Goal: Task Accomplishment & Management: Use online tool/utility

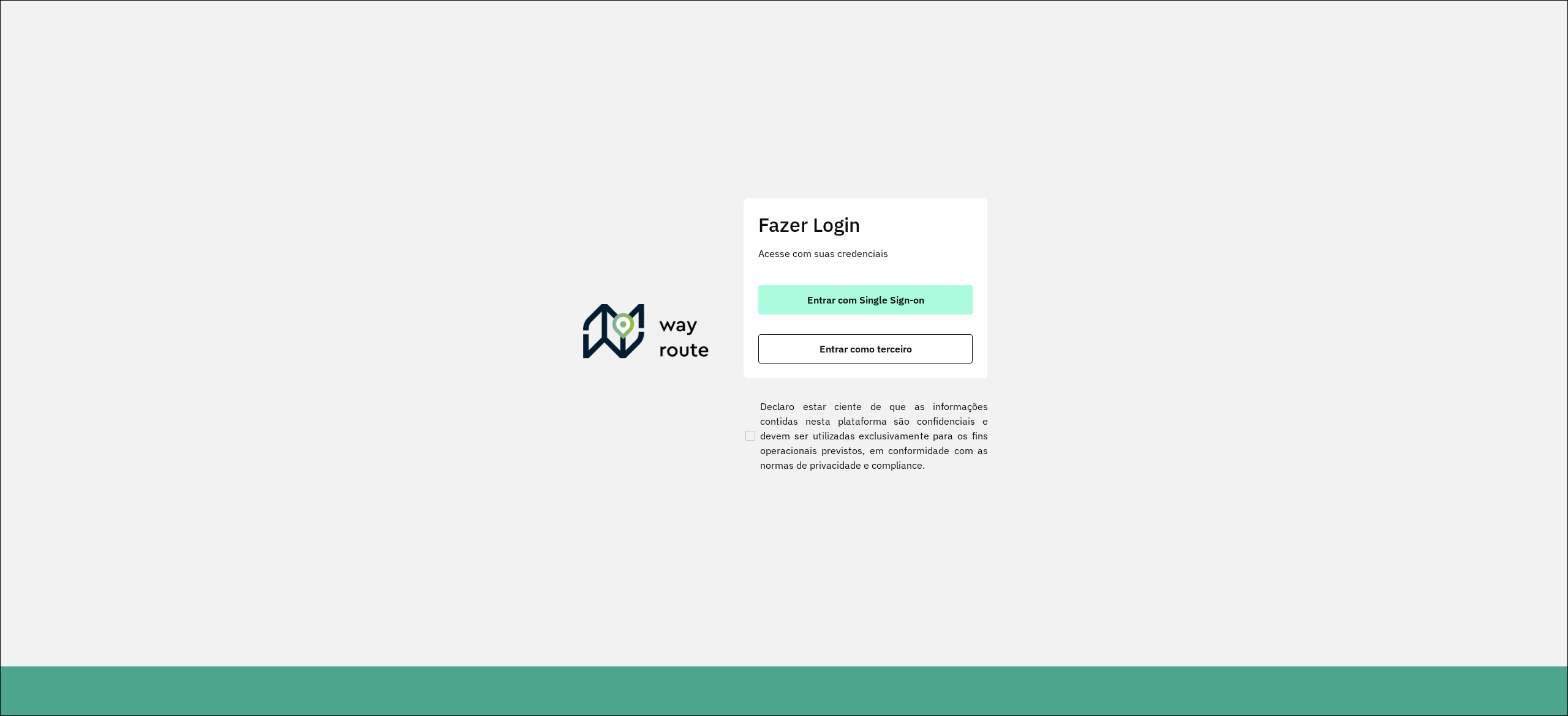
click at [780, 289] on button "Entrar com Single Sign-on" at bounding box center [865, 299] width 215 height 29
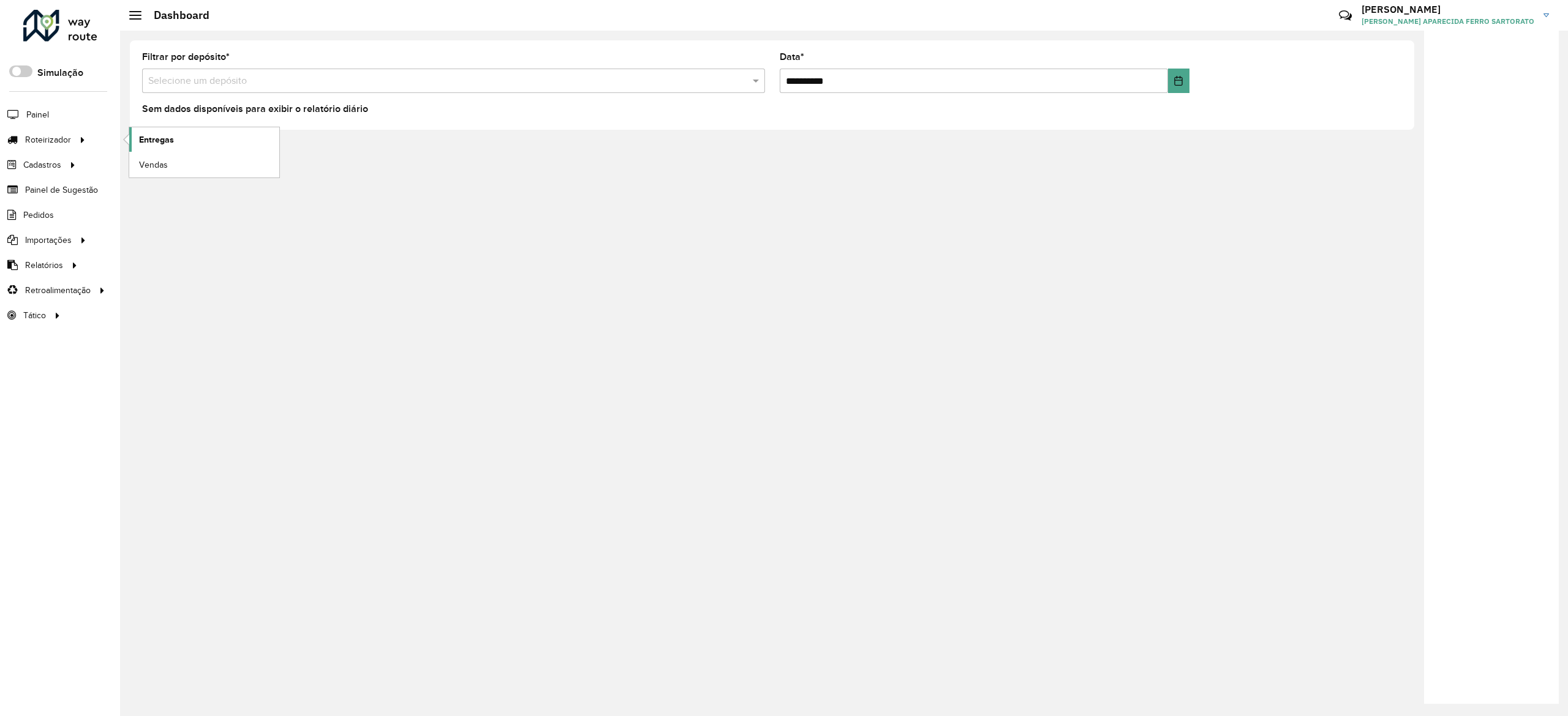
click at [209, 148] on link "Entregas" at bounding box center [204, 139] width 150 height 25
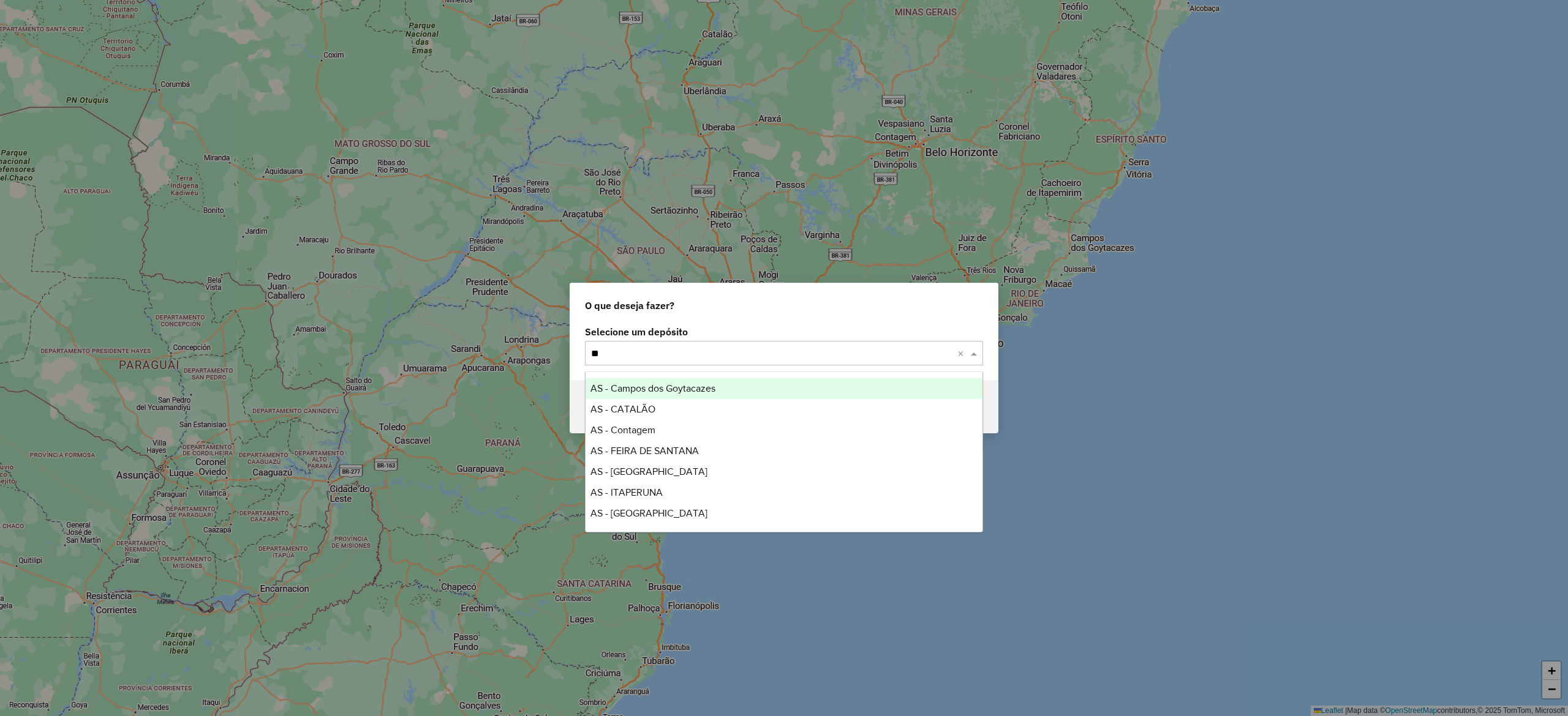
type input "***"
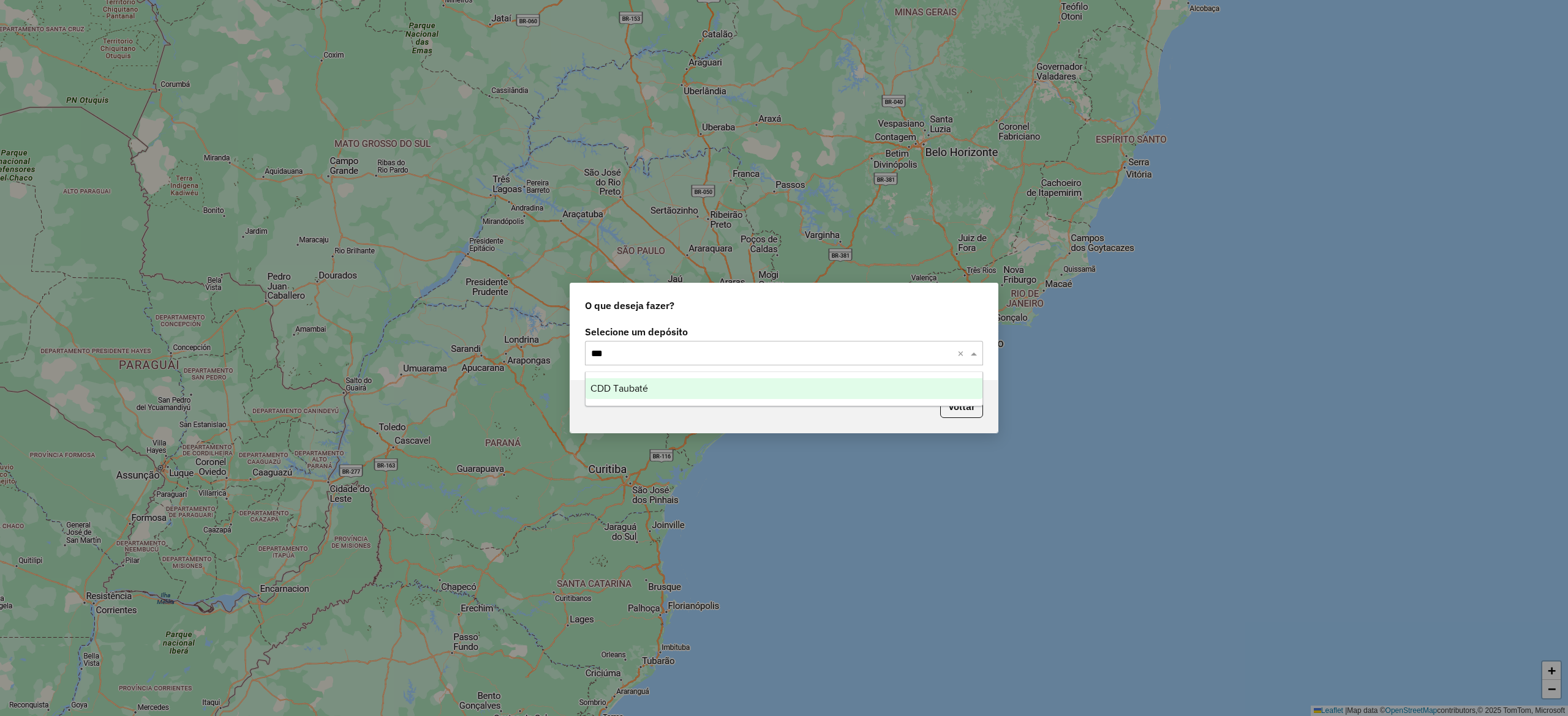
click at [634, 394] on div "CDD Taubaté" at bounding box center [784, 388] width 397 height 21
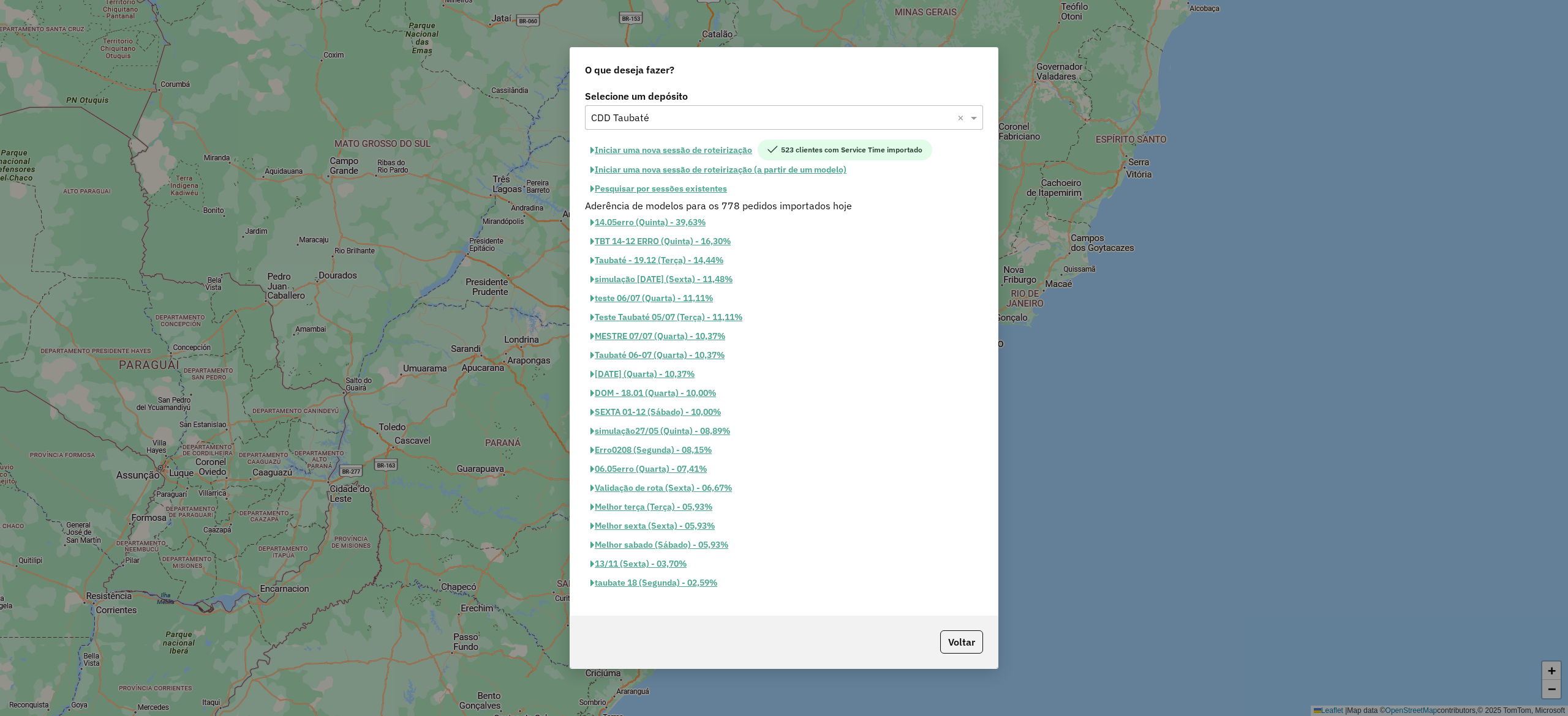
click at [658, 144] on button "Iniciar uma nova sessão de roteirização" at bounding box center [671, 150] width 173 height 21
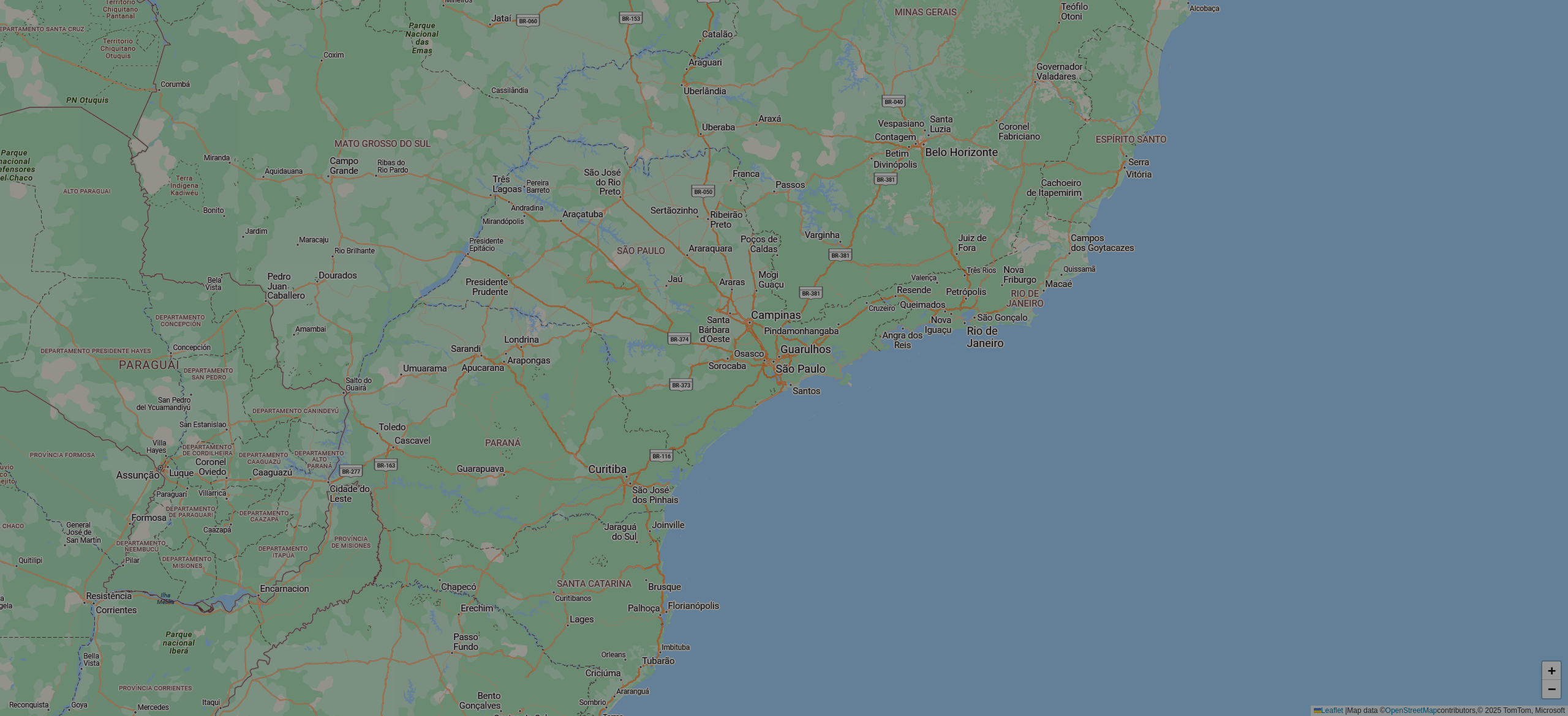
select select "*"
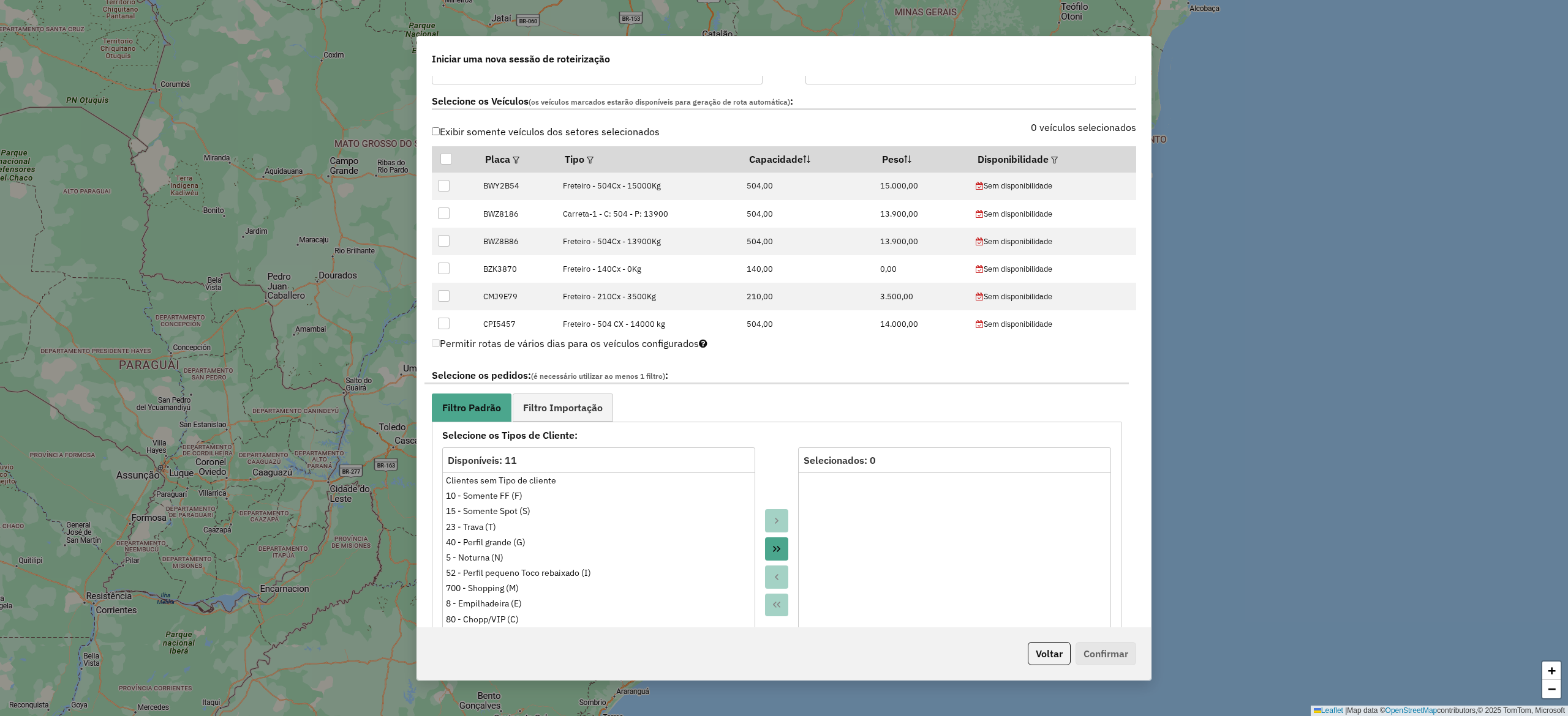
scroll to position [367, 0]
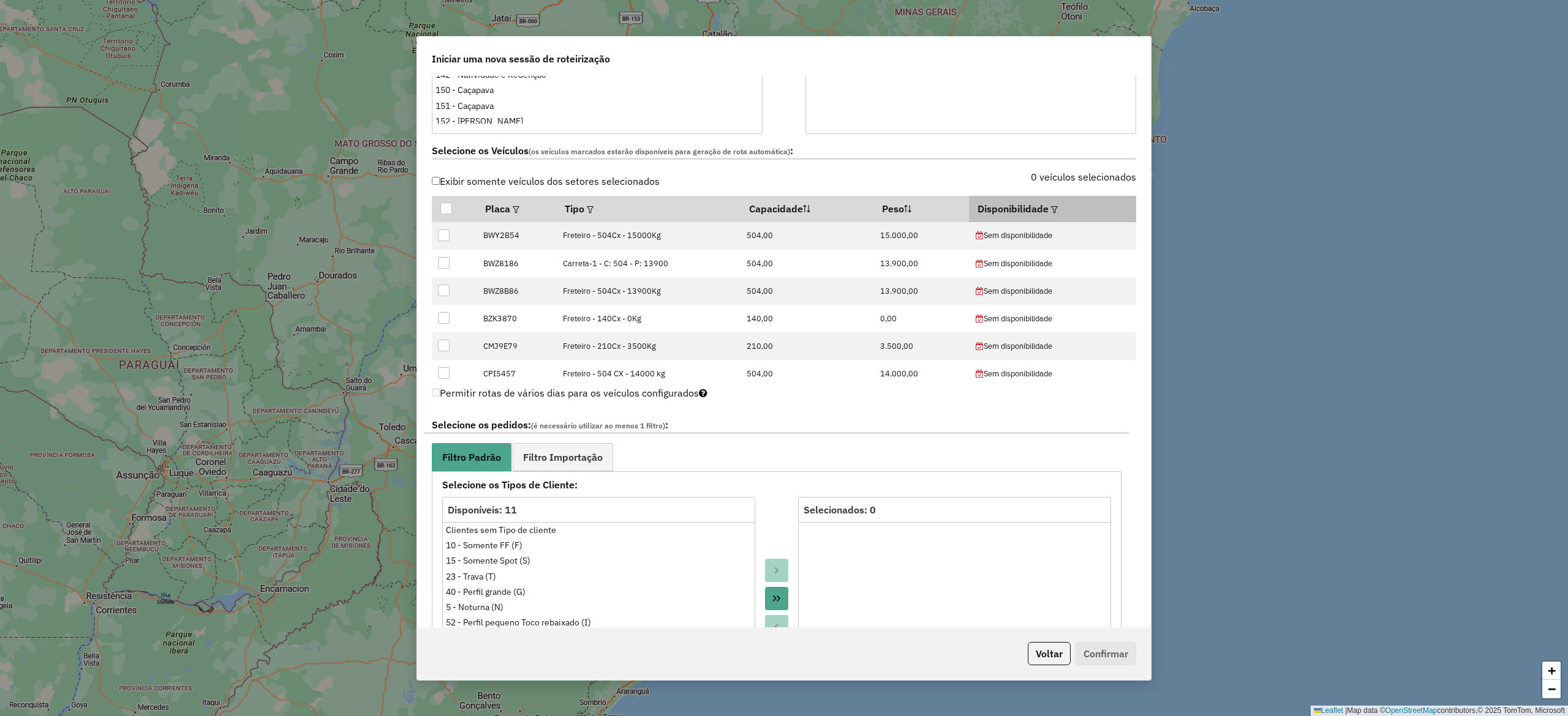
click at [1051, 207] on em at bounding box center [1055, 210] width 7 height 7
click at [1121, 241] on div "Selecione uma opção" at bounding box center [1107, 238] width 102 height 23
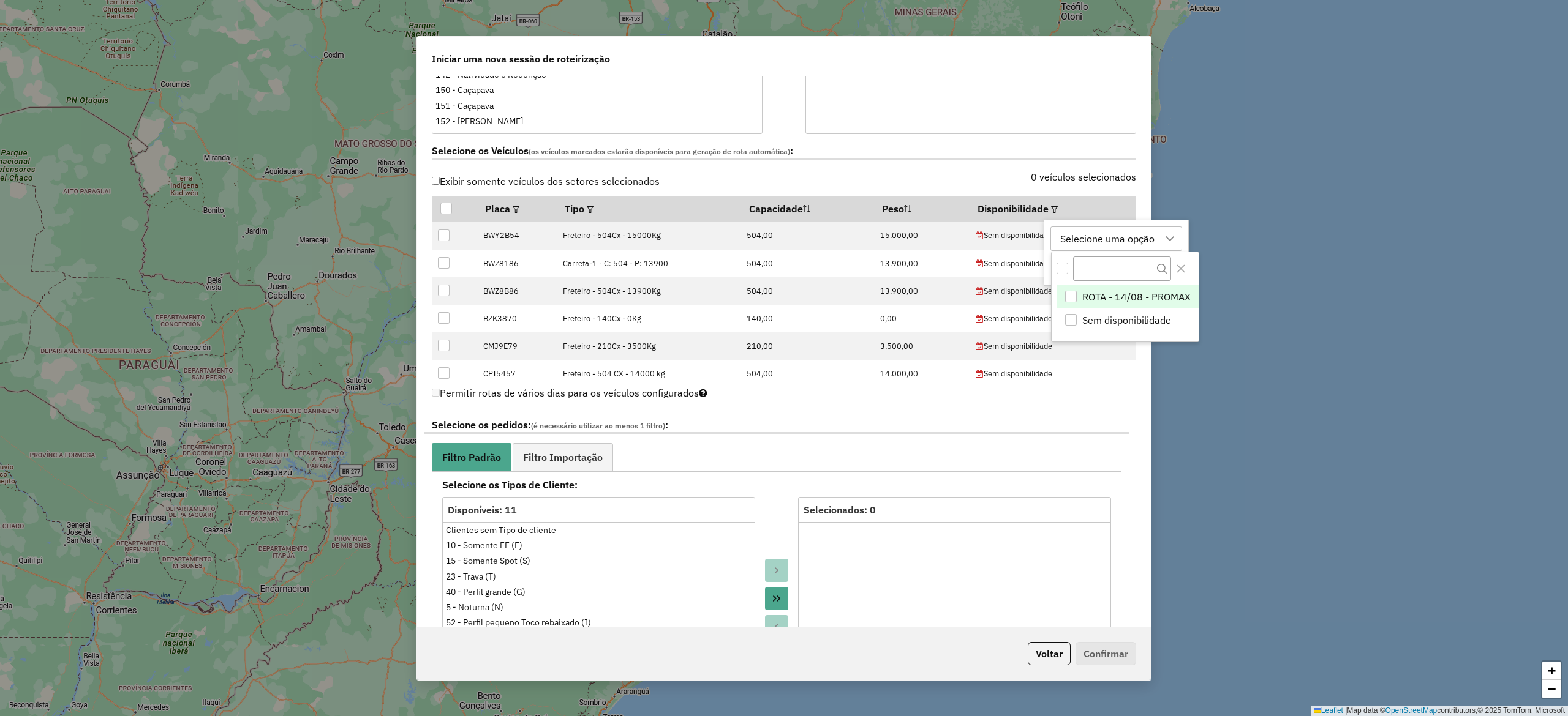
scroll to position [9, 55]
click at [1071, 303] on li "ROTA - 14/08 - PROMAX" at bounding box center [1127, 297] width 142 height 23
click at [1102, 399] on div "Permitir rotas de vários dias para os veículos configurados" at bounding box center [784, 396] width 704 height 24
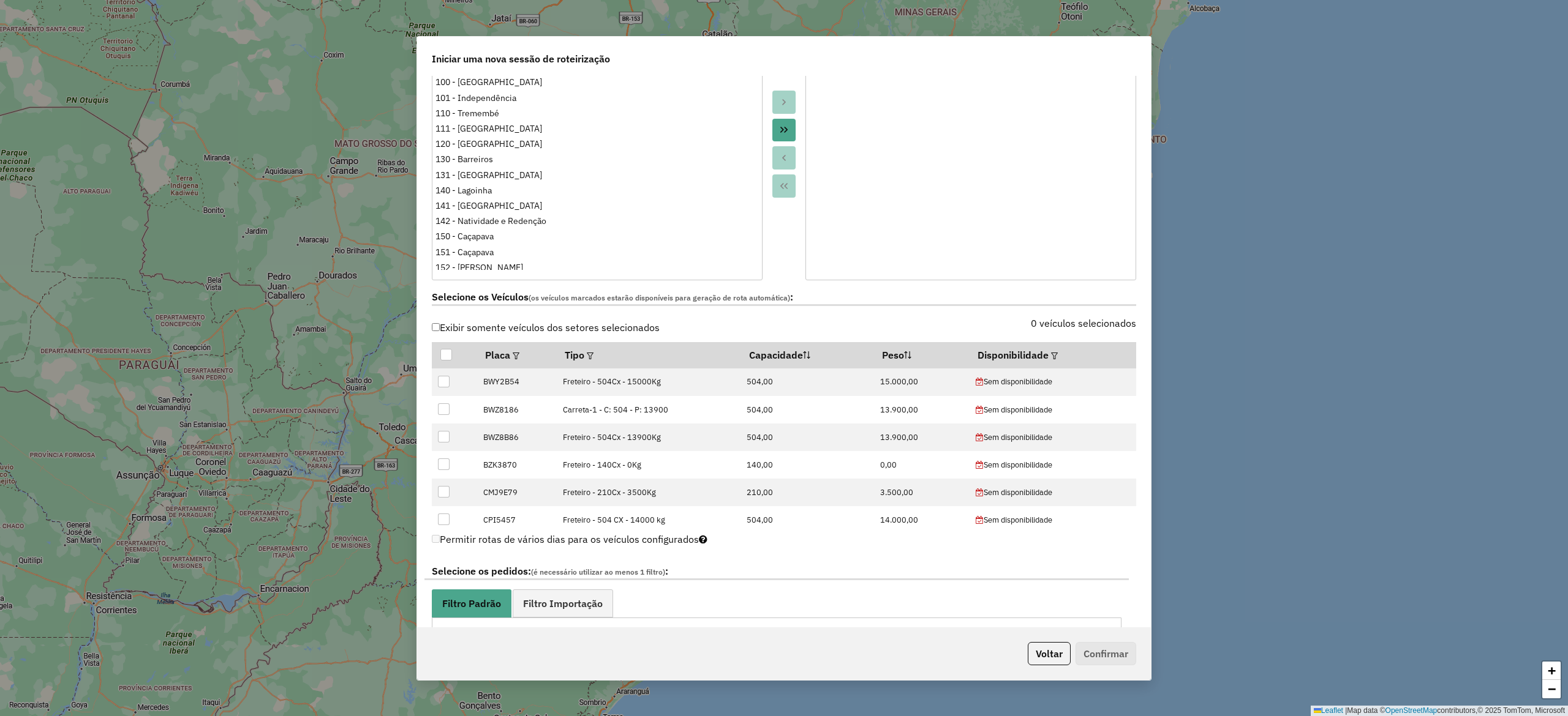
scroll to position [123, 0]
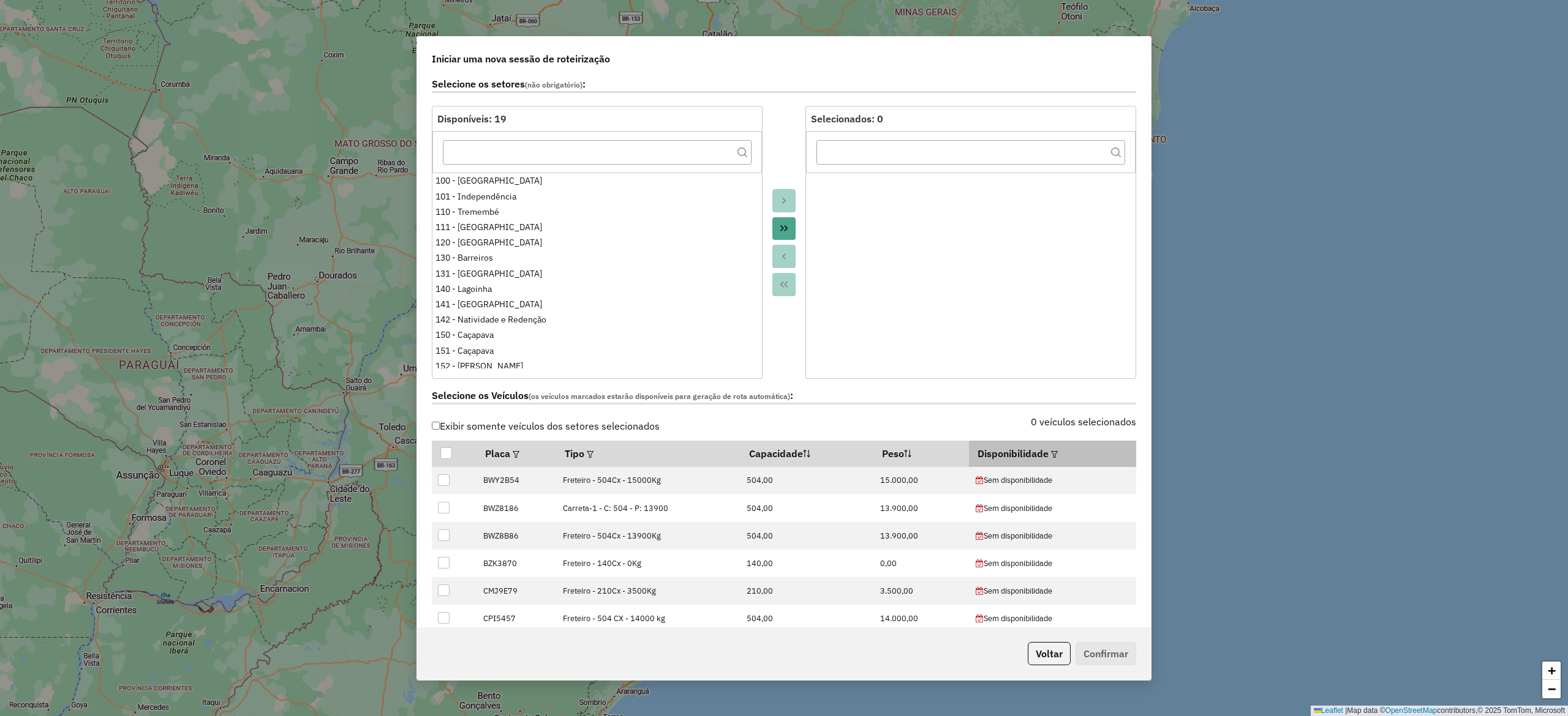
click at [1051, 454] on em at bounding box center [1055, 455] width 7 height 7
click at [1169, 510] on button "Aplicar" at bounding box center [1169, 512] width 47 height 23
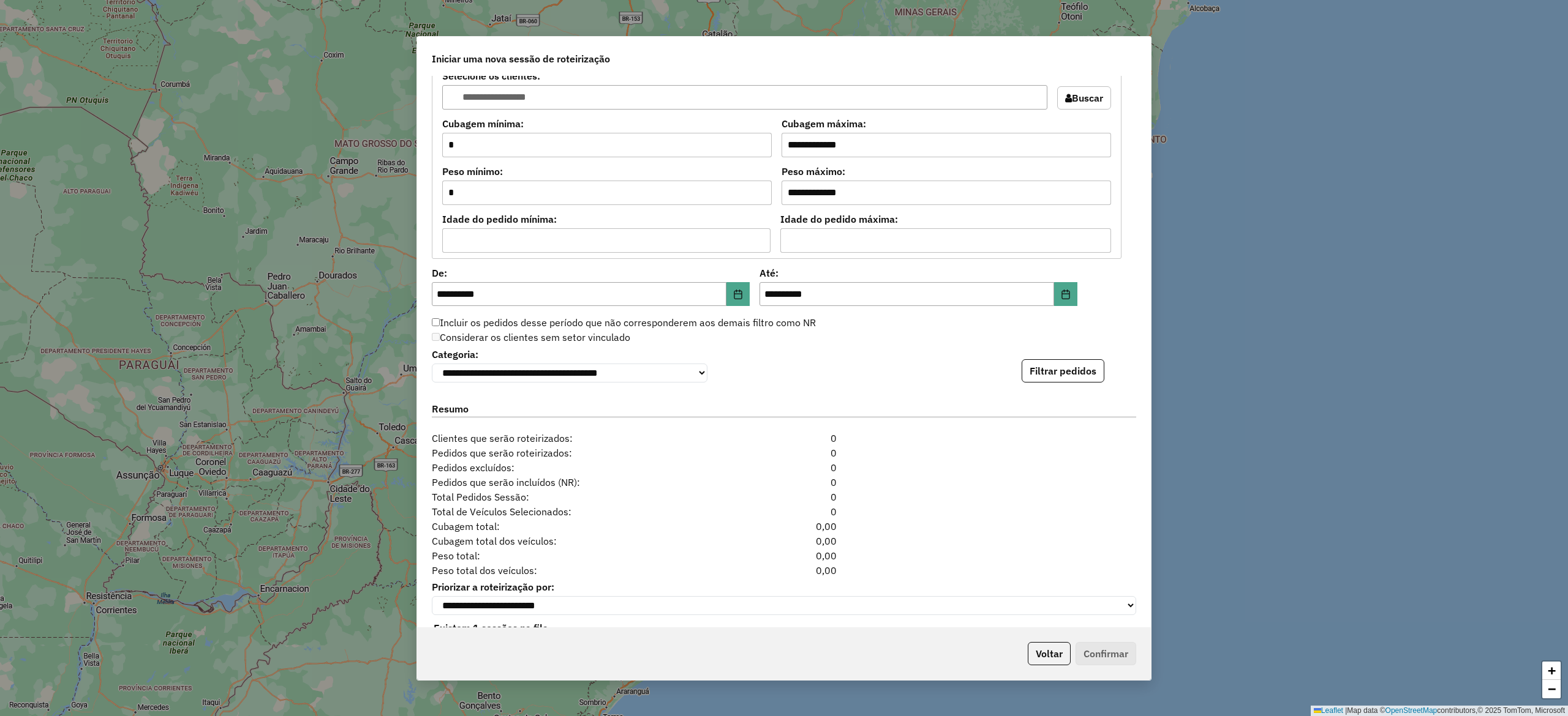
scroll to position [1073, 0]
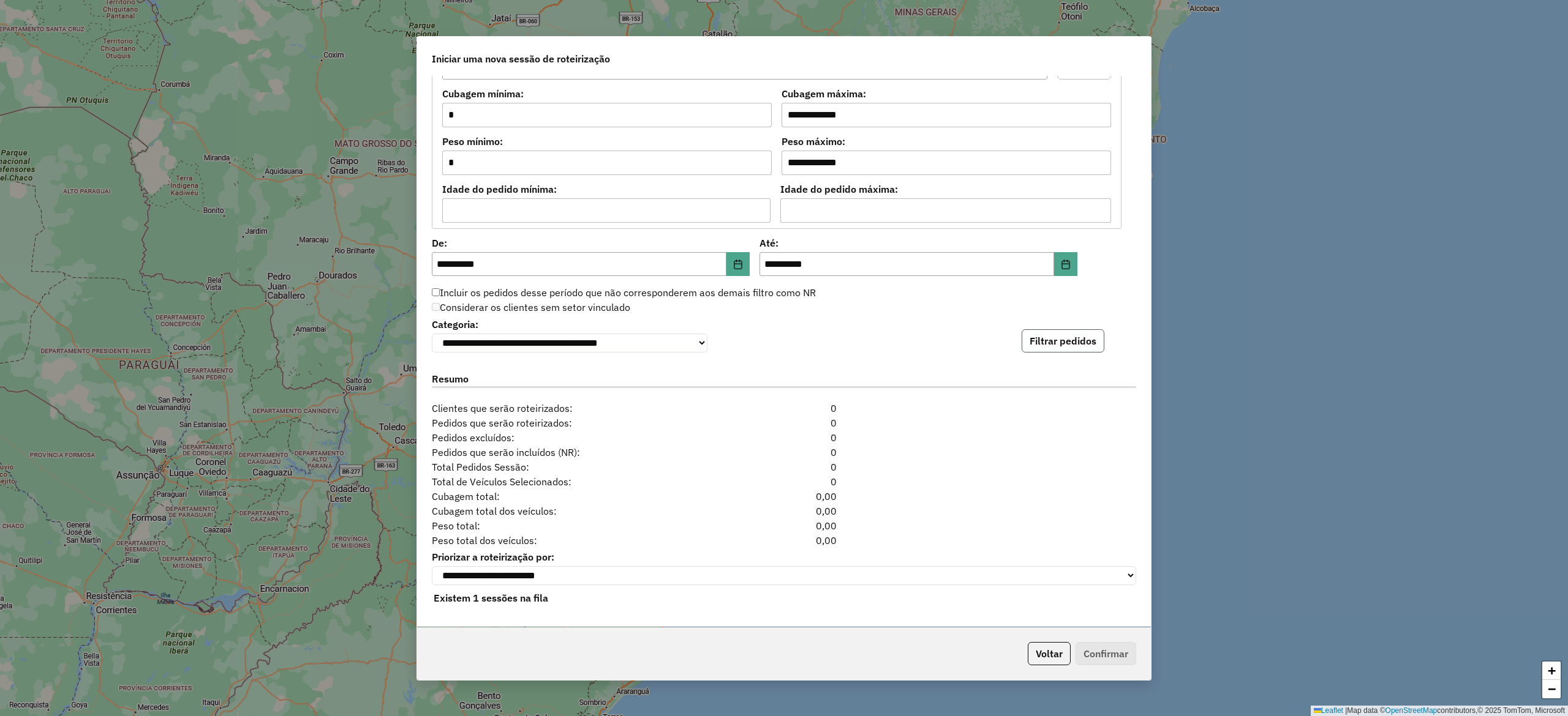
click at [1057, 342] on button "Filtrar pedidos" at bounding box center [1063, 341] width 83 height 23
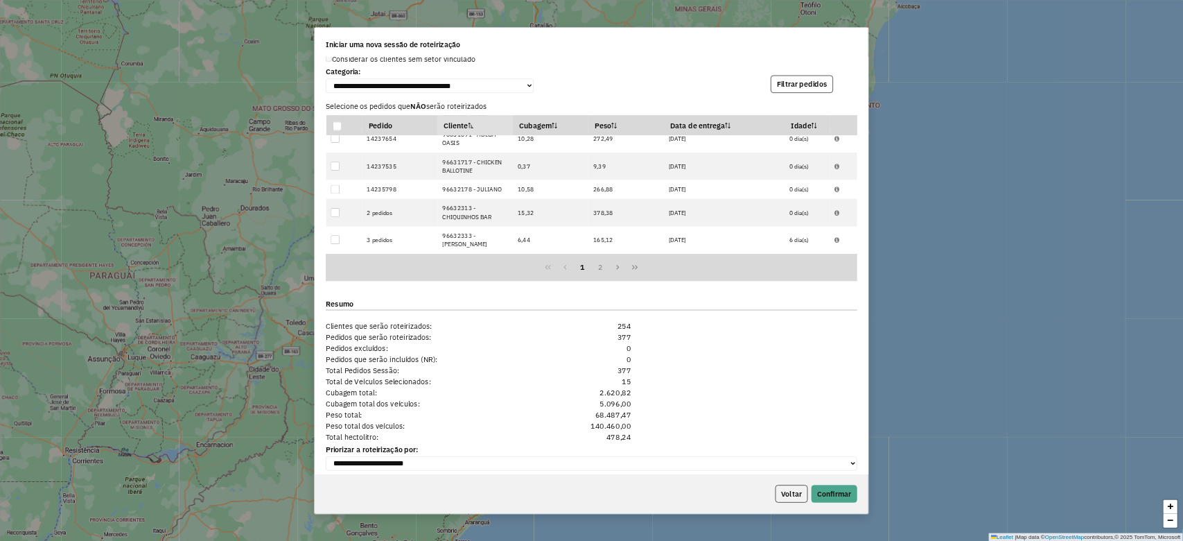
scroll to position [1518, 0]
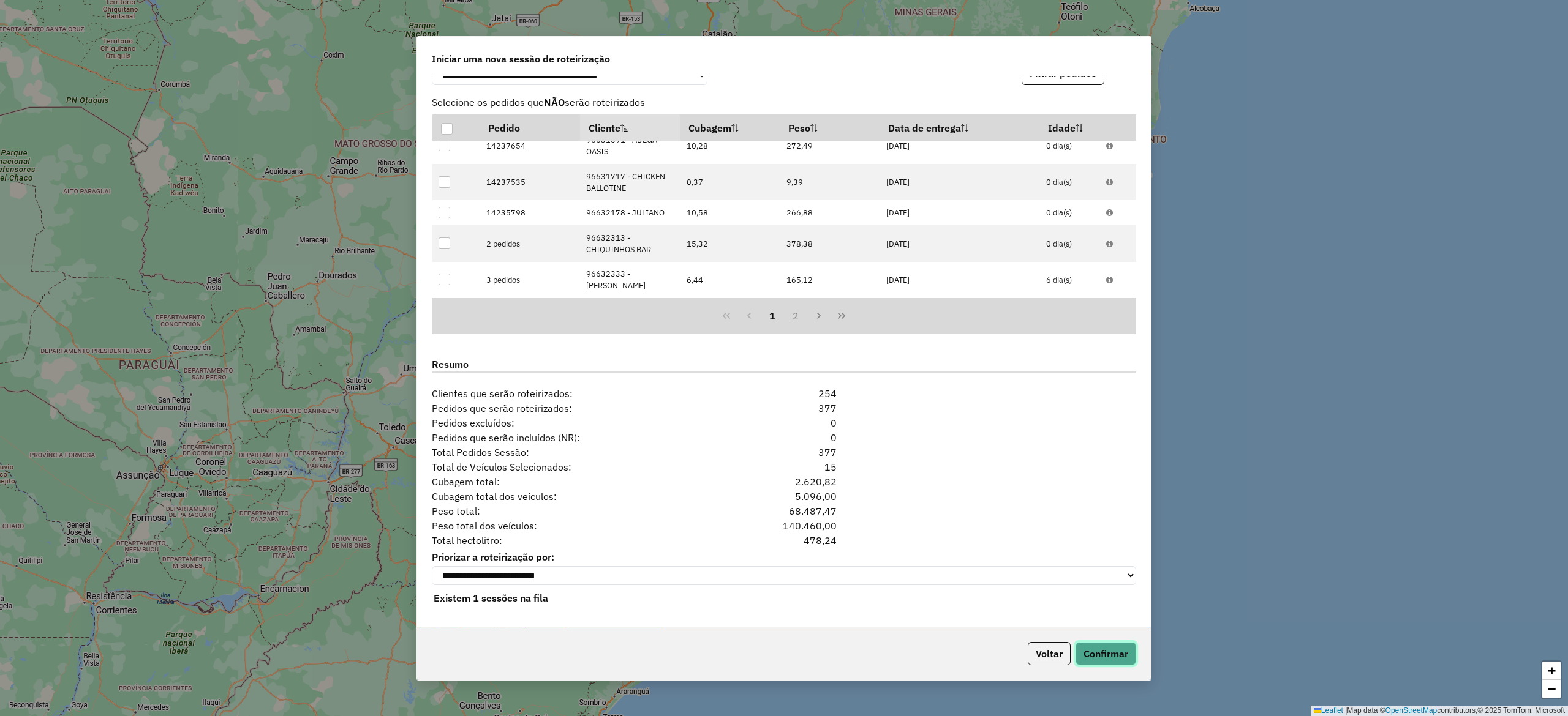
click at [1103, 653] on button "Confirmar" at bounding box center [1105, 653] width 61 height 23
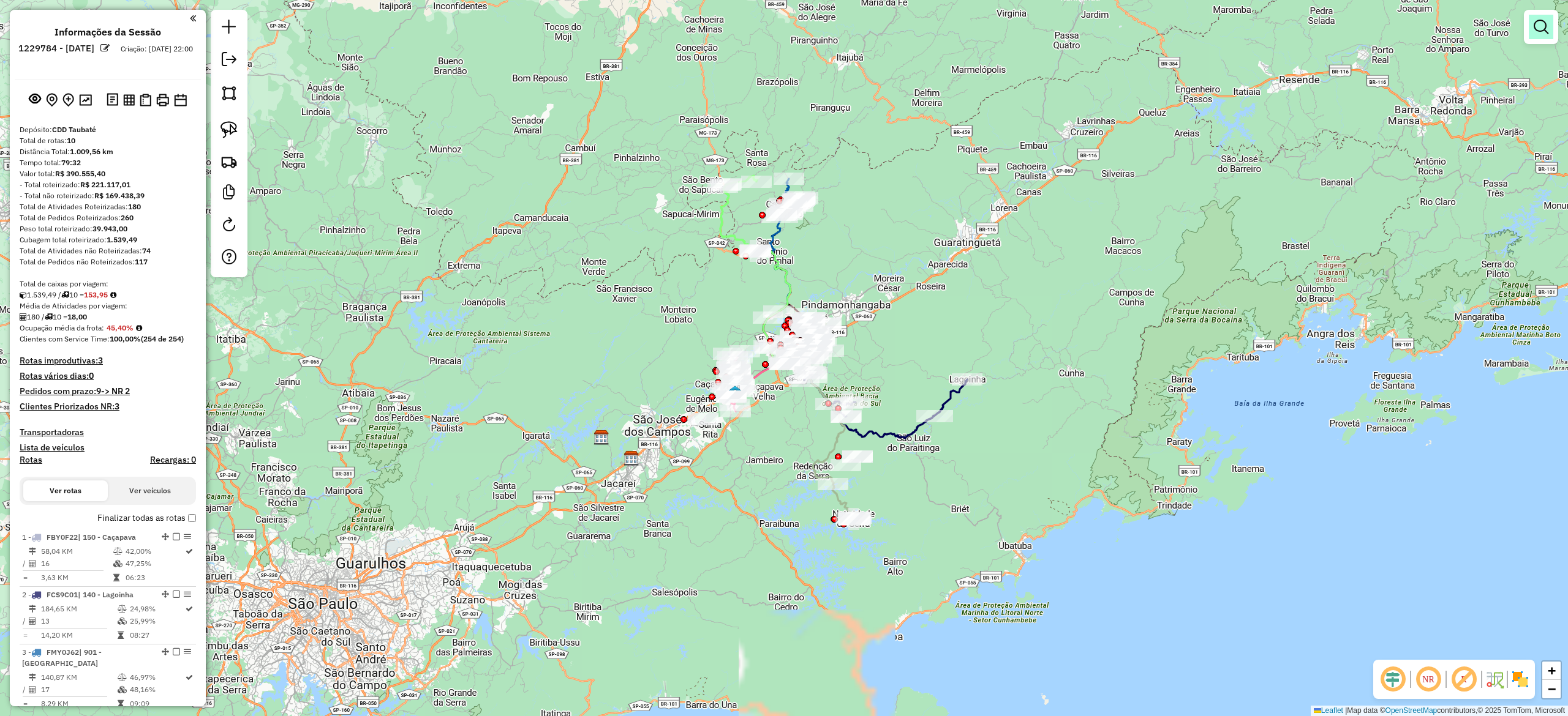
click at [1547, 29] on em at bounding box center [1541, 26] width 15 height 15
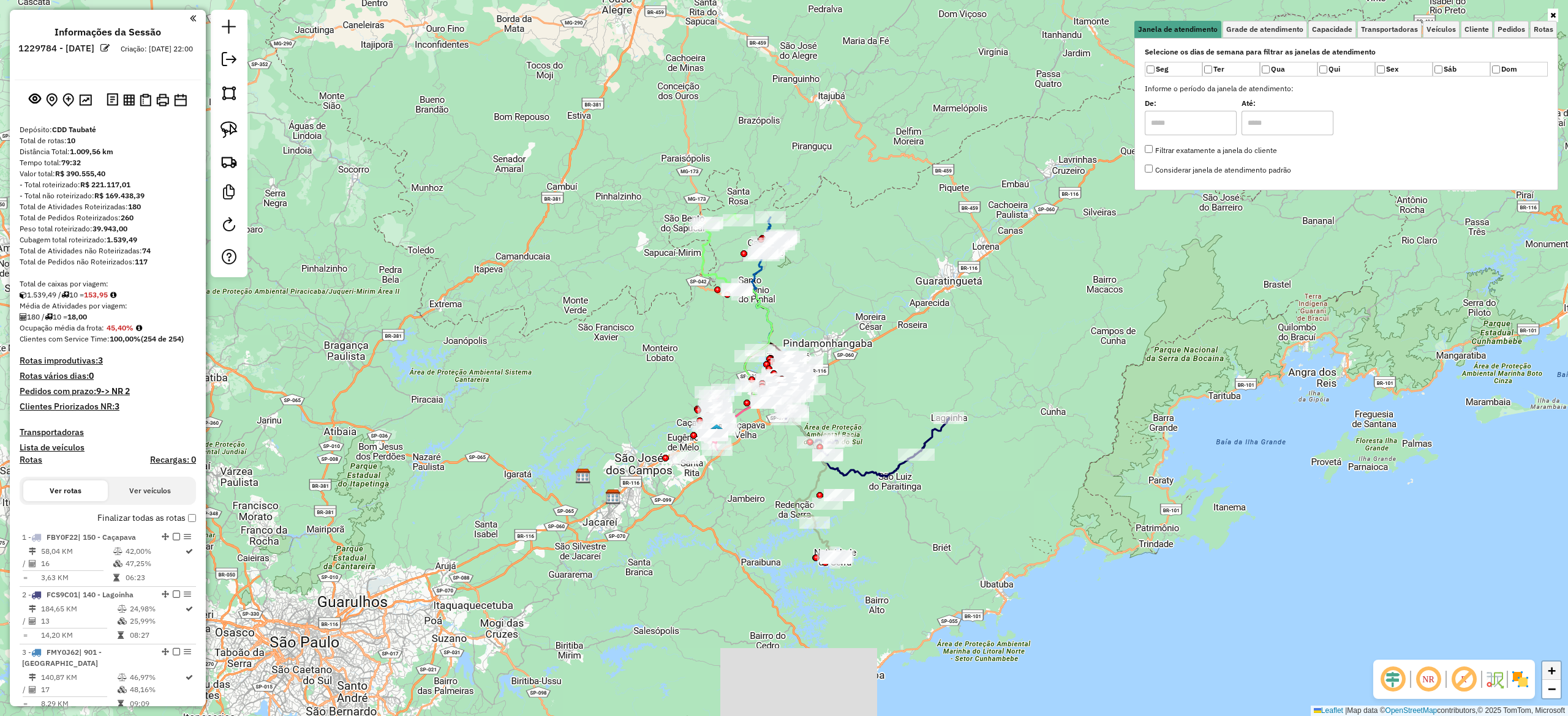
click at [1549, 671] on span "+" at bounding box center [1551, 670] width 8 height 15
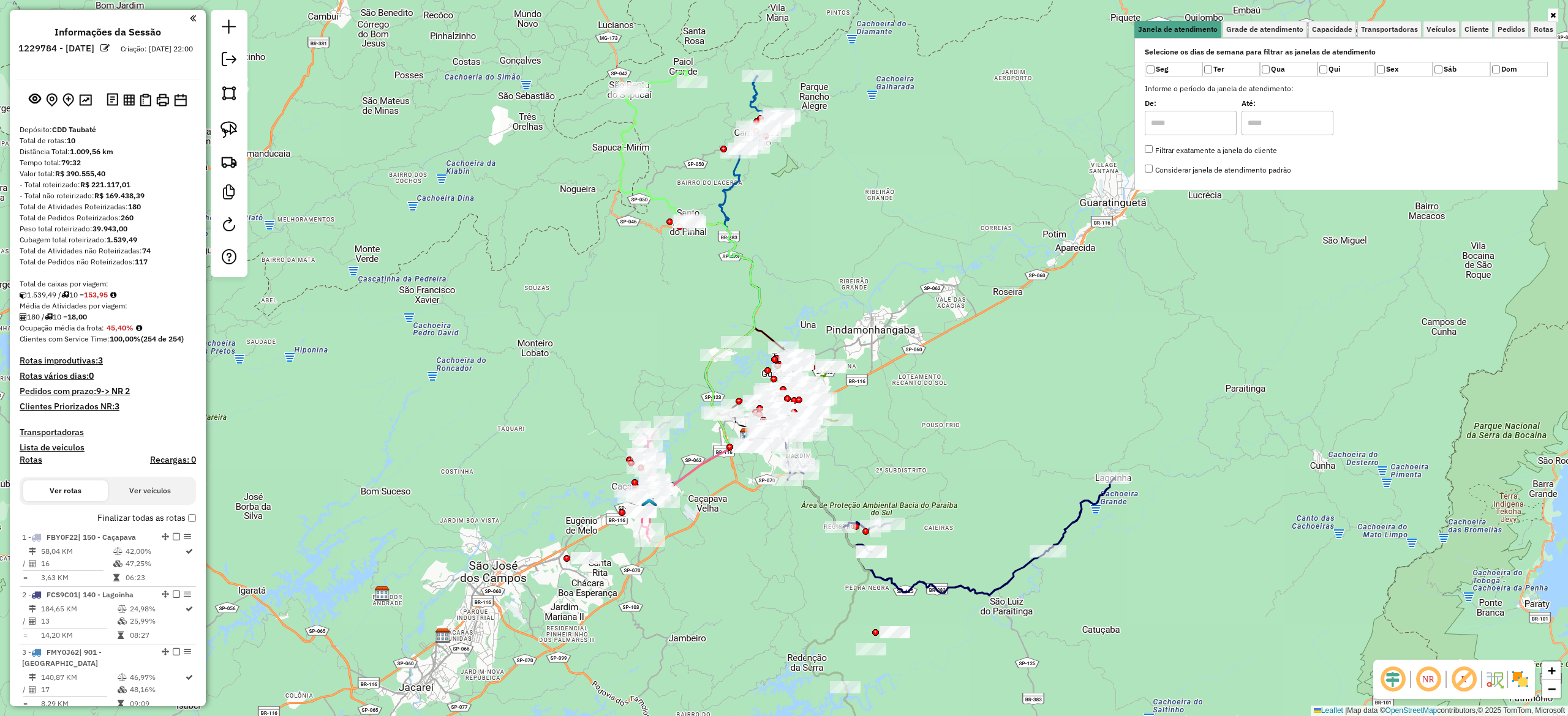
click at [1463, 678] on em at bounding box center [1463, 679] width 29 height 29
click at [1387, 675] on em at bounding box center [1392, 679] width 29 height 29
click at [1520, 681] on img at bounding box center [1520, 679] width 19 height 19
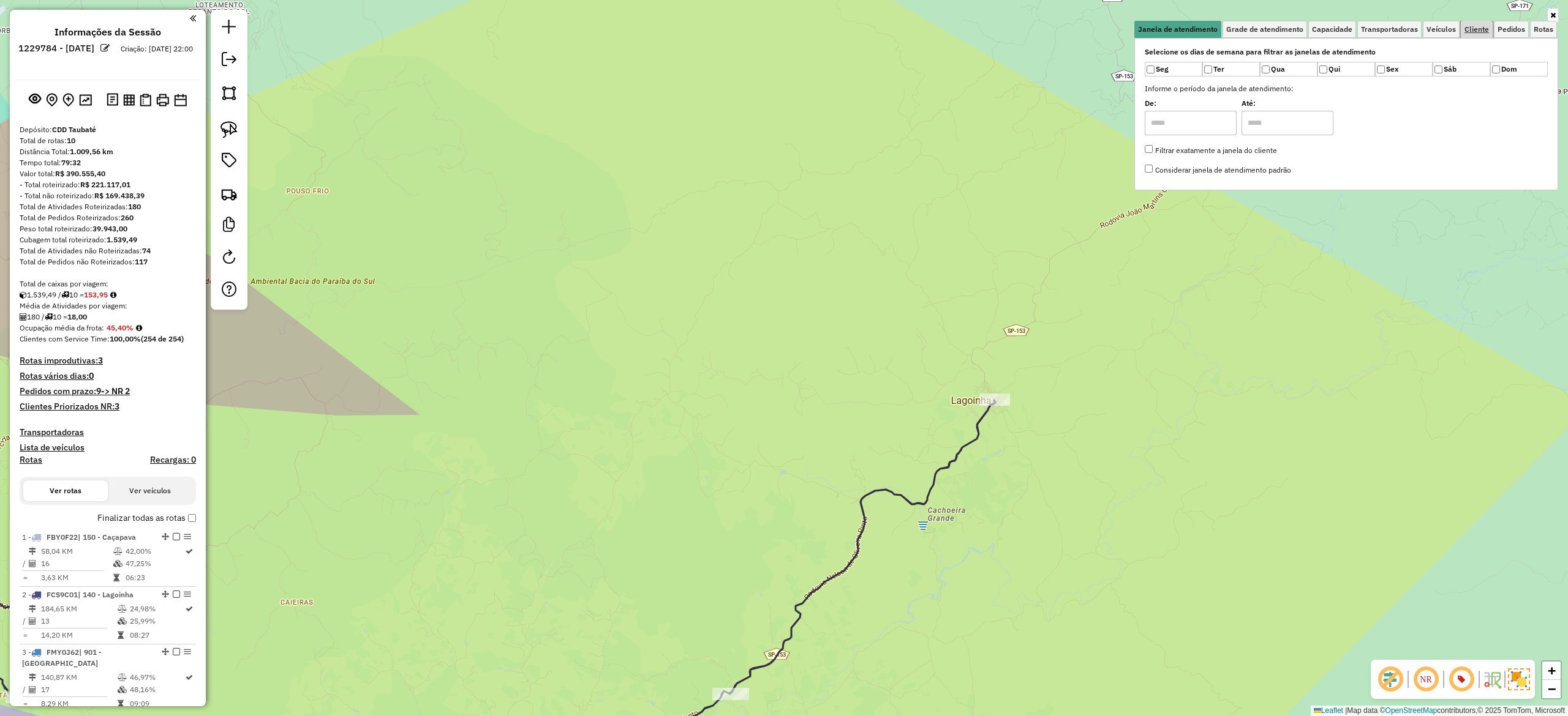
click at [1481, 31] on span "Cliente" at bounding box center [1477, 29] width 25 height 7
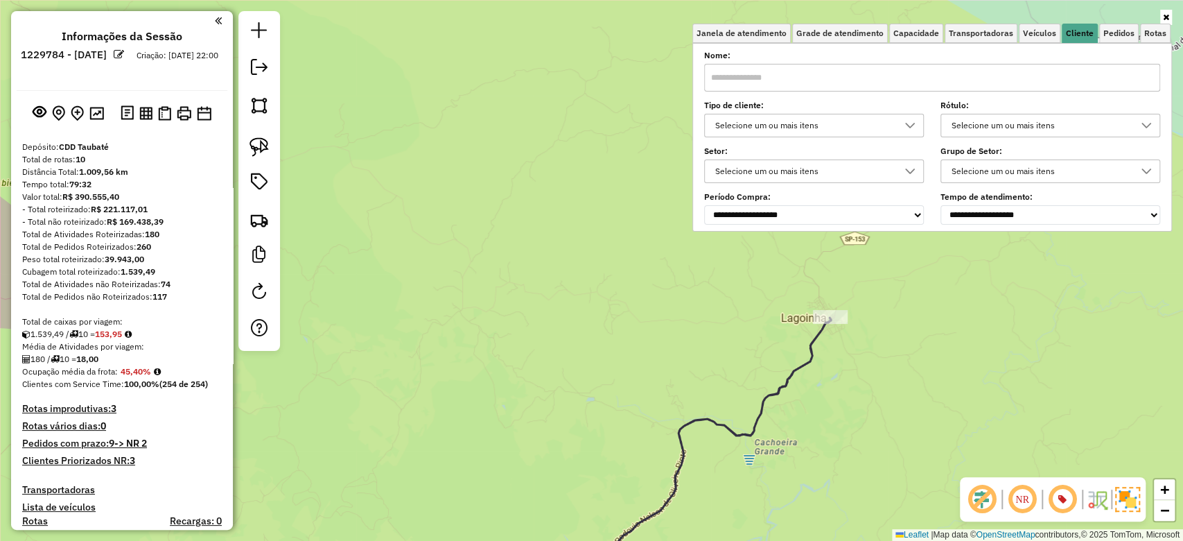
drag, startPoint x: 1545, startPoint y: 25, endPoint x: 642, endPoint y: 220, distance: 923.4
click at [642, 220] on div "Janela de atendimento Grade de atendimento Capacidade Transportadoras Veículos …" at bounding box center [591, 270] width 1183 height 541
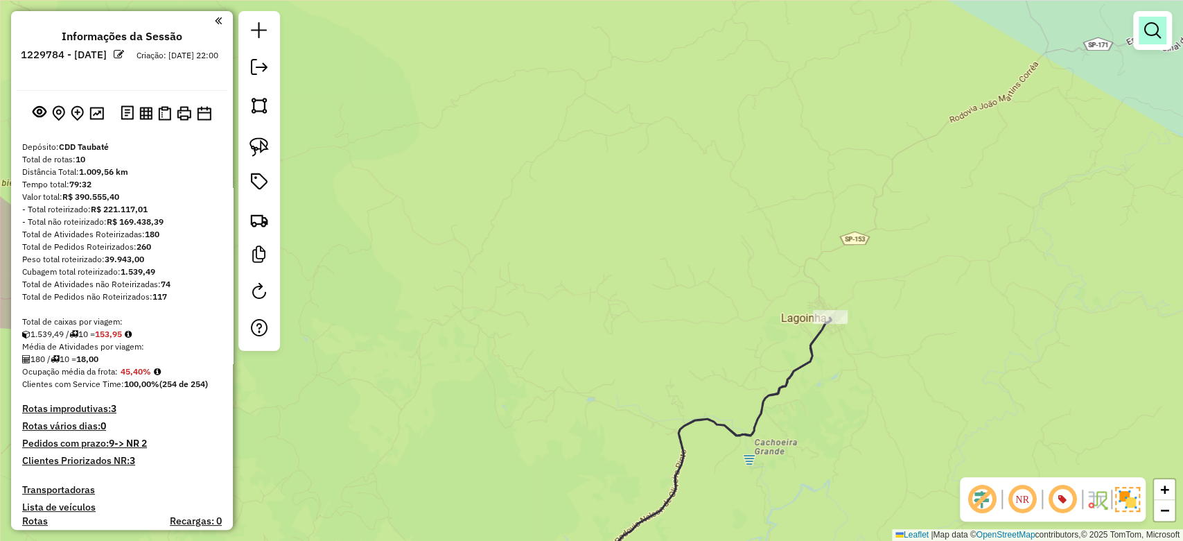
click at [1147, 27] on em at bounding box center [1153, 30] width 17 height 17
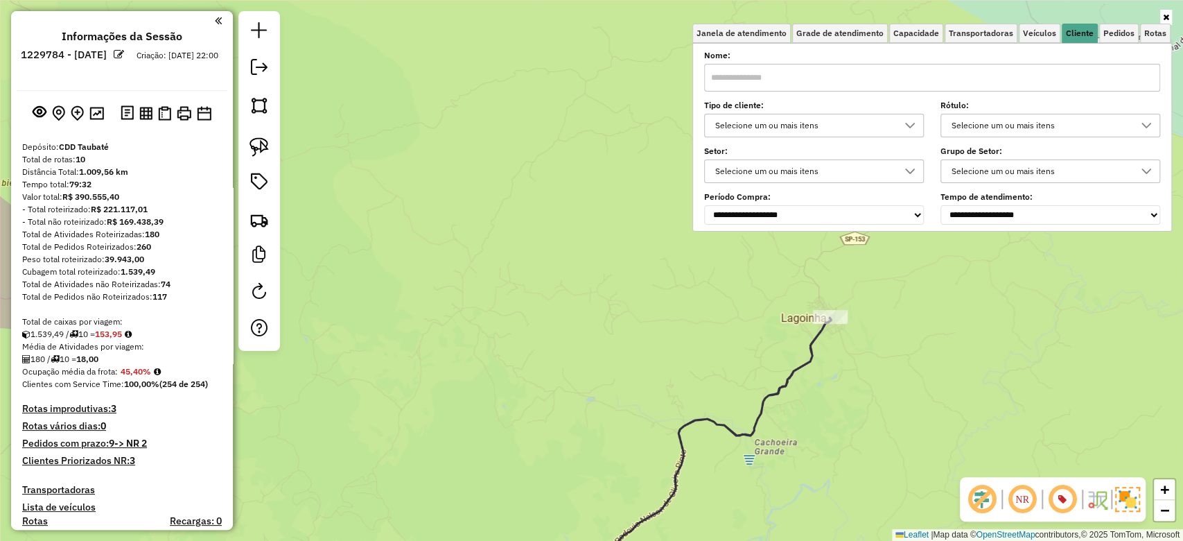
click at [815, 129] on div "Selecione um ou mais itens" at bounding box center [804, 125] width 186 height 22
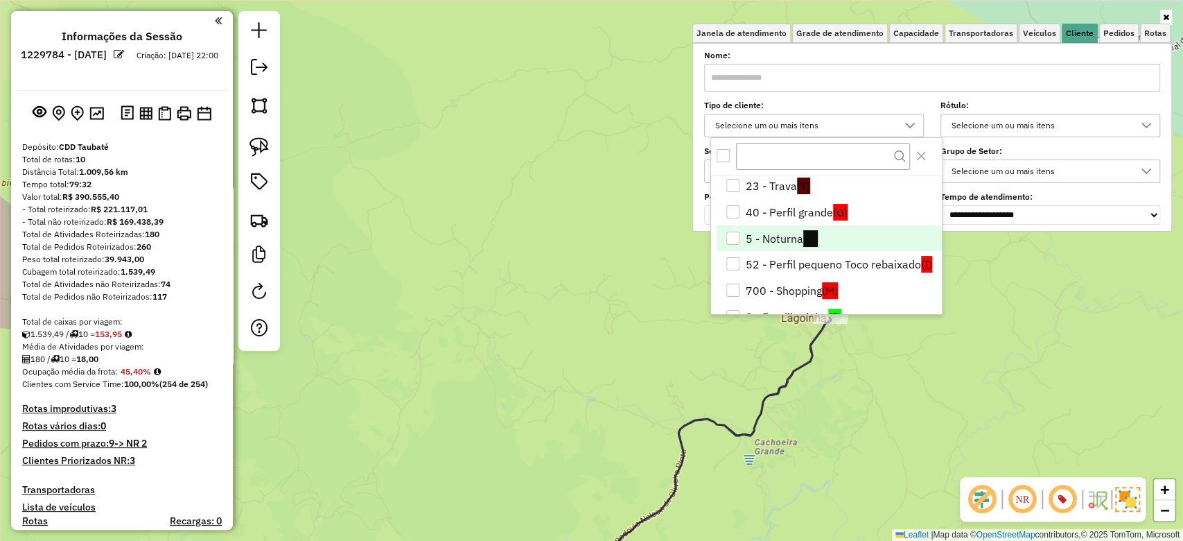
scroll to position [92, 0]
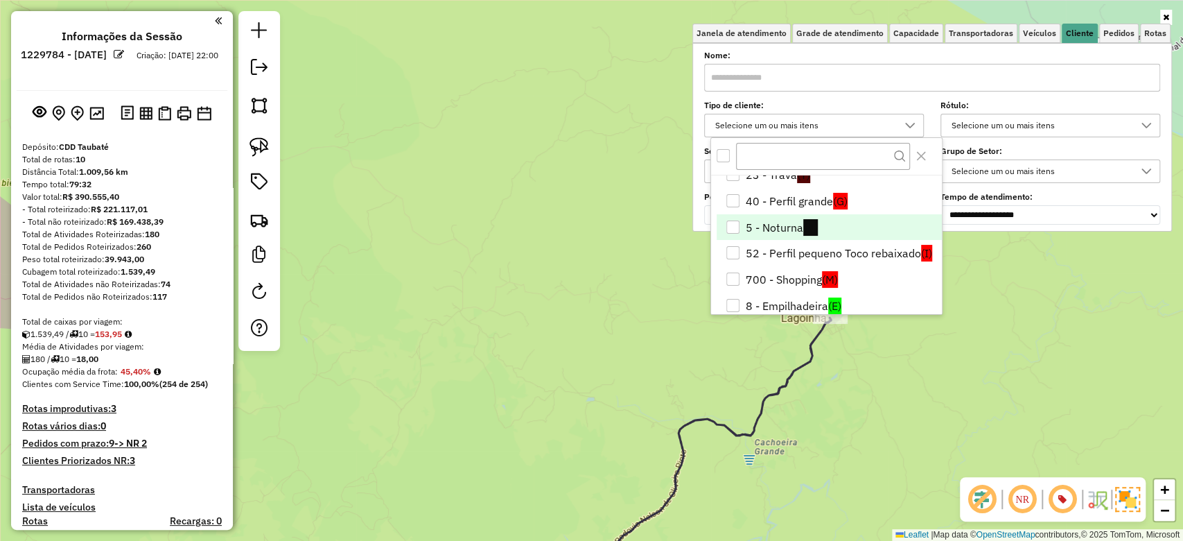
click at [738, 229] on div "5 - Noturna" at bounding box center [733, 226] width 13 height 13
click at [618, 282] on div "Limpar filtros Janela de atendimento Grade de atendimento Capacidade Transporta…" at bounding box center [591, 270] width 1183 height 541
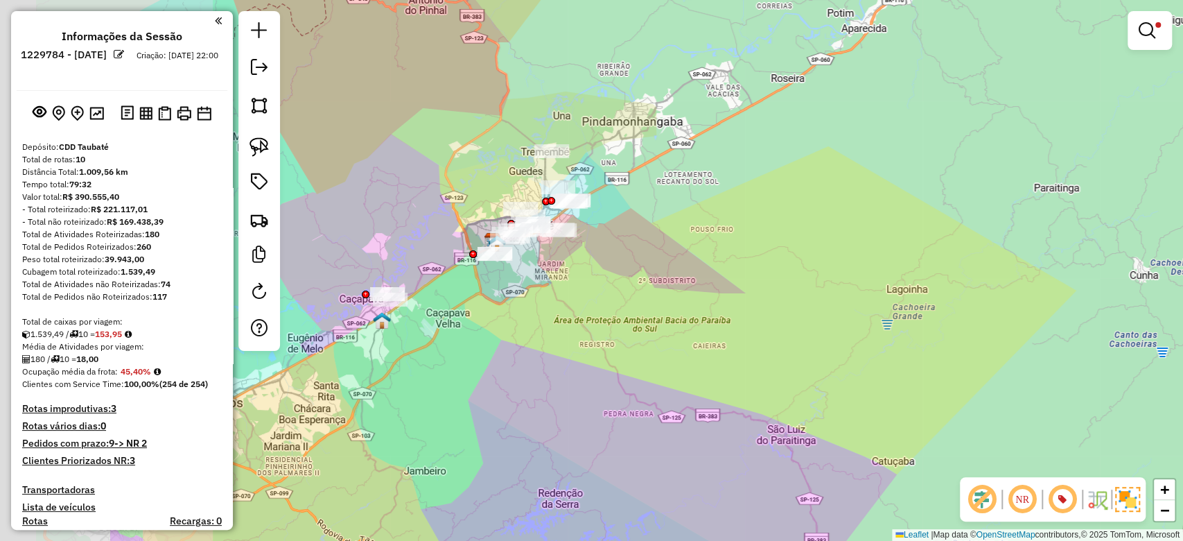
drag, startPoint x: 531, startPoint y: 355, endPoint x: 814, endPoint y: 327, distance: 284.3
click at [908, 353] on div "Limpar filtros Janela de atendimento Grade de atendimento Capacidade Transporta…" at bounding box center [591, 270] width 1183 height 541
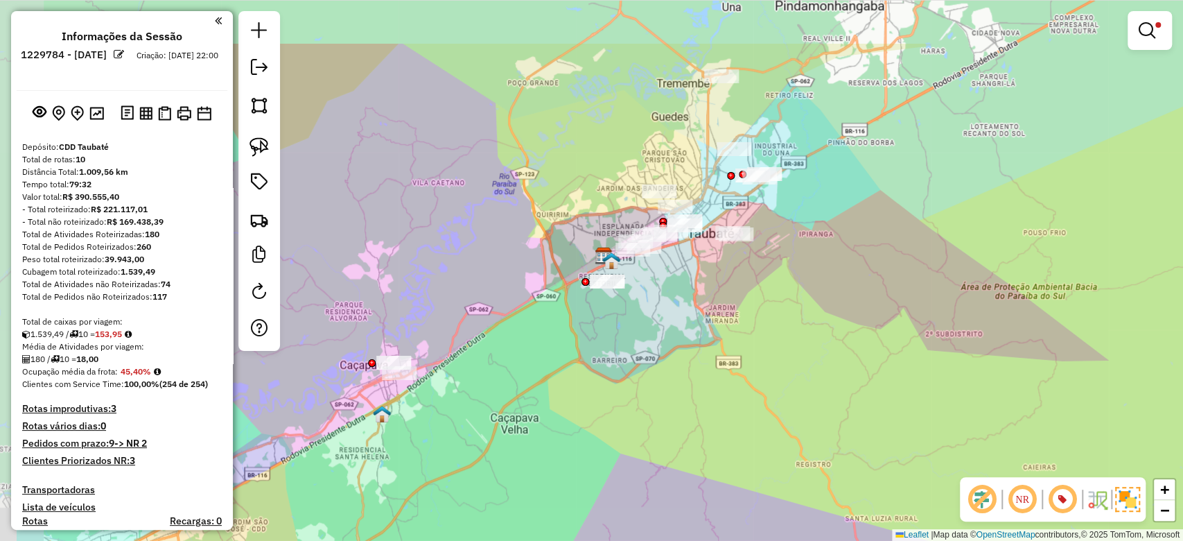
drag, startPoint x: 670, startPoint y: 280, endPoint x: 804, endPoint y: 378, distance: 166.3
click at [804, 378] on div "Limpar filtros Janela de atendimento Grade de atendimento Capacidade Transporta…" at bounding box center [591, 270] width 1183 height 541
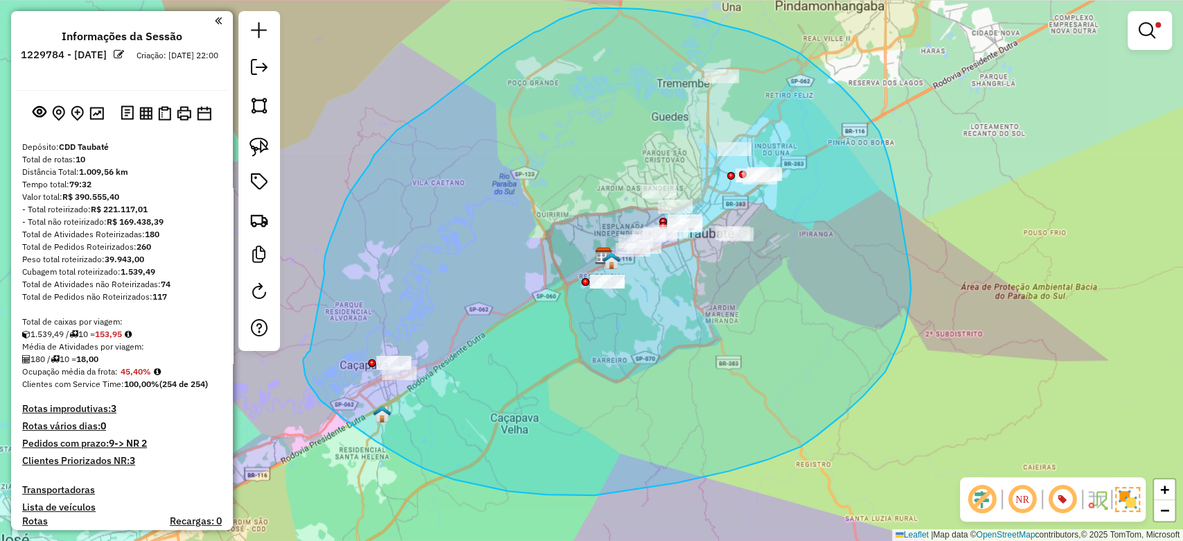
drag, startPoint x: 357, startPoint y: 182, endPoint x: 310, endPoint y: 351, distance: 175.6
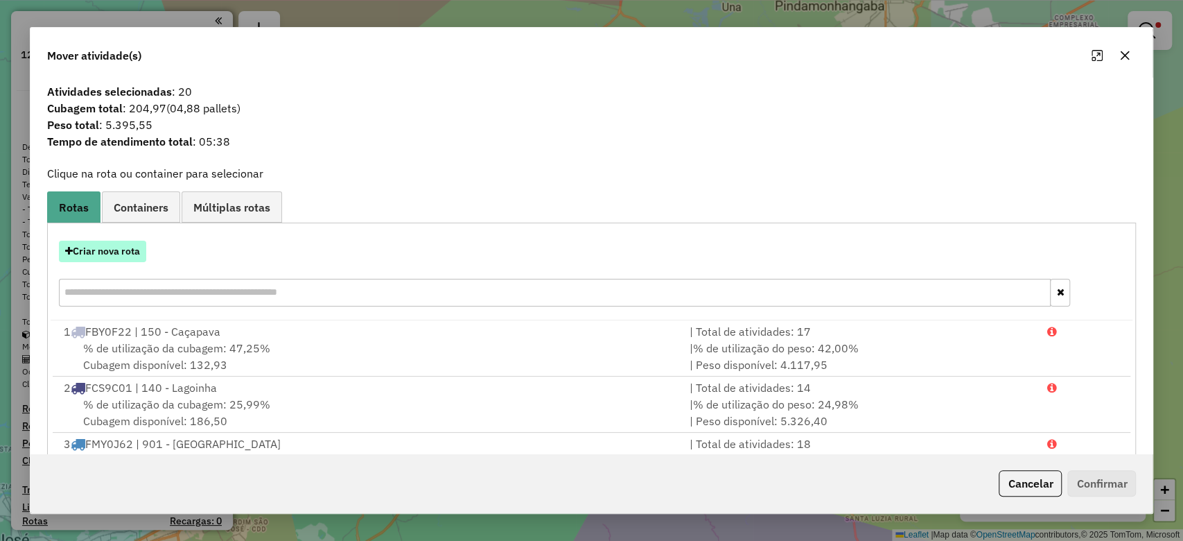
click at [73, 247] on button "Criar nova rota" at bounding box center [102, 251] width 87 height 21
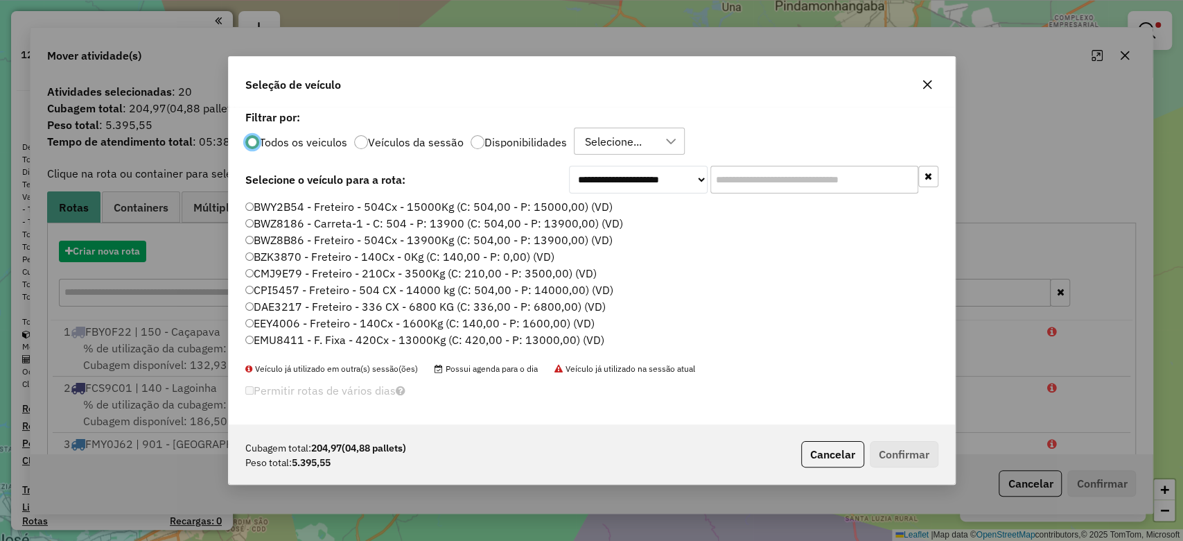
scroll to position [7, 4]
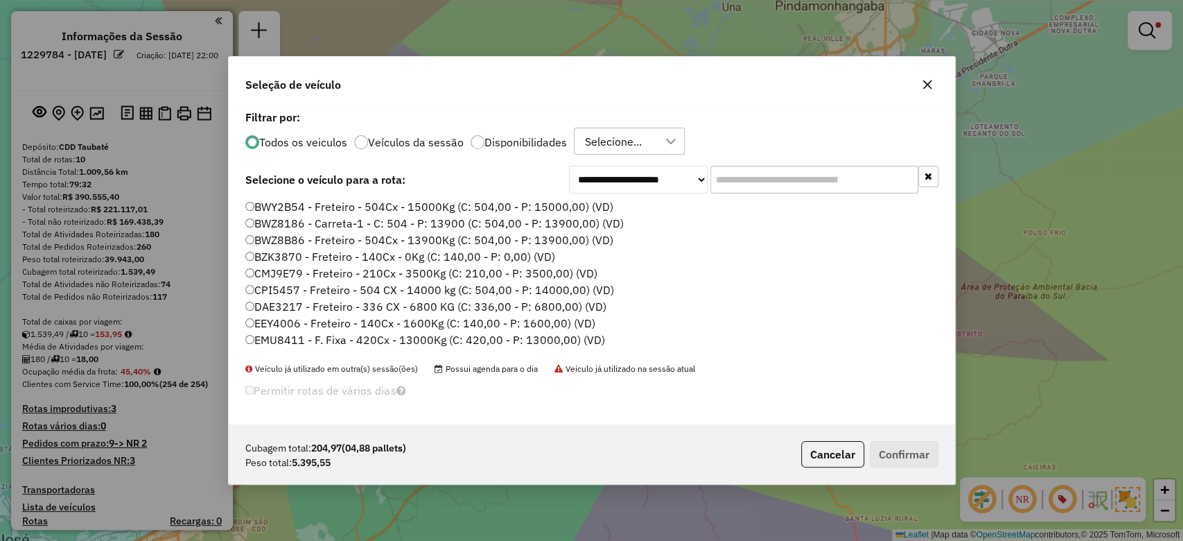
click at [824, 186] on input "text" at bounding box center [815, 180] width 208 height 28
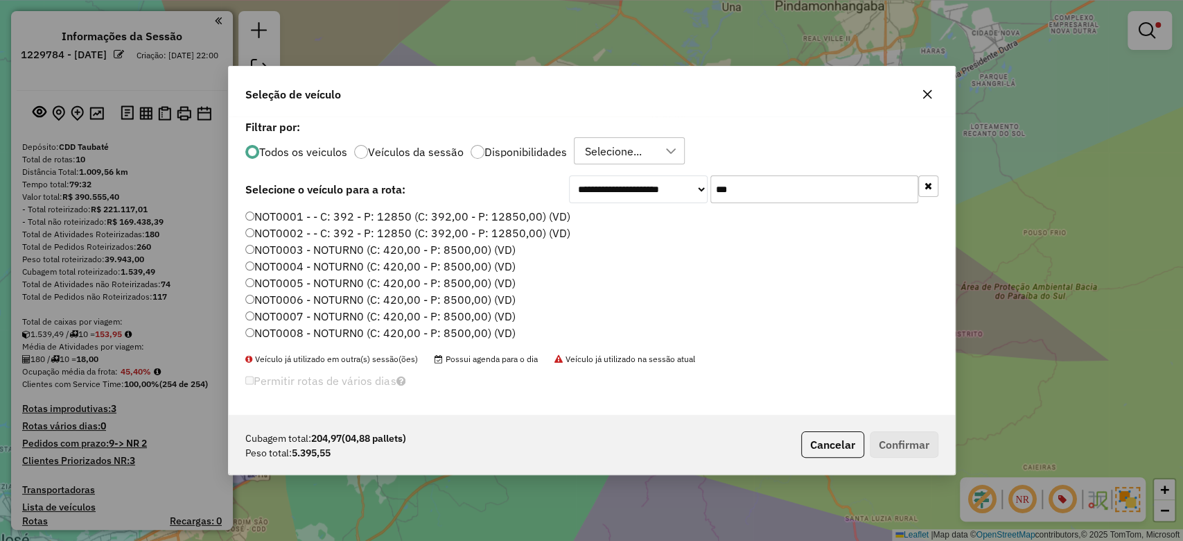
type input "***"
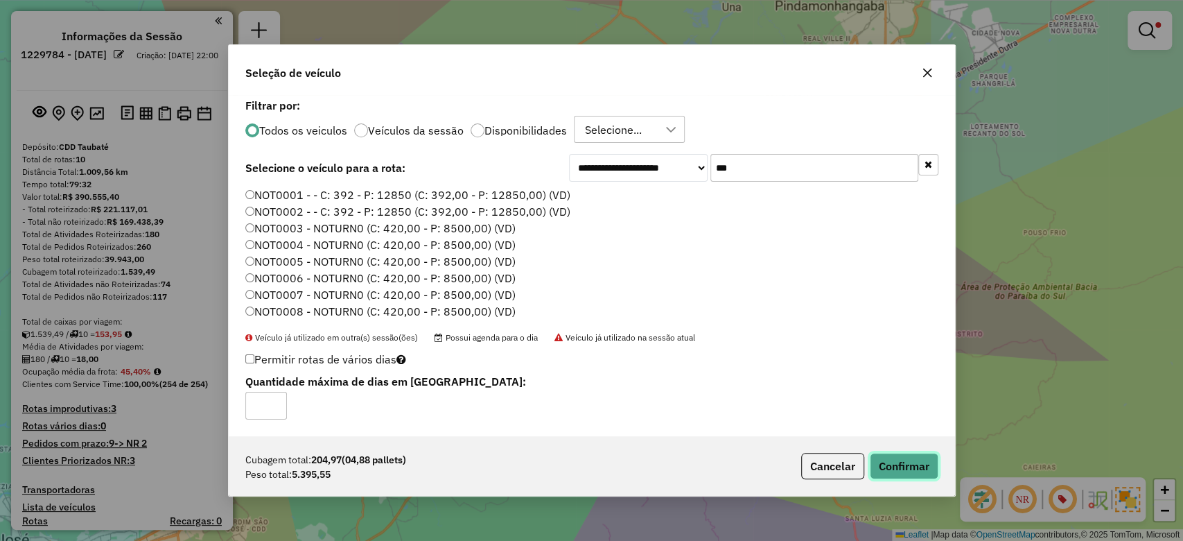
click at [899, 467] on button "Confirmar" at bounding box center [904, 466] width 69 height 26
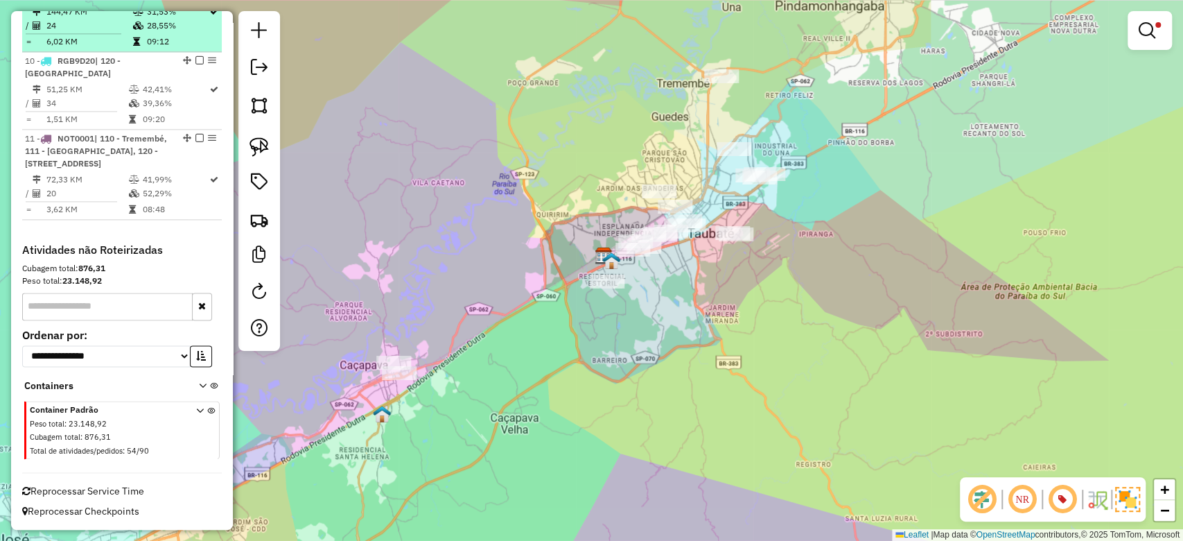
scroll to position [1232, 0]
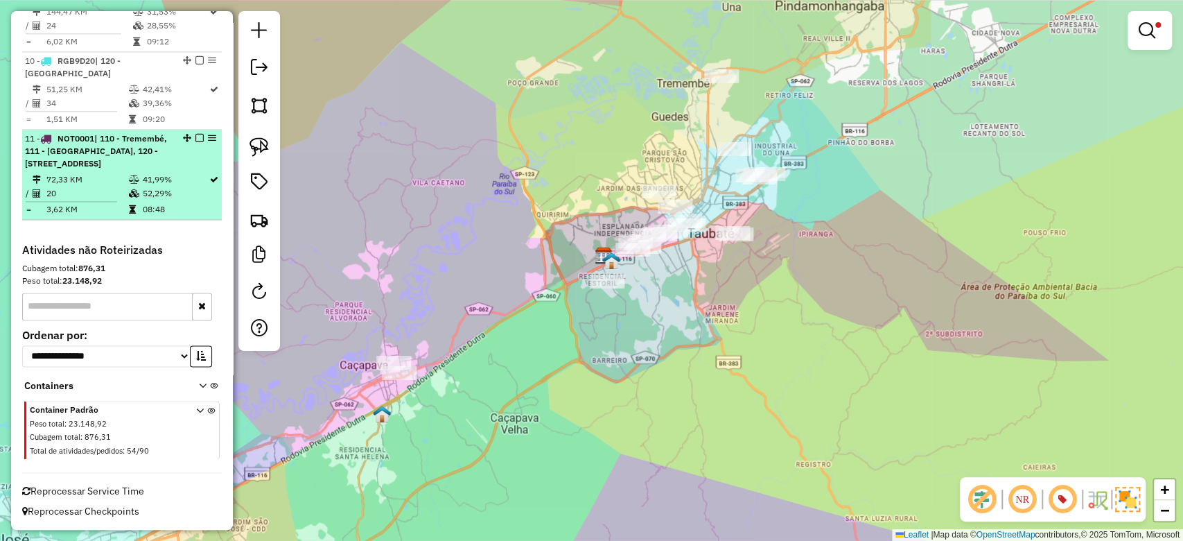
click at [191, 134] on div at bounding box center [196, 138] width 42 height 8
select select "**********"
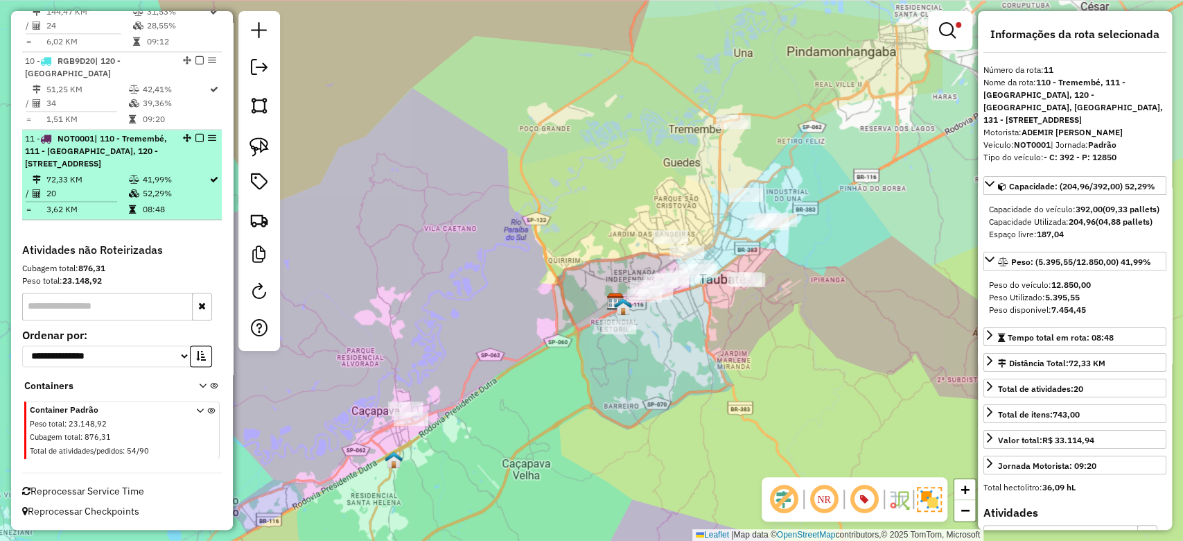
click at [196, 134] on em at bounding box center [200, 138] width 8 height 8
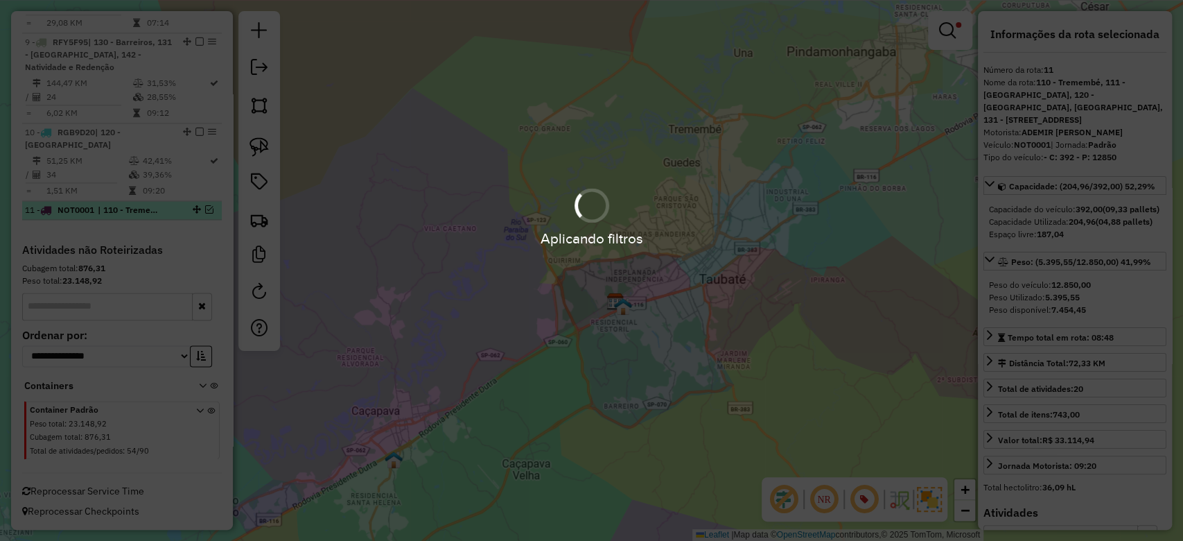
scroll to position [1136, 0]
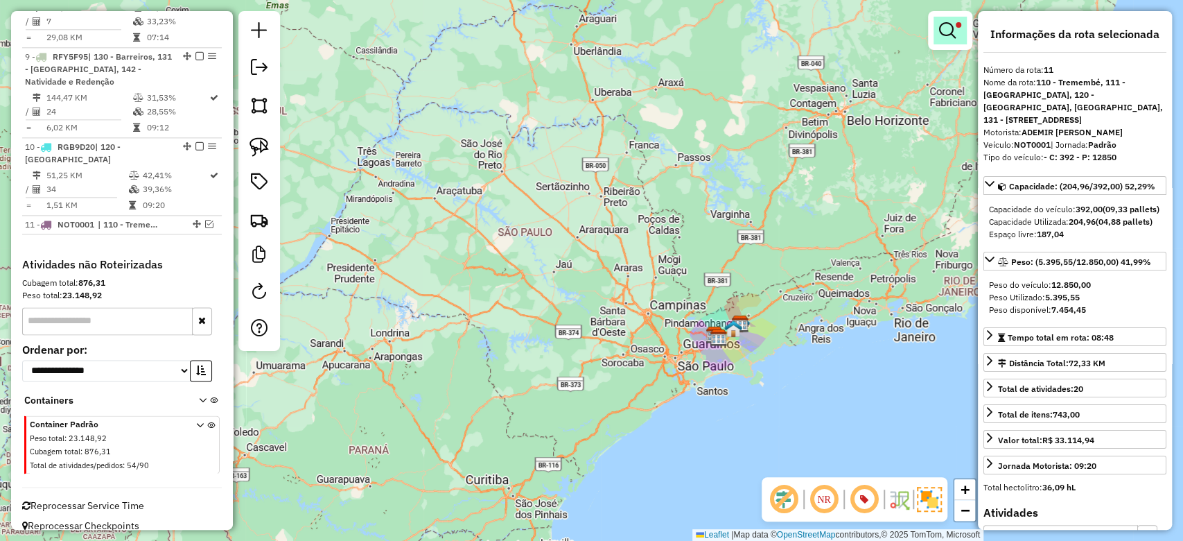
click at [948, 40] on link at bounding box center [950, 31] width 33 height 28
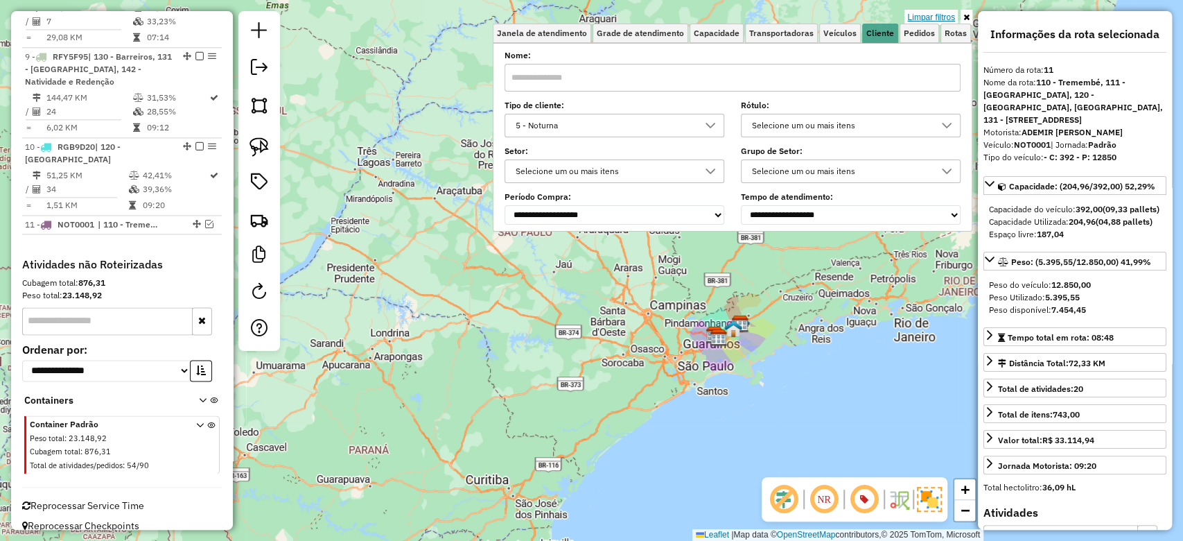
click at [932, 13] on link "Limpar filtros" at bounding box center [931, 17] width 53 height 15
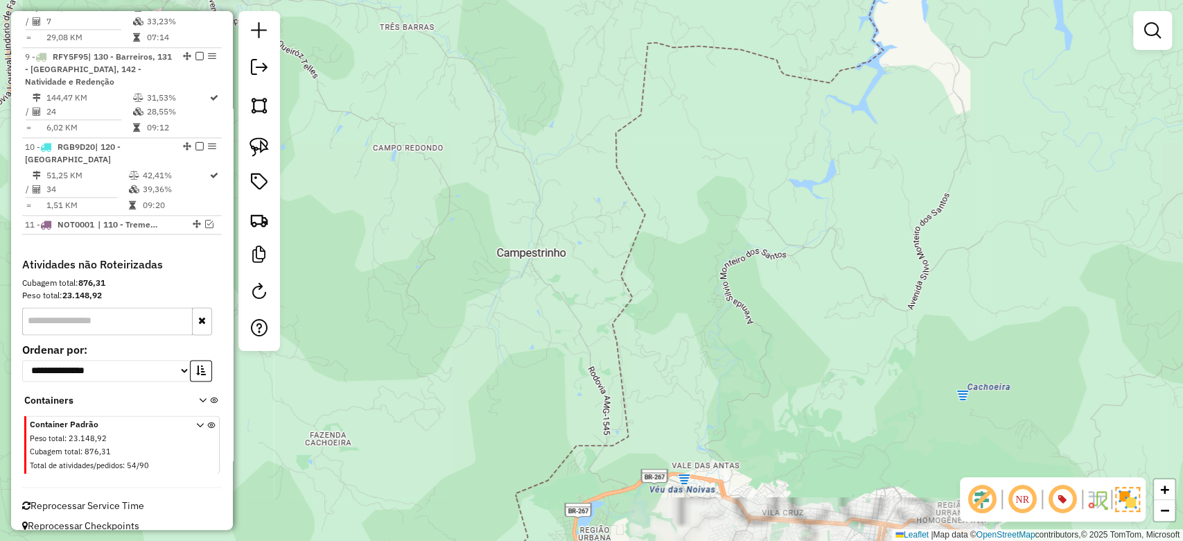
drag, startPoint x: 752, startPoint y: 263, endPoint x: 724, endPoint y: 262, distance: 27.7
click at [752, 307] on div "Janela de atendimento Grade de atendimento Capacidade Transportadoras Veículos …" at bounding box center [591, 270] width 1183 height 541
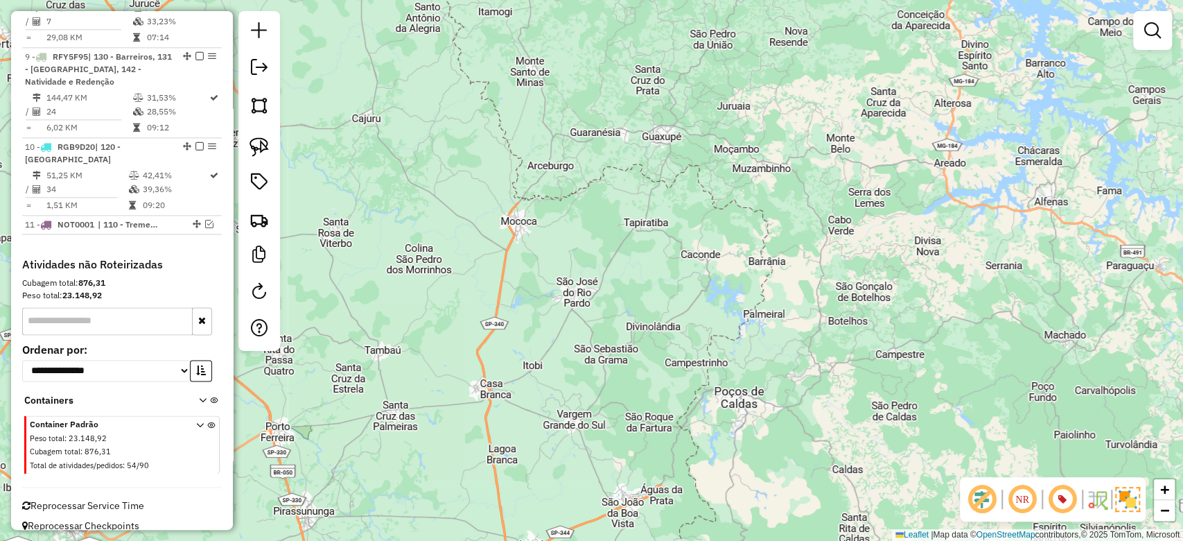
drag, startPoint x: 754, startPoint y: 240, endPoint x: 722, endPoint y: 290, distance: 59.6
click at [735, 347] on div "Janela de atendimento Grade de atendimento Capacidade Transportadoras Veículos …" at bounding box center [591, 270] width 1183 height 541
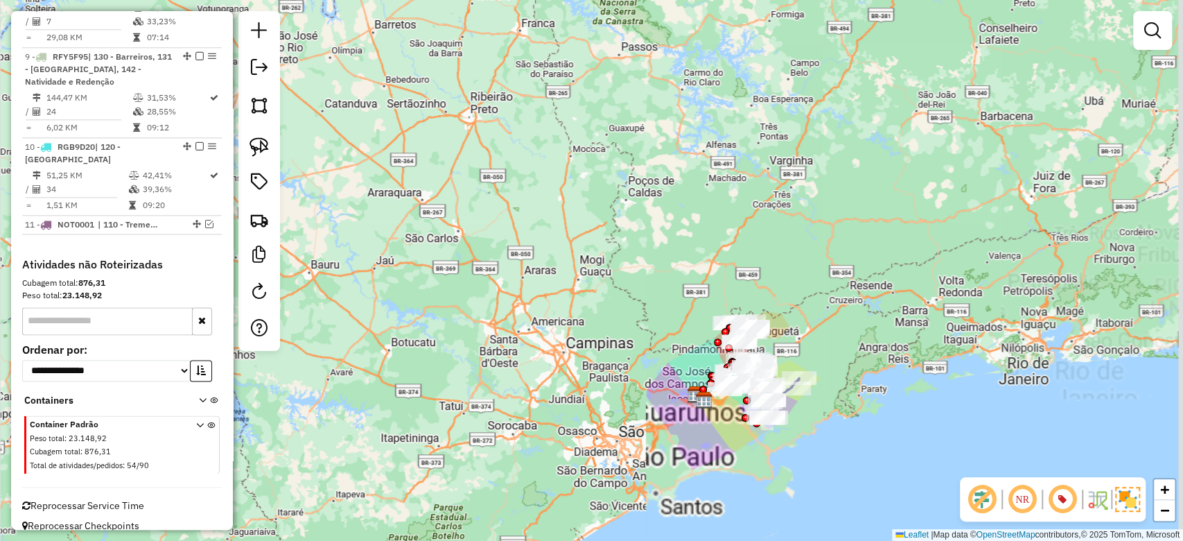
drag, startPoint x: 740, startPoint y: 326, endPoint x: 649, endPoint y: 259, distance: 113.0
click at [649, 259] on div "Janela de atendimento Grade de atendimento Capacidade Transportadoras Veículos …" at bounding box center [591, 270] width 1183 height 541
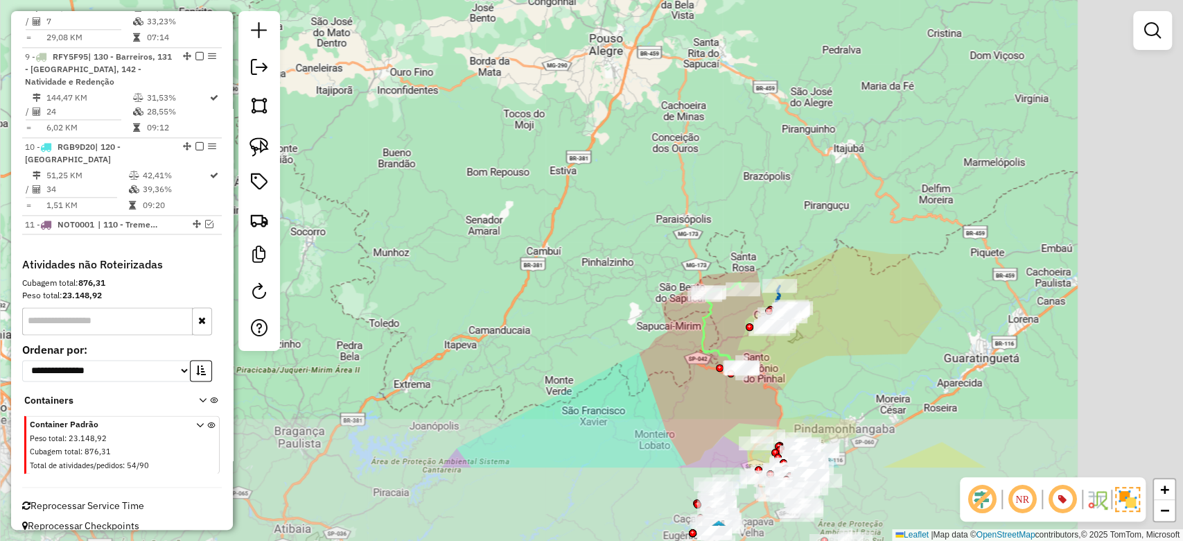
drag, startPoint x: 765, startPoint y: 286, endPoint x: 616, endPoint y: 227, distance: 160.0
click at [544, 159] on div "Janela de atendimento Grade de atendimento Capacidade Transportadoras Veículos …" at bounding box center [591, 270] width 1183 height 541
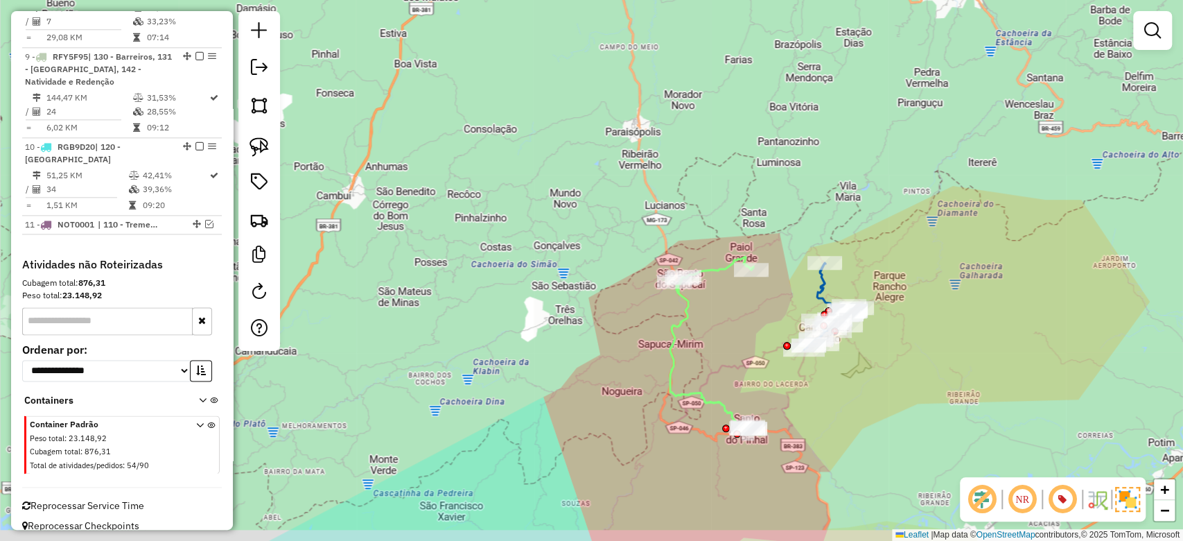
drag, startPoint x: 725, startPoint y: 252, endPoint x: 643, endPoint y: 193, distance: 100.8
click at [635, 184] on div "Janela de atendimento Grade de atendimento Capacidade Transportadoras Veículos …" at bounding box center [591, 270] width 1183 height 541
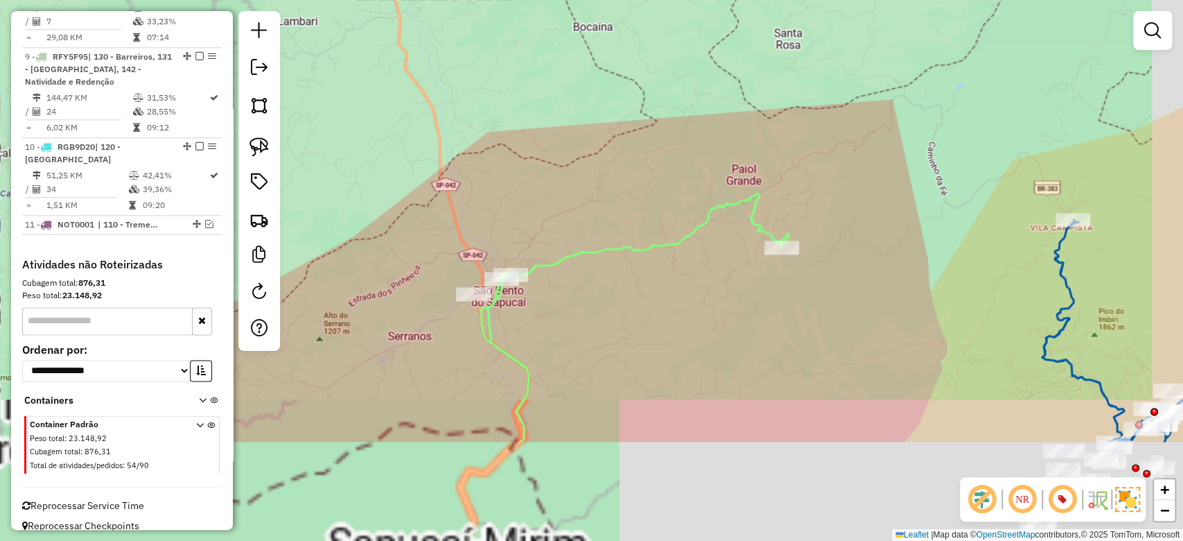
drag, startPoint x: 814, startPoint y: 207, endPoint x: 727, endPoint y: 133, distance: 113.6
click at [728, 132] on div "Janela de atendimento Grade de atendimento Capacidade Transportadoras Veículos …" at bounding box center [591, 270] width 1183 height 541
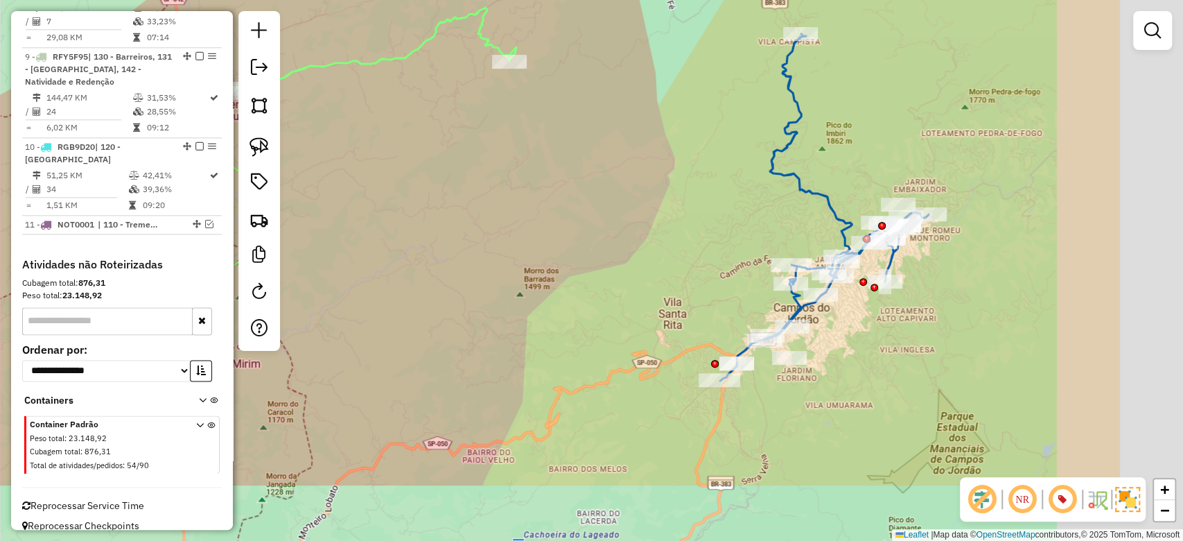
drag, startPoint x: 853, startPoint y: 338, endPoint x: 672, endPoint y: 229, distance: 211.5
click at [672, 229] on div "Janela de atendimento Grade de atendimento Capacidade Transportadoras Veículos …" at bounding box center [591, 270] width 1183 height 541
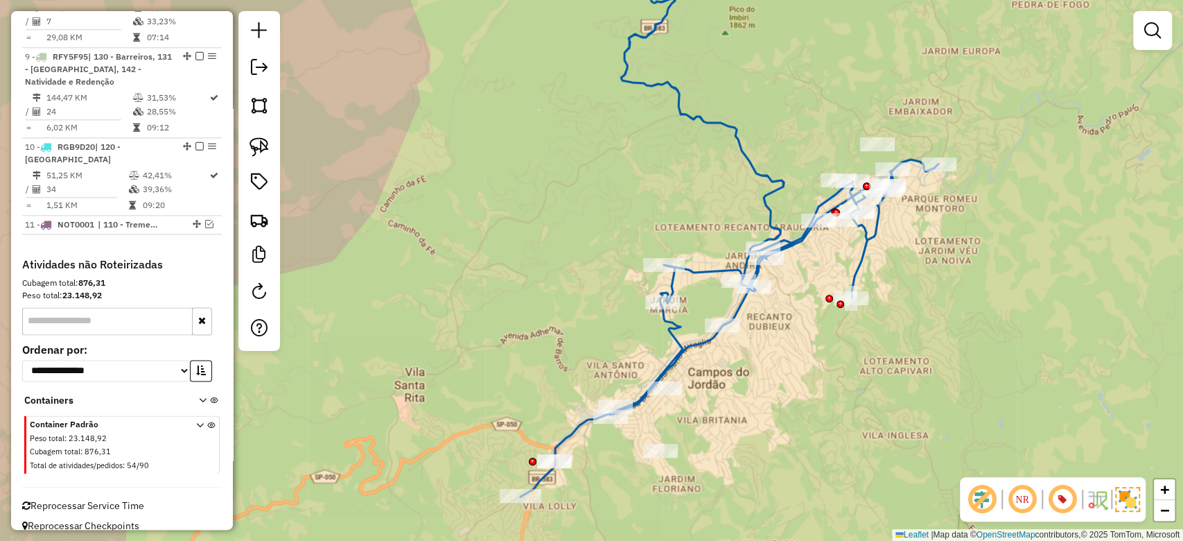
drag, startPoint x: 927, startPoint y: 250, endPoint x: 997, endPoint y: 308, distance: 91.1
click at [993, 321] on div "Janela de atendimento Grade de atendimento Capacidade Transportadoras Veículos …" at bounding box center [591, 270] width 1183 height 541
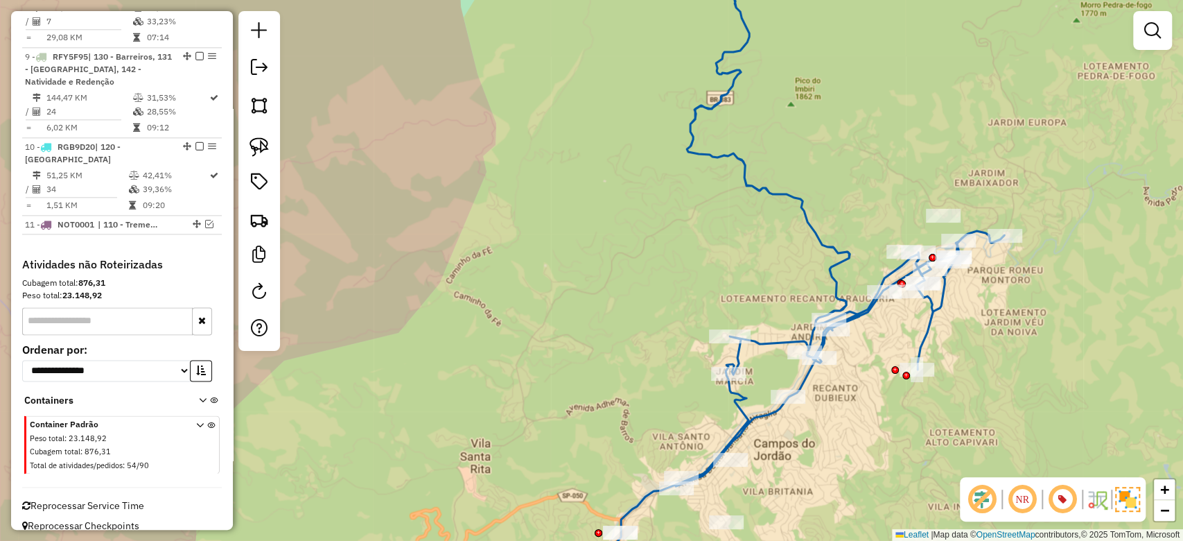
click at [982, 230] on icon at bounding box center [796, 257] width 418 height 622
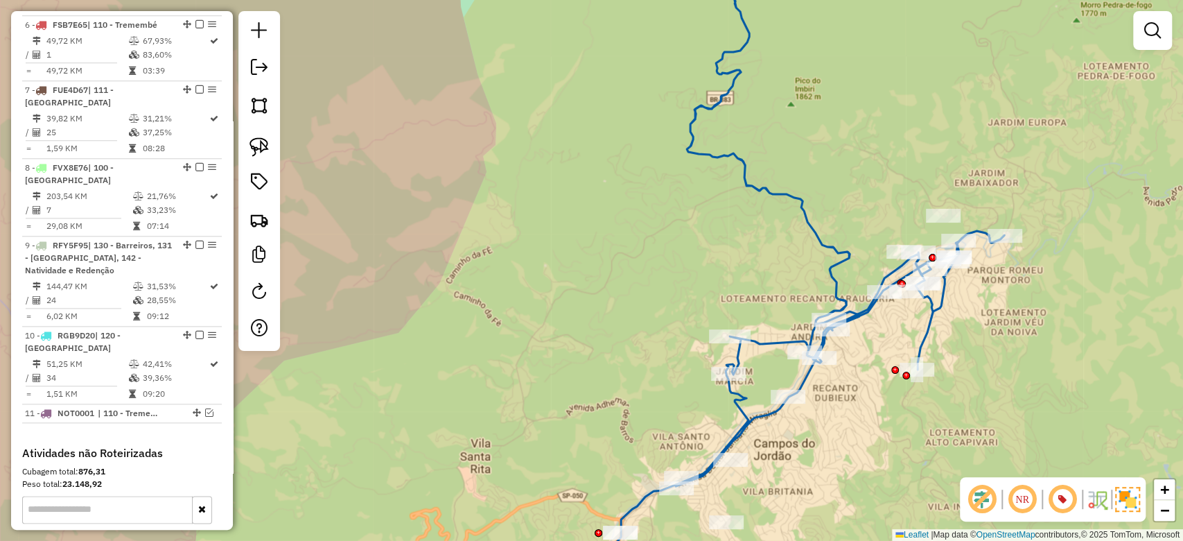
select select "**********"
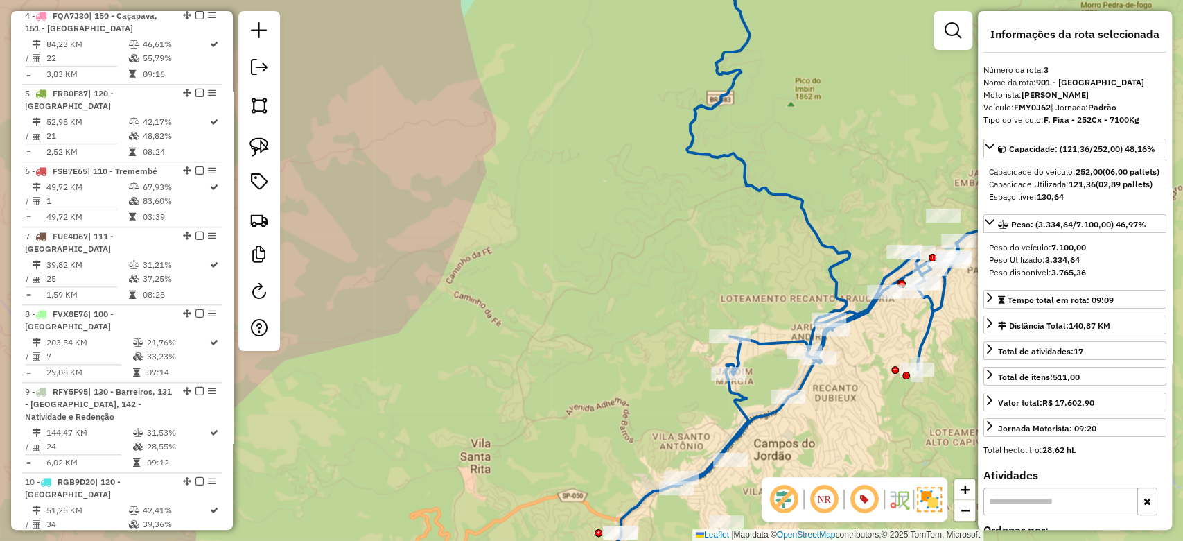
scroll to position [718, 0]
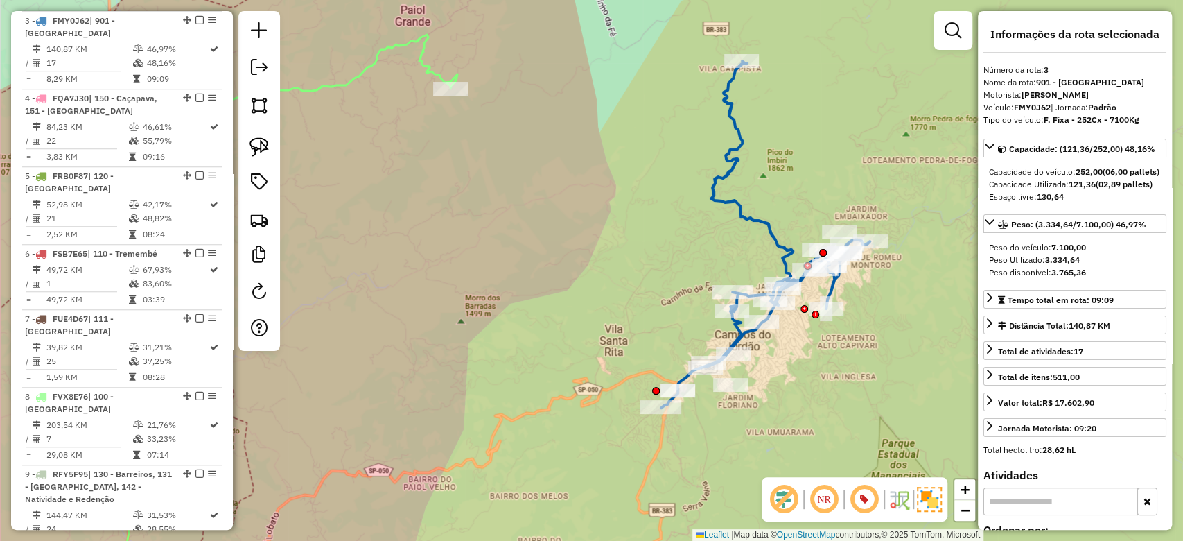
click at [757, 217] on icon at bounding box center [765, 234] width 209 height 347
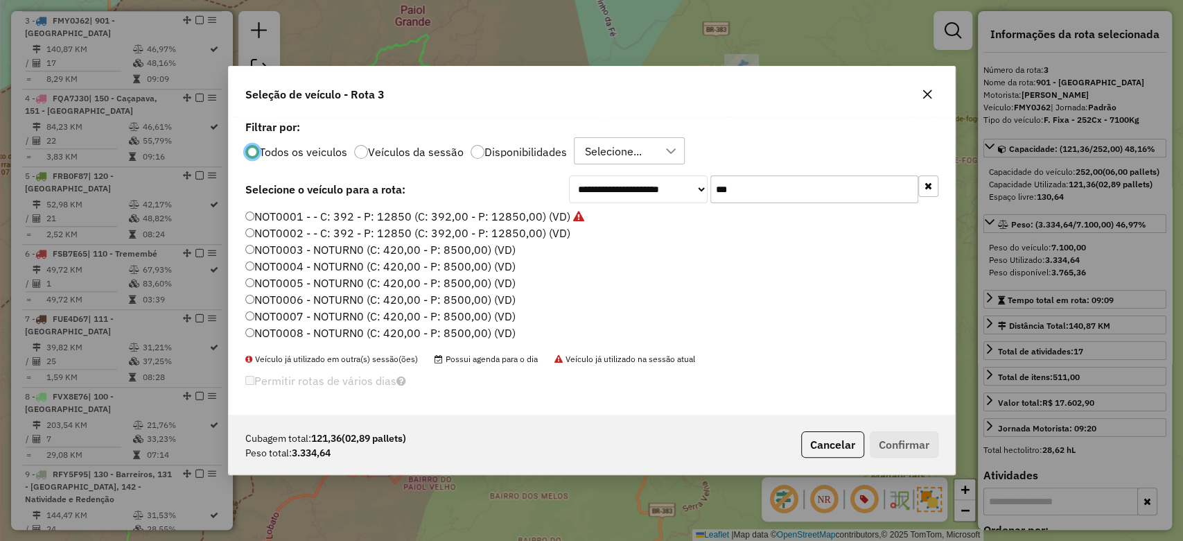
scroll to position [7, 4]
drag, startPoint x: 752, startPoint y: 197, endPoint x: 627, endPoint y: 214, distance: 125.2
click at [627, 214] on div "**********" at bounding box center [592, 265] width 727 height 299
paste input "****"
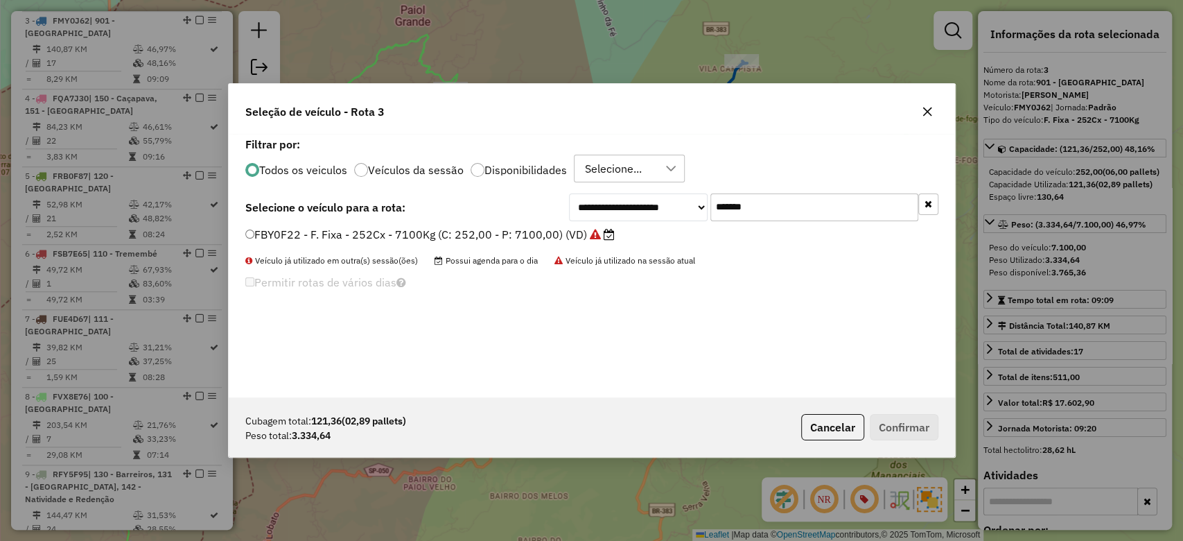
type input "*******"
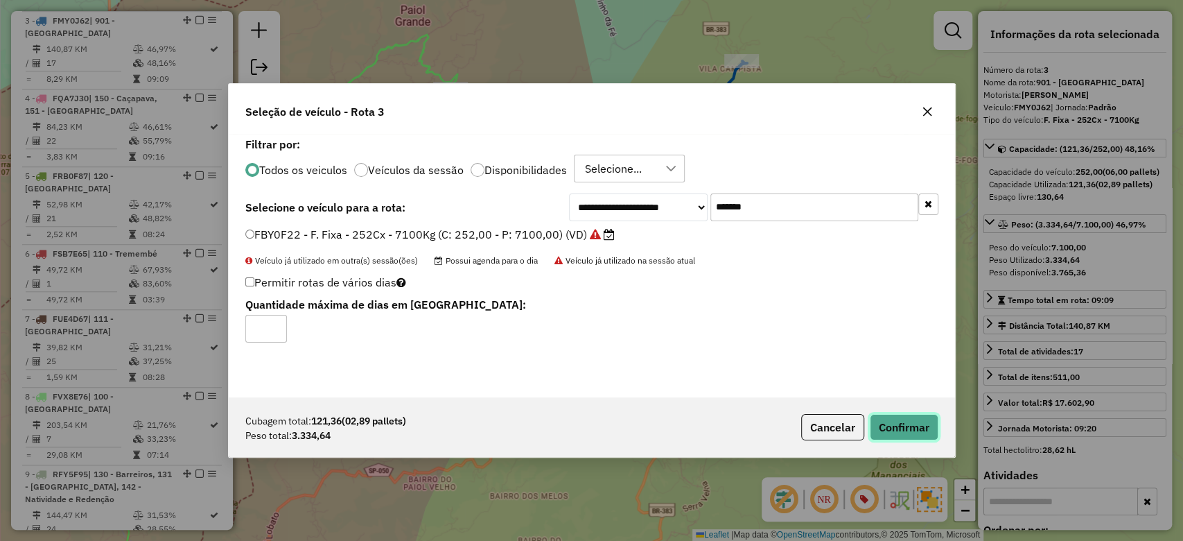
click at [895, 424] on button "Confirmar" at bounding box center [904, 427] width 69 height 26
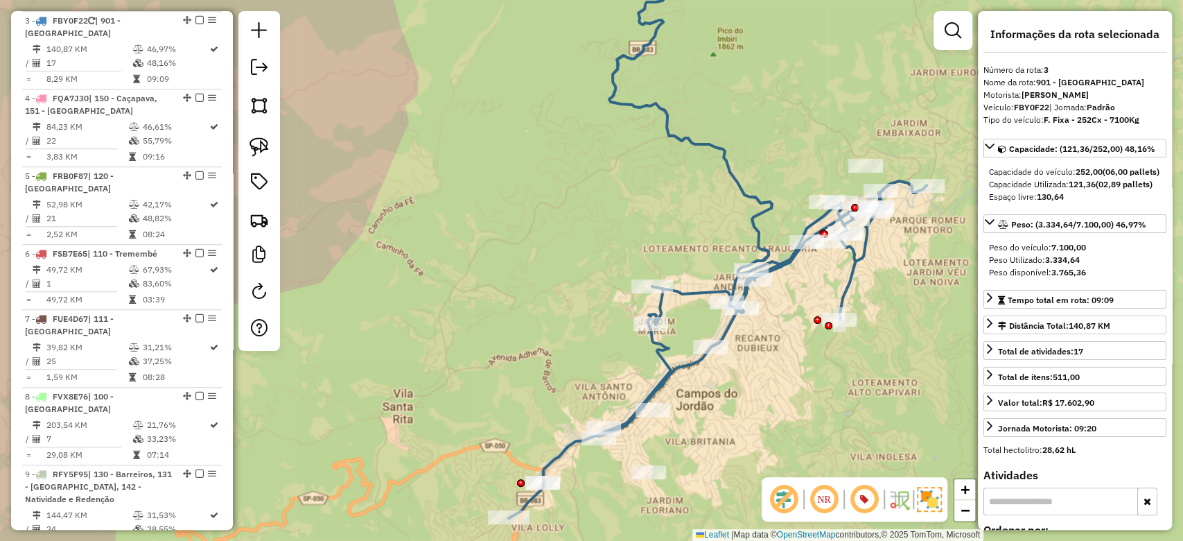
drag, startPoint x: 762, startPoint y: 370, endPoint x: 717, endPoint y: 389, distance: 49.1
click at [717, 389] on div "Janela de atendimento Grade de atendimento Capacidade Transportadoras Veículos …" at bounding box center [591, 270] width 1183 height 541
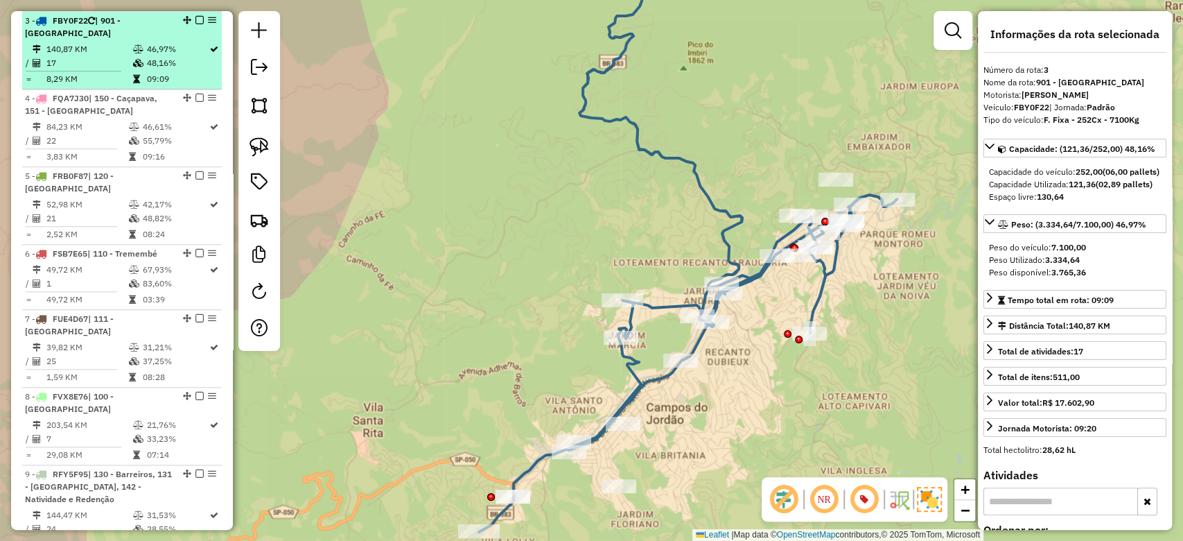
click at [196, 19] on em at bounding box center [200, 20] width 8 height 8
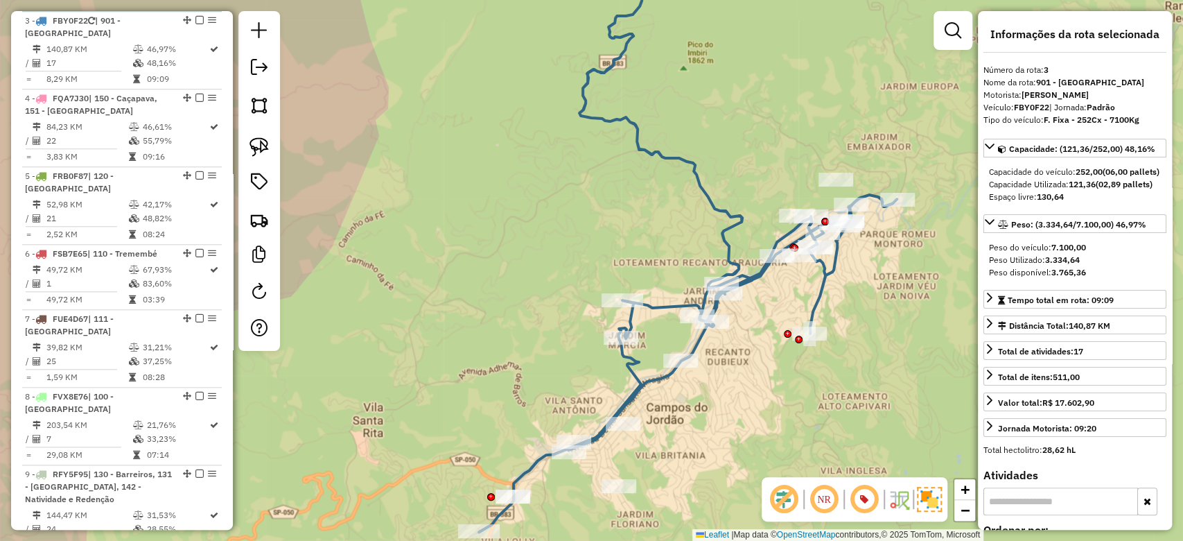
scroll to position [660, 0]
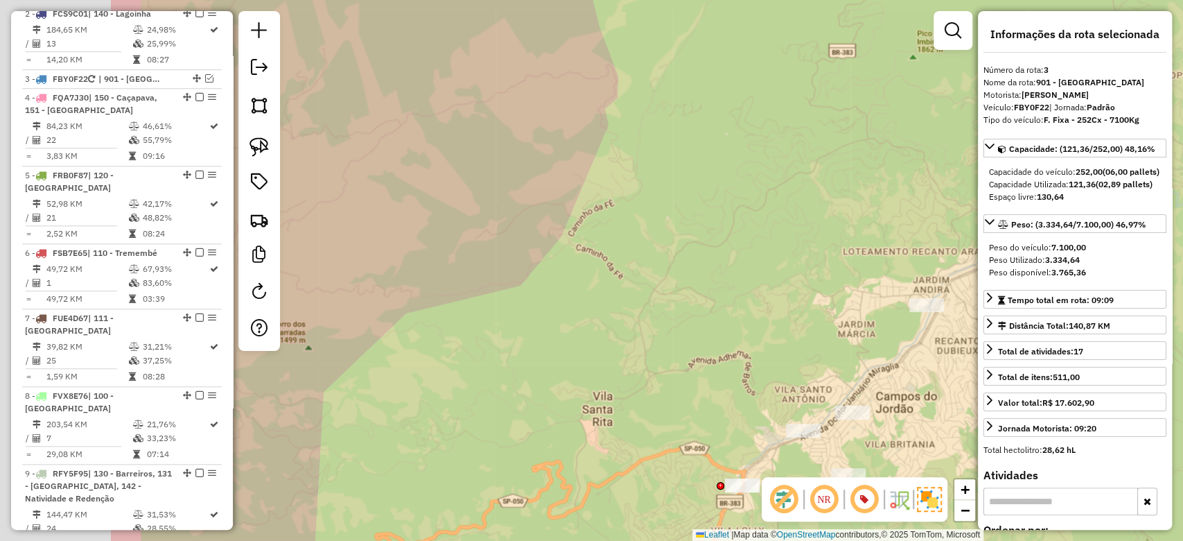
drag, startPoint x: 427, startPoint y: 230, endPoint x: 657, endPoint y: 219, distance: 229.7
click at [657, 219] on div "Janela de atendimento Grade de atendimento Capacidade Transportadoras Veículos …" at bounding box center [591, 270] width 1183 height 541
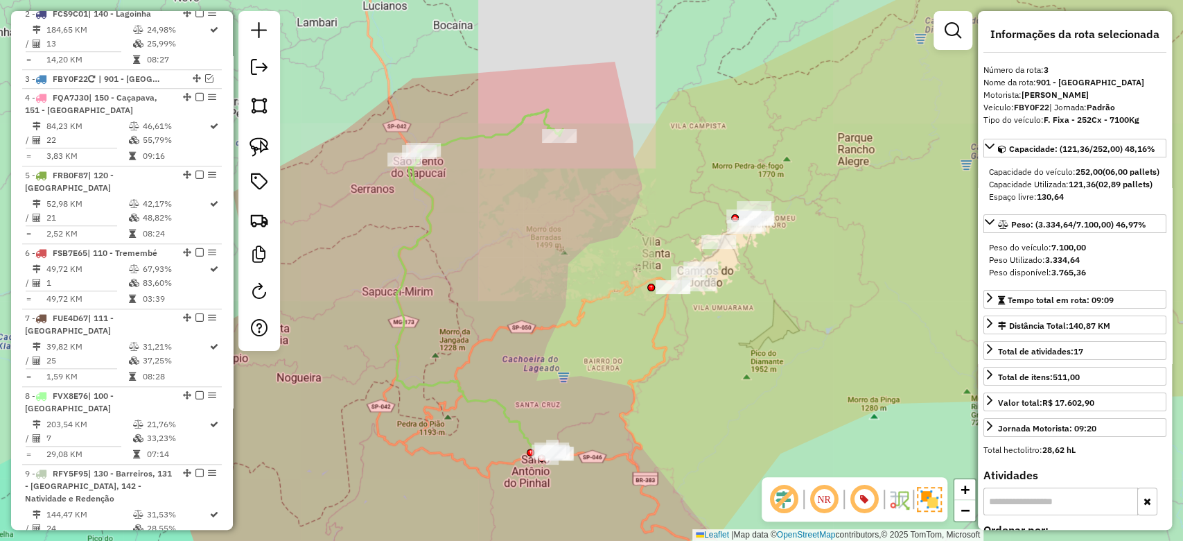
drag, startPoint x: 510, startPoint y: 269, endPoint x: 609, endPoint y: 279, distance: 98.9
click at [609, 279] on div "Janela de atendimento Grade de atendimento Capacidade Transportadoras Veículos …" at bounding box center [591, 270] width 1183 height 541
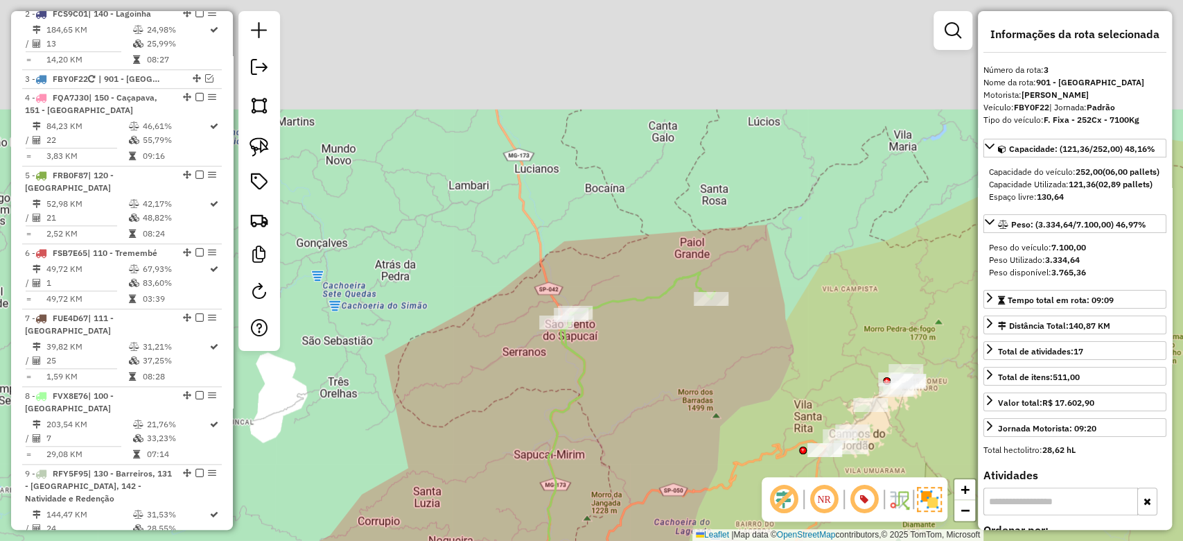
drag, startPoint x: 379, startPoint y: 182, endPoint x: 432, endPoint y: 336, distance: 162.3
click at [432, 336] on div "Janela de atendimento Grade de atendimento Capacidade Transportadoras Veículos …" at bounding box center [591, 270] width 1183 height 541
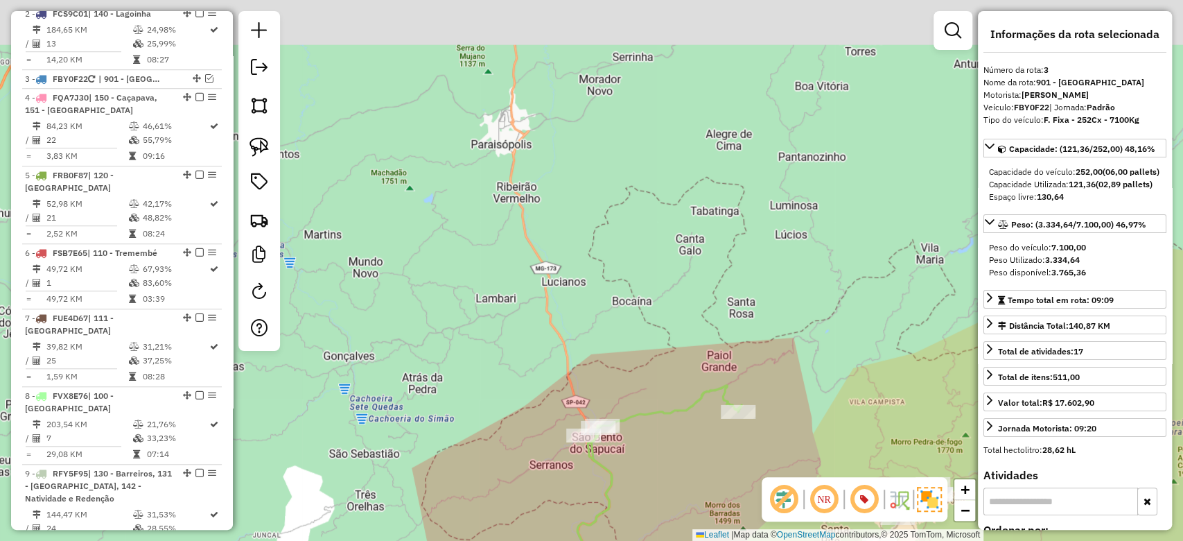
drag, startPoint x: 465, startPoint y: 214, endPoint x: 486, endPoint y: 282, distance: 71.9
click at [485, 282] on div "Janela de atendimento Grade de atendimento Capacidade Transportadoras Veículos …" at bounding box center [591, 270] width 1183 height 541
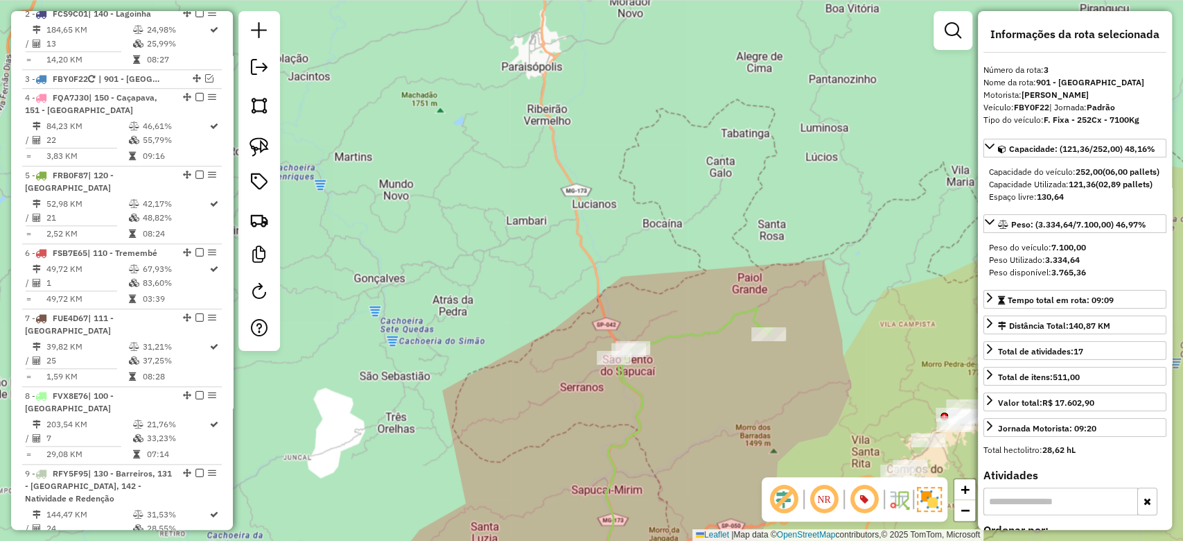
drag, startPoint x: 578, startPoint y: 316, endPoint x: 499, endPoint y: 140, distance: 192.7
click at [492, 128] on div "Janela de atendimento Grade de atendimento Capacidade Transportadoras Veículos …" at bounding box center [591, 270] width 1183 height 541
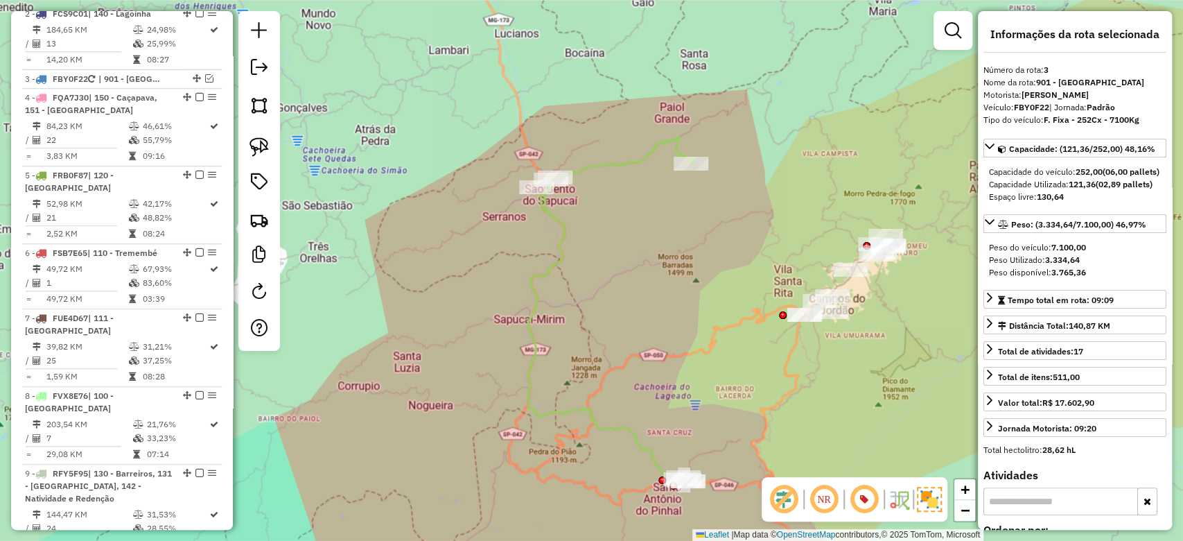
click at [540, 273] on icon at bounding box center [611, 309] width 167 height 345
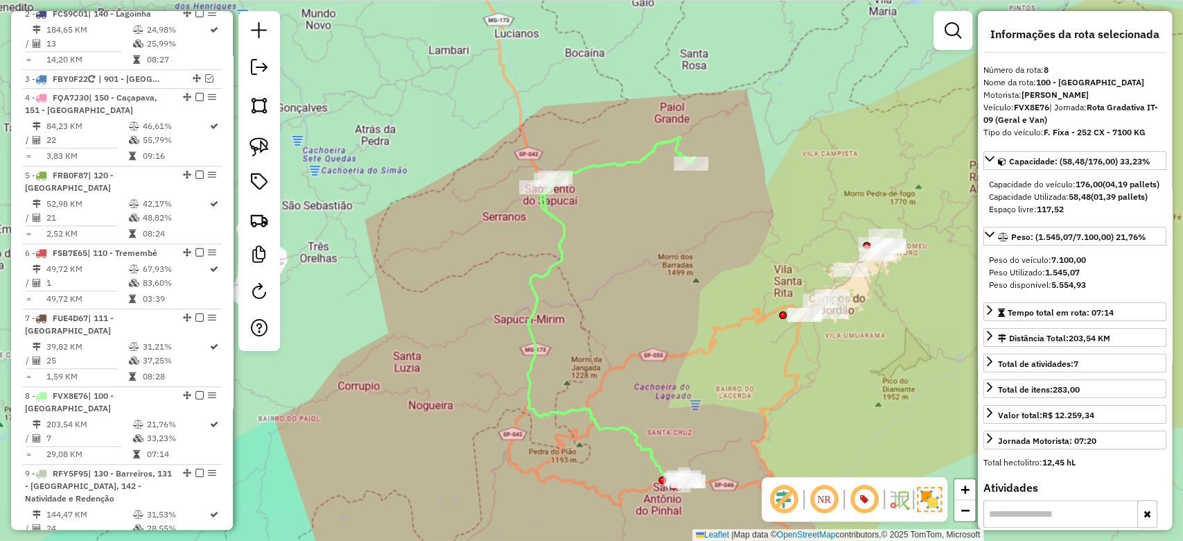
scroll to position [1034, 0]
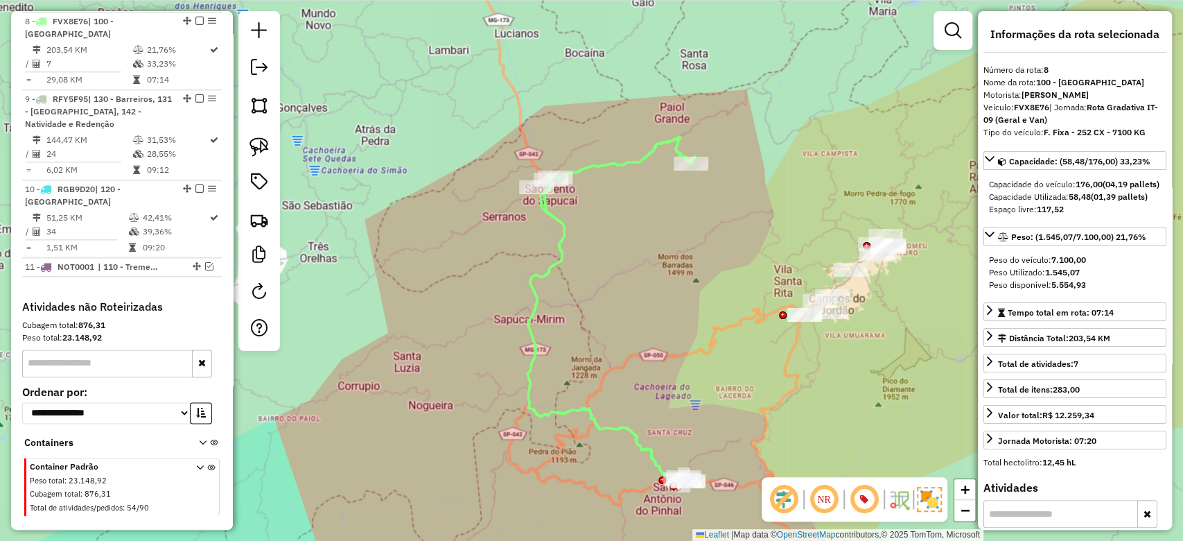
drag, startPoint x: 397, startPoint y: 263, endPoint x: 394, endPoint y: 212, distance: 51.4
click at [394, 212] on div "Janela de atendimento Grade de atendimento Capacidade Transportadoras Veículos …" at bounding box center [591, 270] width 1183 height 541
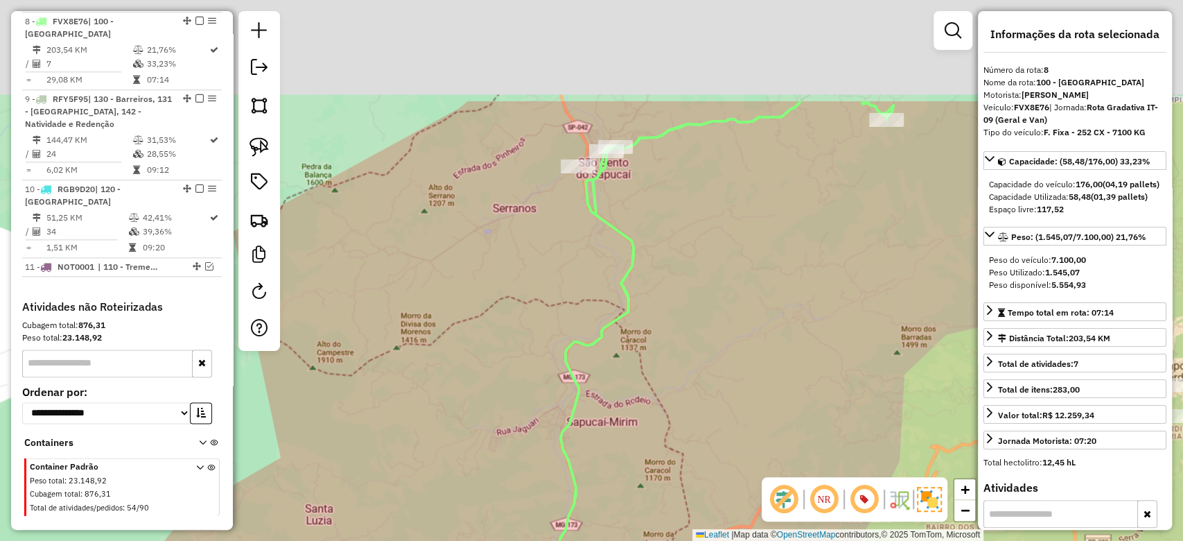
drag, startPoint x: 537, startPoint y: 119, endPoint x: 537, endPoint y: 283, distance: 163.6
click at [537, 283] on div "Janela de atendimento Grade de atendimento Capacidade Transportadoras Veículos …" at bounding box center [591, 270] width 1183 height 541
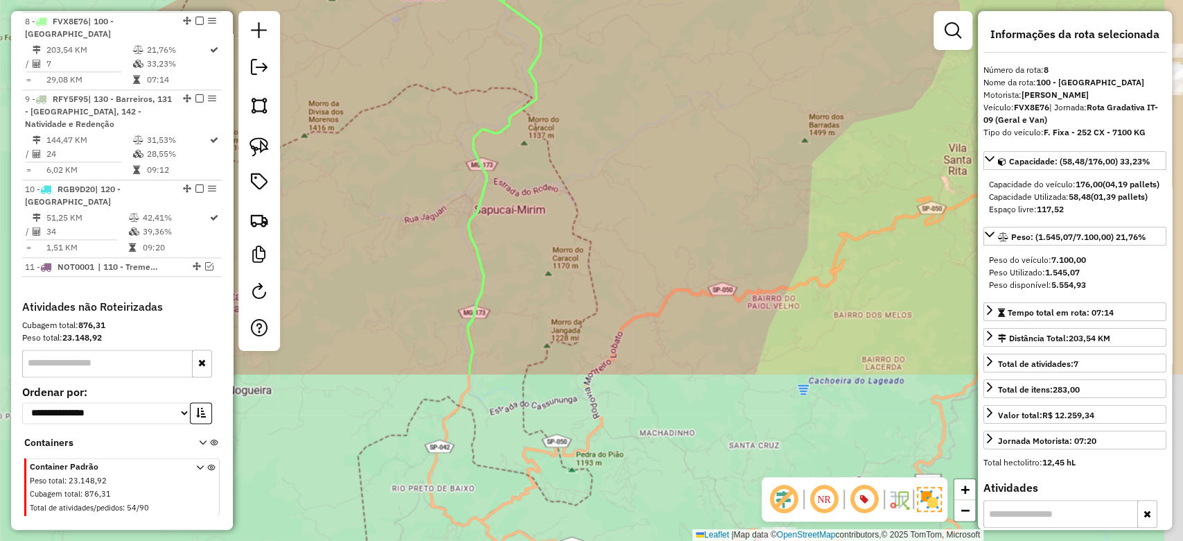
drag, startPoint x: 555, startPoint y: 300, endPoint x: 453, endPoint y: 36, distance: 282.5
click at [453, 36] on div "Janela de atendimento Grade de atendimento Capacidade Transportadoras Veículos …" at bounding box center [591, 270] width 1183 height 541
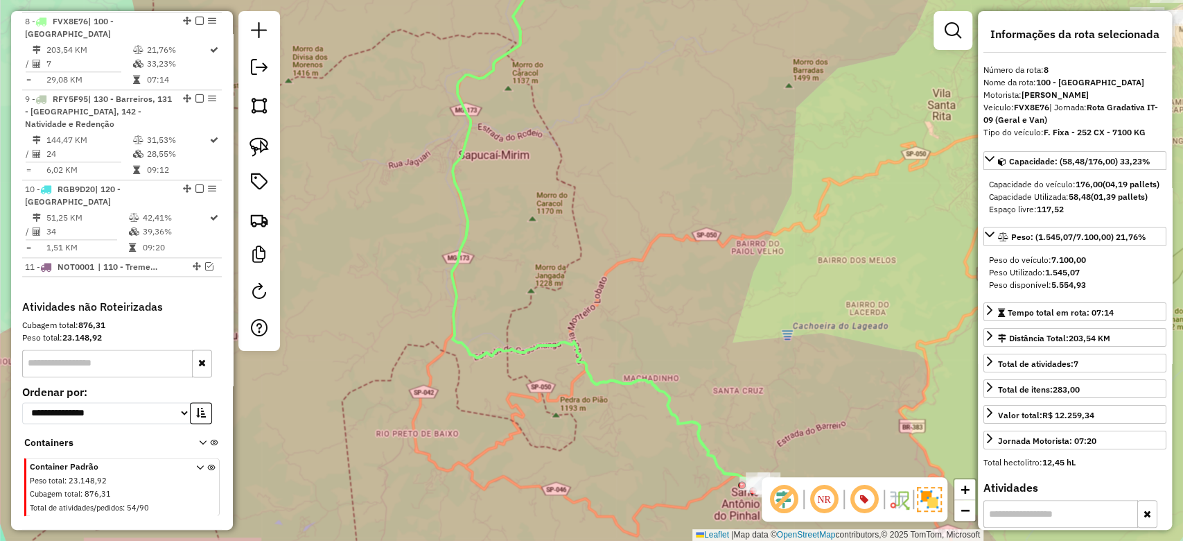
drag, startPoint x: 616, startPoint y: 462, endPoint x: 517, endPoint y: 304, distance: 186.2
click at [517, 304] on div "Janela de atendimento Grade de atendimento Capacidade Transportadoras Veículos …" at bounding box center [591, 270] width 1183 height 541
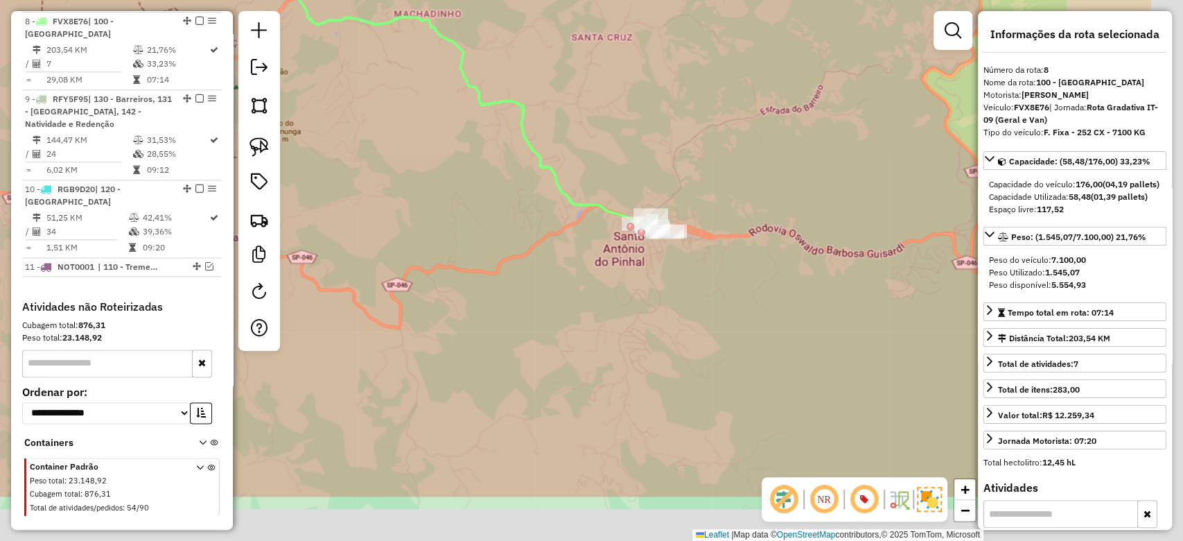
drag, startPoint x: 643, startPoint y: 327, endPoint x: 523, endPoint y: 258, distance: 138.2
click at [499, 232] on div "Janela de atendimento Grade de atendimento Capacidade Transportadoras Veículos …" at bounding box center [591, 270] width 1183 height 541
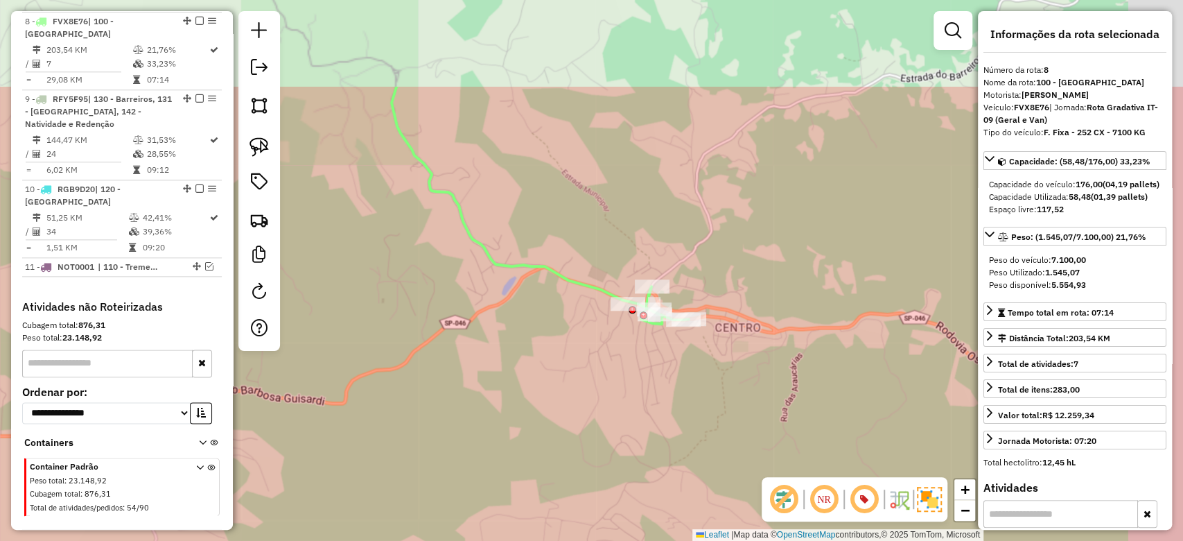
drag, startPoint x: 692, startPoint y: 232, endPoint x: 624, endPoint y: 373, distance: 156.3
click at [624, 373] on div "Janela de atendimento Grade de atendimento Capacidade Transportadoras Veículos …" at bounding box center [591, 270] width 1183 height 541
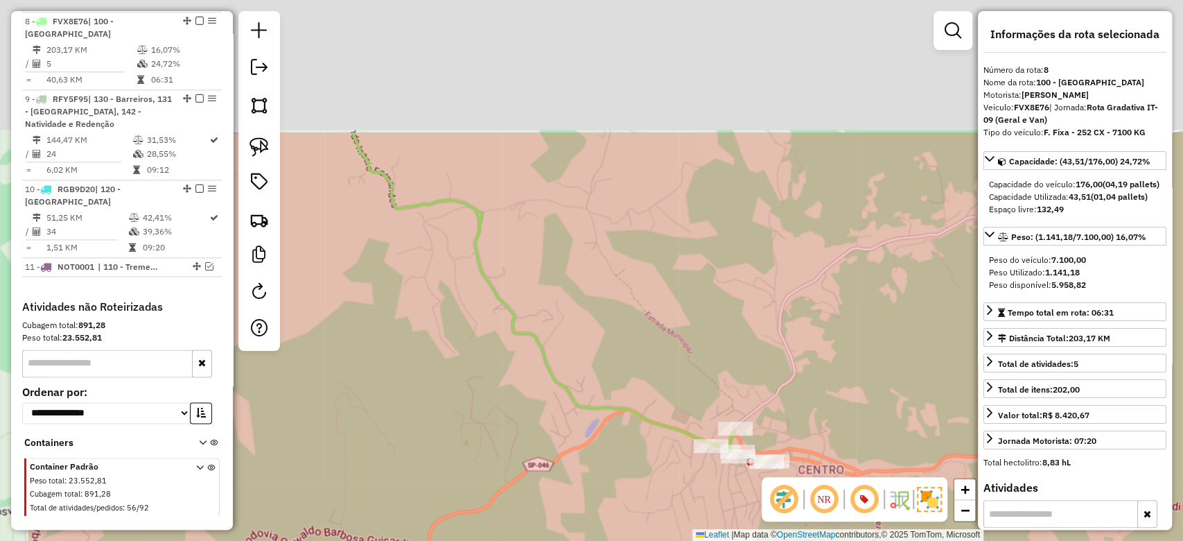
drag, startPoint x: 370, startPoint y: 110, endPoint x: 586, endPoint y: 388, distance: 351.3
click at [591, 390] on div "Janela de atendimento Grade de atendimento Capacidade Transportadoras Veículos …" at bounding box center [591, 270] width 1183 height 541
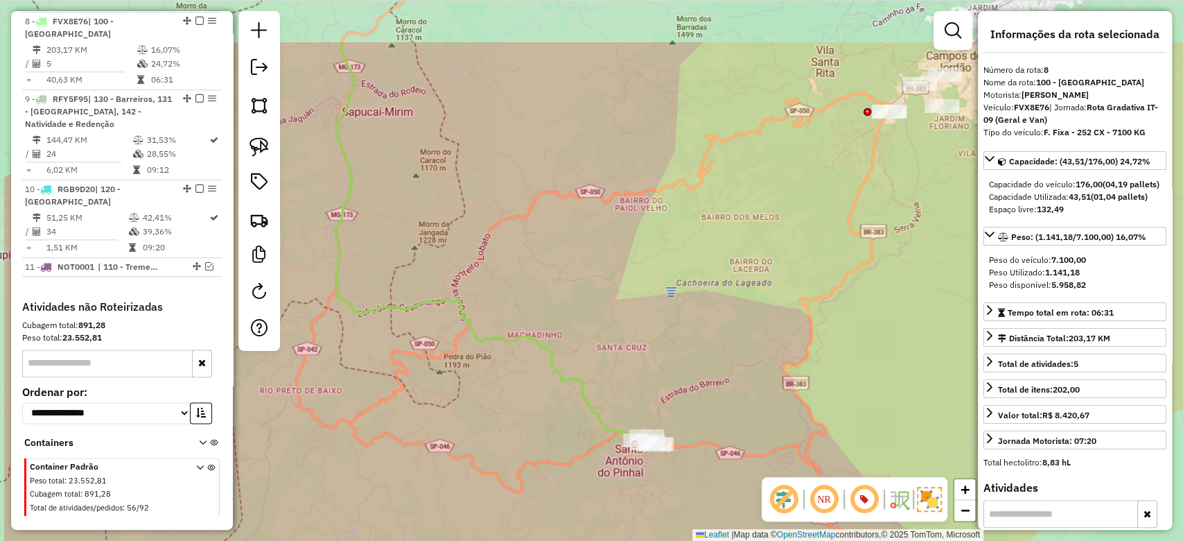
drag, startPoint x: 541, startPoint y: 339, endPoint x: 596, endPoint y: 377, distance: 66.7
click at [600, 382] on icon at bounding box center [496, 243] width 321 height 402
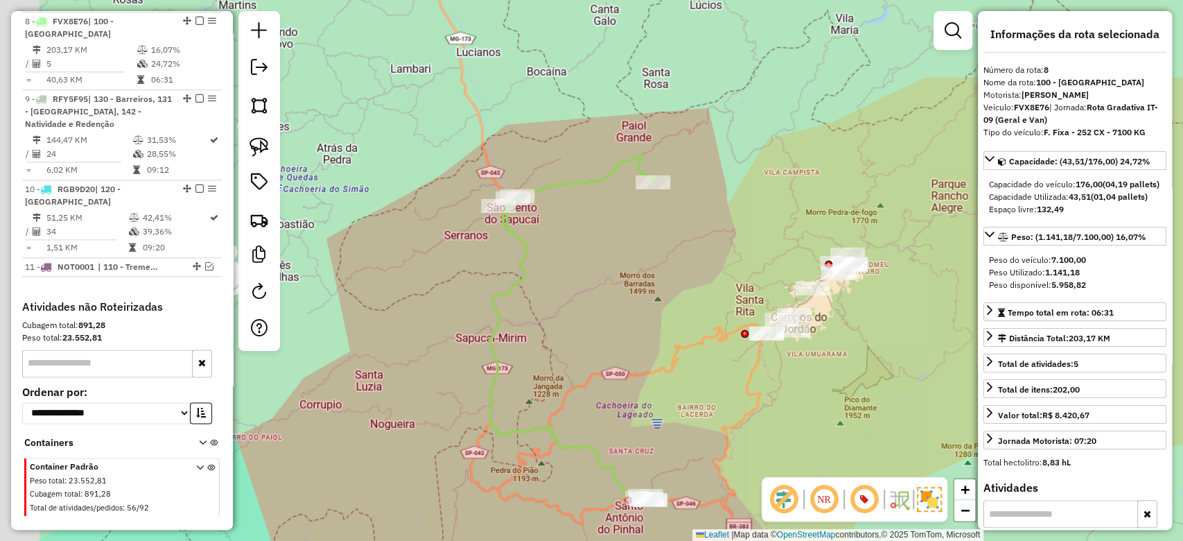
drag, startPoint x: 422, startPoint y: 225, endPoint x: 503, endPoint y: 356, distance: 154.7
click at [503, 356] on icon at bounding box center [572, 328] width 167 height 344
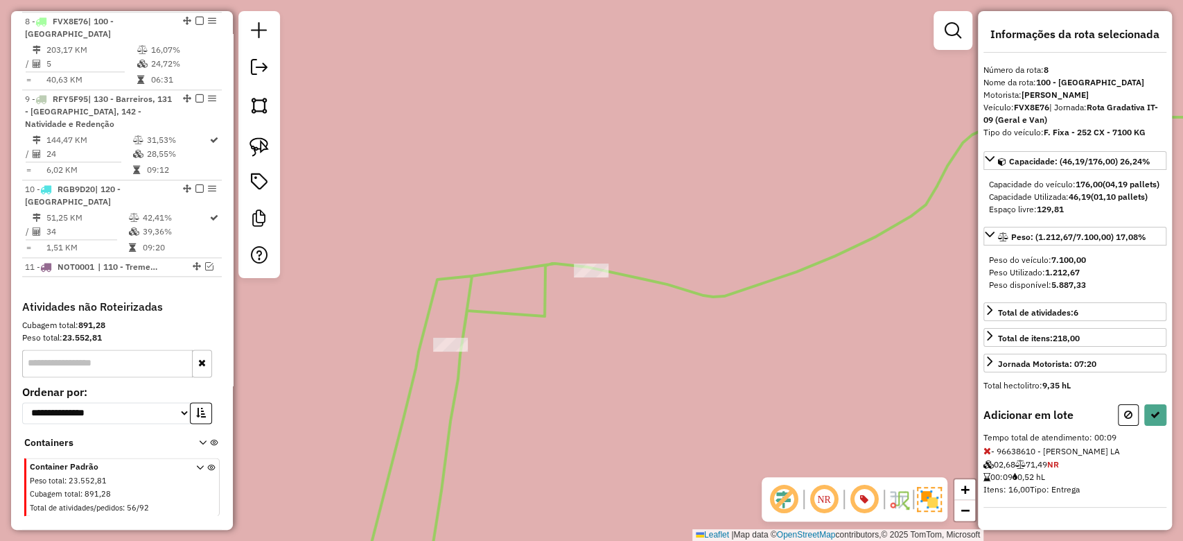
select select "**********"
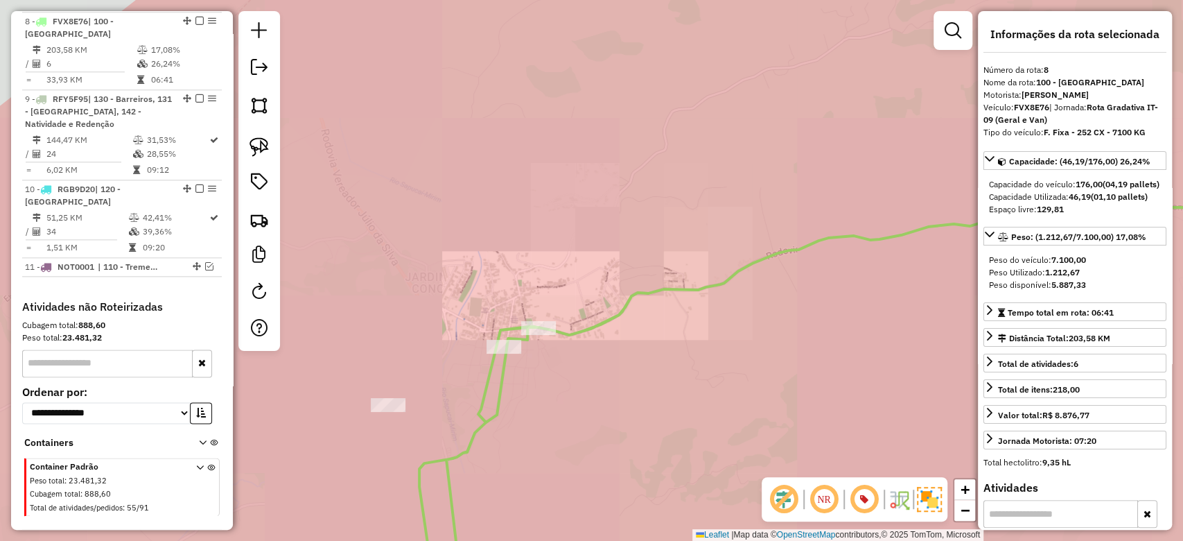
drag, startPoint x: 551, startPoint y: 424, endPoint x: 576, endPoint y: 310, distance: 117.1
click at [576, 310] on div "Janela de atendimento Grade de atendimento Capacidade Transportadoras Veículos …" at bounding box center [591, 270] width 1183 height 541
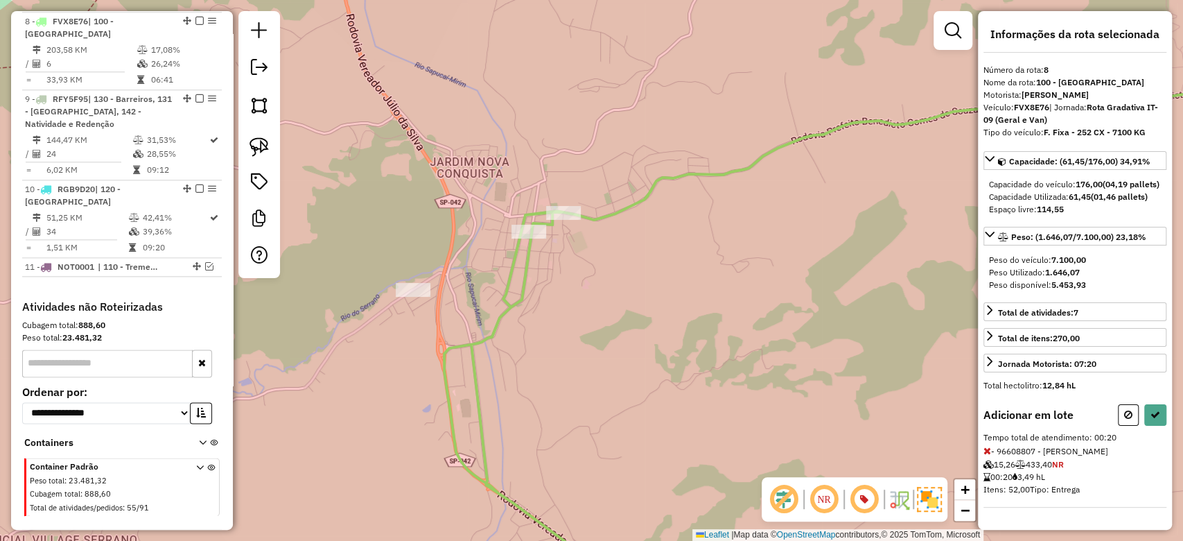
select select "**********"
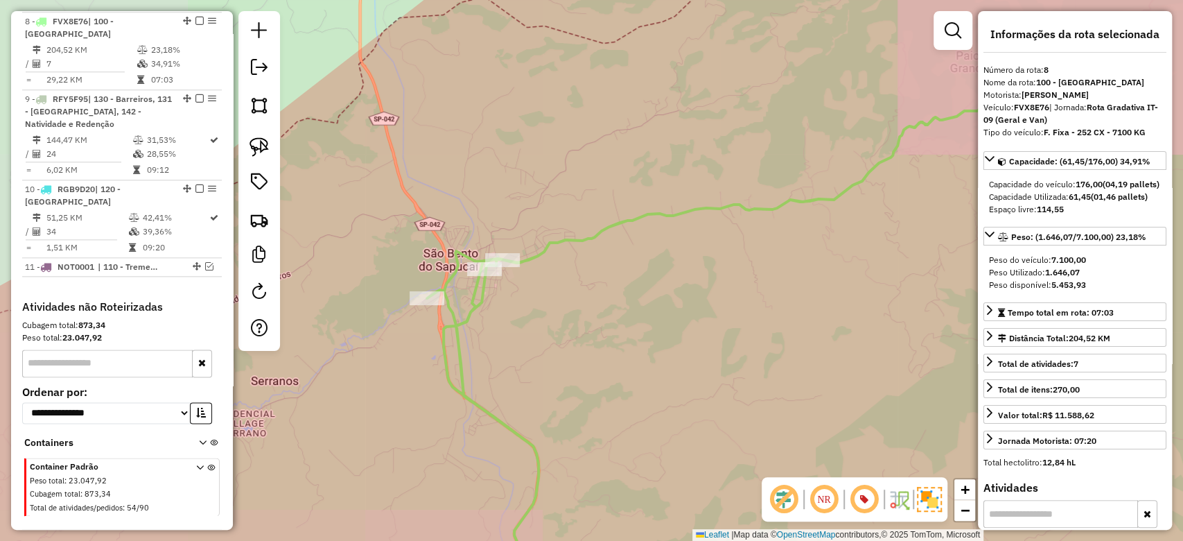
drag, startPoint x: 516, startPoint y: 385, endPoint x: 485, endPoint y: 216, distance: 172.7
click at [484, 216] on div "Janela de atendimento Grade de atendimento Capacidade Transportadoras Veículos …" at bounding box center [591, 270] width 1183 height 541
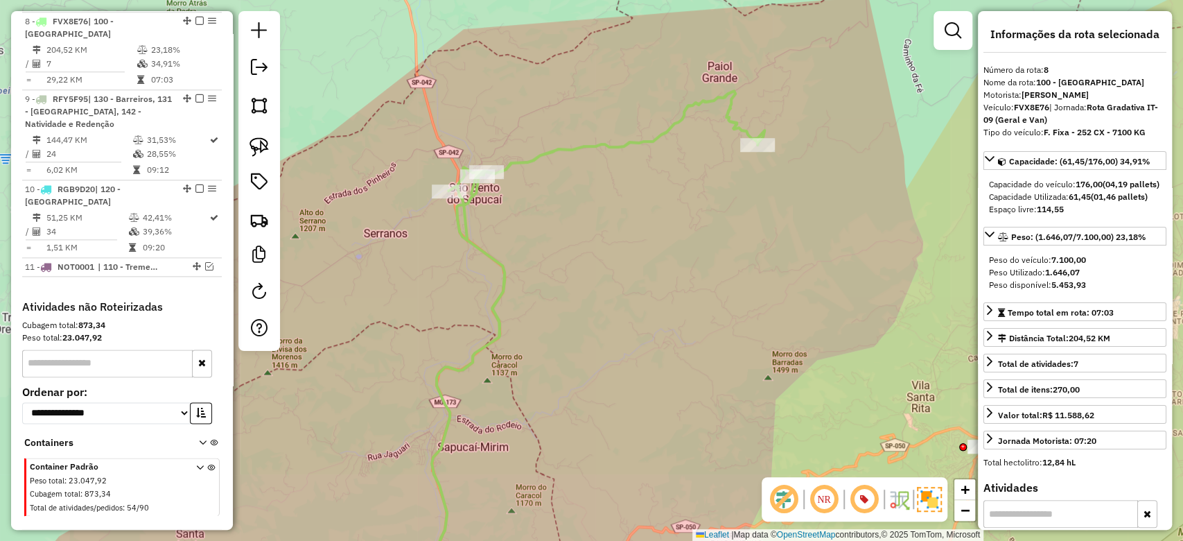
drag, startPoint x: 521, startPoint y: 448, endPoint x: 478, endPoint y: 311, distance: 143.8
click at [464, 268] on div "Janela de atendimento Grade de atendimento Capacidade Transportadoras Veículos …" at bounding box center [591, 270] width 1183 height 541
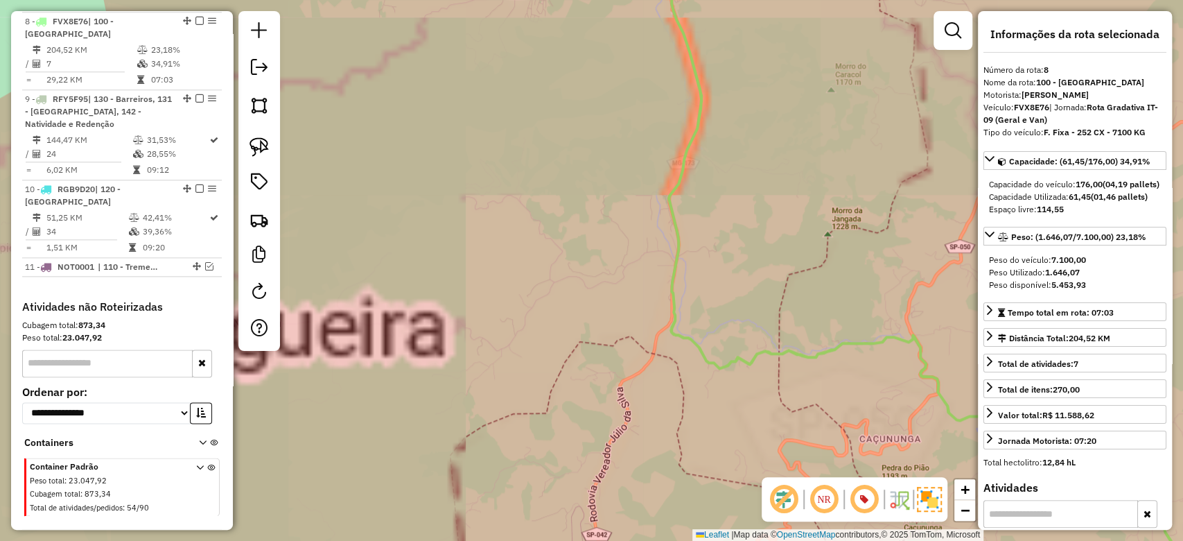
drag, startPoint x: 527, startPoint y: 435, endPoint x: 438, endPoint y: 272, distance: 186.1
click at [431, 258] on div "Janela de atendimento Grade de atendimento Capacidade Transportadoras Veículos …" at bounding box center [591, 270] width 1183 height 541
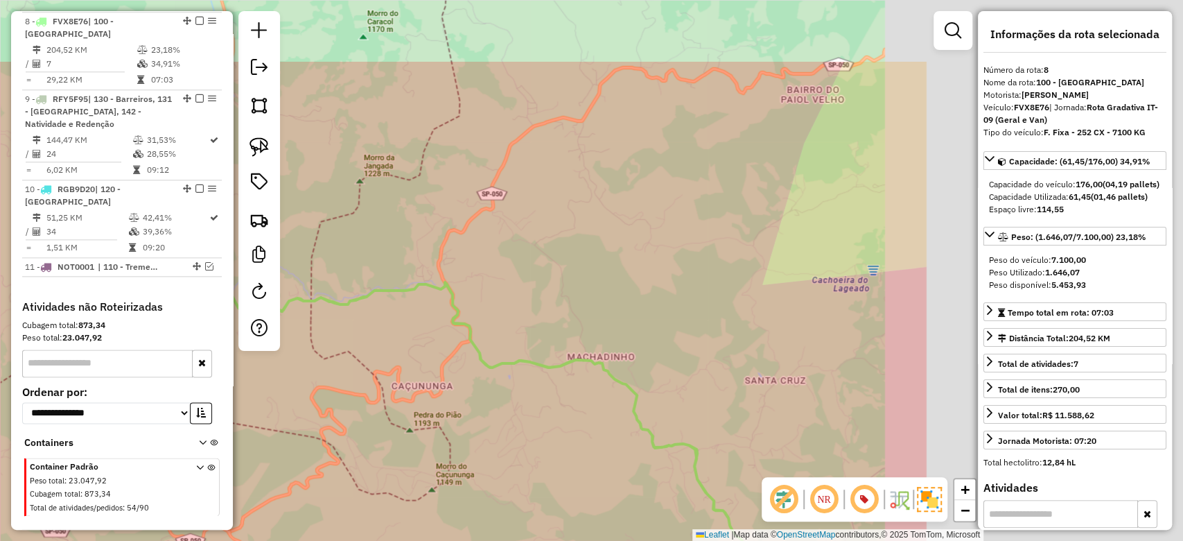
drag, startPoint x: 795, startPoint y: 229, endPoint x: 402, endPoint y: 296, distance: 398.8
click at [400, 322] on div "Janela de atendimento Grade de atendimento Capacidade Transportadoras Veículos …" at bounding box center [591, 270] width 1183 height 541
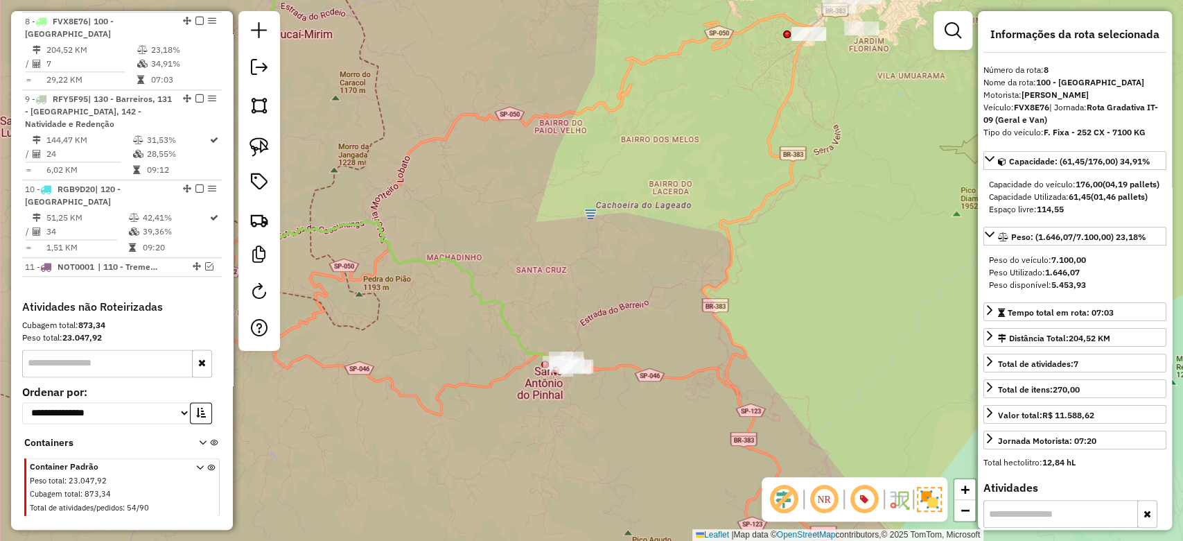
drag, startPoint x: 455, startPoint y: 365, endPoint x: 431, endPoint y: 308, distance: 62.4
click at [432, 308] on div "Janela de atendimento Grade de atendimento Capacidade Transportadoras Veículos …" at bounding box center [591, 270] width 1183 height 541
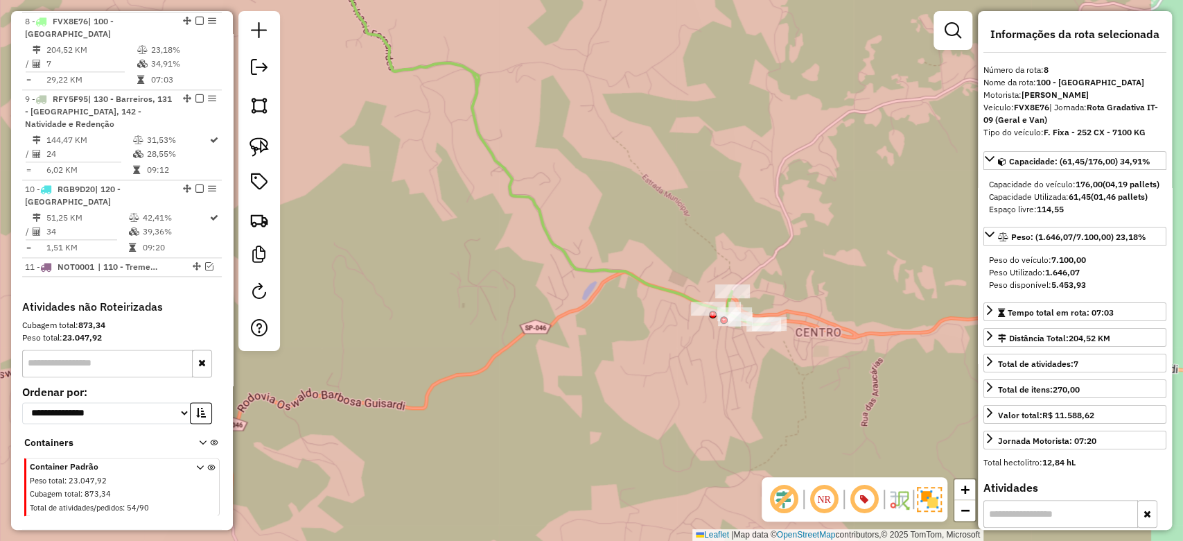
drag, startPoint x: 693, startPoint y: 339, endPoint x: 593, endPoint y: 351, distance: 100.6
click at [579, 349] on div "Janela de atendimento Grade de atendimento Capacidade Transportadoras Veículos …" at bounding box center [591, 270] width 1183 height 541
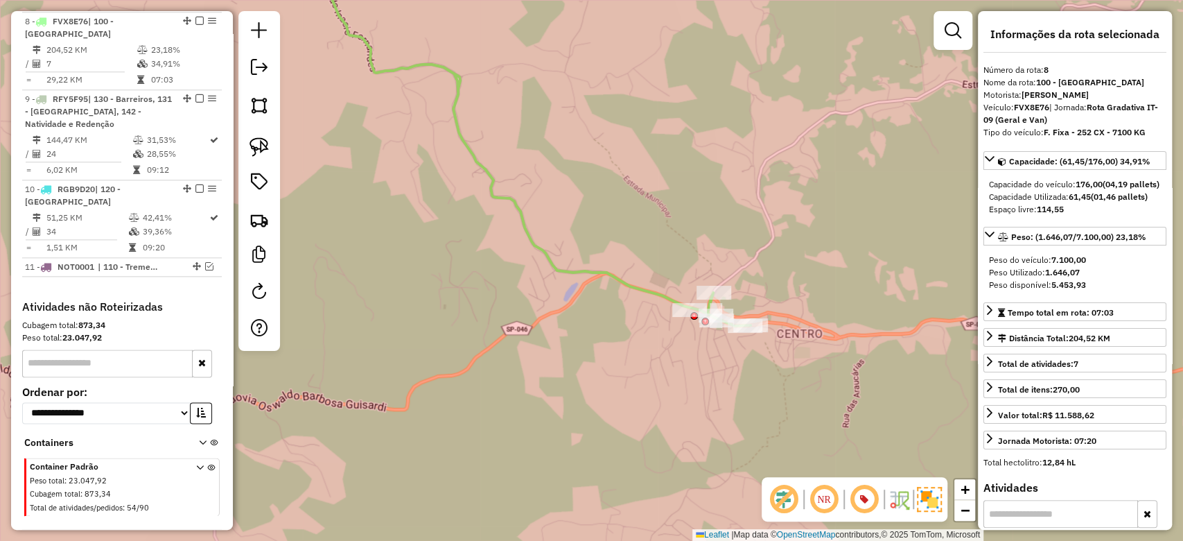
drag, startPoint x: 702, startPoint y: 342, endPoint x: 602, endPoint y: 323, distance: 102.4
click at [602, 323] on div "Janela de atendimento Grade de atendimento Capacidade Transportadoras Veículos …" at bounding box center [591, 270] width 1183 height 541
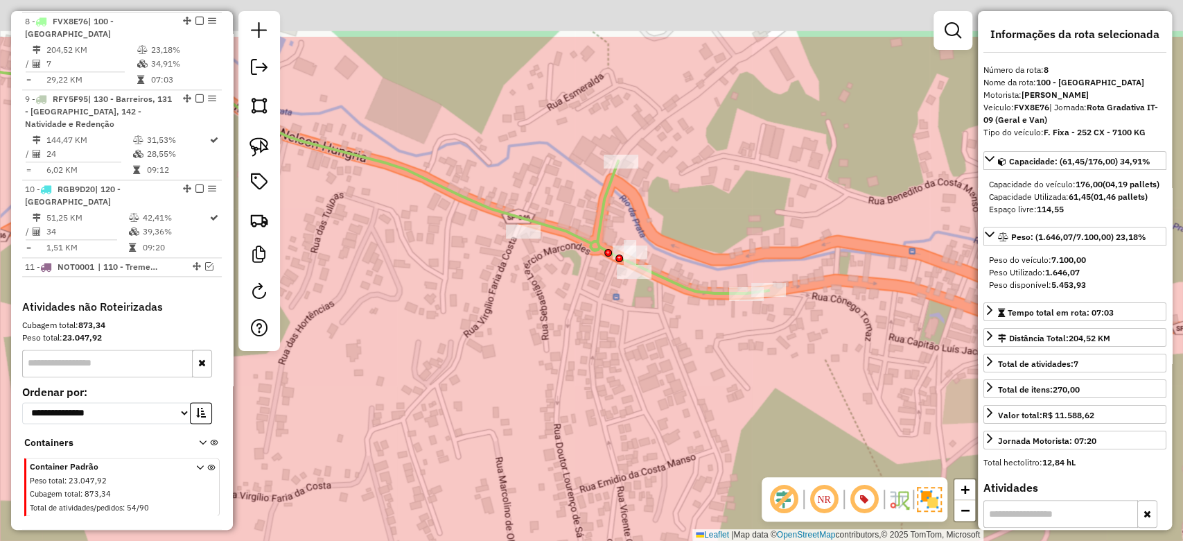
drag, startPoint x: 728, startPoint y: 295, endPoint x: 660, endPoint y: 385, distance: 112.9
click at [660, 385] on div "Janela de atendimento Grade de atendimento Capacidade Transportadoras Veículos …" at bounding box center [591, 270] width 1183 height 541
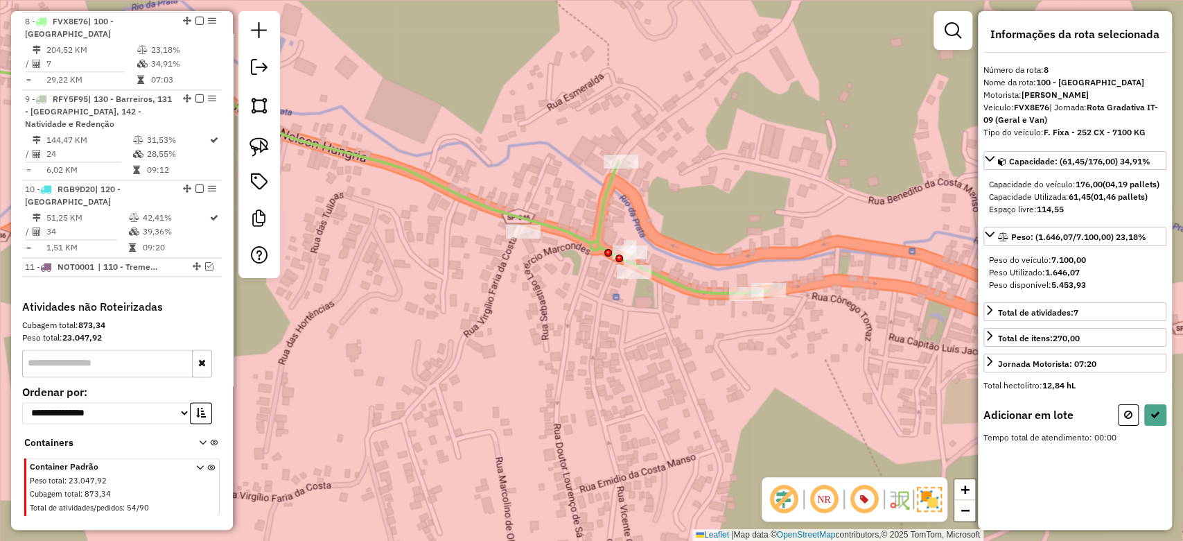
select select "**********"
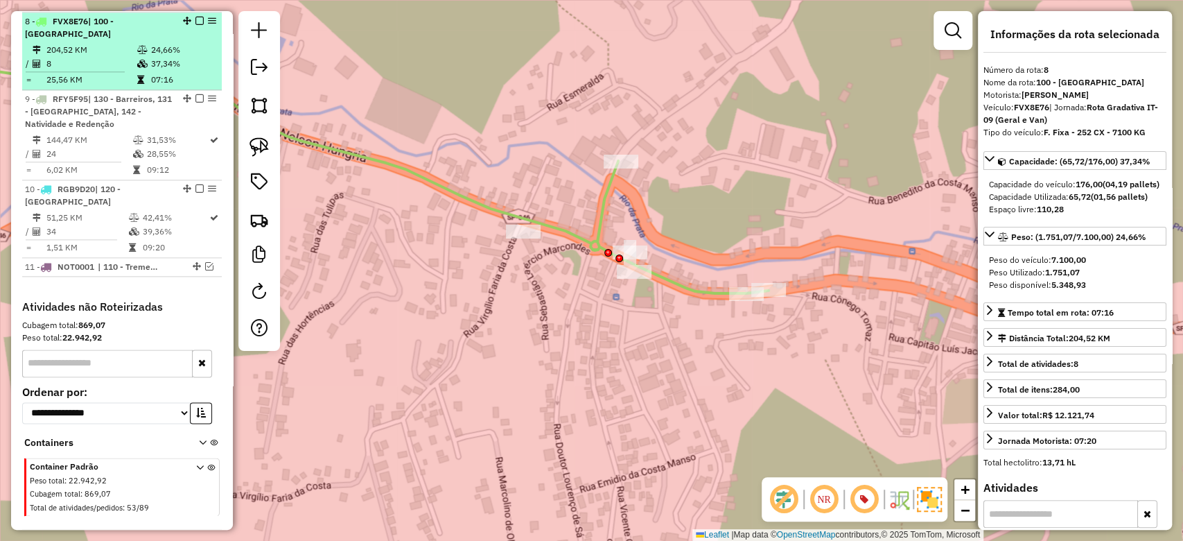
click at [197, 17] on em at bounding box center [200, 21] width 8 height 8
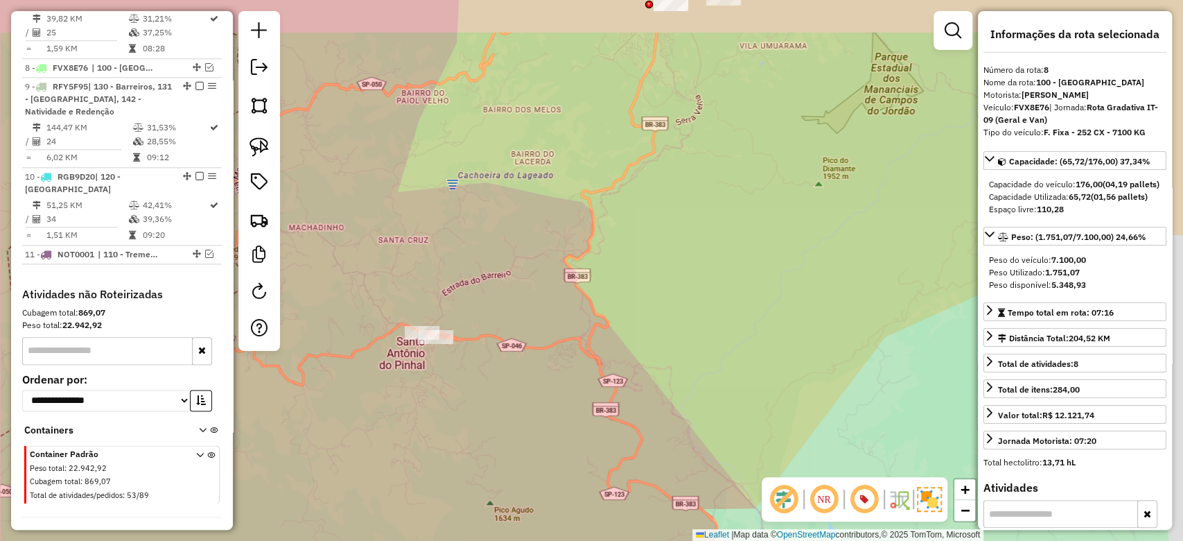
drag, startPoint x: 880, startPoint y: 292, endPoint x: 717, endPoint y: 396, distance: 193.9
click at [726, 408] on div "Janela de atendimento Grade de atendimento Capacidade Transportadoras Veículos …" at bounding box center [591, 270] width 1183 height 541
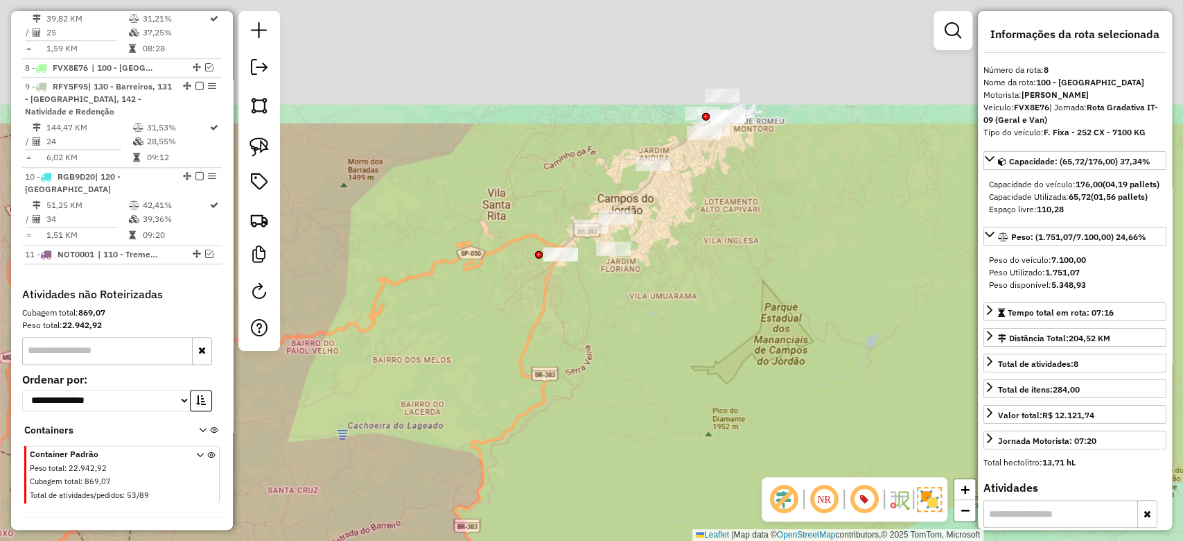
drag, startPoint x: 692, startPoint y: 264, endPoint x: 710, endPoint y: 342, distance: 79.7
click at [691, 442] on div "Janela de atendimento Grade de atendimento Capacidade Transportadoras Veículos …" at bounding box center [591, 270] width 1183 height 541
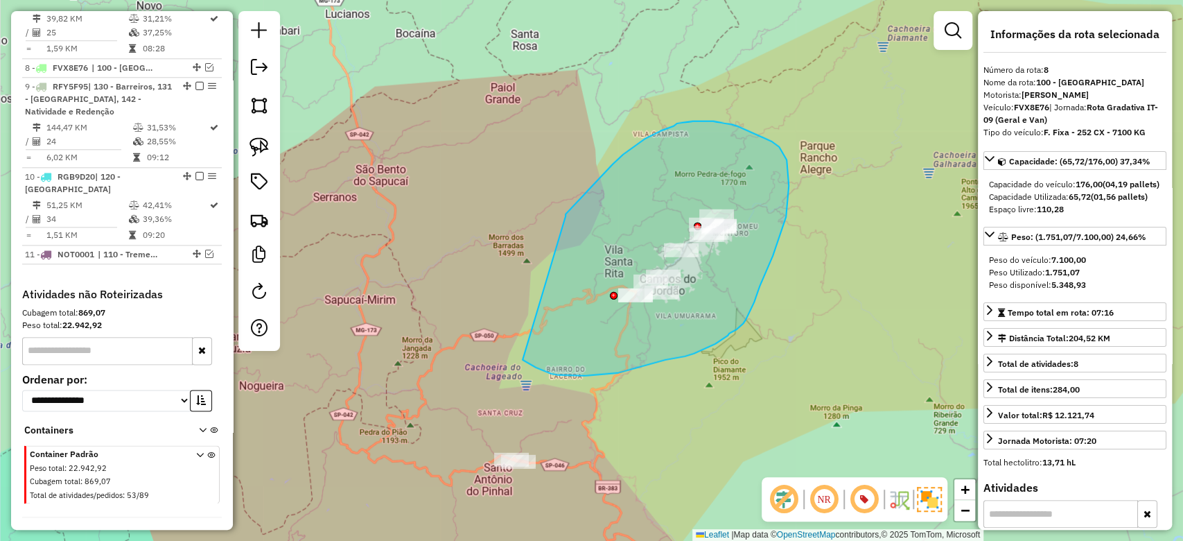
drag, startPoint x: 566, startPoint y: 216, endPoint x: 516, endPoint y: 359, distance: 151.1
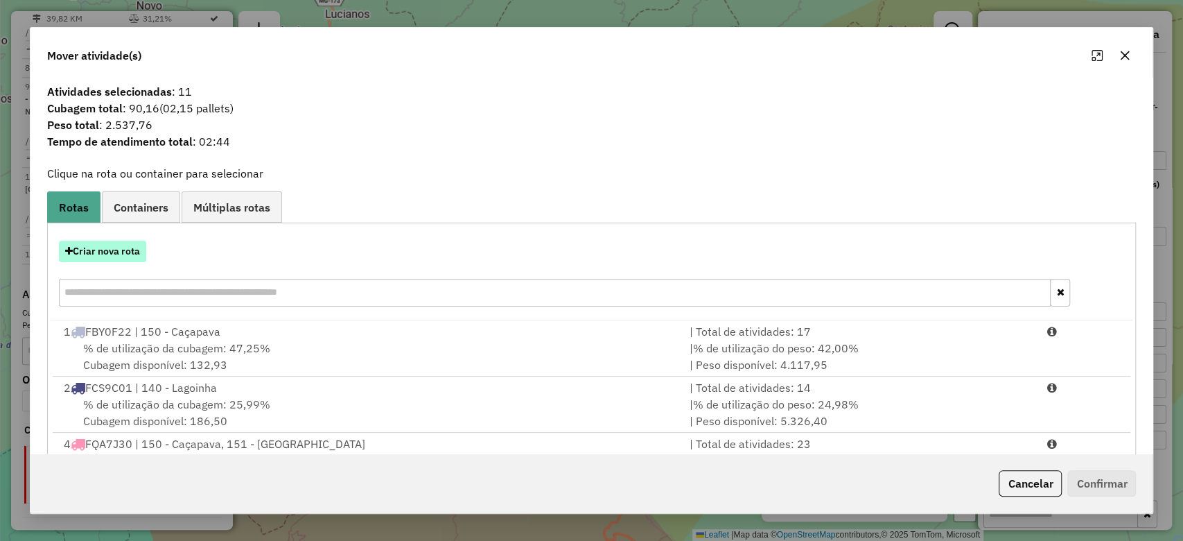
click at [101, 248] on button "Criar nova rota" at bounding box center [102, 251] width 87 height 21
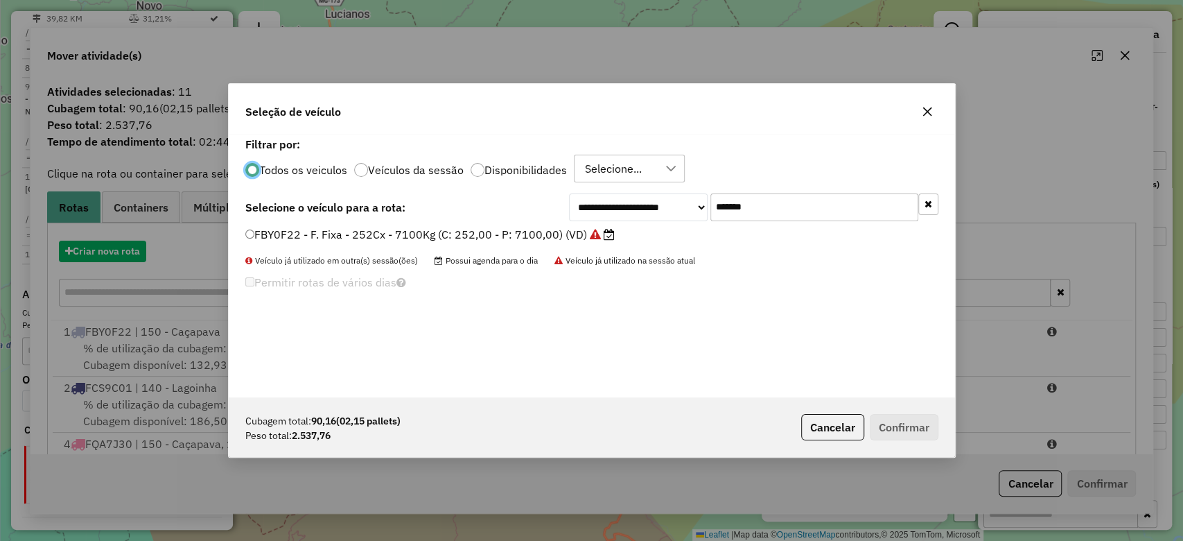
scroll to position [7, 4]
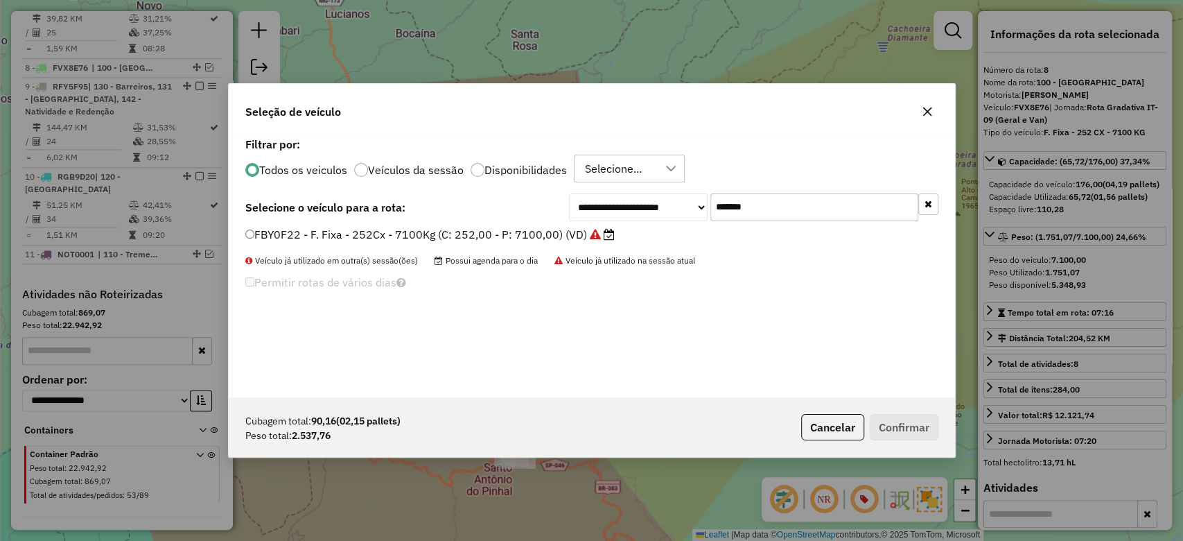
drag, startPoint x: 815, startPoint y: 207, endPoint x: 306, endPoint y: 244, distance: 510.2
click at [306, 244] on div "**********" at bounding box center [592, 265] width 727 height 263
paste input "text"
type input "*******"
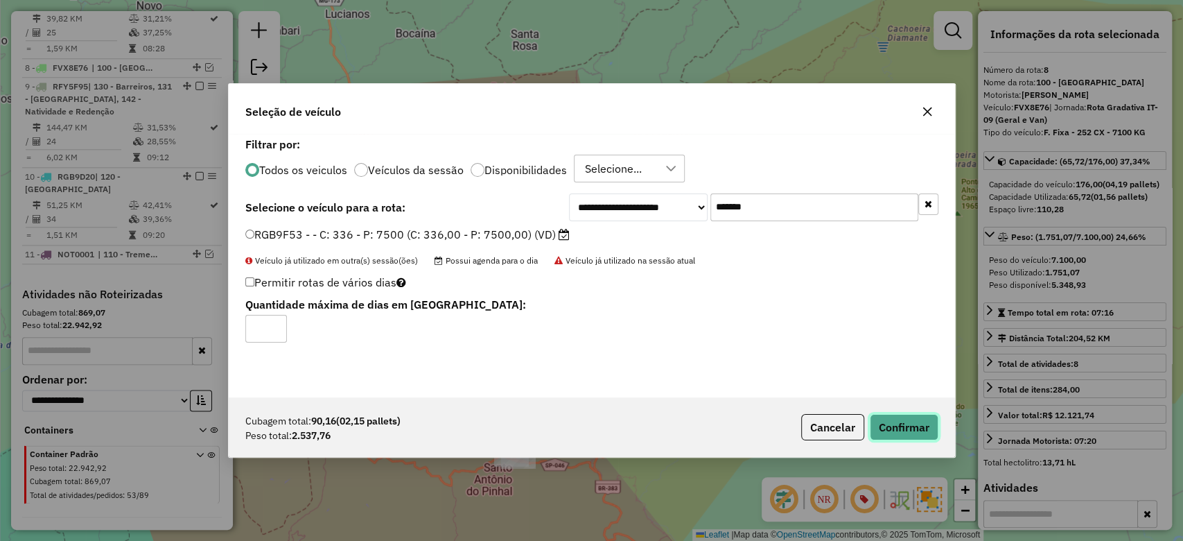
click at [900, 429] on button "Confirmar" at bounding box center [904, 427] width 69 height 26
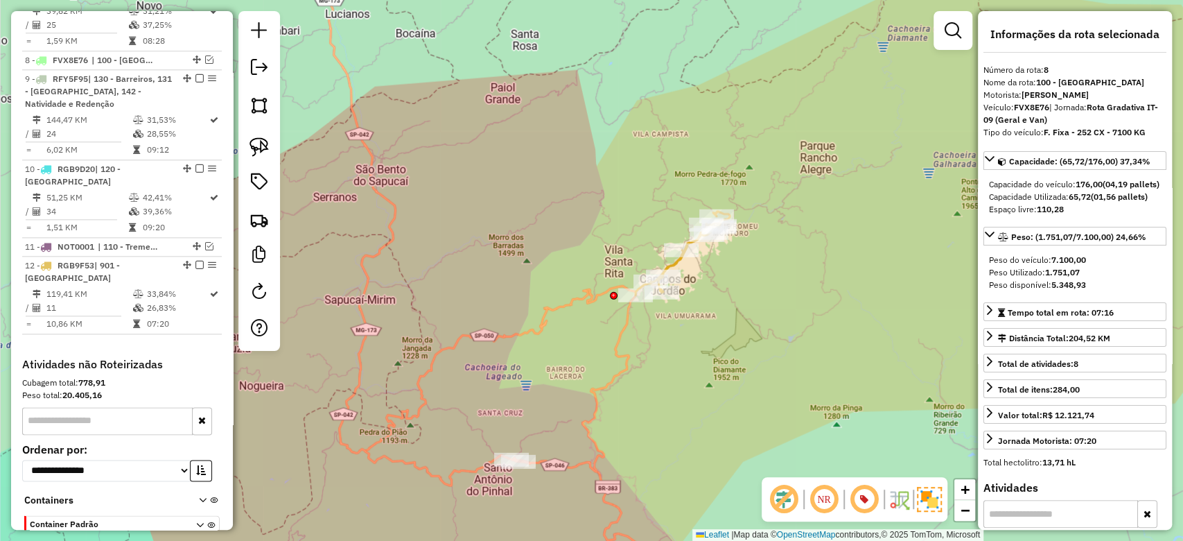
scroll to position [1034, 0]
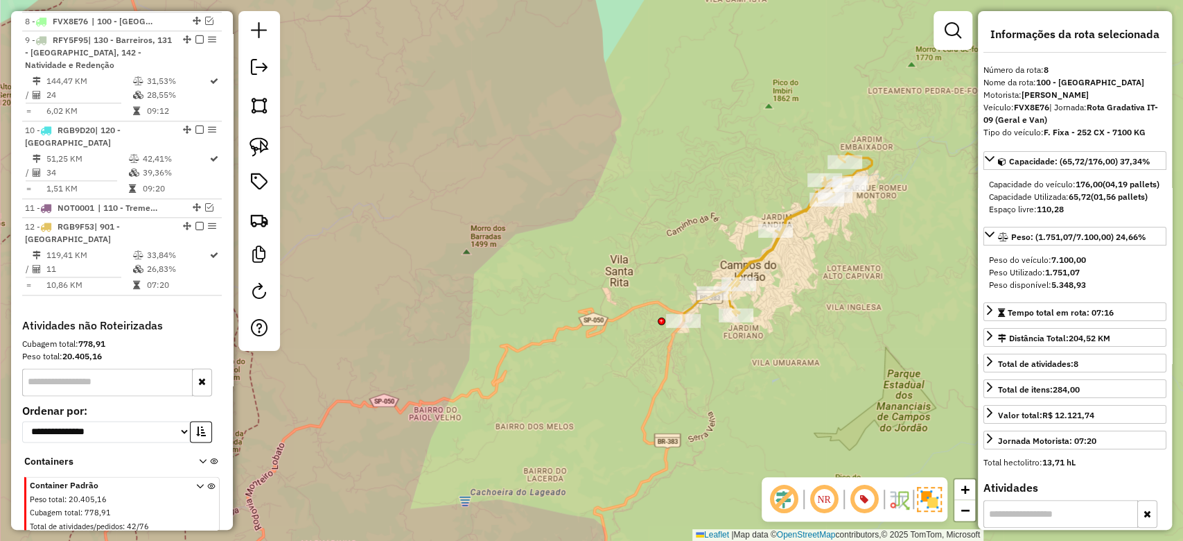
drag, startPoint x: 600, startPoint y: 305, endPoint x: 580, endPoint y: 198, distance: 109.5
click at [580, 198] on div "Janela de atendimento Grade de atendimento Capacidade Transportadoras Veículos …" at bounding box center [591, 270] width 1183 height 541
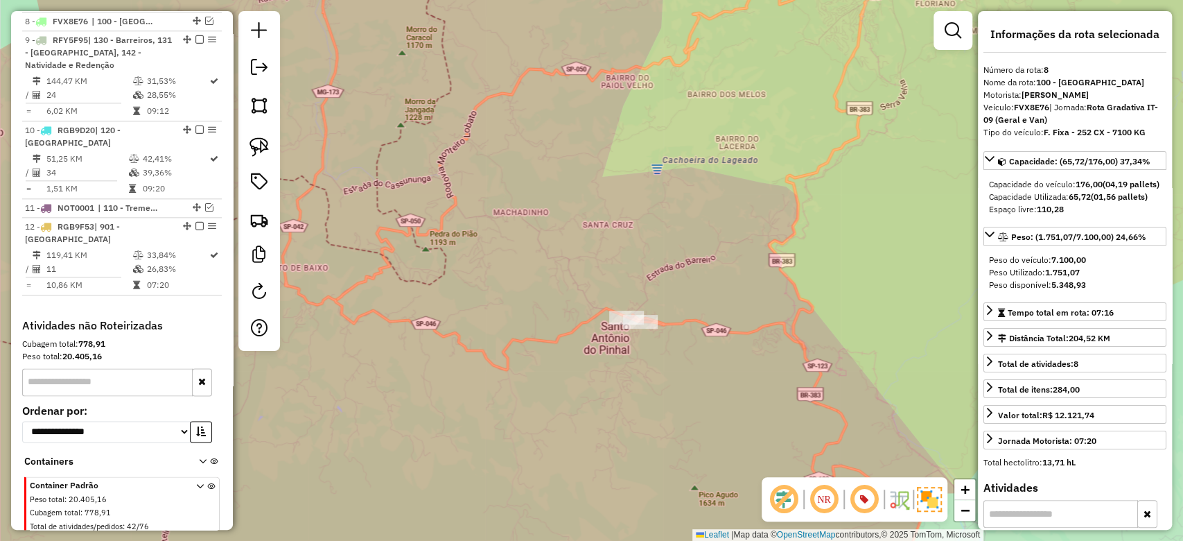
drag, startPoint x: 587, startPoint y: 313, endPoint x: 529, endPoint y: 279, distance: 67.4
click at [529, 279] on div "Janela de atendimento Grade de atendimento Capacidade Transportadoras Veículos …" at bounding box center [591, 270] width 1183 height 541
drag, startPoint x: 643, startPoint y: 253, endPoint x: 580, endPoint y: 223, distance: 69.5
click at [581, 221] on div "Janela de atendimento Grade de atendimento Capacidade Transportadoras Veículos …" at bounding box center [591, 270] width 1183 height 541
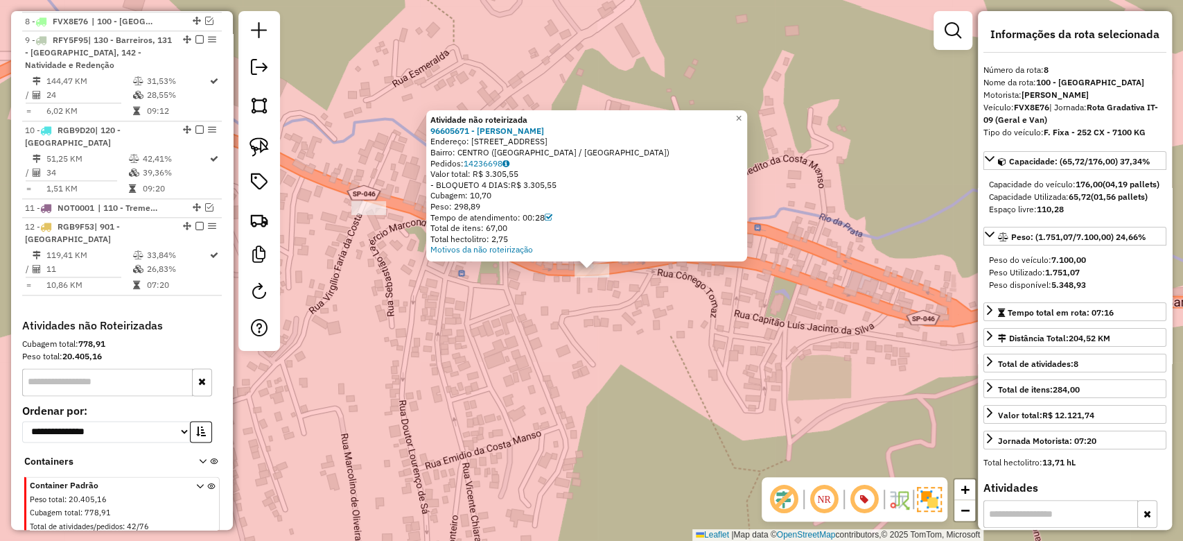
click at [591, 277] on div at bounding box center [592, 270] width 35 height 14
click at [590, 262] on div at bounding box center [586, 259] width 17 height 17
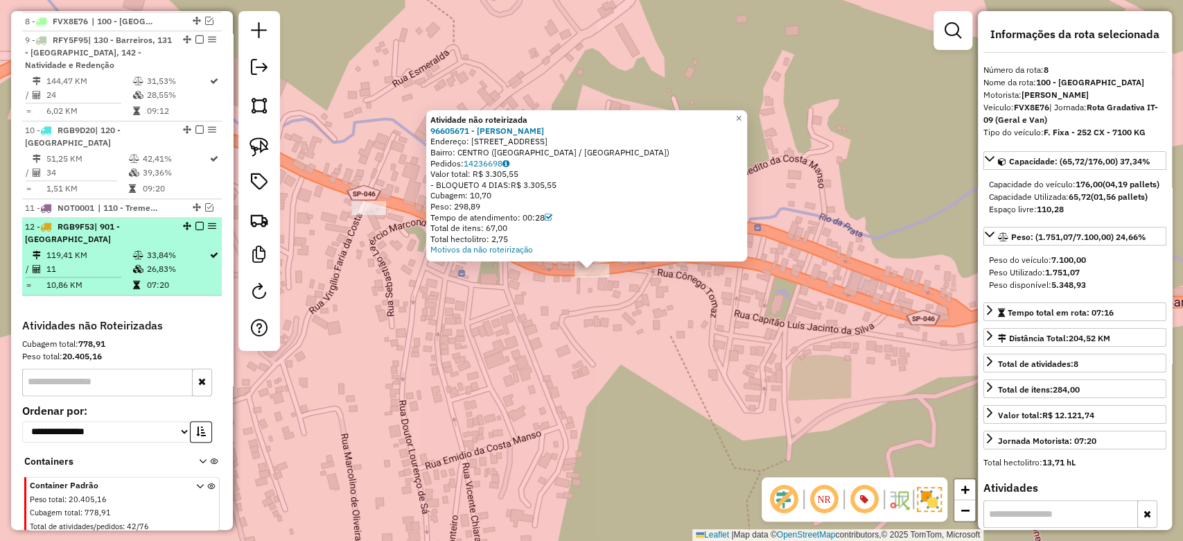
click at [49, 223] on icon at bounding box center [45, 227] width 11 height 8
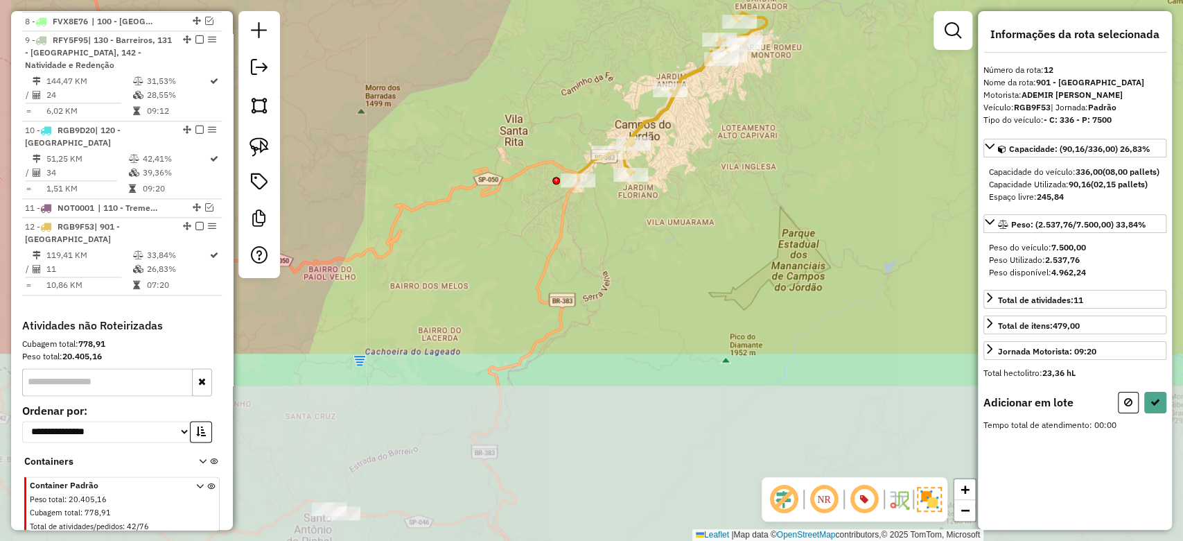
drag, startPoint x: 625, startPoint y: 483, endPoint x: 678, endPoint y: 242, distance: 247.0
click at [678, 242] on div "Janela de atendimento Grade de atendimento Capacidade Transportadoras Veículos …" at bounding box center [591, 270] width 1183 height 541
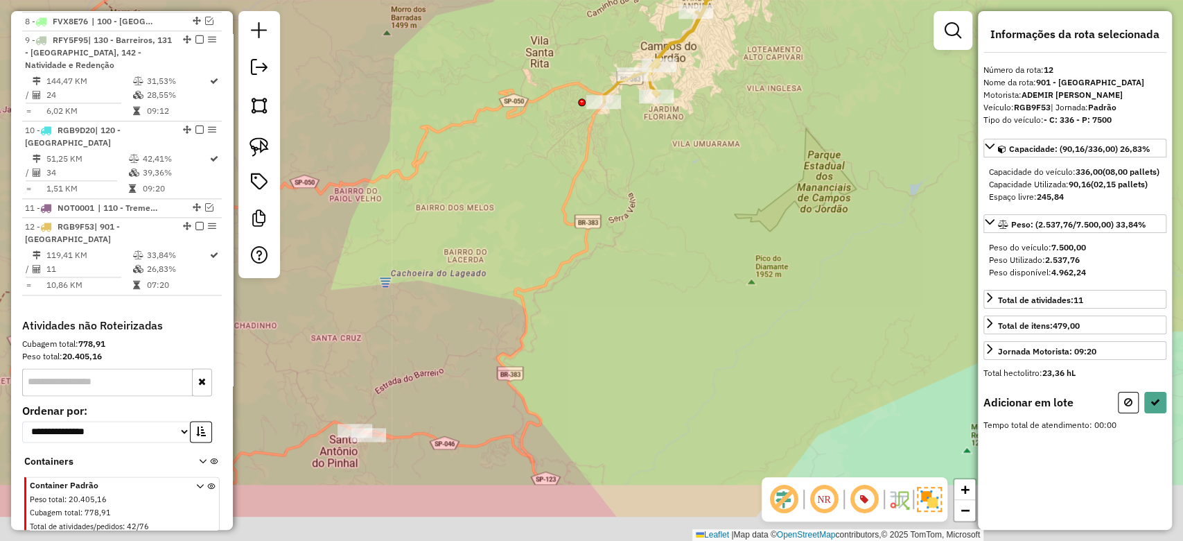
drag, startPoint x: 632, startPoint y: 352, endPoint x: 682, endPoint y: 232, distance: 129.6
click at [682, 232] on div "Janela de atendimento Grade de atendimento Capacidade Transportadoras Veículos …" at bounding box center [591, 270] width 1183 height 541
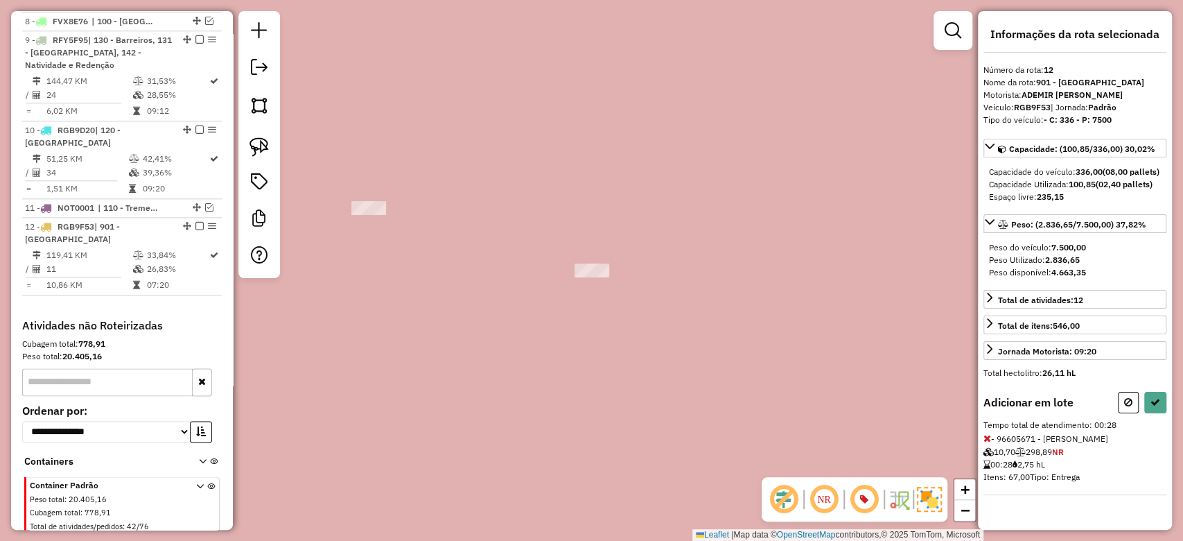
select select "**********"
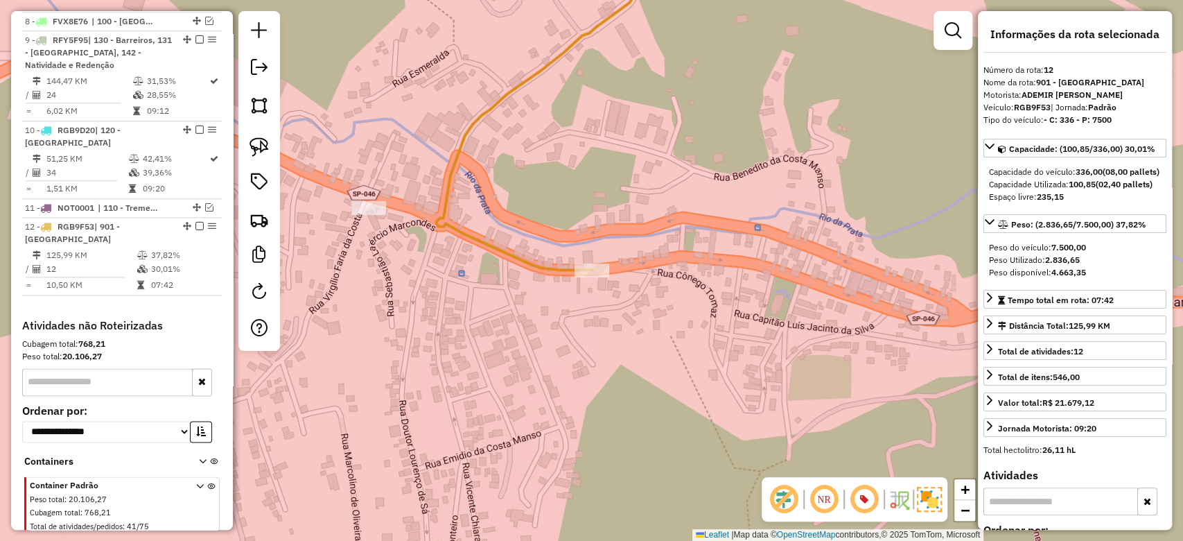
scroll to position [1108, 0]
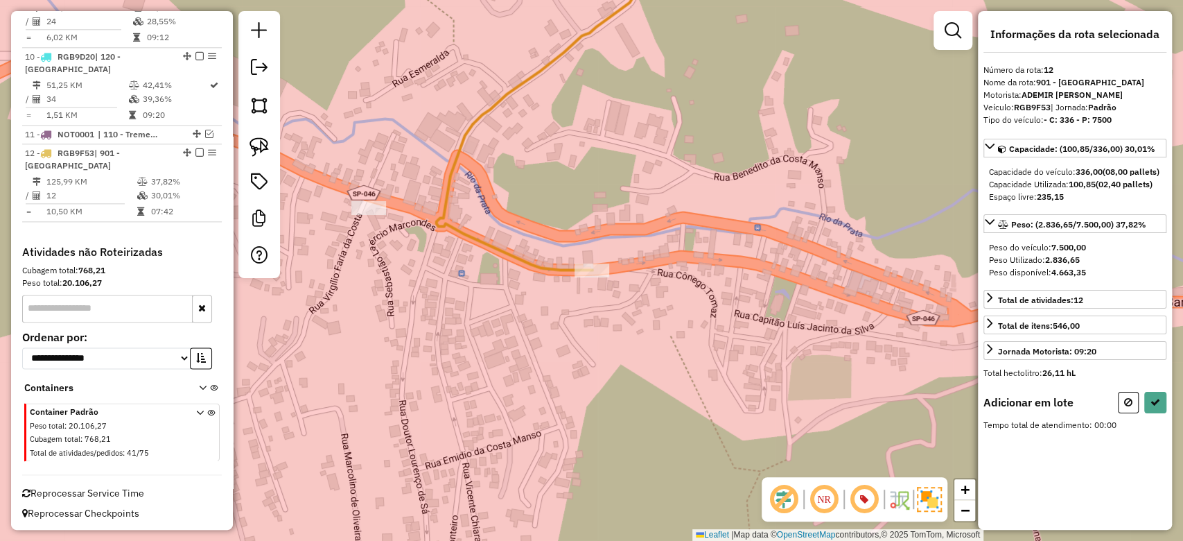
select select "**********"
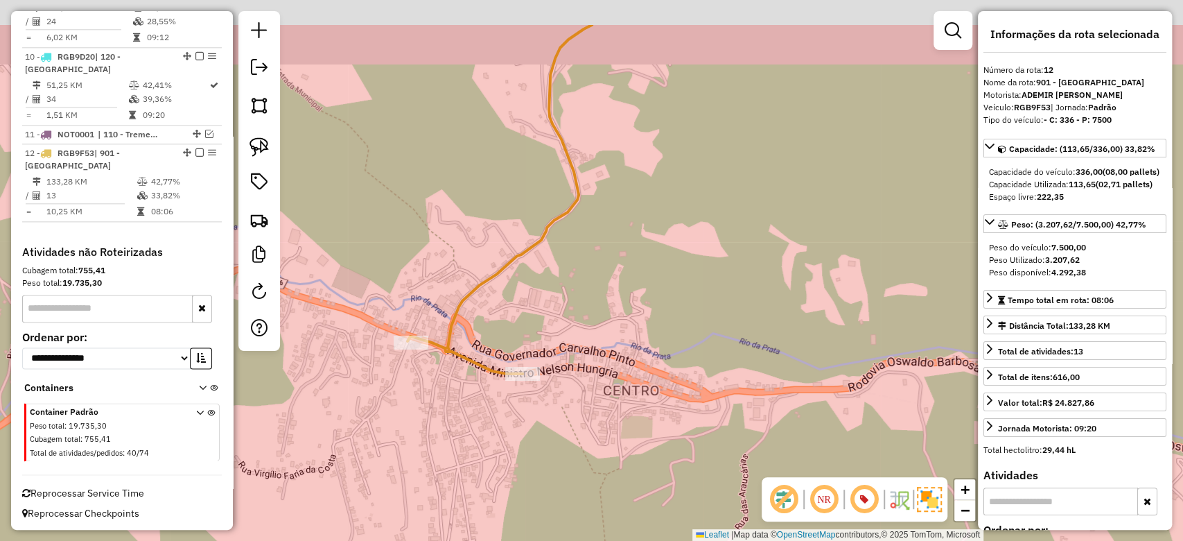
drag, startPoint x: 707, startPoint y: 201, endPoint x: 719, endPoint y: 278, distance: 77.9
click at [718, 278] on div "Janela de atendimento Grade de atendimento Capacidade Transportadoras Veículos …" at bounding box center [591, 270] width 1183 height 541
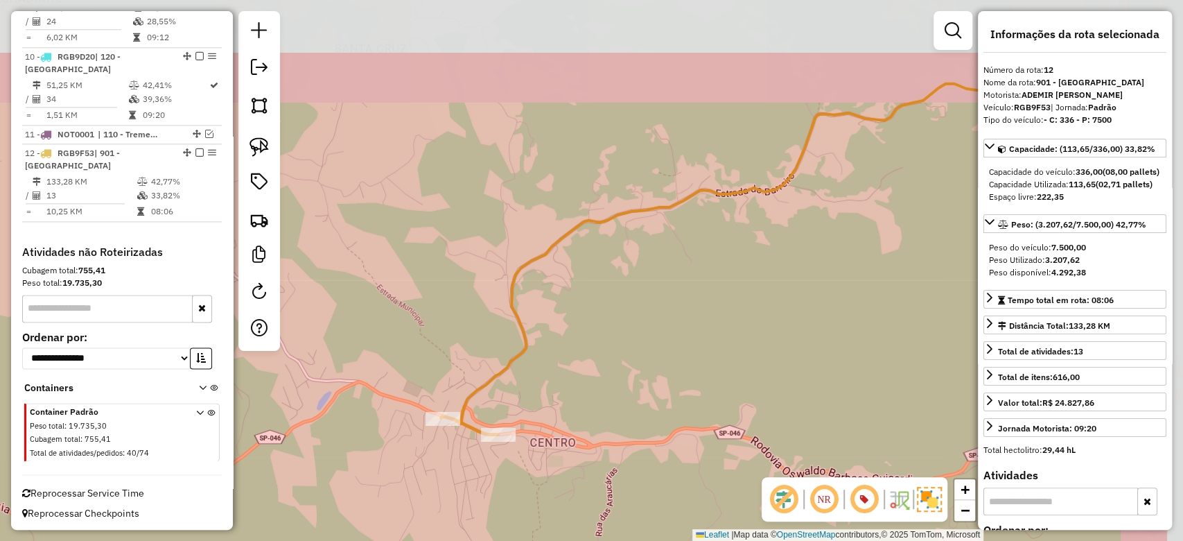
drag, startPoint x: 743, startPoint y: 216, endPoint x: 675, endPoint y: 260, distance: 81.4
click at [611, 310] on div "Janela de atendimento Grade de atendimento Capacidade Transportadoras Veículos …" at bounding box center [591, 270] width 1183 height 541
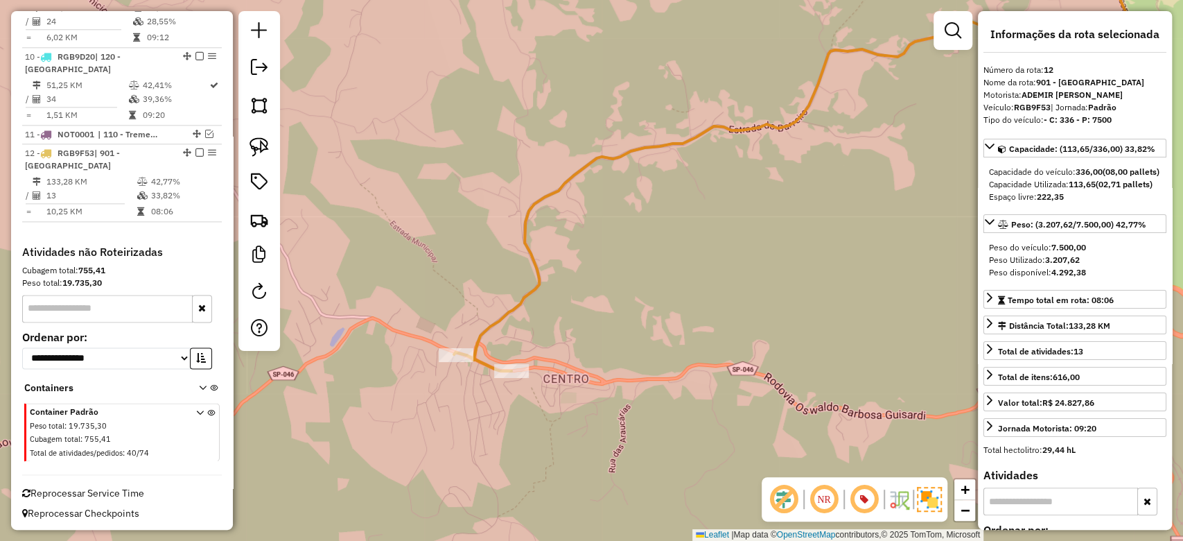
click at [663, 336] on div "Janela de atendimento Grade de atendimento Capacidade Transportadoras Veículos …" at bounding box center [591, 270] width 1183 height 541
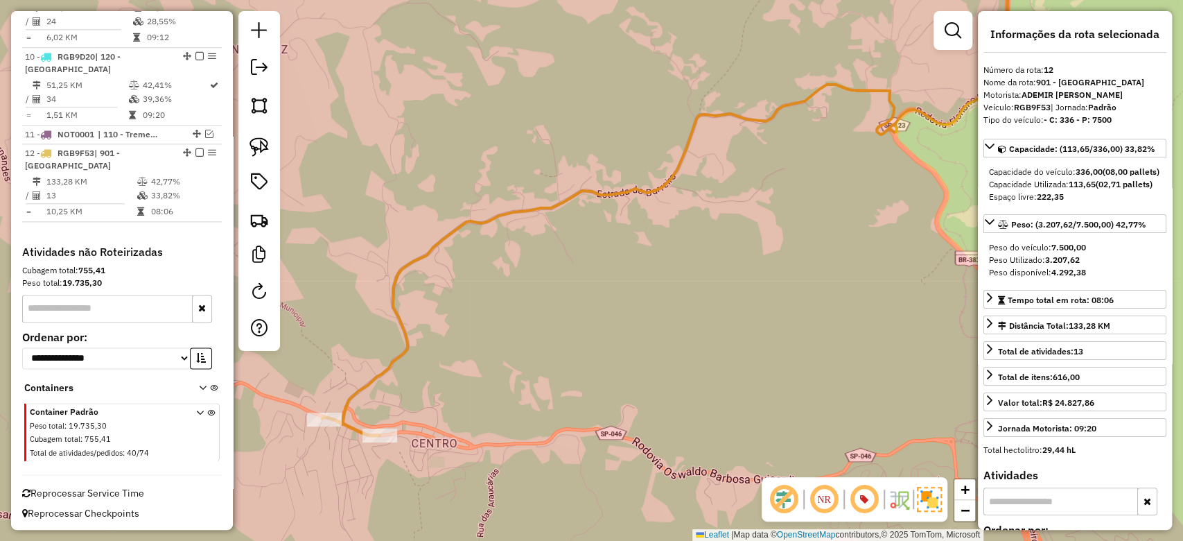
click at [715, 257] on div "Janela de atendimento Grade de atendimento Capacidade Transportadoras Veículos …" at bounding box center [591, 270] width 1183 height 541
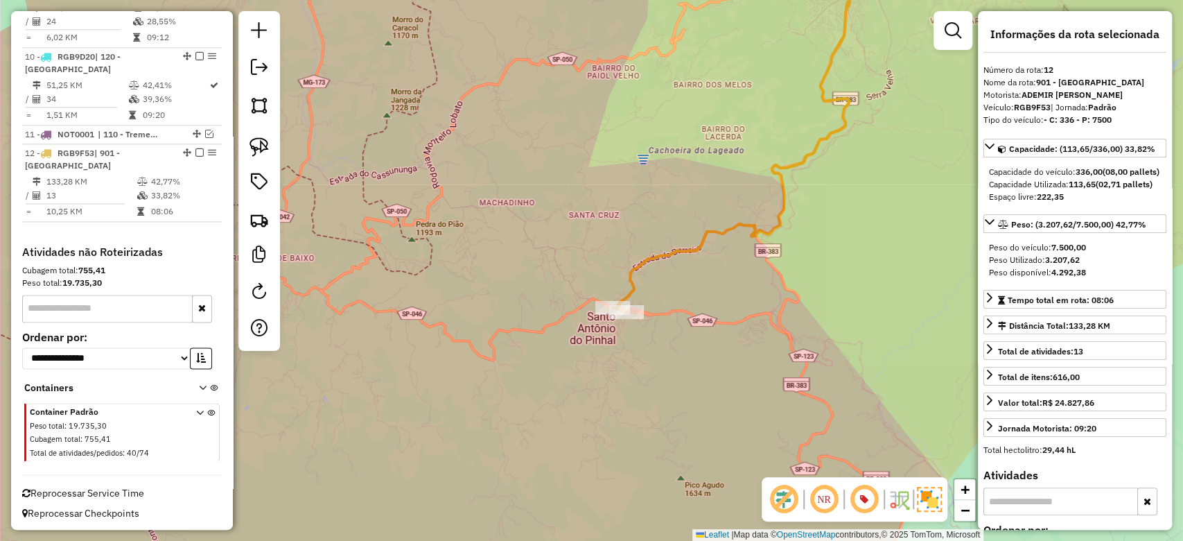
drag, startPoint x: 890, startPoint y: 127, endPoint x: 731, endPoint y: 469, distance: 376.9
click at [731, 469] on div "Janela de atendimento Grade de atendimento Capacidade Transportadoras Veículos …" at bounding box center [591, 270] width 1183 height 541
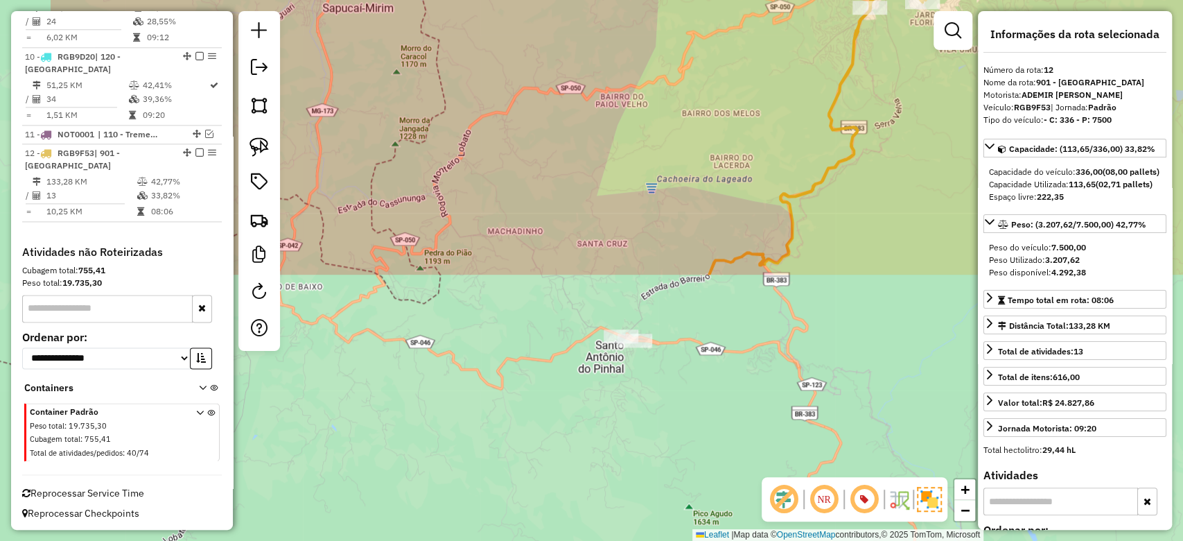
drag, startPoint x: 518, startPoint y: 424, endPoint x: 682, endPoint y: 93, distance: 369.3
click at [682, 93] on div "Janela de atendimento Grade de atendimento Capacidade Transportadoras Veículos …" at bounding box center [591, 270] width 1183 height 541
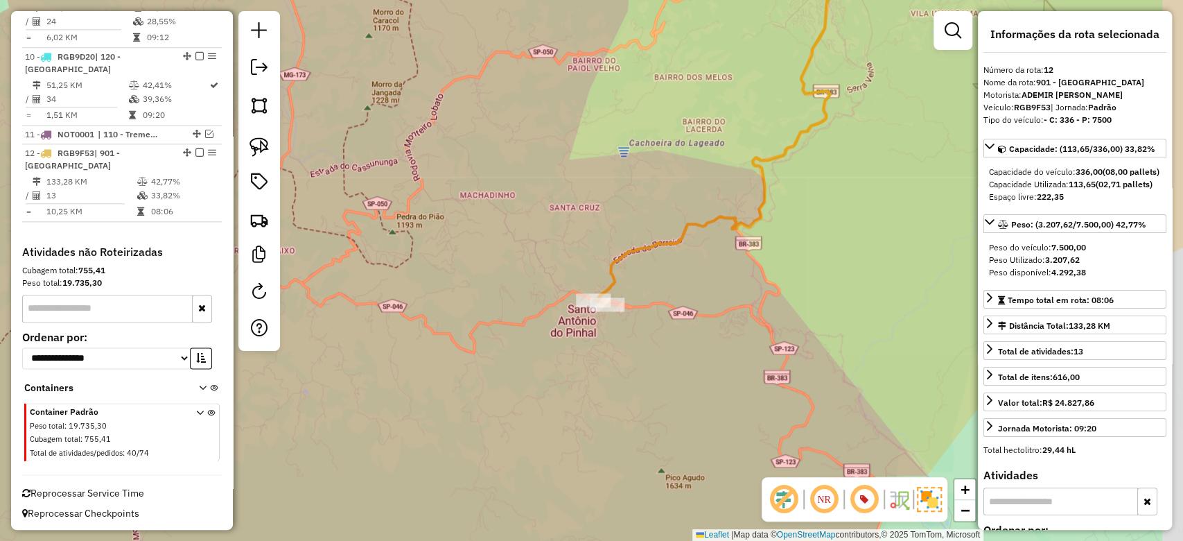
drag, startPoint x: 795, startPoint y: 342, endPoint x: 661, endPoint y: 204, distance: 192.7
click at [648, 188] on div "Janela de atendimento Grade de atendimento Capacidade Transportadoras Veículos …" at bounding box center [591, 270] width 1183 height 541
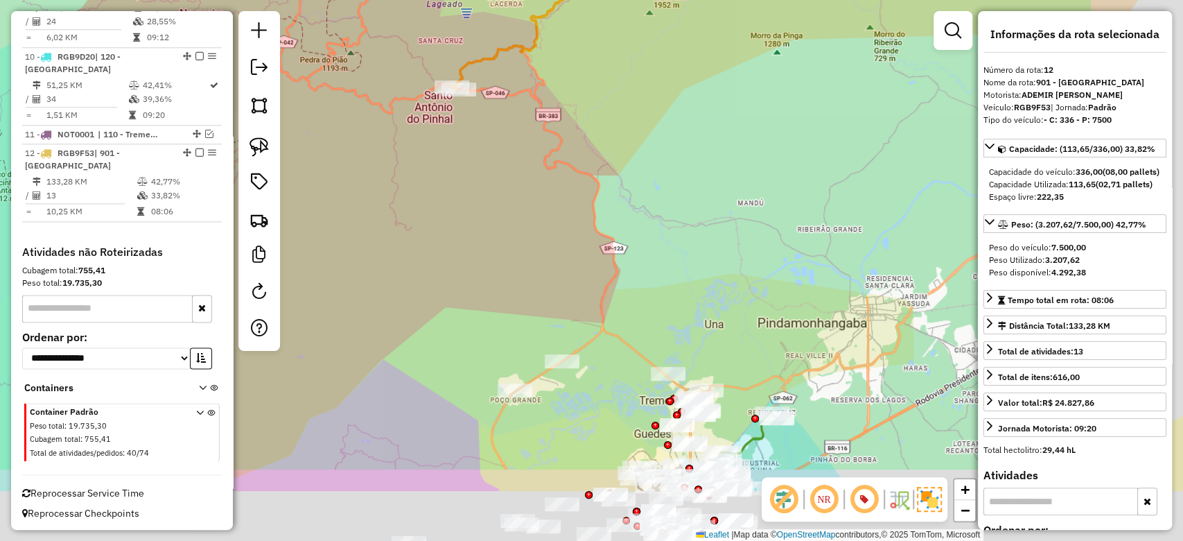
drag, startPoint x: 666, startPoint y: 324, endPoint x: 487, endPoint y: 180, distance: 230.2
click at [482, 153] on div "Janela de atendimento Grade de atendimento Capacidade Transportadoras Veículos …" at bounding box center [591, 270] width 1183 height 541
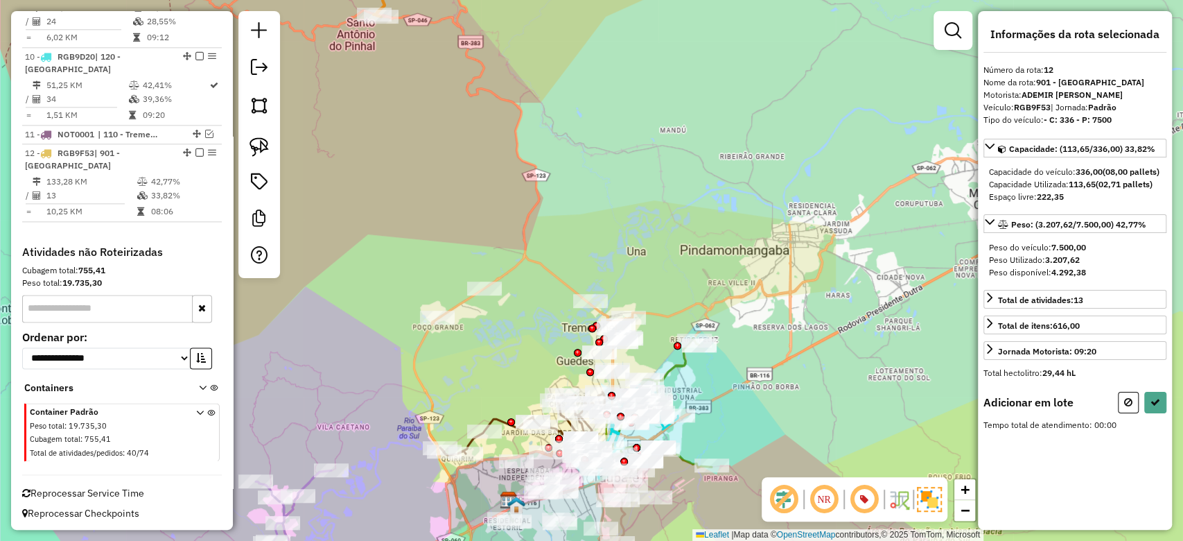
select select "**********"
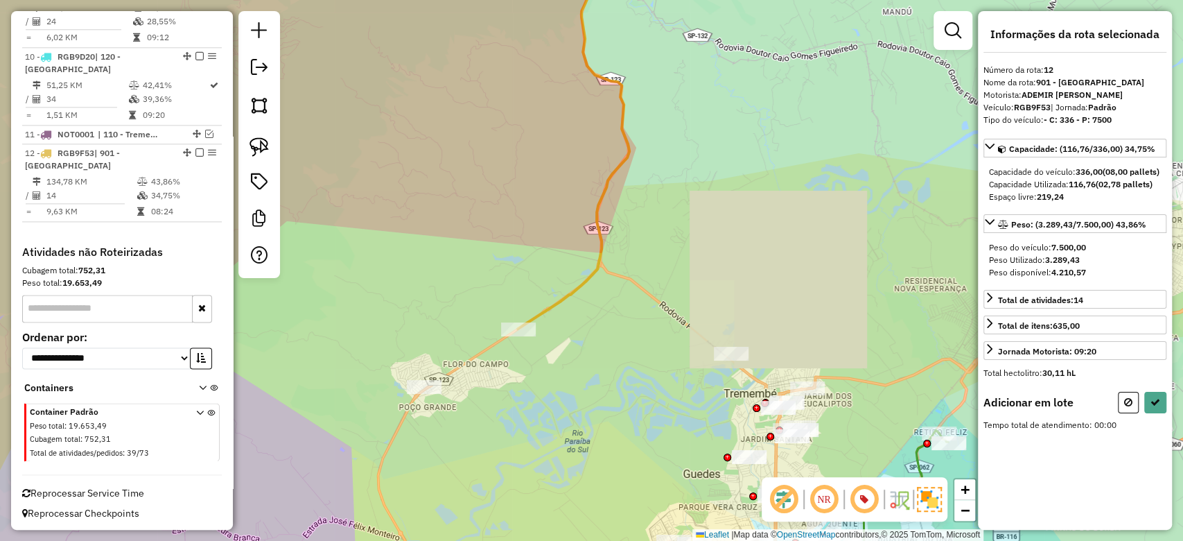
select select "**********"
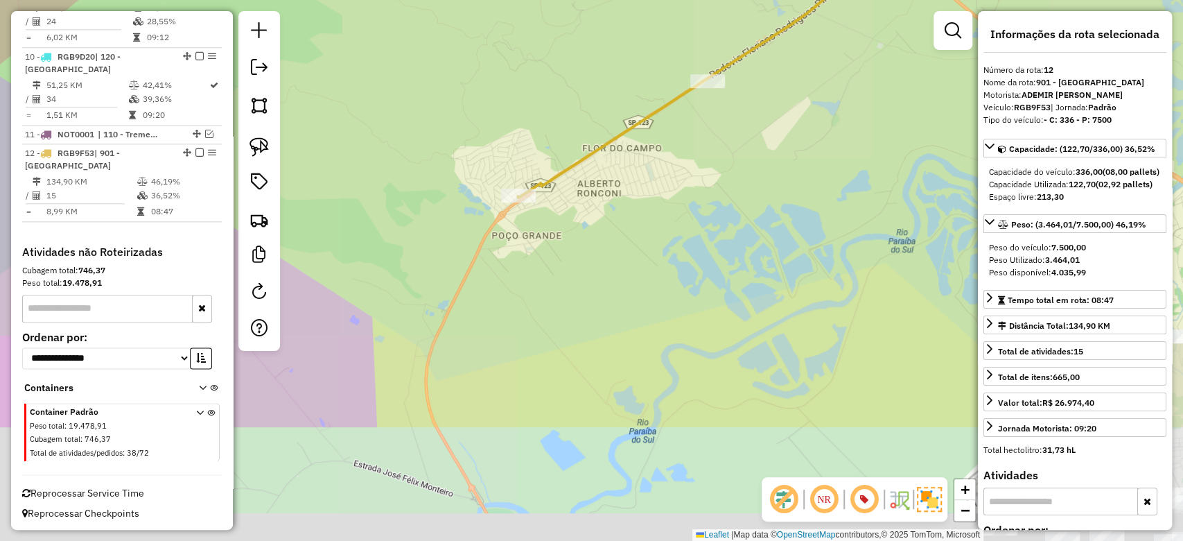
drag, startPoint x: 518, startPoint y: 286, endPoint x: 524, endPoint y: 258, distance: 28.4
click at [524, 258] on div "Janela de atendimento Grade de atendimento Capacidade Transportadoras Veículos …" at bounding box center [591, 270] width 1183 height 541
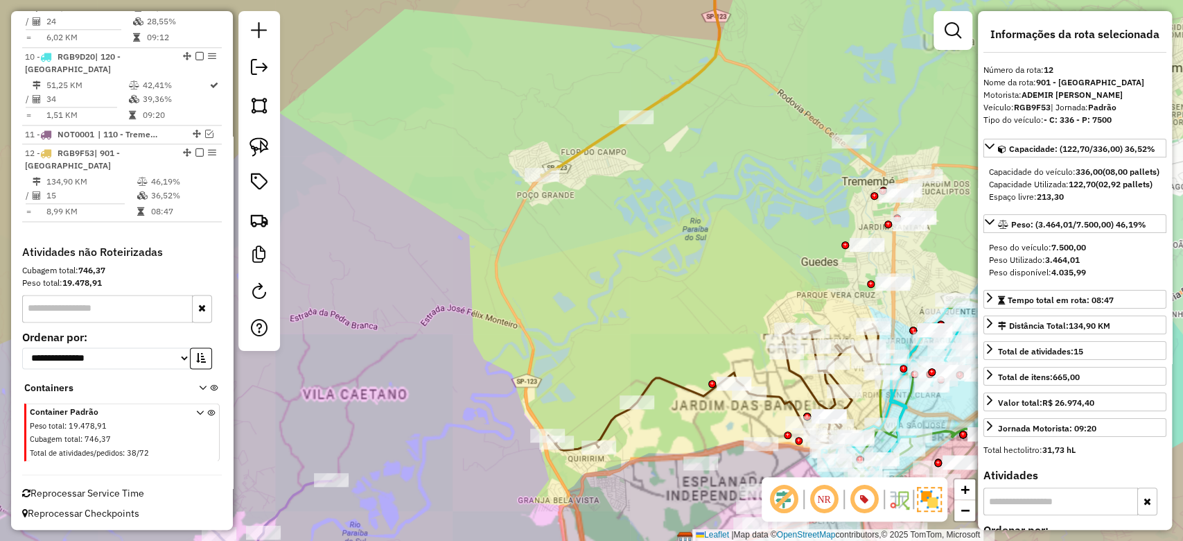
drag, startPoint x: 521, startPoint y: 430, endPoint x: 462, endPoint y: 354, distance: 95.8
click at [462, 354] on div "Janela de atendimento Grade de atendimento Capacidade Transportadoras Veículos …" at bounding box center [591, 270] width 1183 height 541
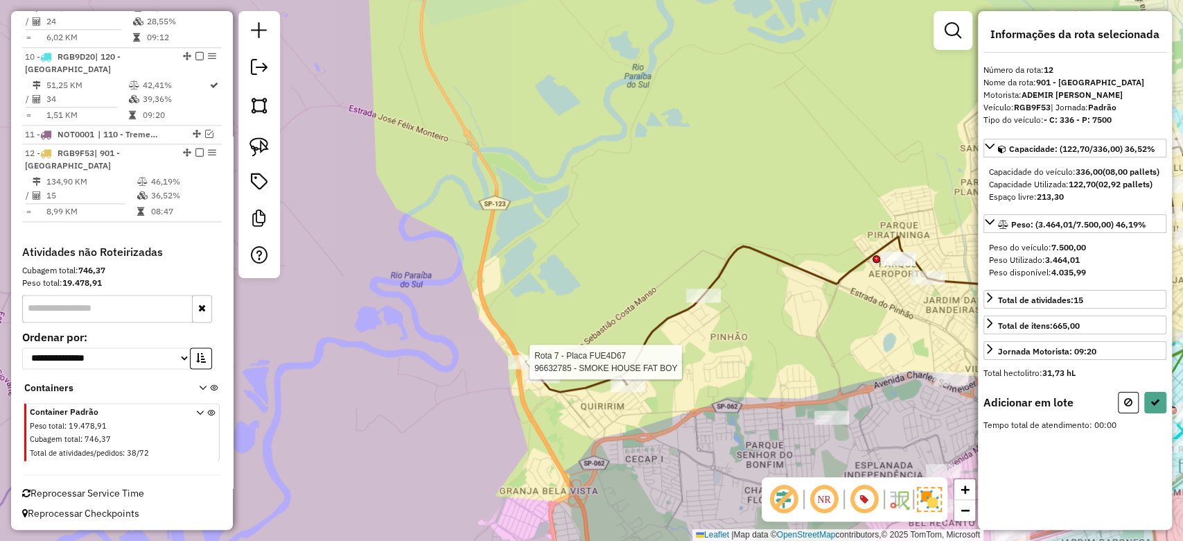
select select "**********"
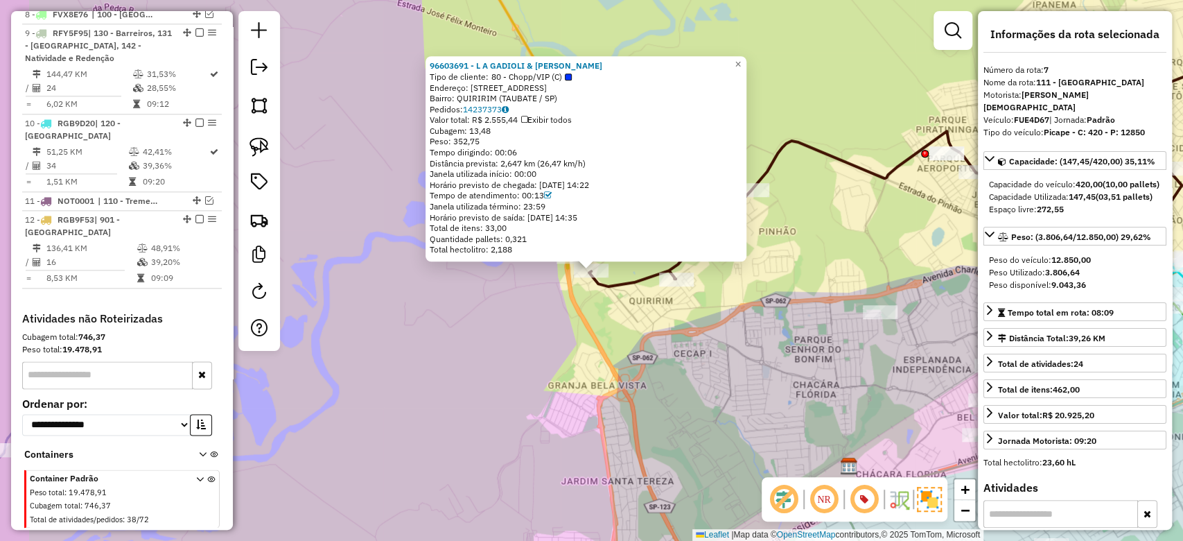
scroll to position [957, 0]
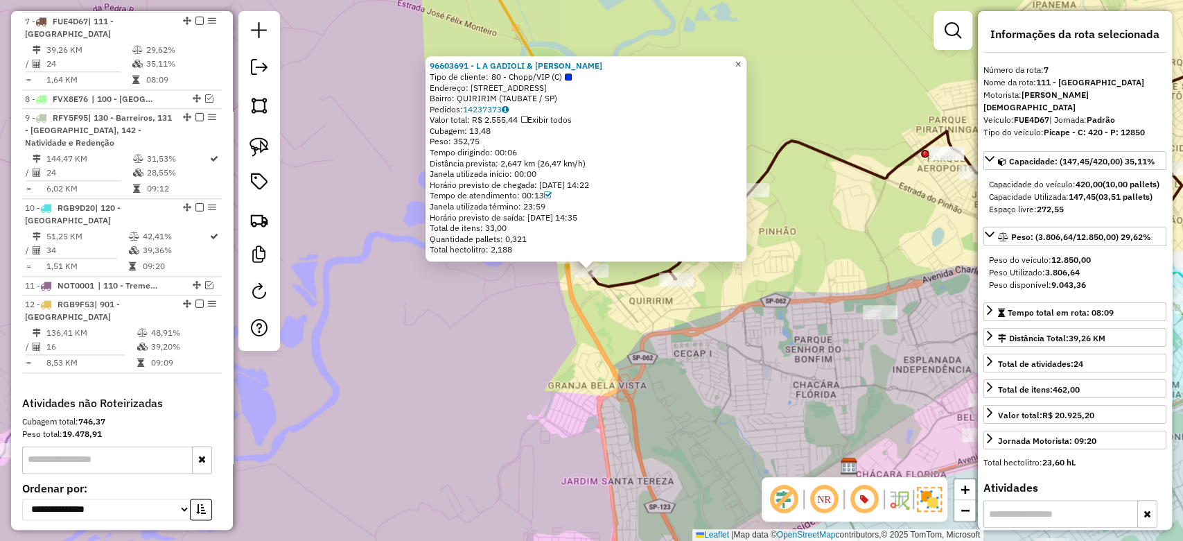
click at [741, 61] on span "×" at bounding box center [738, 65] width 6 height 12
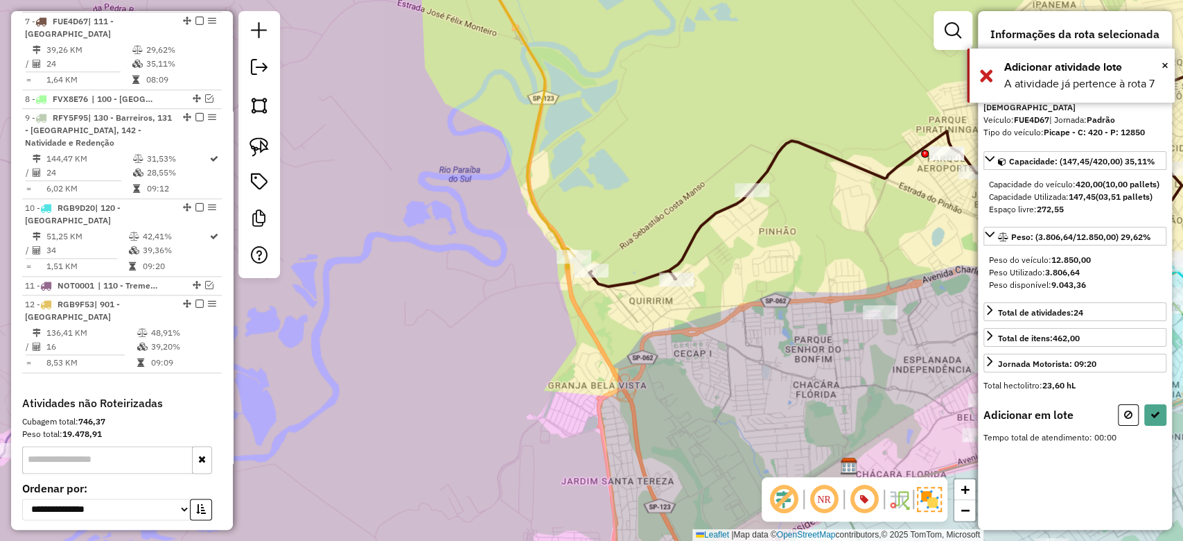
drag, startPoint x: 980, startPoint y: 73, endPoint x: 1182, endPoint y: 358, distance: 349.5
click at [984, 79] on div "× Adicionar atividade lote A atividade já pertence à rota 7" at bounding box center [1071, 76] width 208 height 54
drag, startPoint x: 1125, startPoint y: 413, endPoint x: 489, endPoint y: 281, distance: 648.7
click at [1123, 413] on button at bounding box center [1128, 414] width 21 height 21
select select "**********"
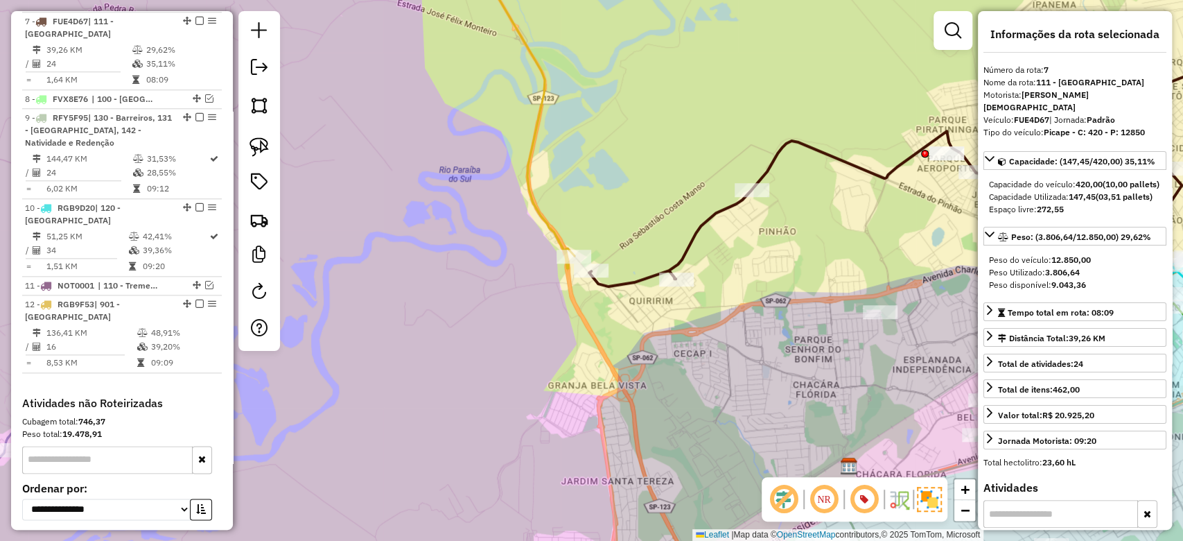
click at [559, 234] on icon at bounding box center [524, 107] width 102 height 322
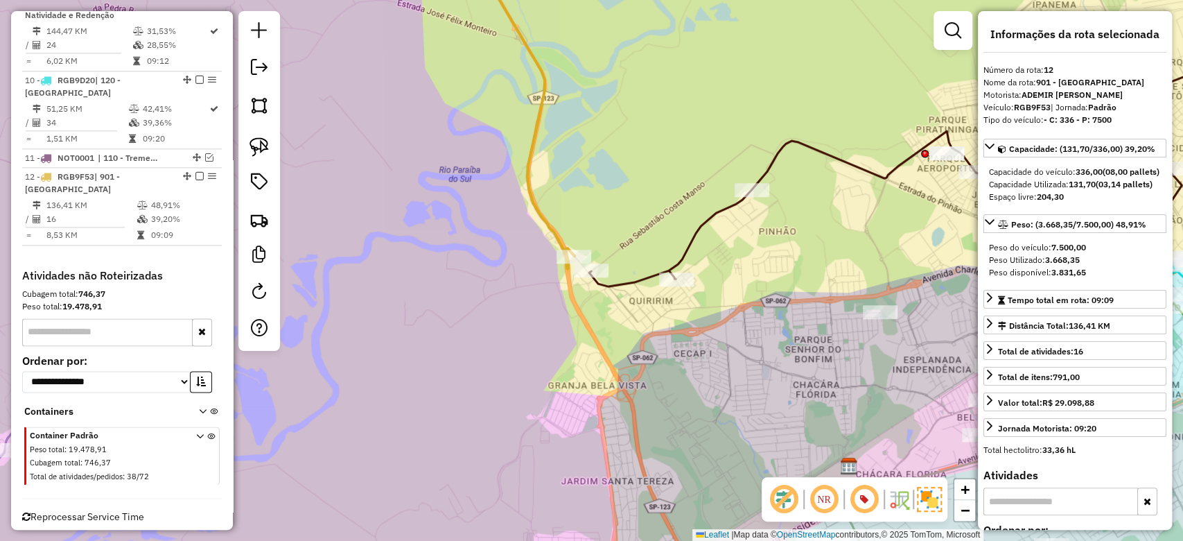
scroll to position [1108, 0]
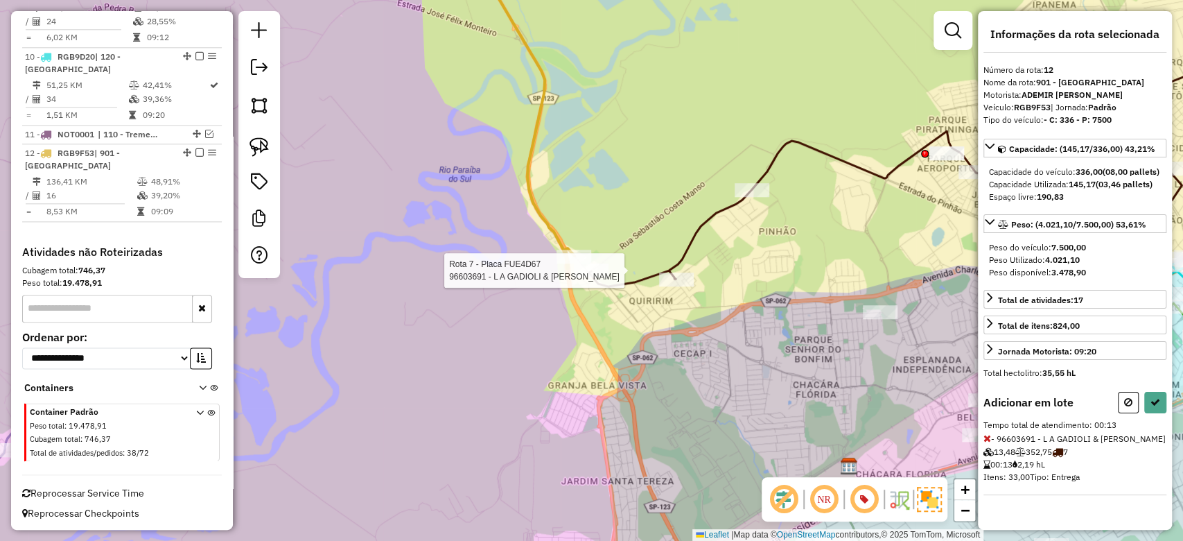
select select "**********"
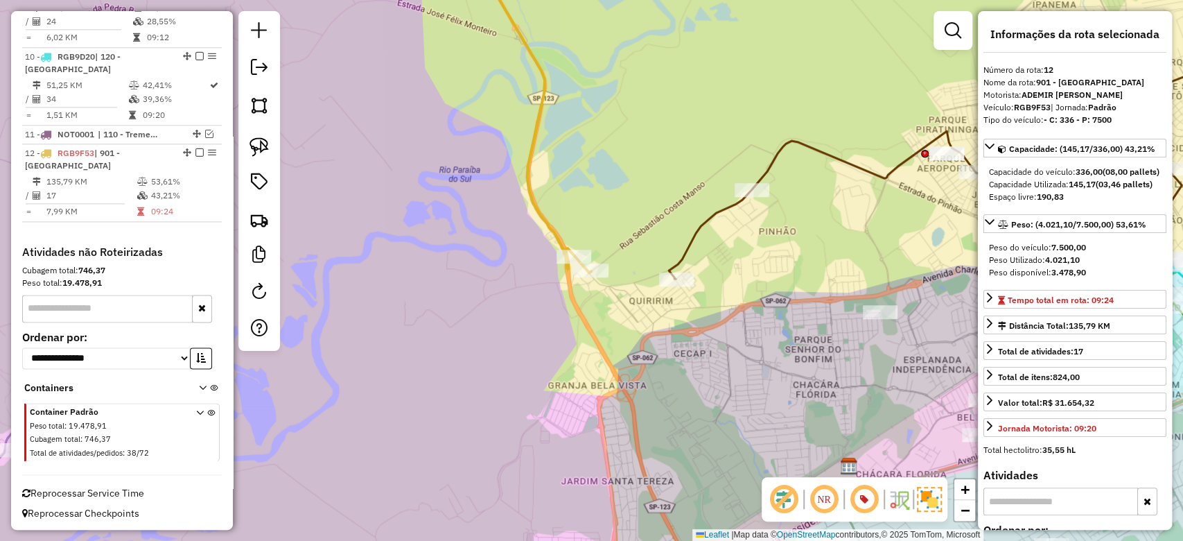
drag, startPoint x: 204, startPoint y: 144, endPoint x: 594, endPoint y: 225, distance: 398.5
click at [639, 229] on div "Janela de atendimento Grade de atendimento Capacidade Transportadoras Veículos …" at bounding box center [591, 270] width 1183 height 541
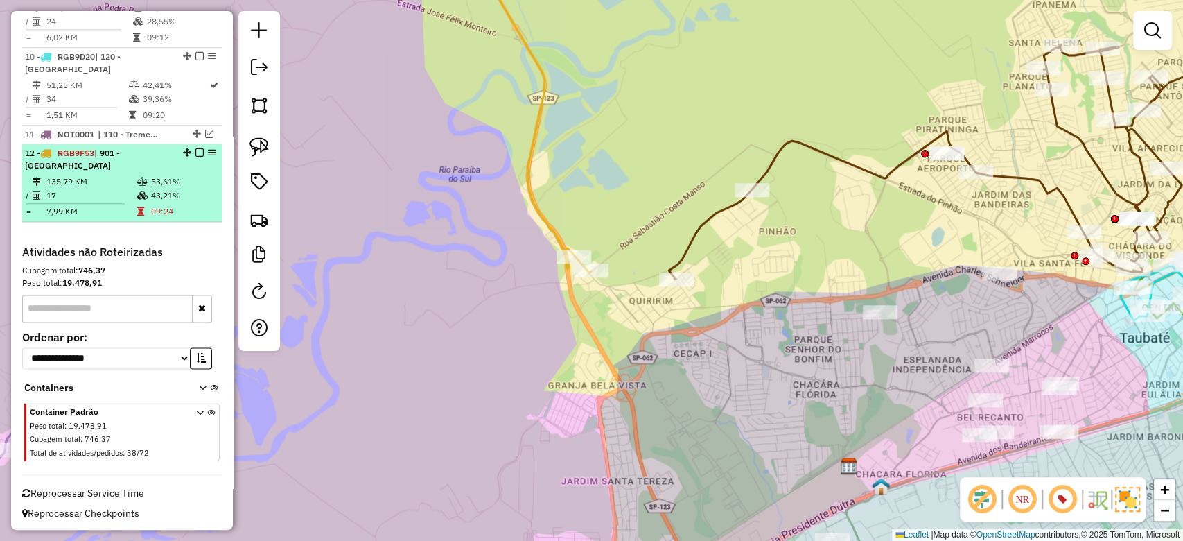
select select "**********"
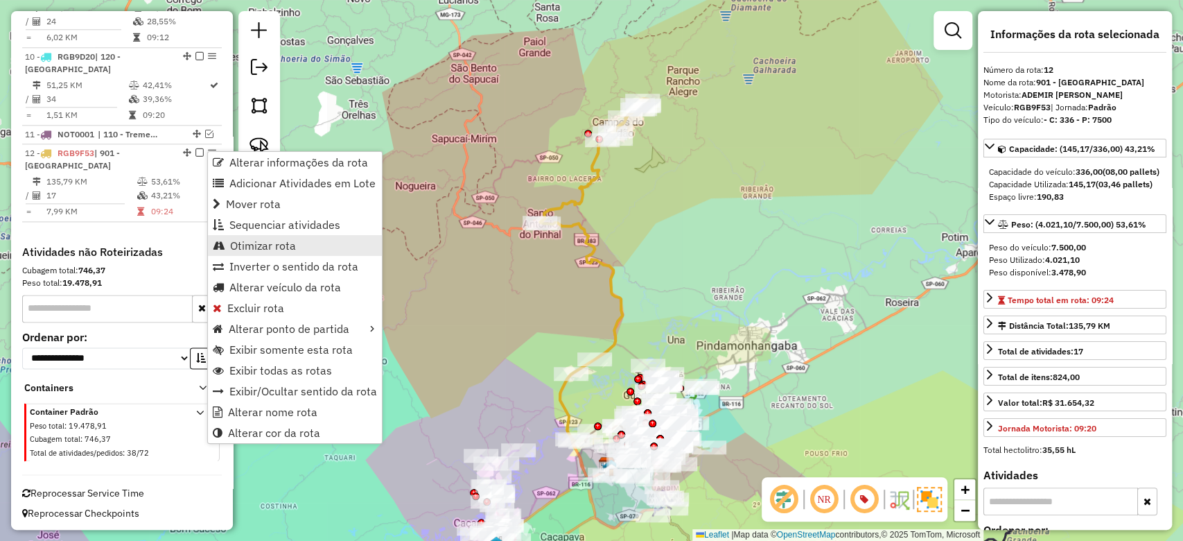
click at [263, 241] on span "Otimizar rota" at bounding box center [263, 245] width 66 height 11
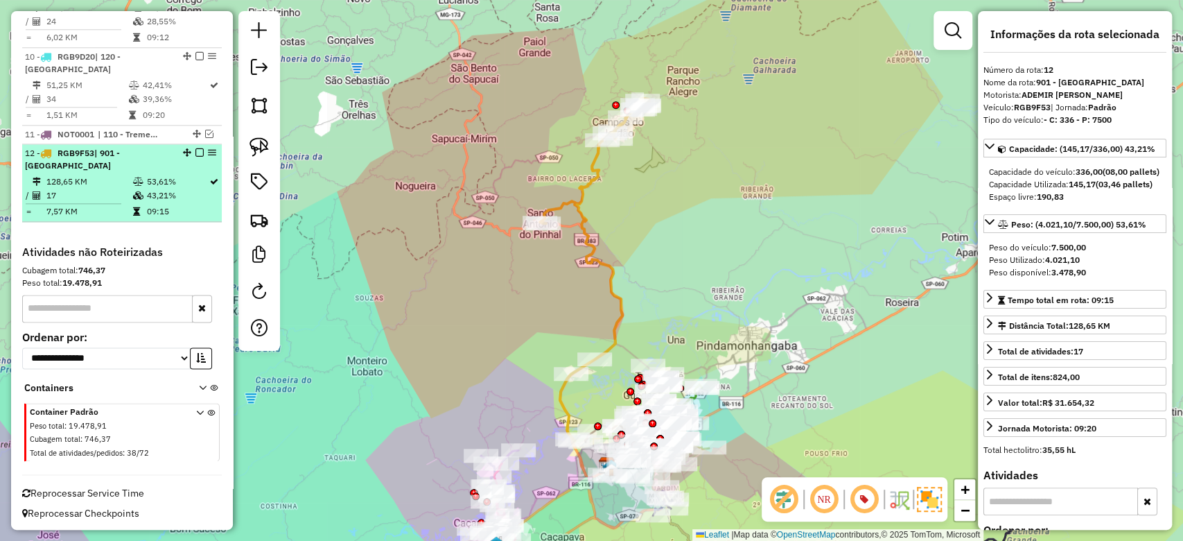
click at [196, 150] on em at bounding box center [200, 152] width 8 height 8
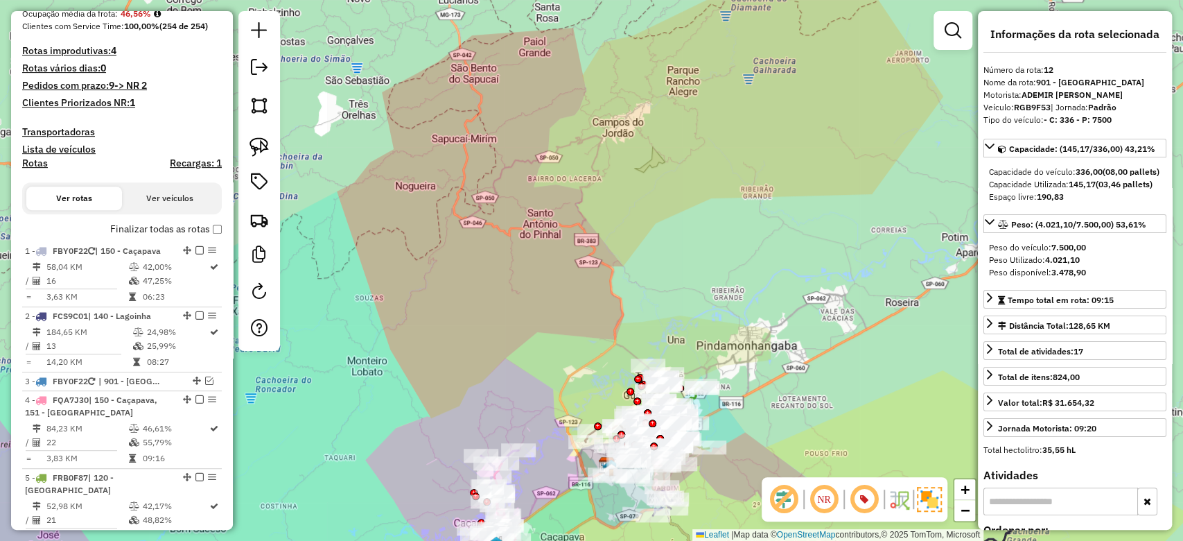
scroll to position [462, 0]
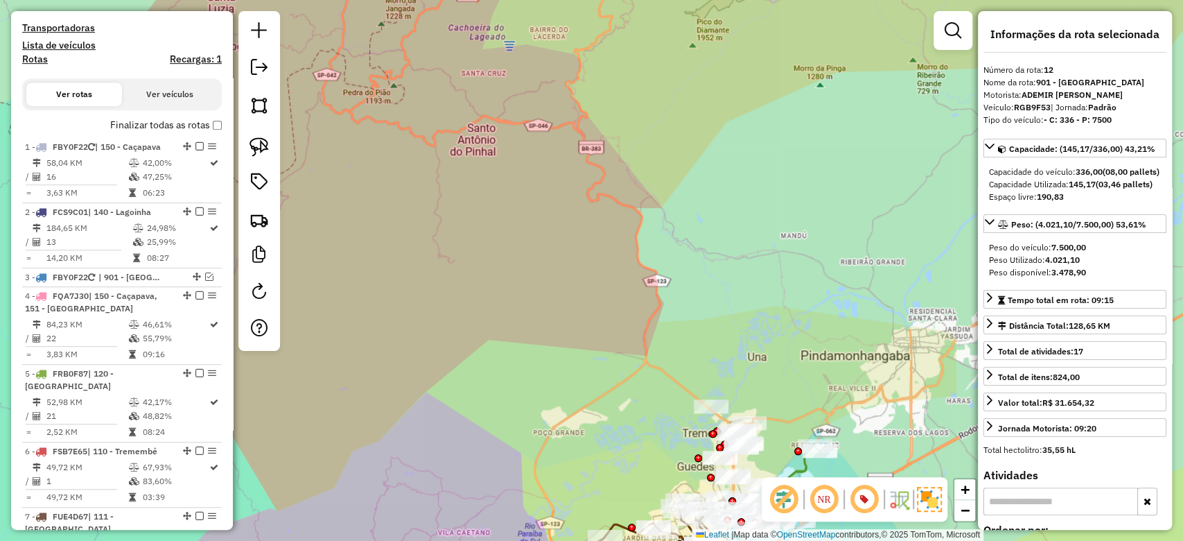
click at [700, 327] on div "Janela de atendimento Grade de atendimento Capacidade Transportadoras Veículos …" at bounding box center [591, 270] width 1183 height 541
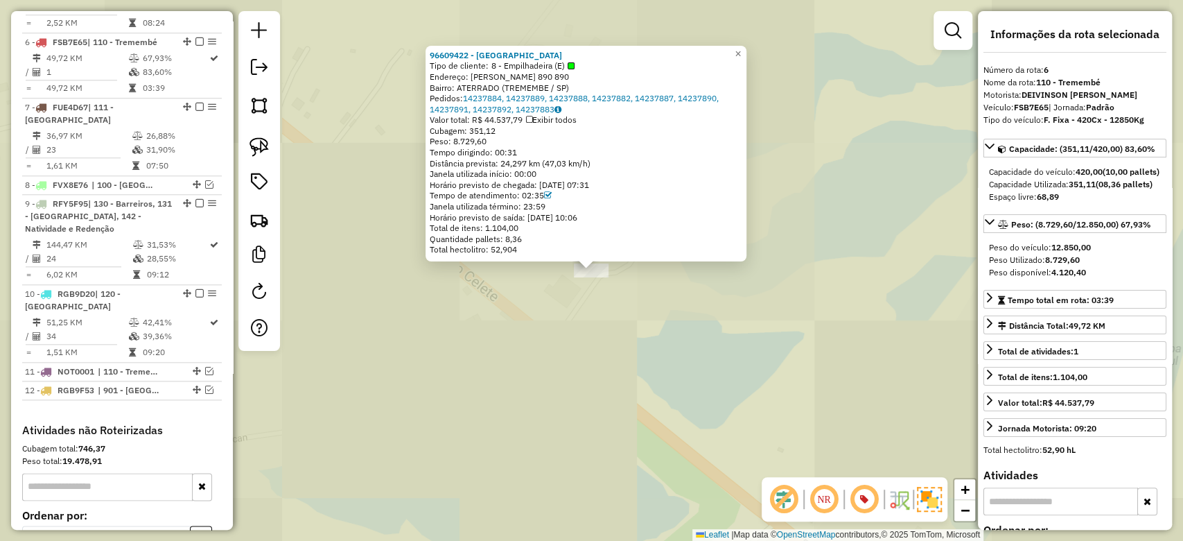
scroll to position [892, 0]
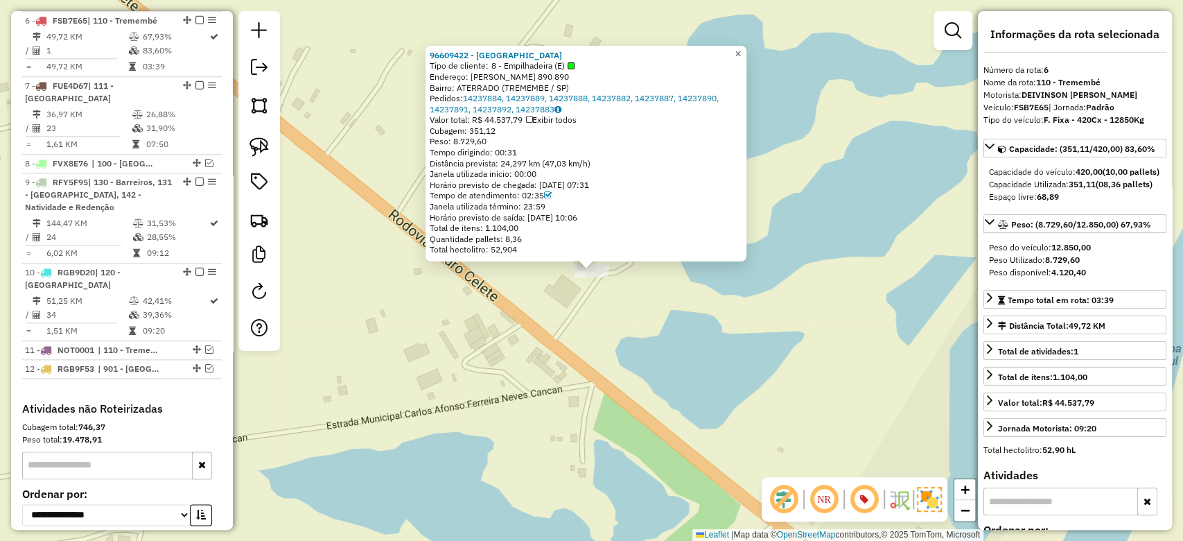
click at [747, 46] on link "×" at bounding box center [738, 54] width 17 height 17
click at [741, 49] on span "×" at bounding box center [738, 54] width 6 height 12
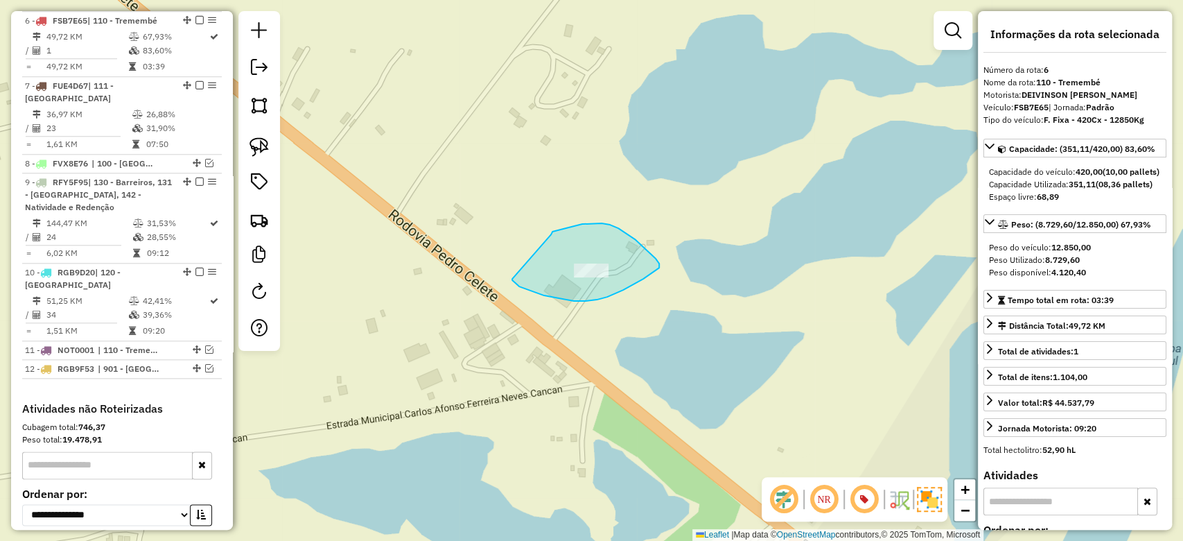
drag, startPoint x: 557, startPoint y: 230, endPoint x: 512, endPoint y: 279, distance: 66.2
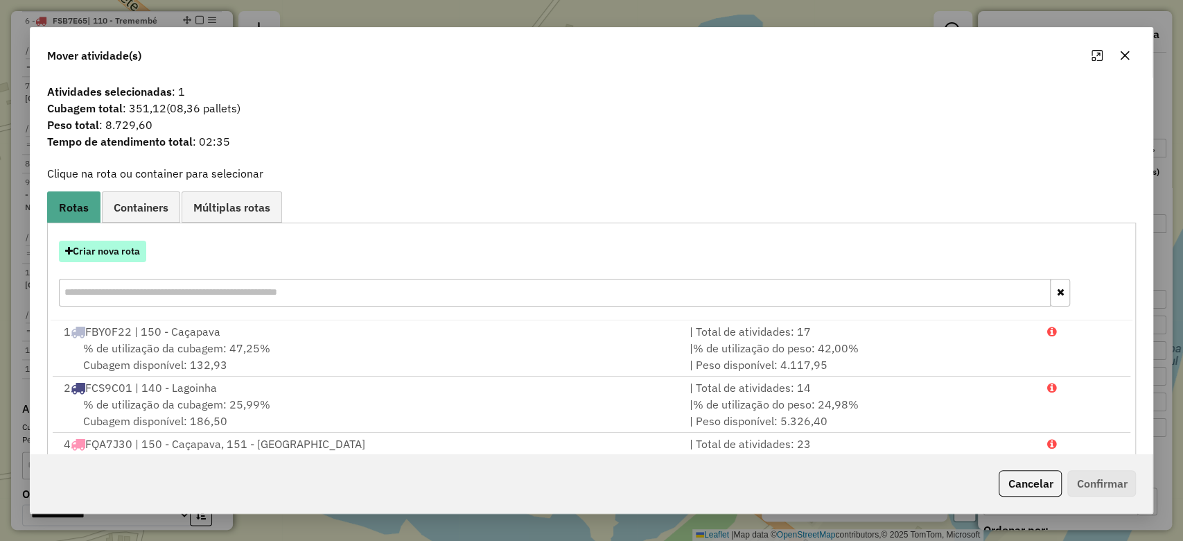
click at [116, 257] on button "Criar nova rota" at bounding box center [102, 251] width 87 height 21
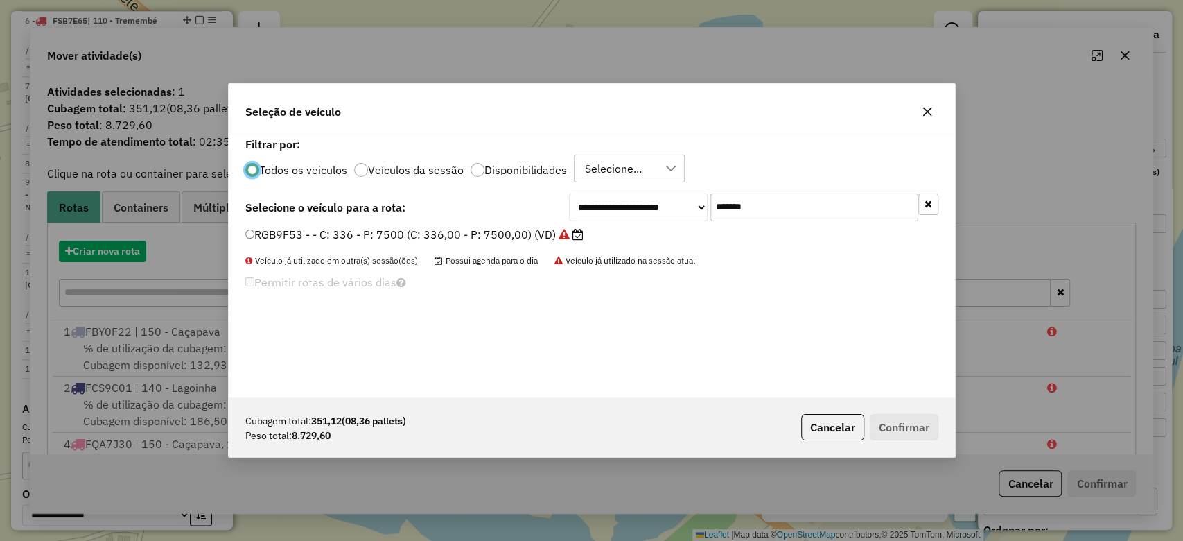
scroll to position [7, 4]
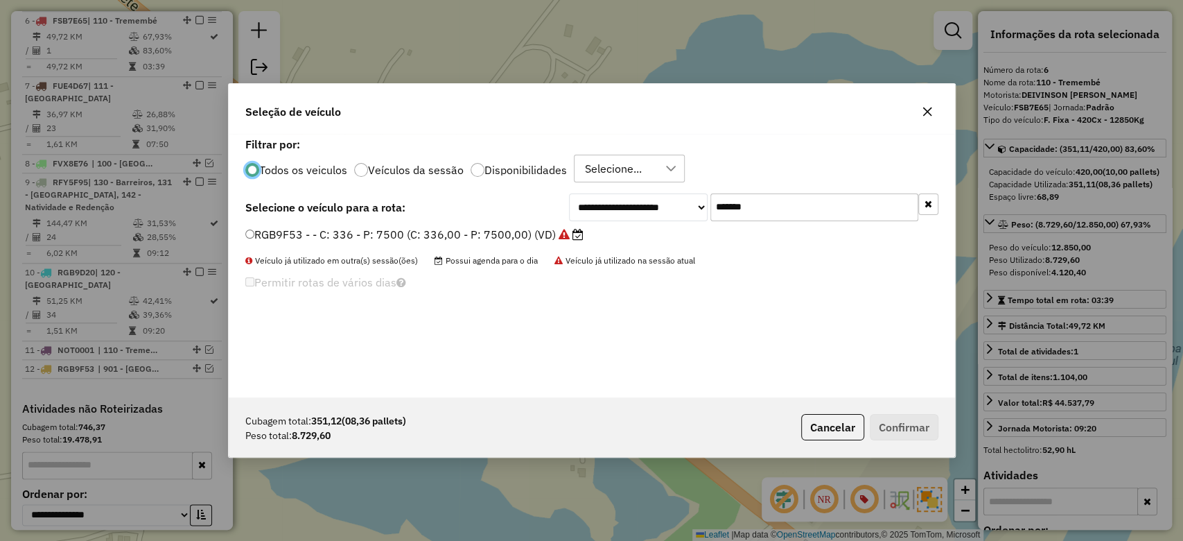
drag, startPoint x: 778, startPoint y: 209, endPoint x: 538, endPoint y: 244, distance: 242.4
click at [538, 244] on div "**********" at bounding box center [592, 265] width 727 height 263
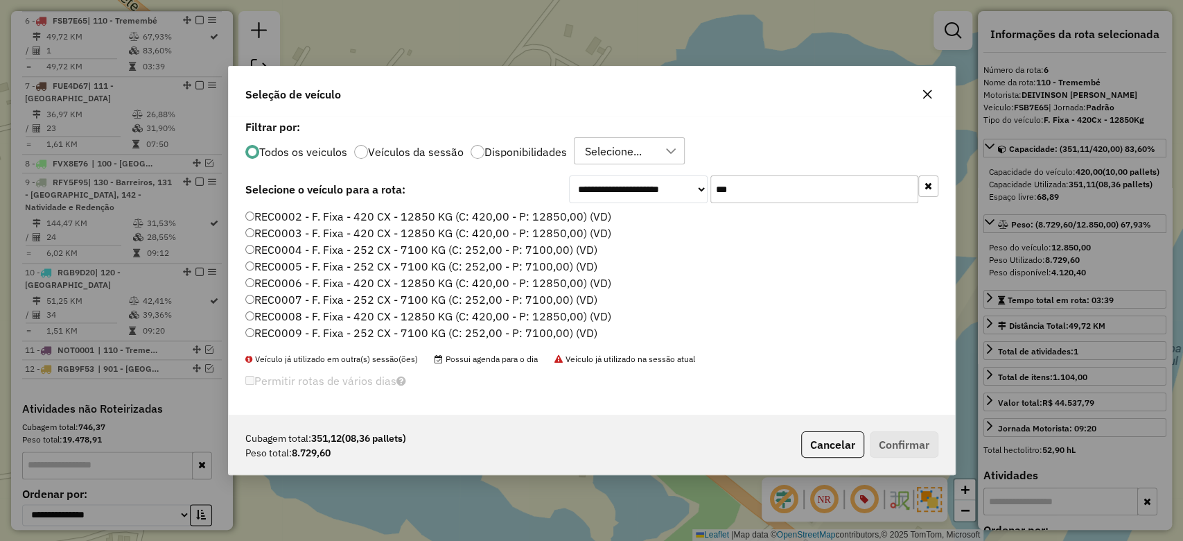
type input "***"
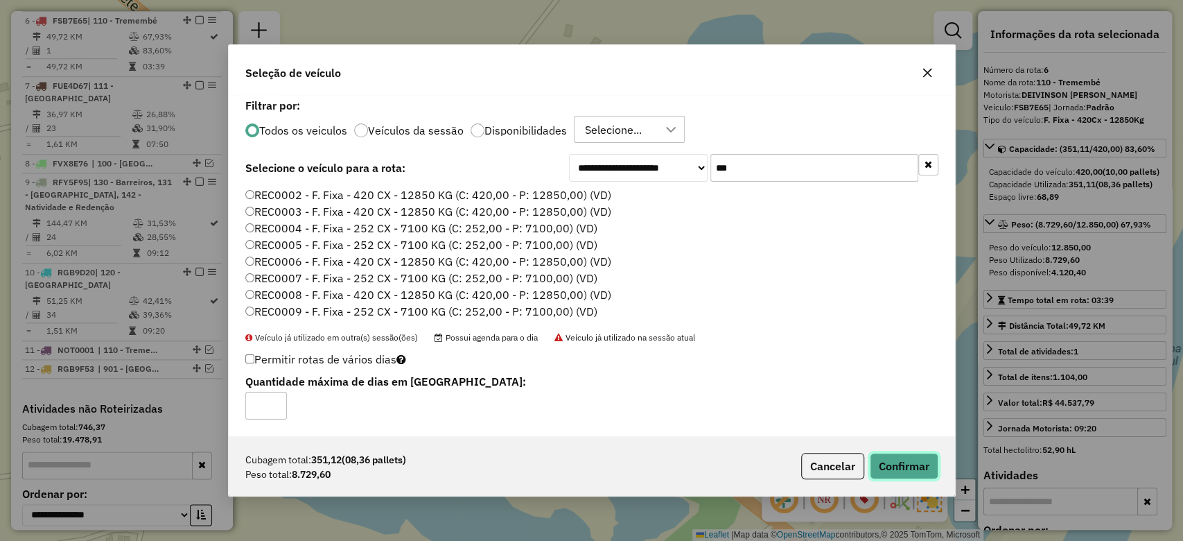
click at [914, 454] on button "Confirmar" at bounding box center [904, 466] width 69 height 26
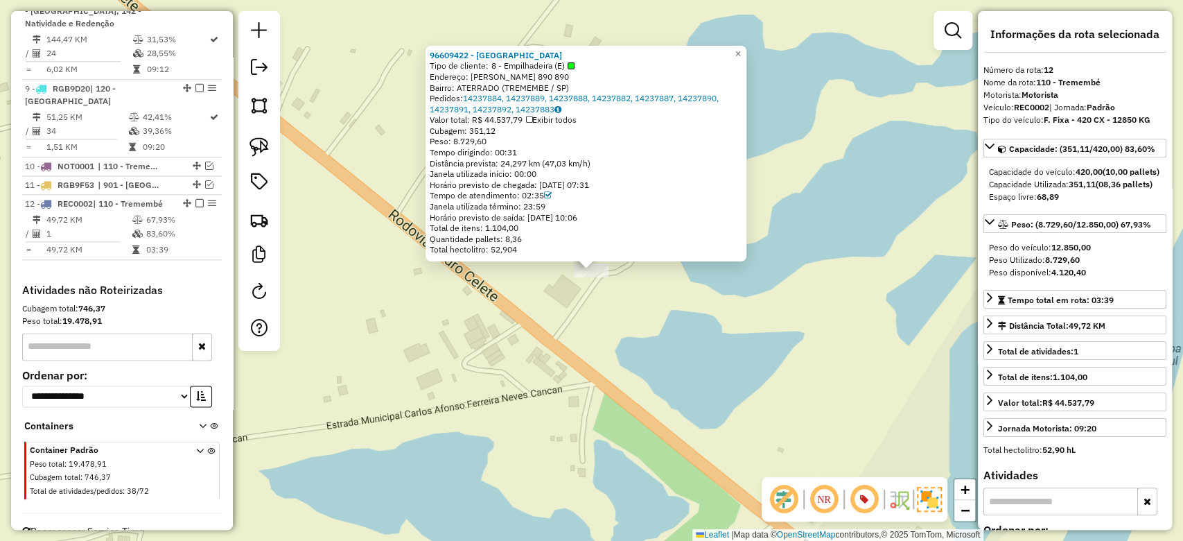
scroll to position [1049, 0]
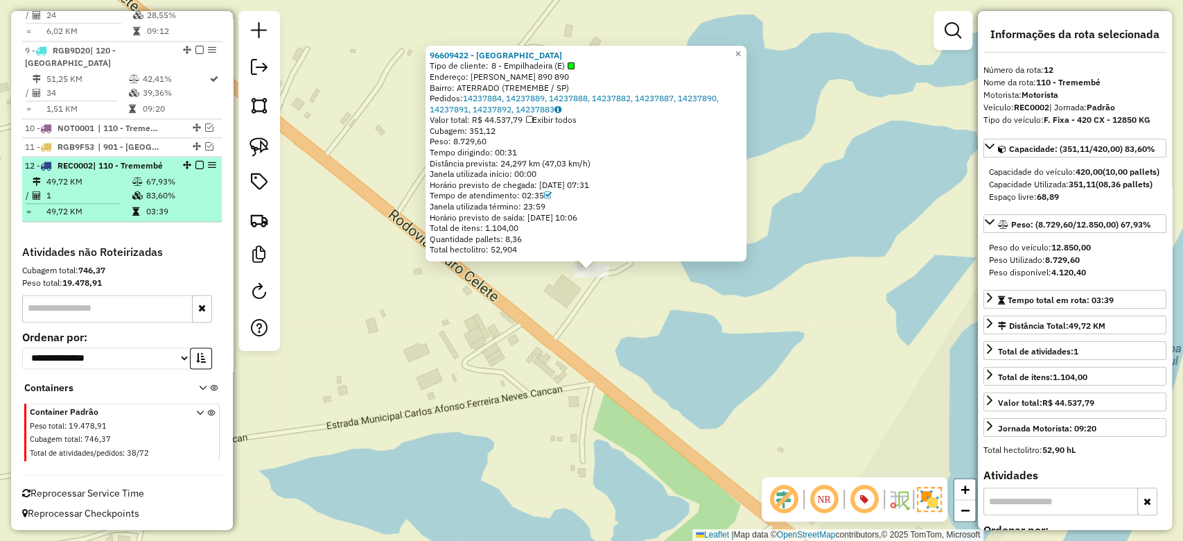
click at [196, 161] on em at bounding box center [200, 165] width 8 height 8
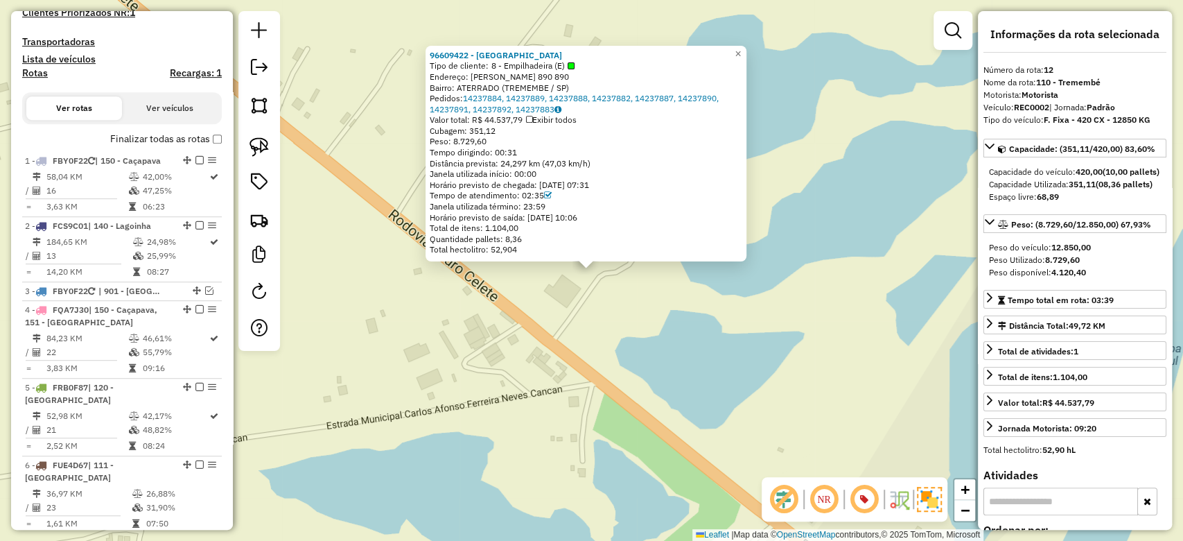
scroll to position [257, 0]
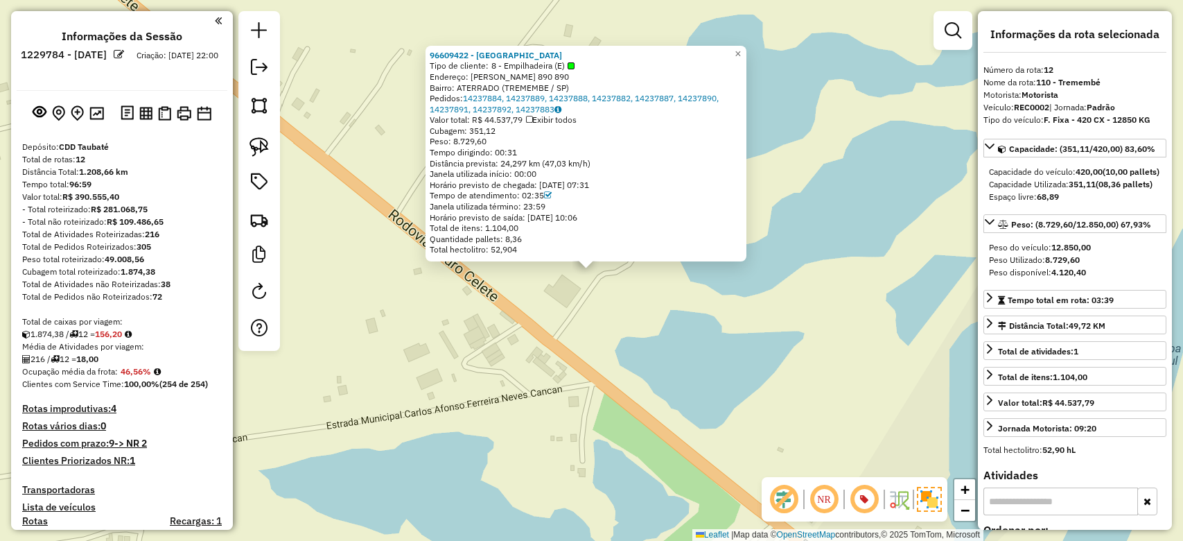
select select "**********"
click at [260, 66] on em at bounding box center [259, 67] width 17 height 17
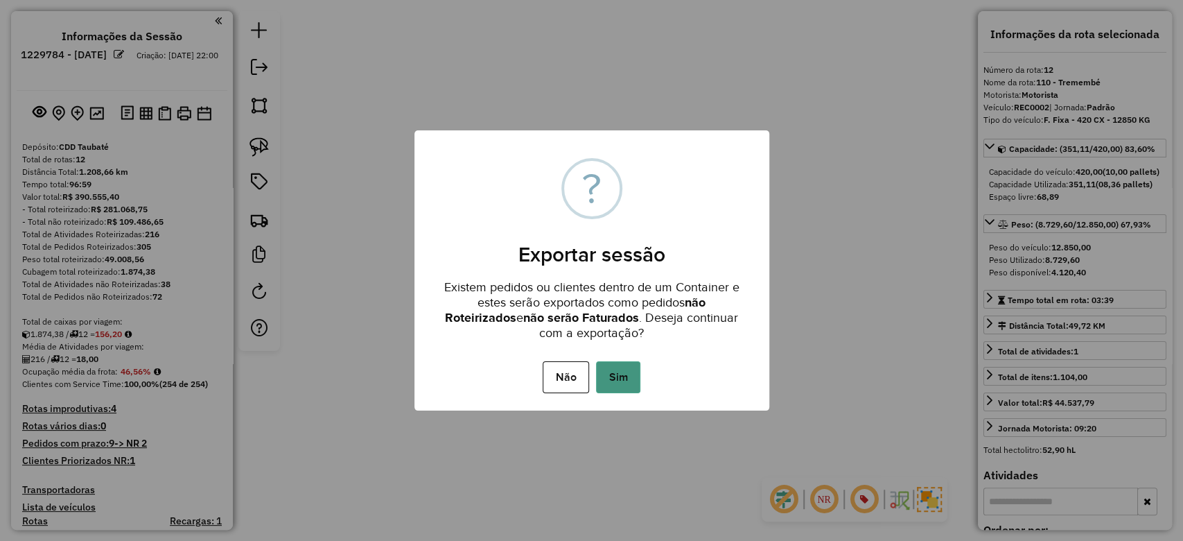
click at [622, 372] on button "Sim" at bounding box center [618, 377] width 44 height 32
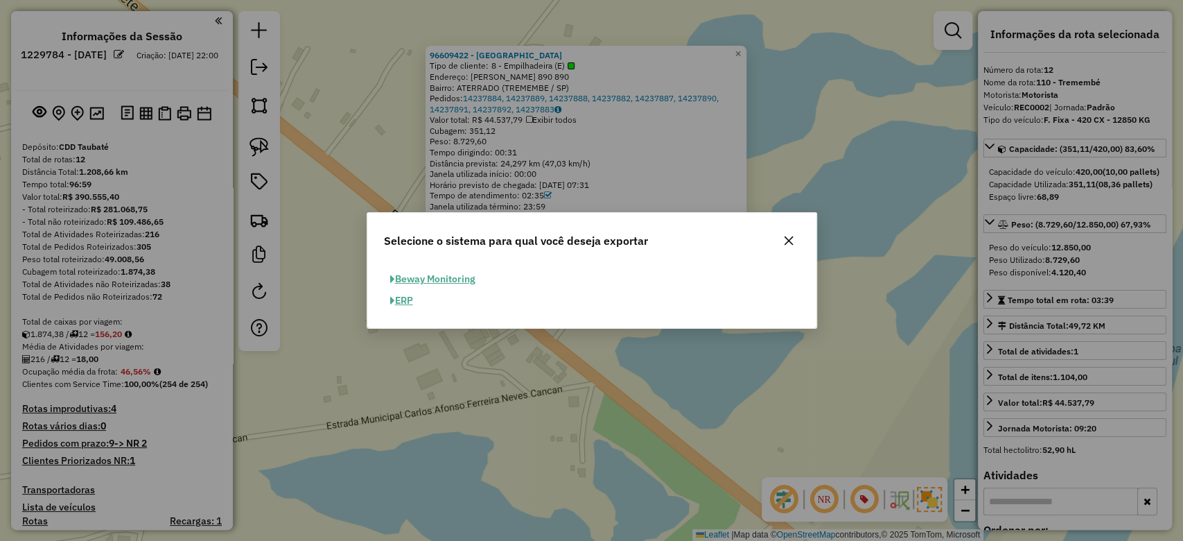
click at [401, 297] on button "ERP" at bounding box center [401, 300] width 35 height 21
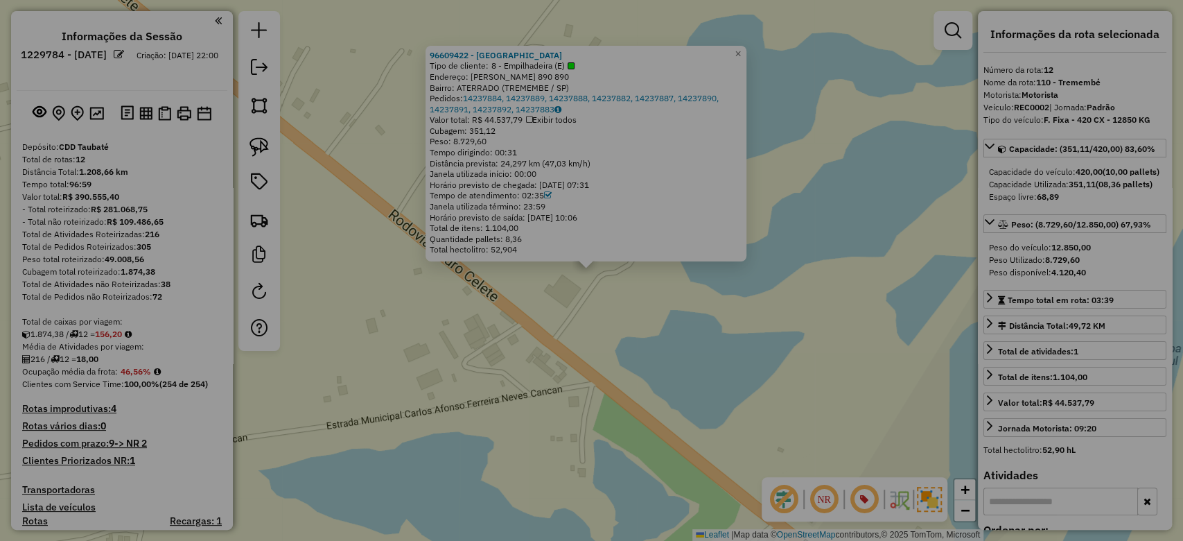
select select "**"
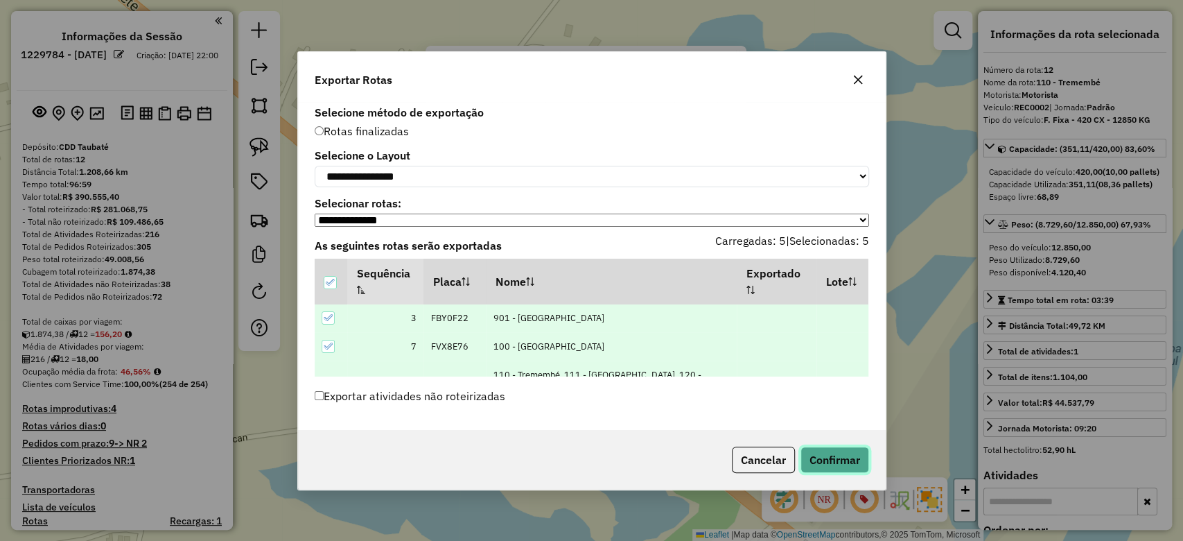
click at [837, 460] on button "Confirmar" at bounding box center [835, 459] width 69 height 26
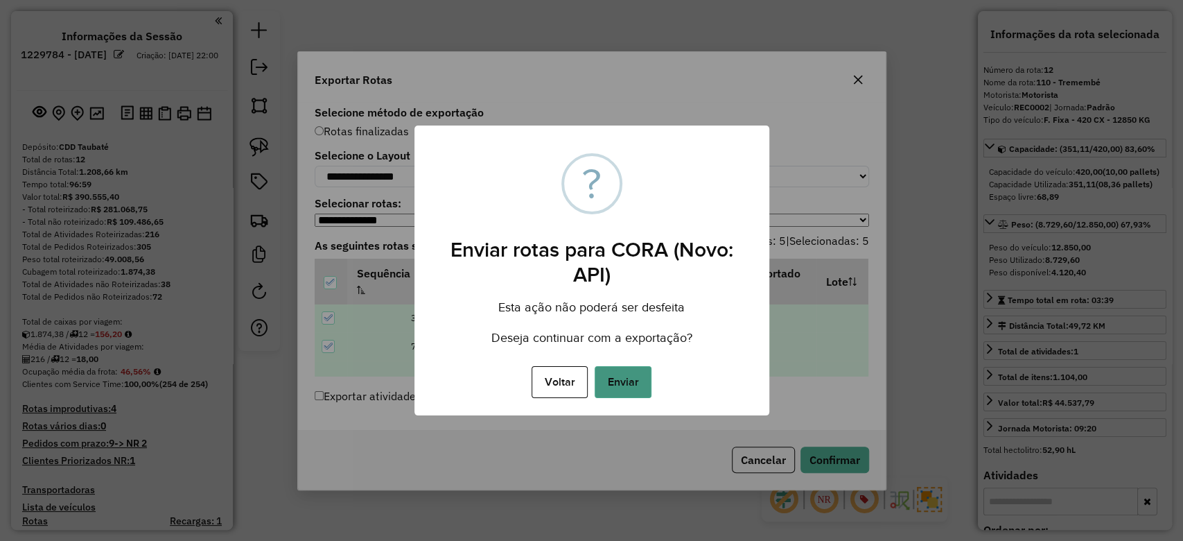
click at [627, 378] on button "Enviar" at bounding box center [623, 382] width 57 height 32
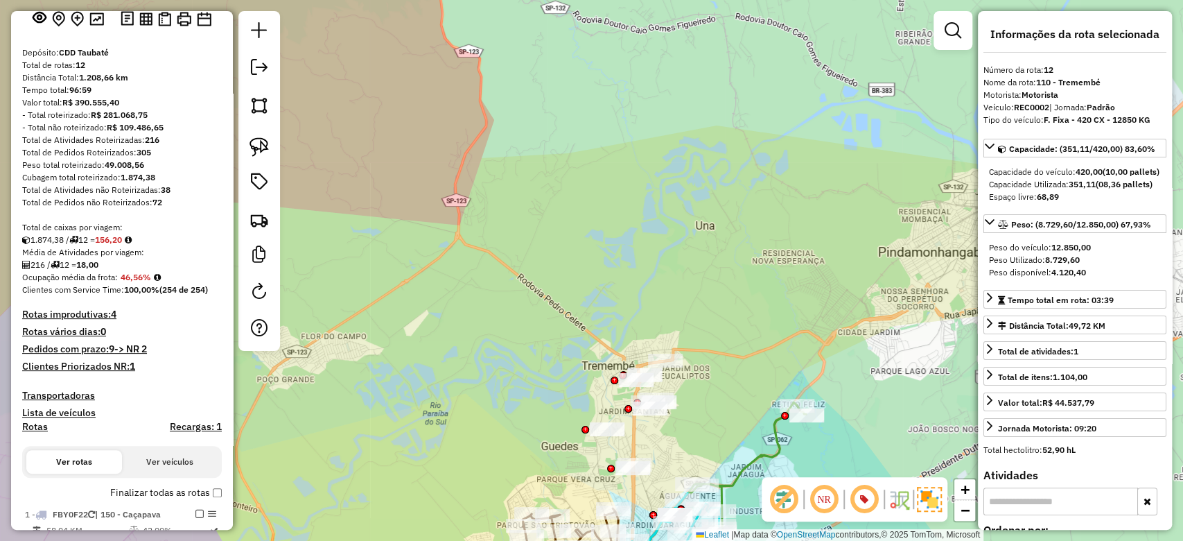
scroll to position [78, 0]
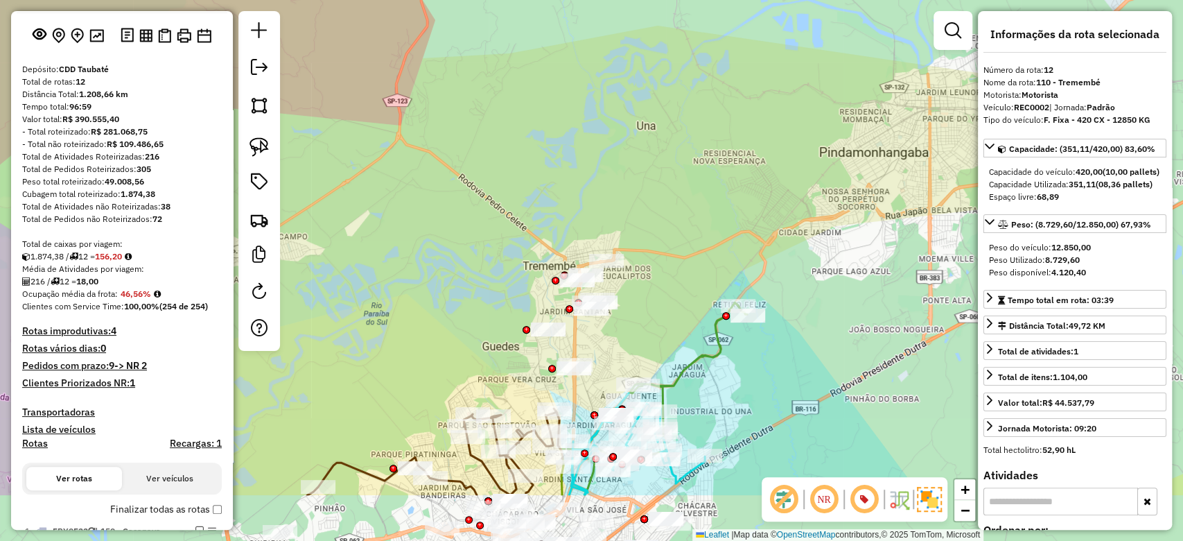
drag, startPoint x: 581, startPoint y: 330, endPoint x: 526, endPoint y: 241, distance: 104.3
click at [521, 230] on div "Janela de atendimento Grade de atendimento Capacidade Transportadoras Veículos …" at bounding box center [591, 270] width 1183 height 541
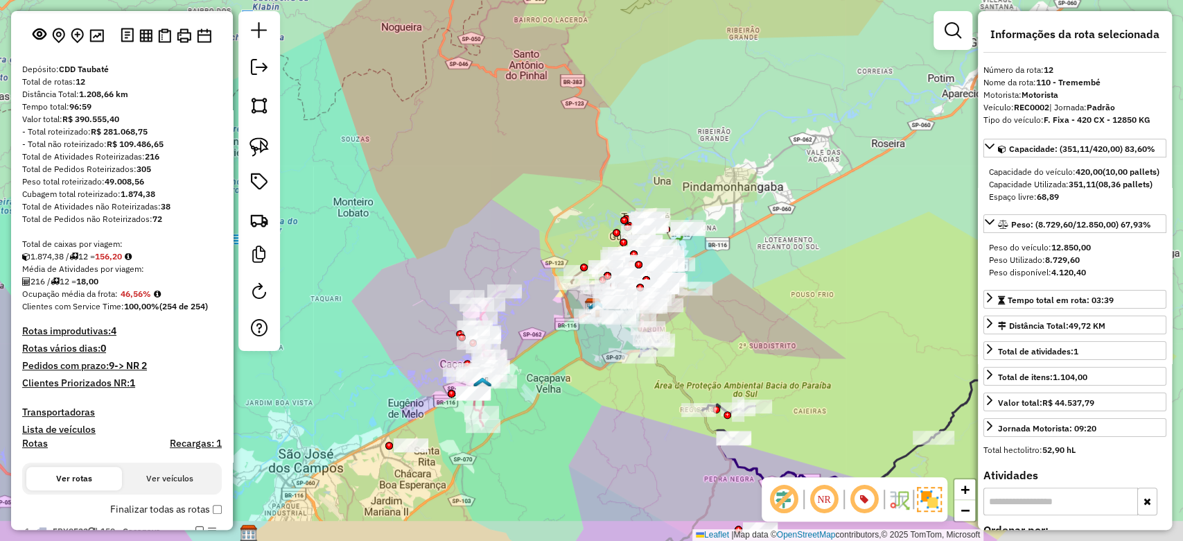
drag, startPoint x: 668, startPoint y: 144, endPoint x: 625, endPoint y: 119, distance: 48.8
click at [636, 104] on div "Janela de atendimento Grade de atendimento Capacidade Transportadoras Veículos …" at bounding box center [591, 270] width 1183 height 541
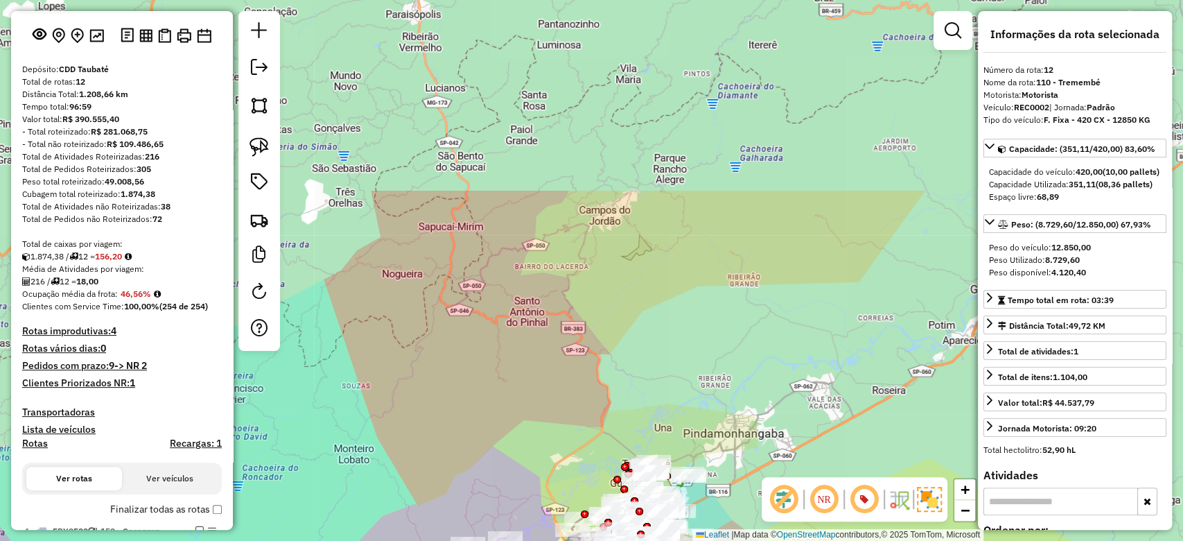
drag, startPoint x: 607, startPoint y: 28, endPoint x: 601, endPoint y: 265, distance: 237.2
click at [609, 270] on div "Janela de atendimento Grade de atendimento Capacidade Transportadoras Veículos …" at bounding box center [591, 270] width 1183 height 541
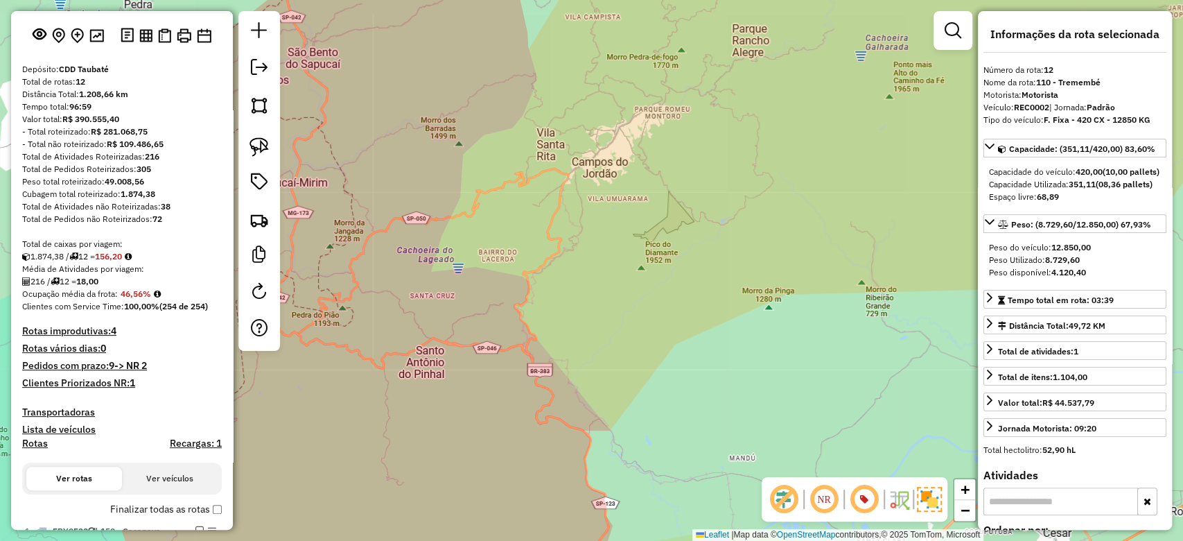
drag, startPoint x: 575, startPoint y: 264, endPoint x: 458, endPoint y: 62, distance: 233.3
click at [456, 60] on div "Janela de atendimento Grade de atendimento Capacidade Transportadoras Veículos …" at bounding box center [591, 270] width 1183 height 541
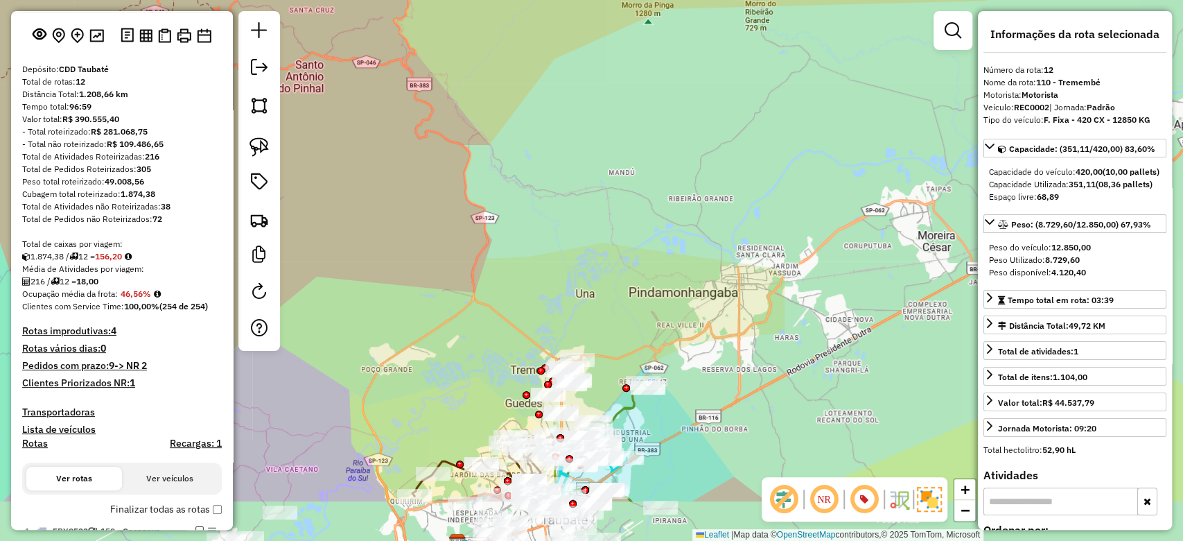
drag, startPoint x: 582, startPoint y: 288, endPoint x: 562, endPoint y: 141, distance: 147.8
click at [562, 141] on div "Janela de atendimento Grade de atendimento Capacidade Transportadoras Veículos …" at bounding box center [591, 270] width 1183 height 541
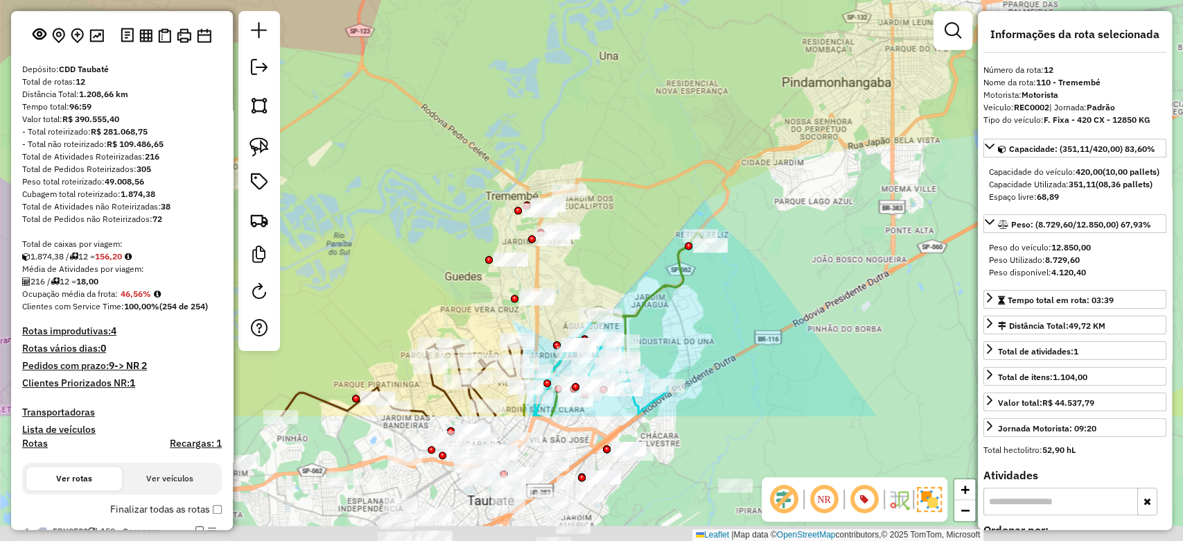
drag, startPoint x: 642, startPoint y: 331, endPoint x: 644, endPoint y: 151, distance: 179.6
click at [643, 151] on div "Janela de atendimento Grade de atendimento Capacidade Transportadoras Veículos …" at bounding box center [591, 270] width 1183 height 541
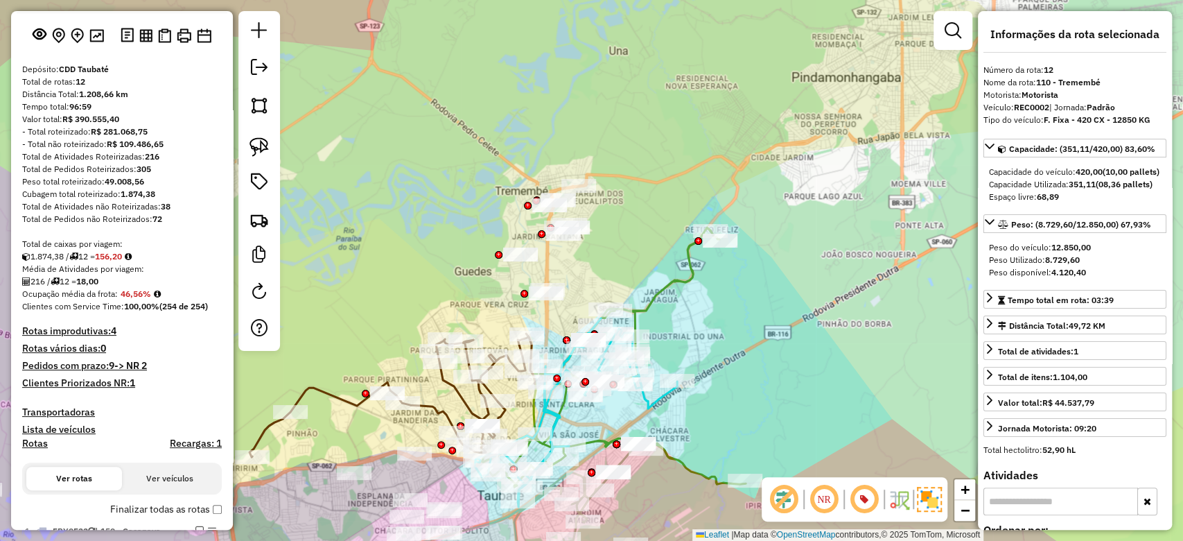
drag, startPoint x: 701, startPoint y: 338, endPoint x: 747, endPoint y: 328, distance: 47.6
click at [747, 328] on div "Janela de atendimento Grade de atendimento Capacidade Transportadoras Veículos …" at bounding box center [591, 270] width 1183 height 541
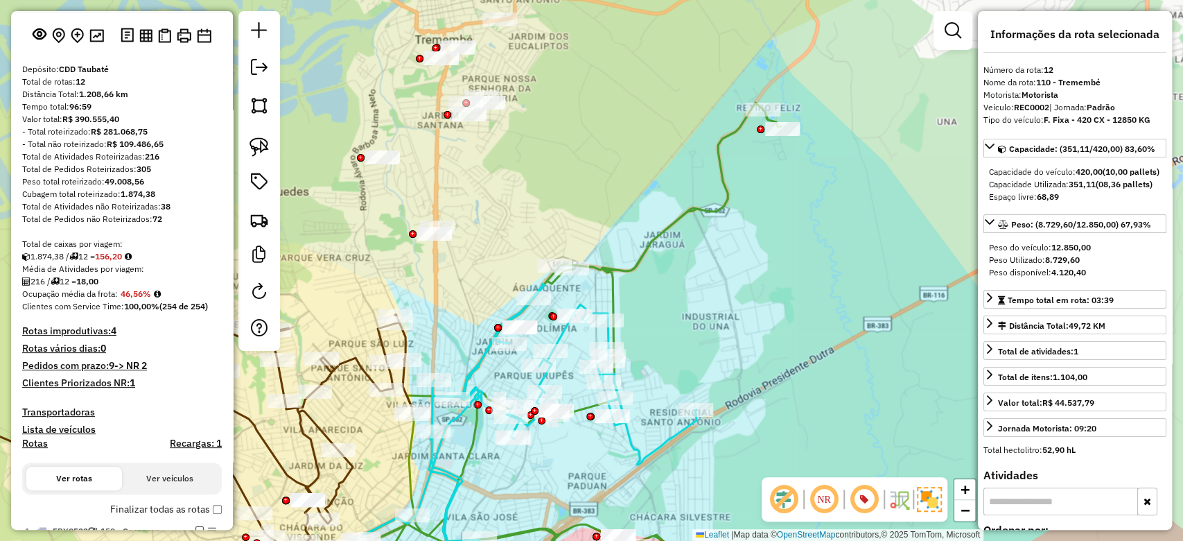
click at [719, 208] on icon at bounding box center [543, 349] width 476 height 492
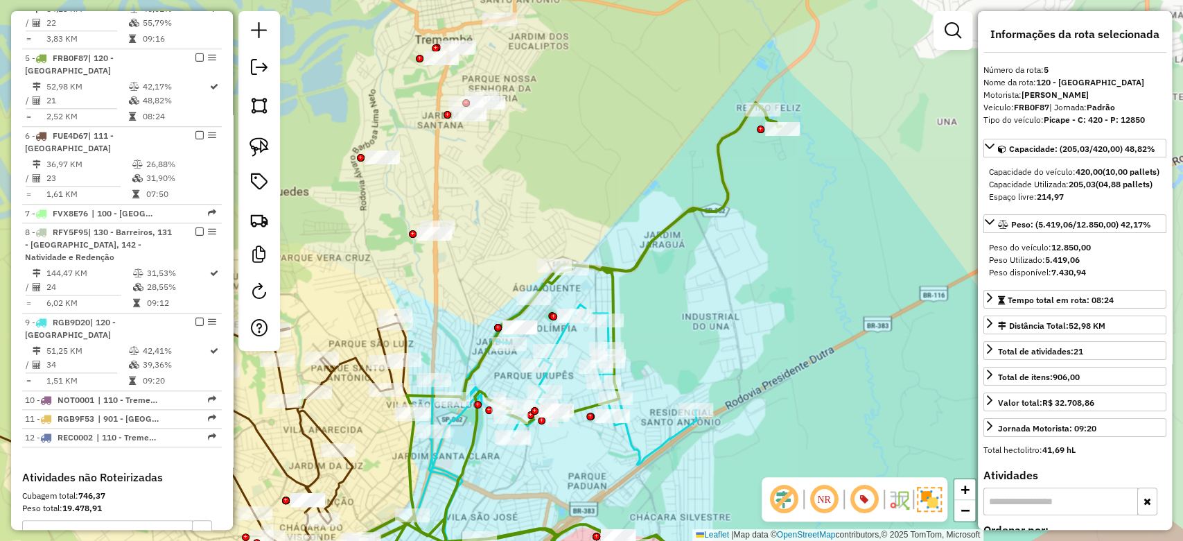
scroll to position [815, 0]
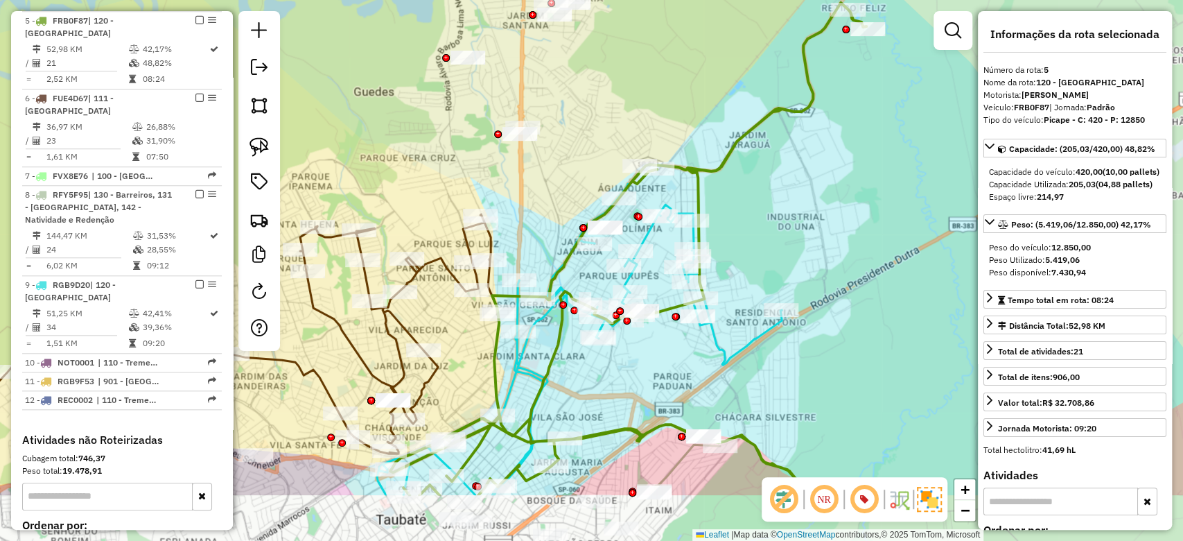
drag, startPoint x: 710, startPoint y: 302, endPoint x: 795, endPoint y: 202, distance: 131.3
click at [795, 202] on div "Janela de atendimento Grade de atendimento Capacidade Transportadoras Veículos …" at bounding box center [591, 270] width 1183 height 541
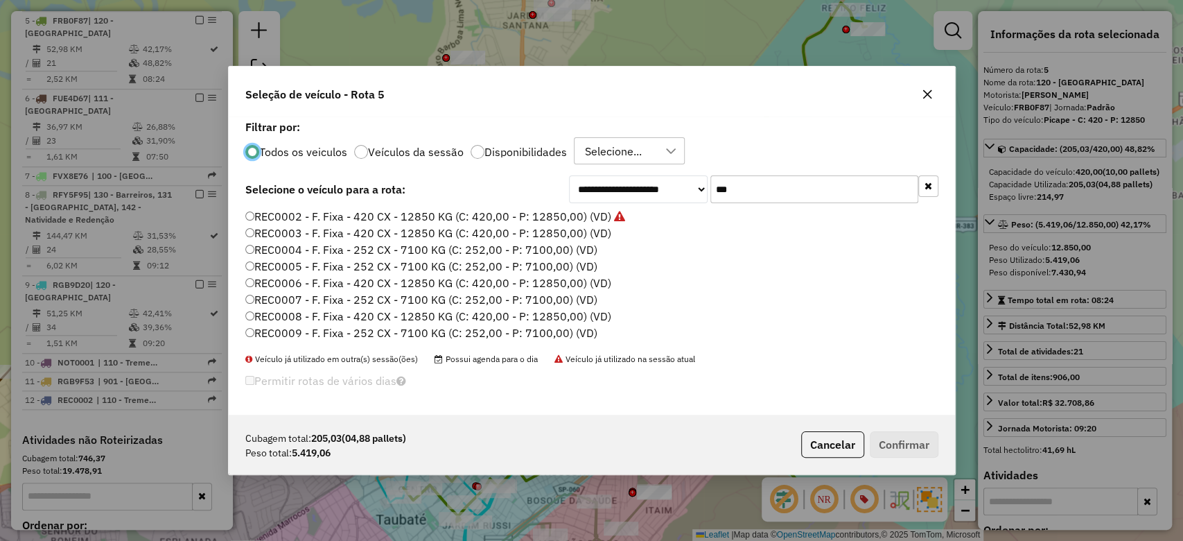
scroll to position [7, 4]
drag, startPoint x: 753, startPoint y: 191, endPoint x: 623, endPoint y: 208, distance: 130.8
click at [623, 208] on div "**********" at bounding box center [592, 265] width 727 height 299
paste input "****"
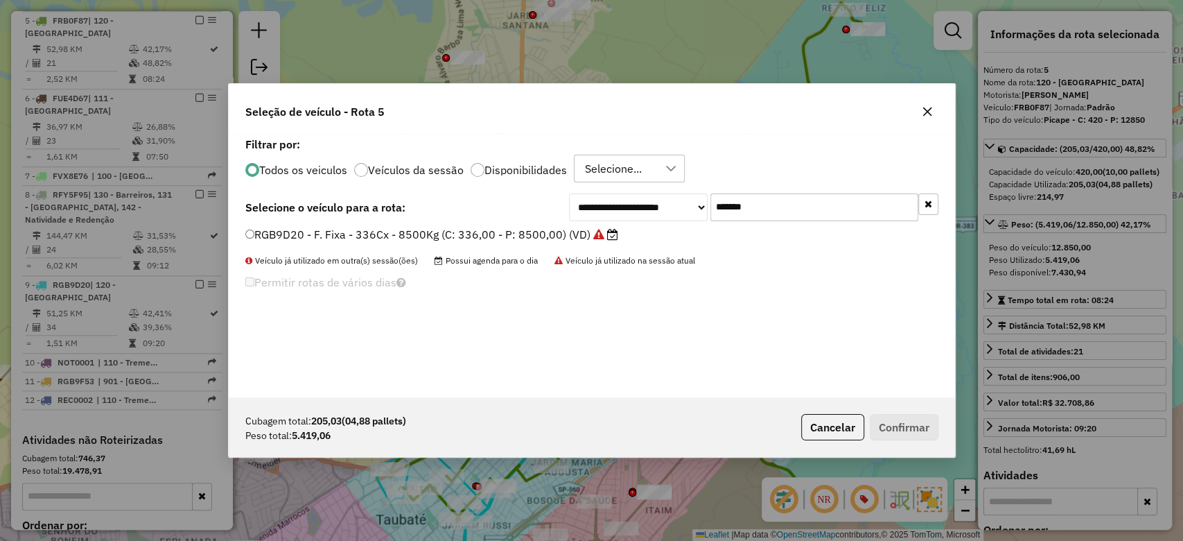
type input "*******"
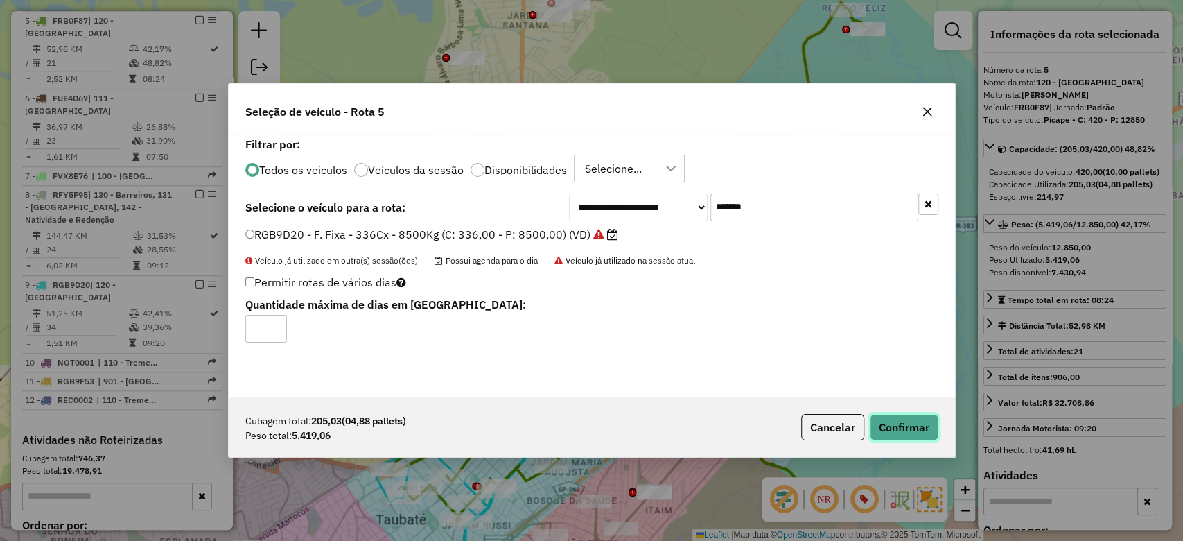
click at [915, 425] on button "Confirmar" at bounding box center [904, 427] width 69 height 26
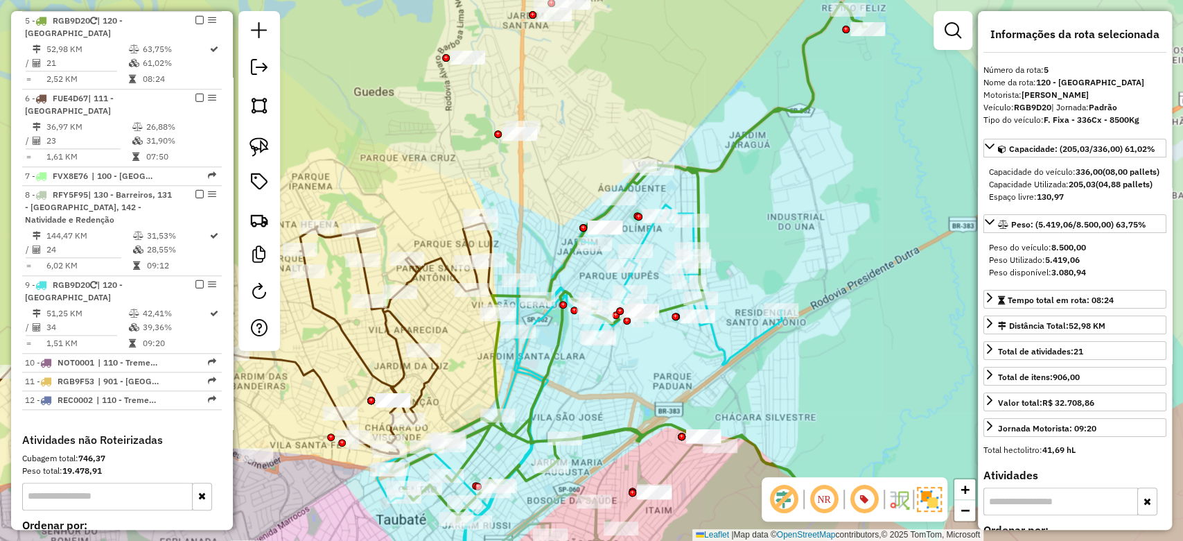
click at [698, 168] on icon at bounding box center [654, 262] width 529 height 519
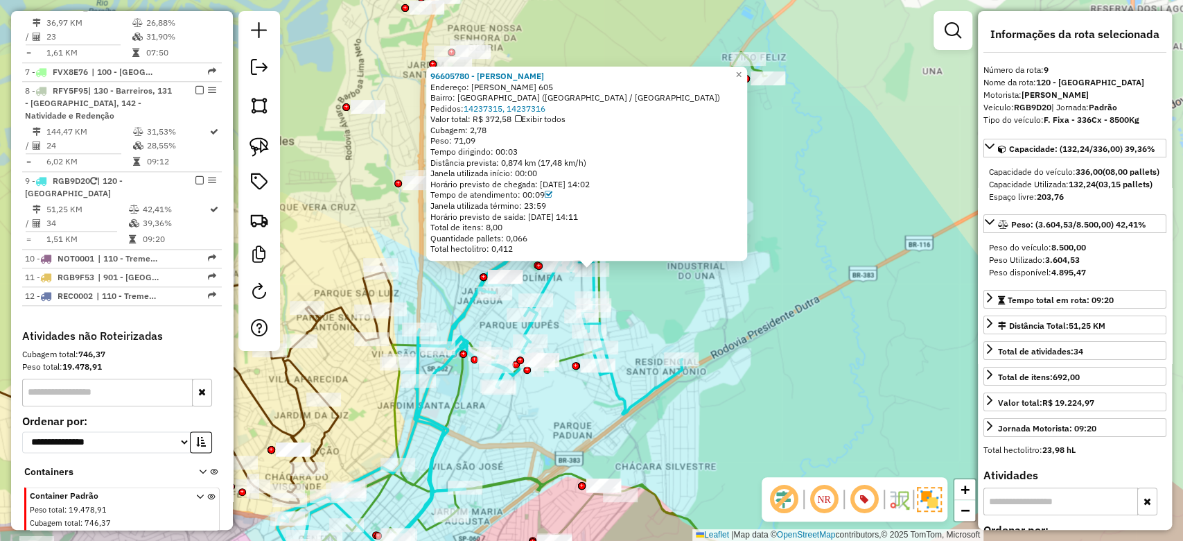
scroll to position [1002, 0]
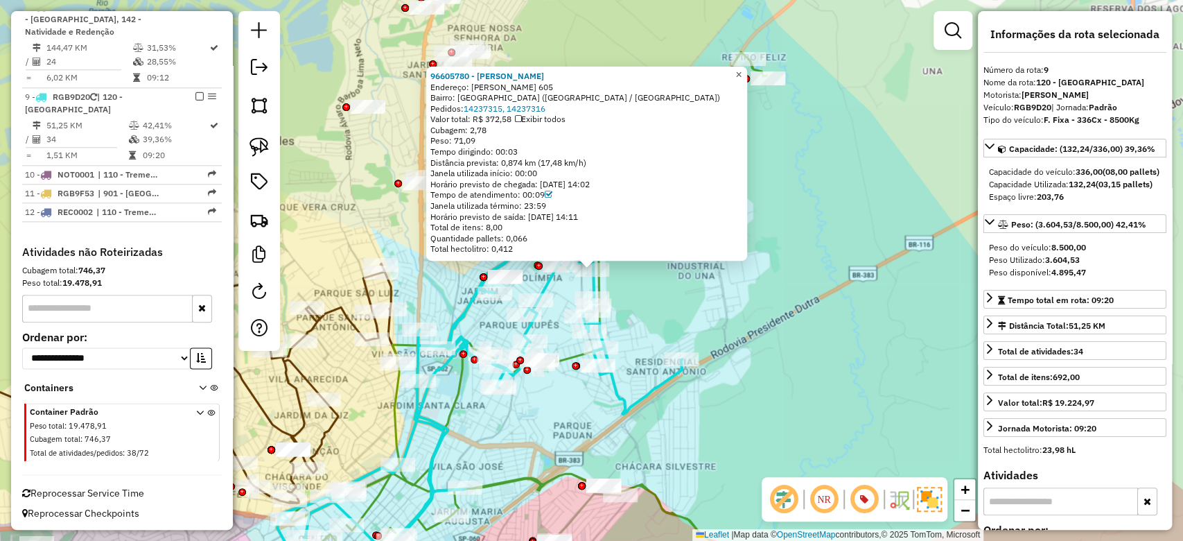
click at [742, 69] on span "×" at bounding box center [739, 75] width 6 height 12
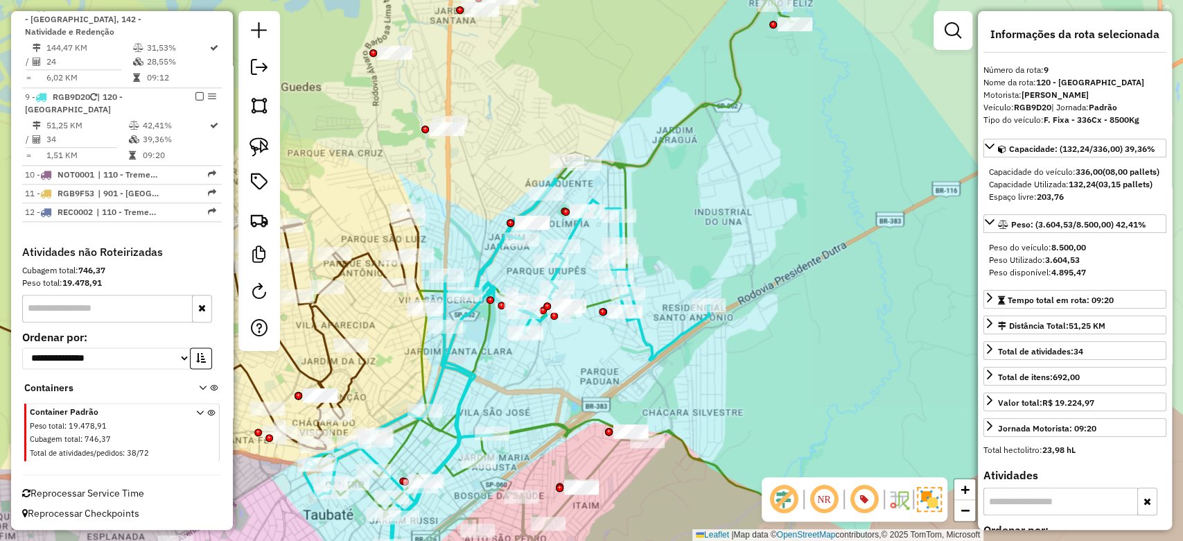
drag, startPoint x: 668, startPoint y: 295, endPoint x: 695, endPoint y: 241, distance: 59.8
click at [695, 241] on div "Janela de atendimento Grade de atendimento Capacidade Transportadoras Veículos …" at bounding box center [591, 270] width 1183 height 541
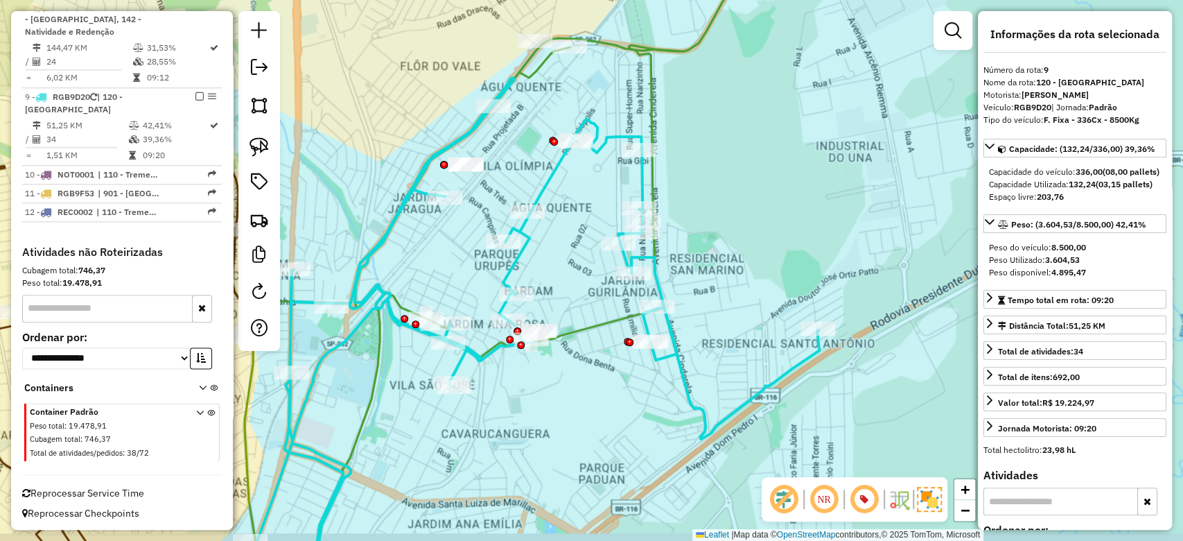
drag, startPoint x: 657, startPoint y: 298, endPoint x: 735, endPoint y: 275, distance: 81.6
click at [735, 275] on div "Janela de atendimento Grade de atendimento Capacidade Transportadoras Veículos …" at bounding box center [591, 270] width 1183 height 541
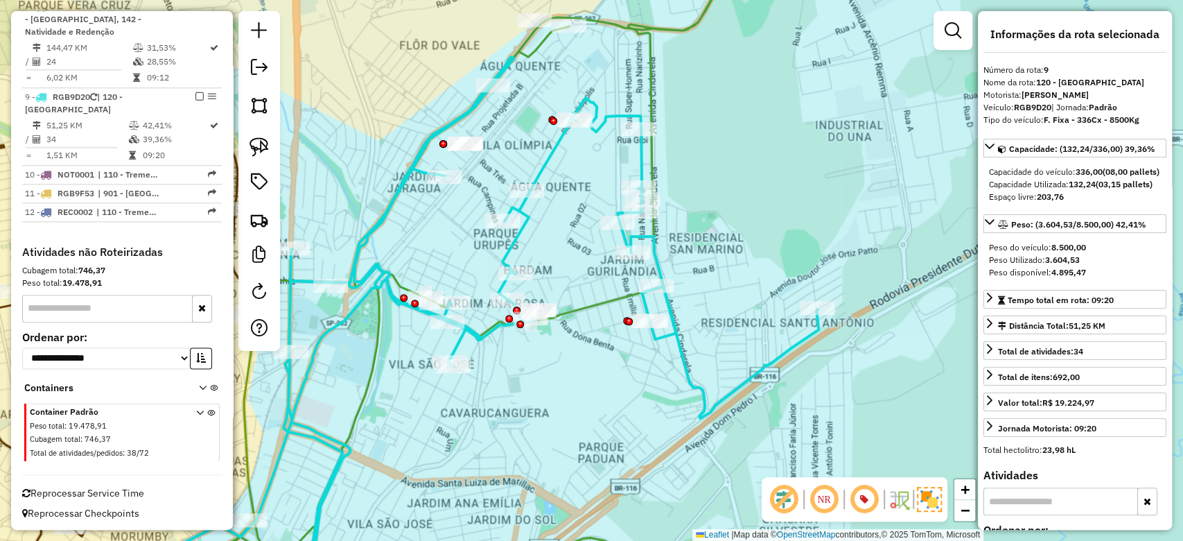
drag, startPoint x: 456, startPoint y: 280, endPoint x: 455, endPoint y: 259, distance: 20.8
click at [455, 259] on div "Janela de atendimento Grade de atendimento Capacidade Transportadoras Veículos …" at bounding box center [591, 270] width 1183 height 541
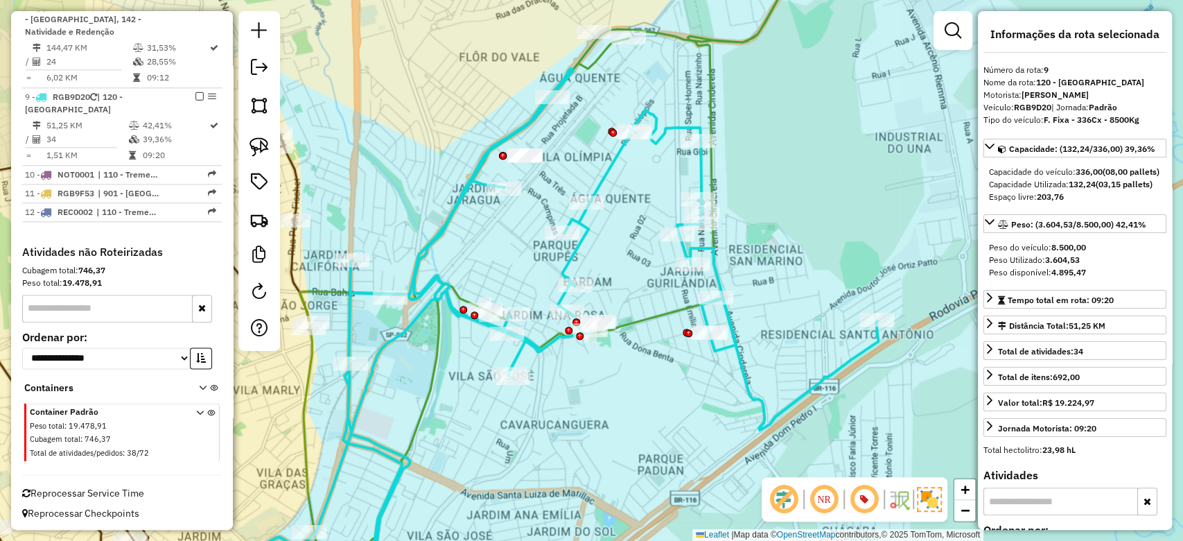
drag, startPoint x: 429, startPoint y: 229, endPoint x: 488, endPoint y: 241, distance: 60.1
click at [488, 241] on div "Janela de atendimento Grade de atendimento Capacidade Transportadoras Veículos …" at bounding box center [591, 270] width 1183 height 541
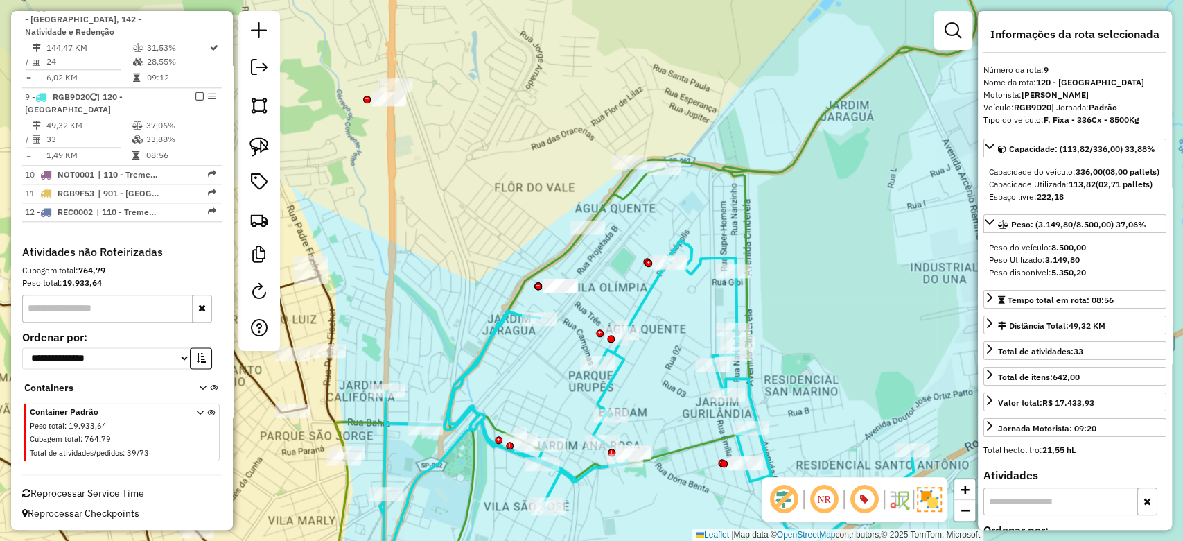
drag, startPoint x: 612, startPoint y: 278, endPoint x: 606, endPoint y: 270, distance: 9.9
click at [610, 266] on div "Janela de atendimento Grade de atendimento Capacidade Transportadoras Veículos …" at bounding box center [591, 270] width 1183 height 541
click at [534, 328] on div "Janela de atendimento Grade de atendimento Capacidade Transportadoras Veículos …" at bounding box center [591, 270] width 1183 height 541
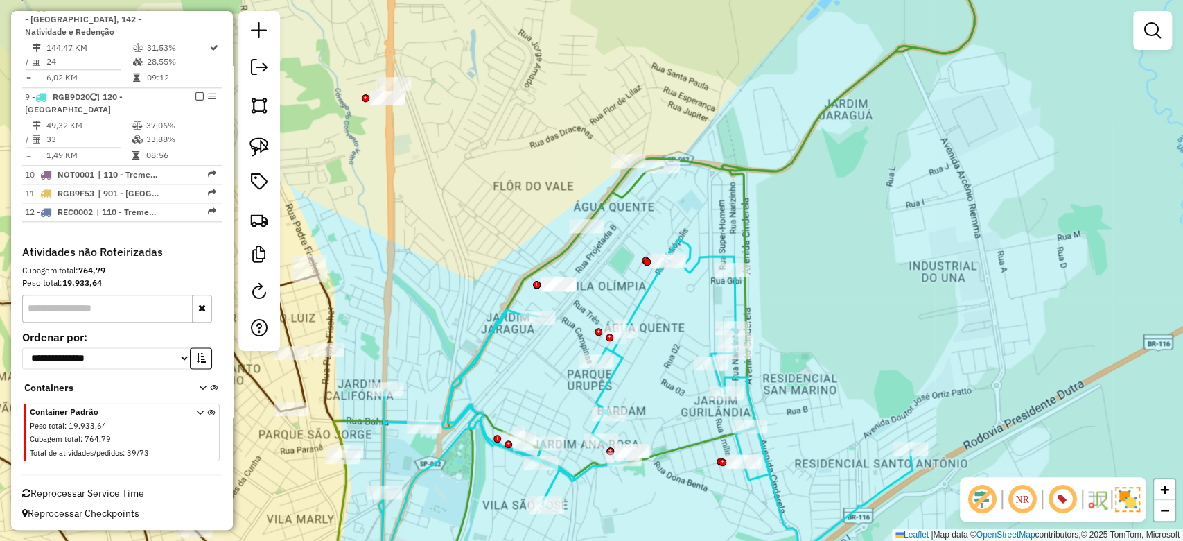
select select "**********"
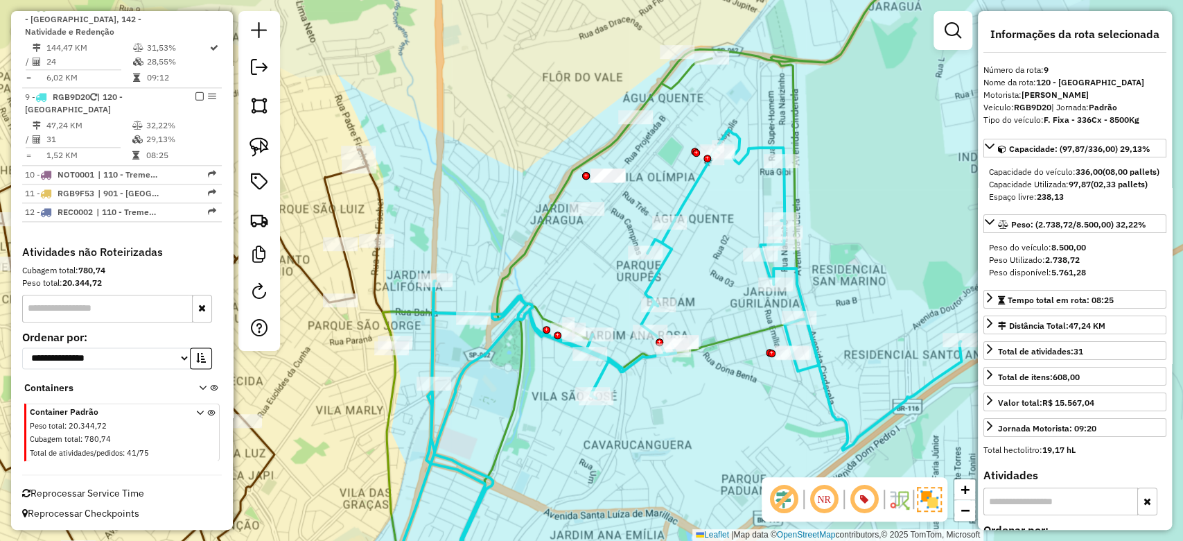
drag, startPoint x: 848, startPoint y: 381, endPoint x: 729, endPoint y: 427, distance: 127.3
click at [729, 427] on div "Janela de atendimento Grade de atendimento Capacidade Transportadoras Veículos …" at bounding box center [591, 270] width 1183 height 541
click at [727, 416] on div "Janela de atendimento Grade de atendimento Capacidade Transportadoras Veículos …" at bounding box center [591, 270] width 1183 height 541
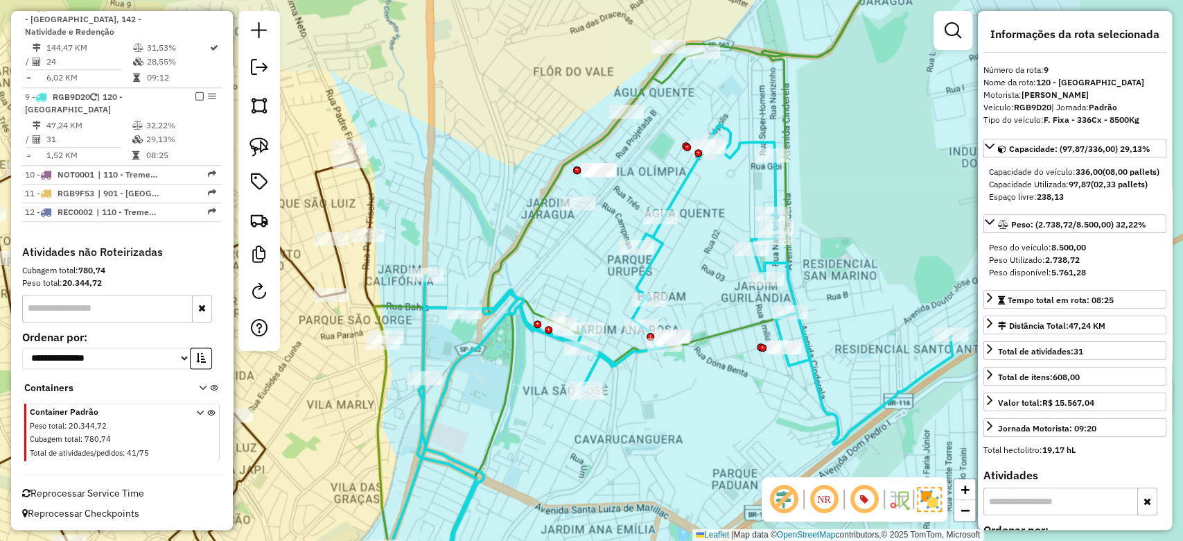
drag, startPoint x: 736, startPoint y: 419, endPoint x: 725, endPoint y: 419, distance: 10.4
click at [725, 419] on div "Janela de atendimento Grade de atendimento Capacidade Transportadoras Veículos …" at bounding box center [591, 270] width 1183 height 541
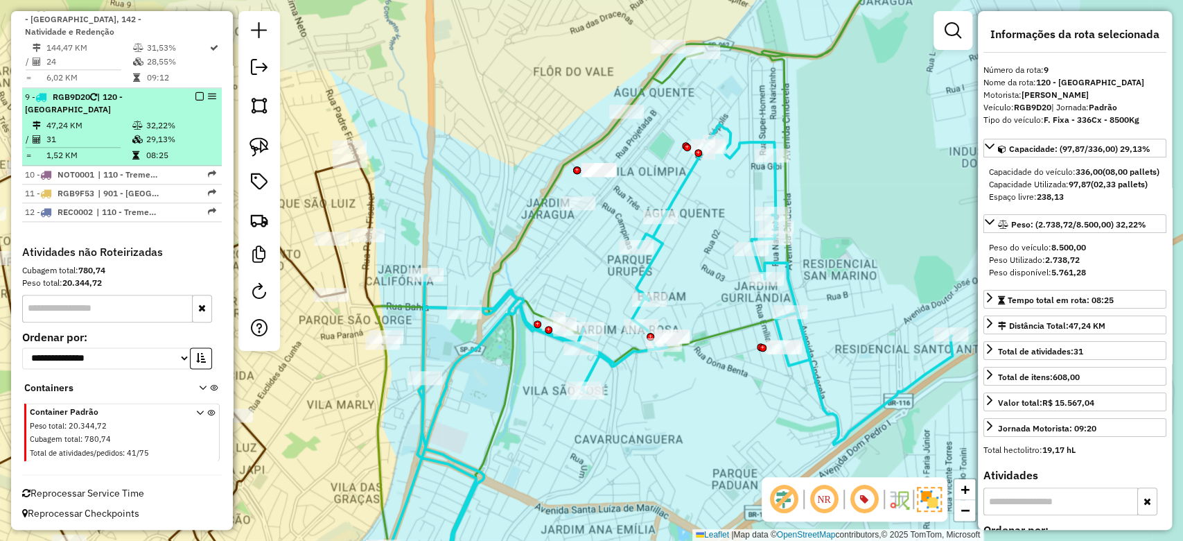
click at [198, 92] on em at bounding box center [200, 96] width 8 height 8
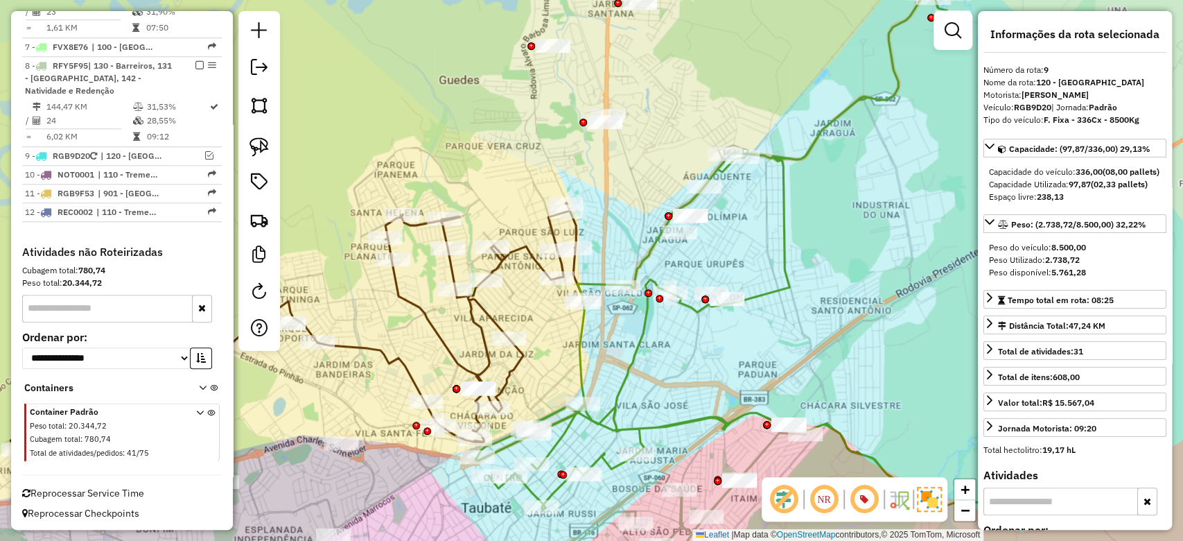
click at [799, 157] on icon at bounding box center [740, 250] width 529 height 519
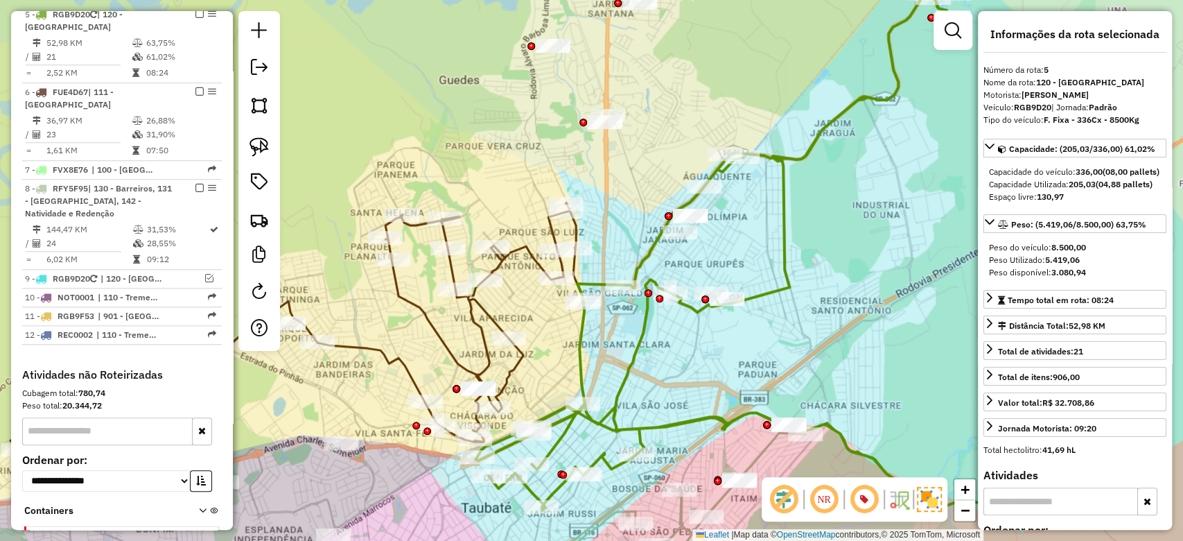
scroll to position [815, 0]
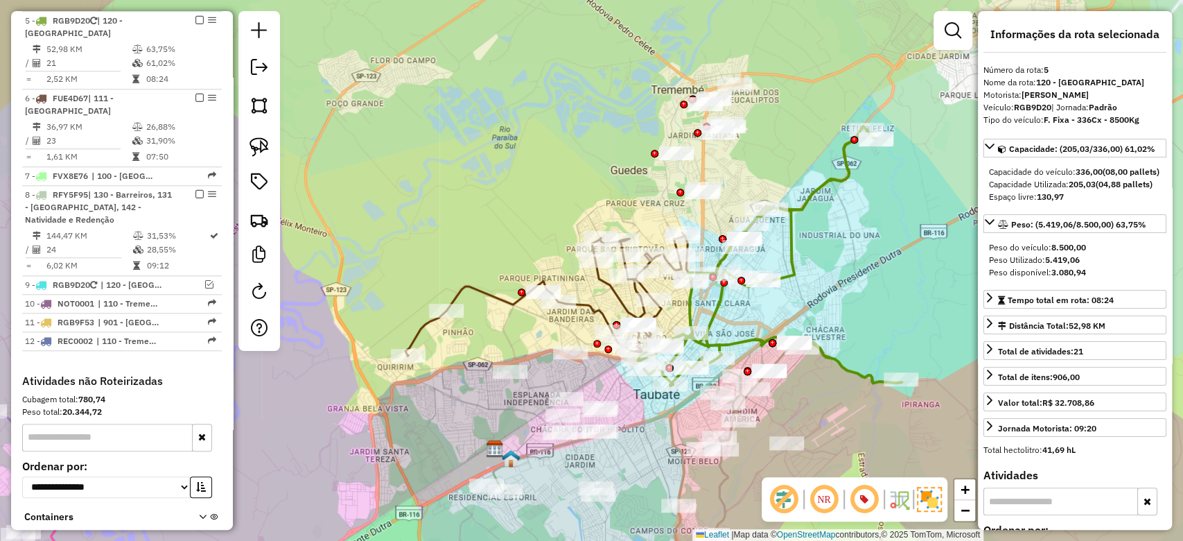
click at [901, 166] on div "Janela de atendimento Grade de atendimento Capacidade Transportadoras Veículos …" at bounding box center [591, 270] width 1183 height 541
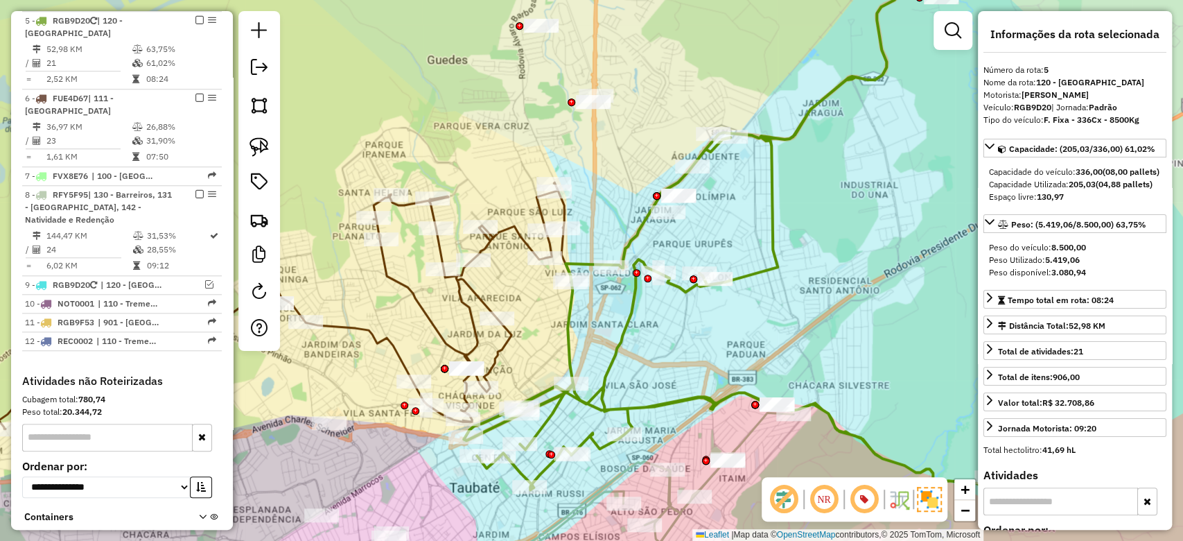
drag, startPoint x: 706, startPoint y: 198, endPoint x: 741, endPoint y: 223, distance: 43.1
click at [741, 223] on div "Janela de atendimento Grade de atendimento Capacidade Transportadoras Veículos …" at bounding box center [591, 270] width 1183 height 541
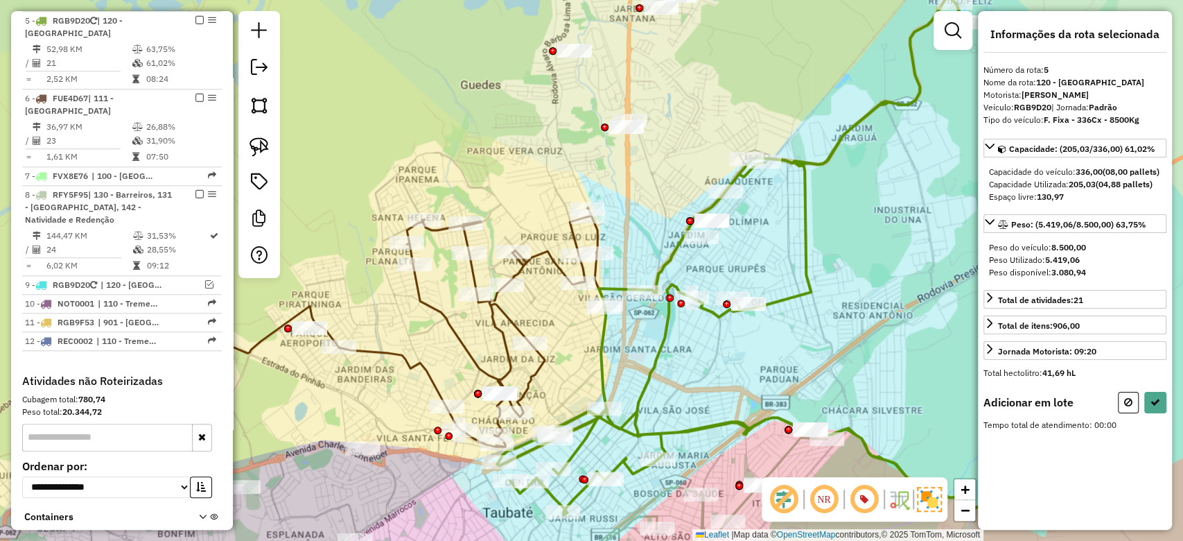
select select "**********"
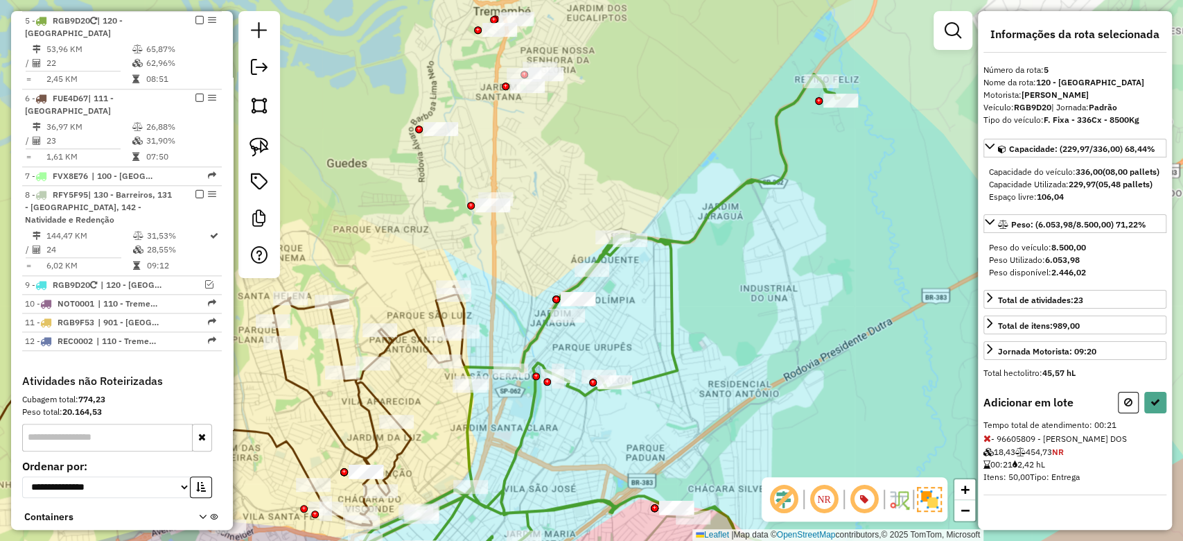
select select "**********"
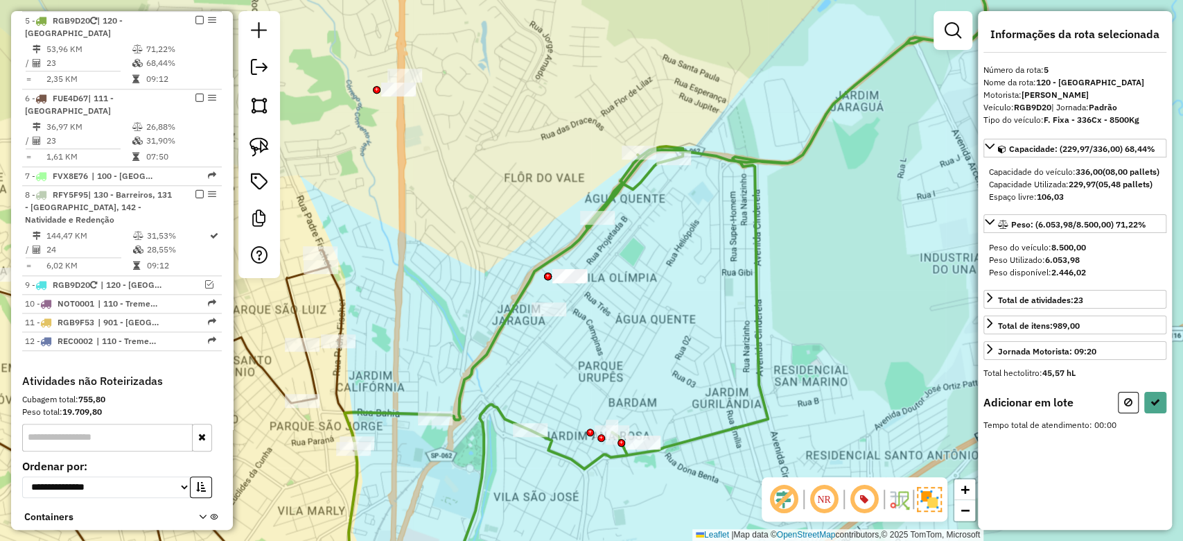
select select "**********"
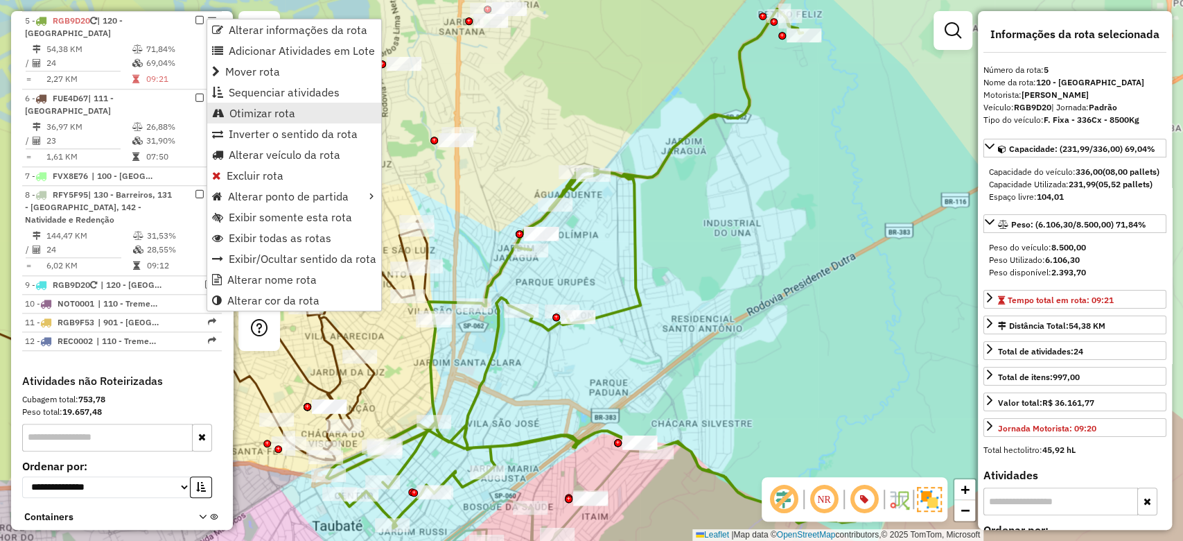
click at [277, 110] on span "Otimizar rota" at bounding box center [262, 112] width 66 height 11
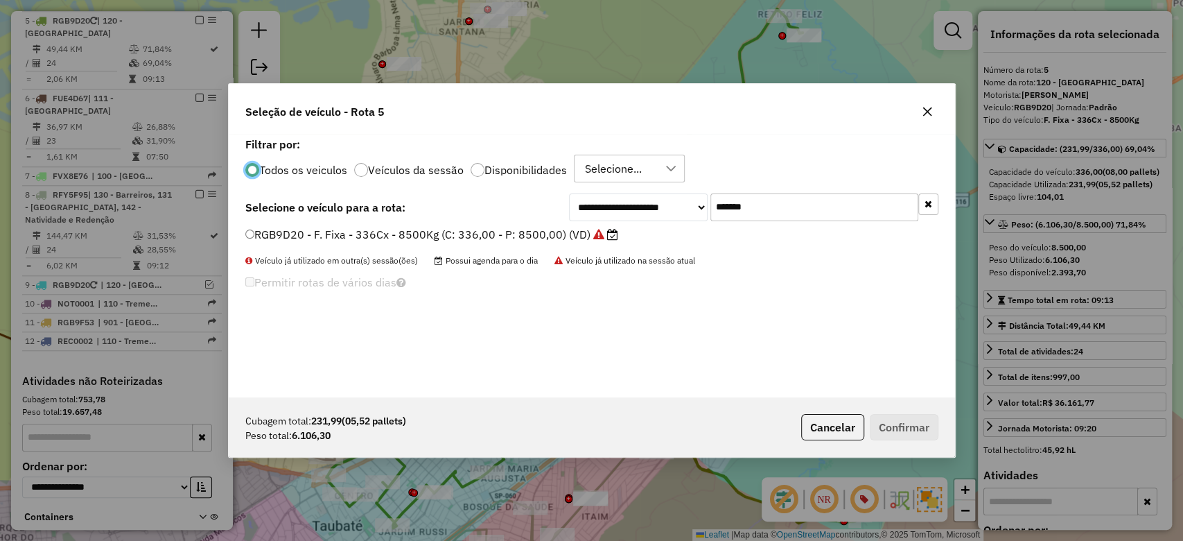
scroll to position [7, 4]
drag, startPoint x: 773, startPoint y: 211, endPoint x: 646, endPoint y: 243, distance: 130.8
click at [646, 243] on div "**********" at bounding box center [592, 265] width 727 height 263
paste input "text"
type input "*******"
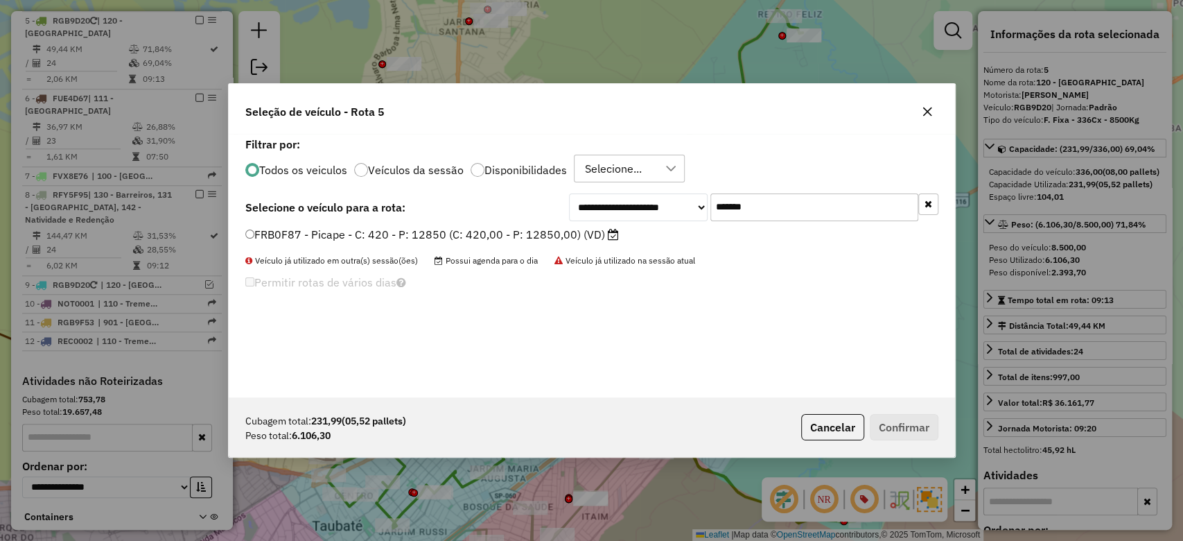
click at [250, 238] on label "FRB0F87 - Picape - C: 420 - P: 12850 (C: 420,00 - P: 12850,00) (VD)" at bounding box center [432, 234] width 374 height 17
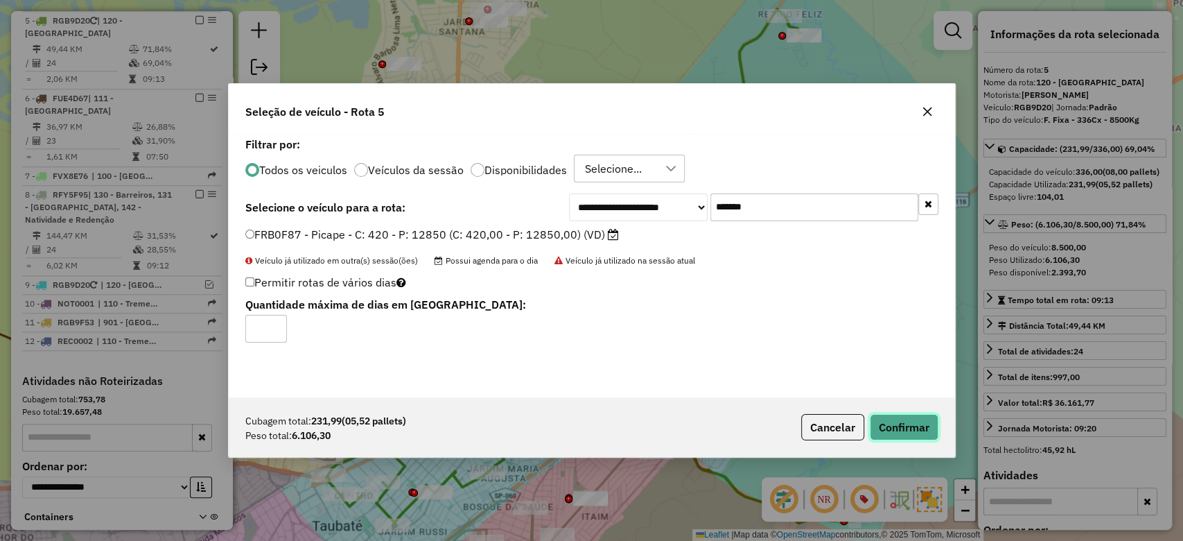
click at [923, 429] on button "Confirmar" at bounding box center [904, 427] width 69 height 26
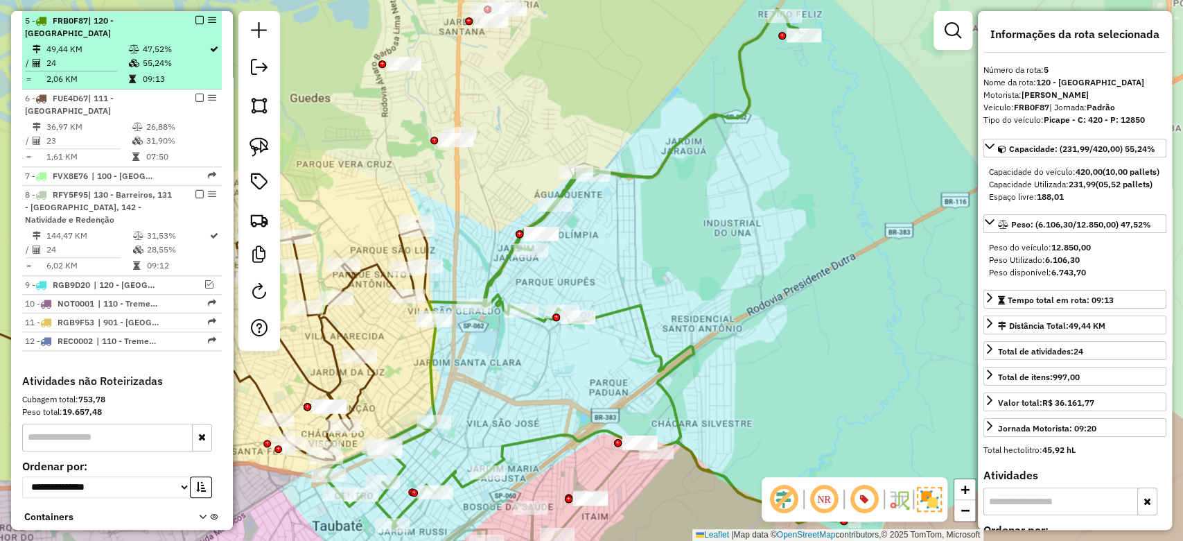
click at [196, 17] on em at bounding box center [200, 20] width 8 height 8
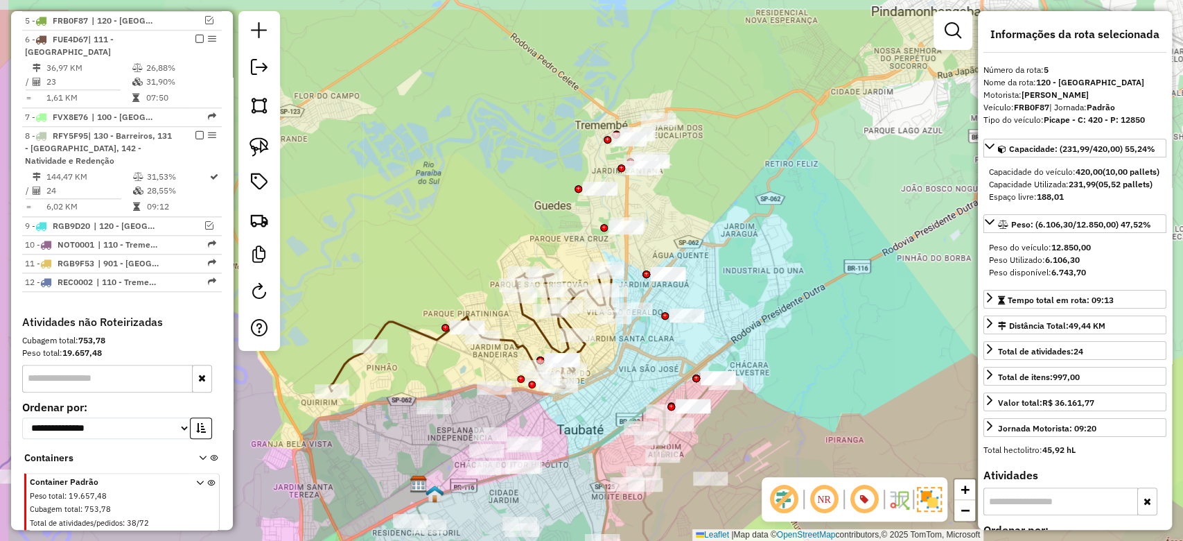
drag, startPoint x: 670, startPoint y: 149, endPoint x: 719, endPoint y: 225, distance: 89.8
click at [729, 214] on div "Janela de atendimento Grade de atendimento Capacidade Transportadoras Veículos …" at bounding box center [591, 270] width 1183 height 541
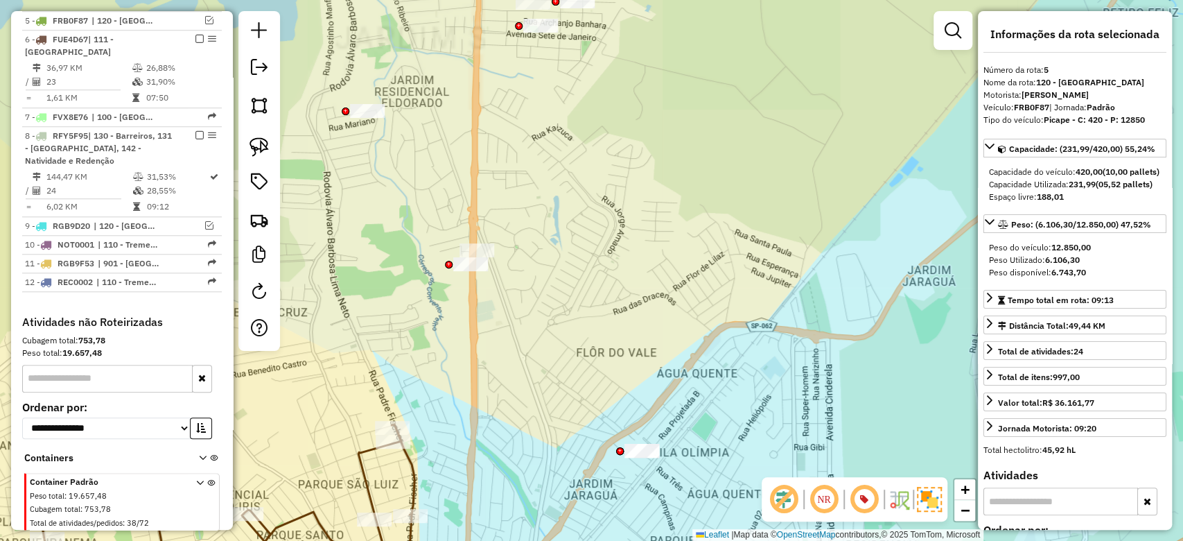
drag, startPoint x: 627, startPoint y: 163, endPoint x: 702, endPoint y: 196, distance: 81.3
click at [708, 193] on div "Janela de atendimento Grade de atendimento Capacidade Transportadoras Veículos …" at bounding box center [591, 270] width 1183 height 541
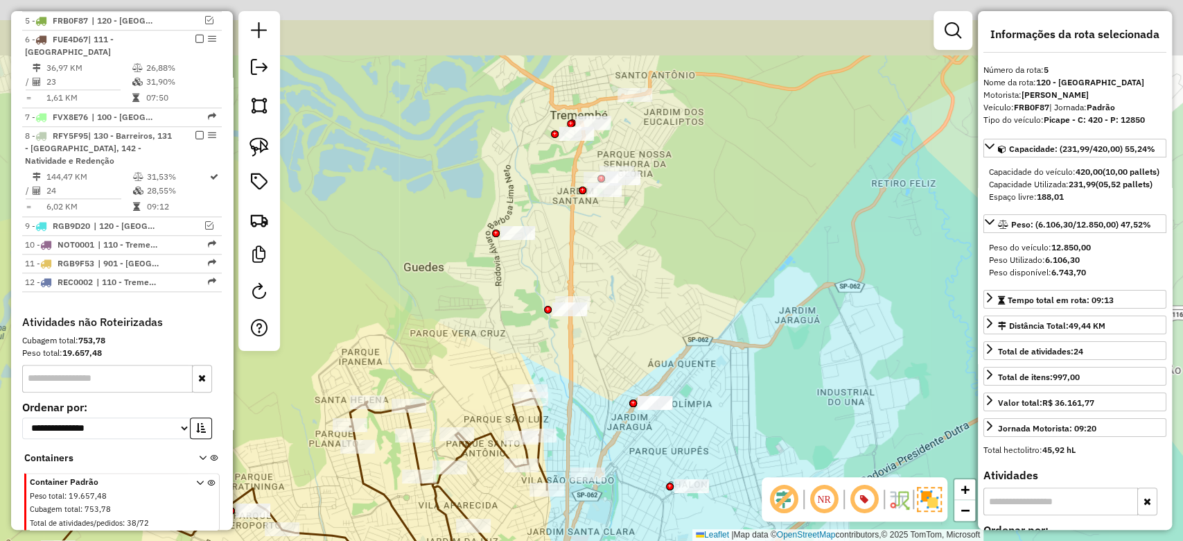
drag, startPoint x: 706, startPoint y: 74, endPoint x: 722, endPoint y: 148, distance: 75.9
click at [722, 148] on div "Janela de atendimento Grade de atendimento Capacidade Transportadoras Veículos …" at bounding box center [591, 270] width 1183 height 541
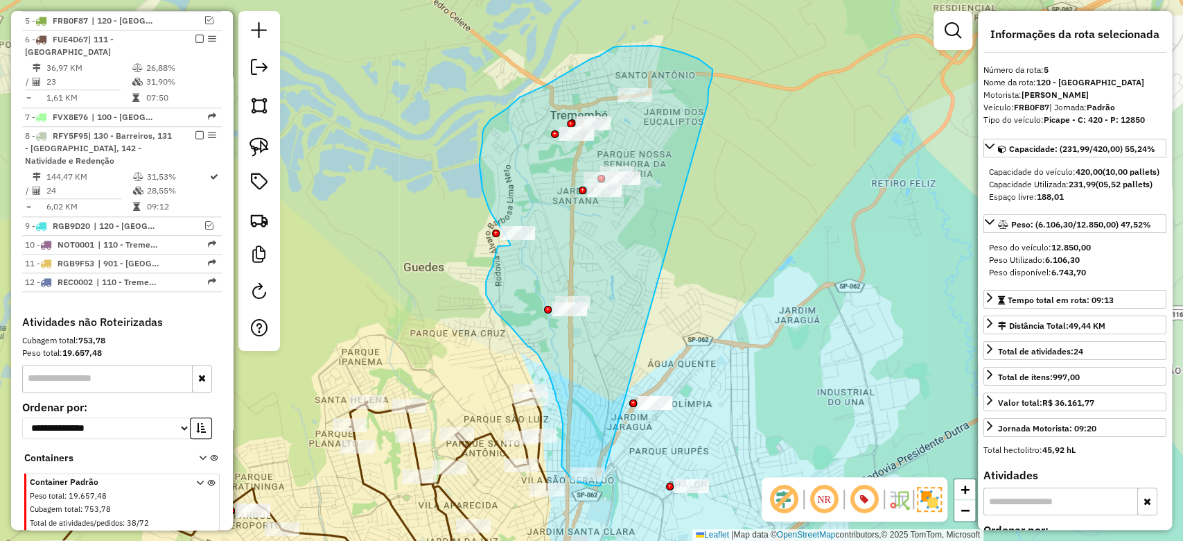
drag, startPoint x: 709, startPoint y: 89, endPoint x: 600, endPoint y: 485, distance: 411.0
click at [600, 485] on div "Janela de atendimento Grade de atendimento Capacidade Transportadoras Veículos …" at bounding box center [591, 270] width 1183 height 541
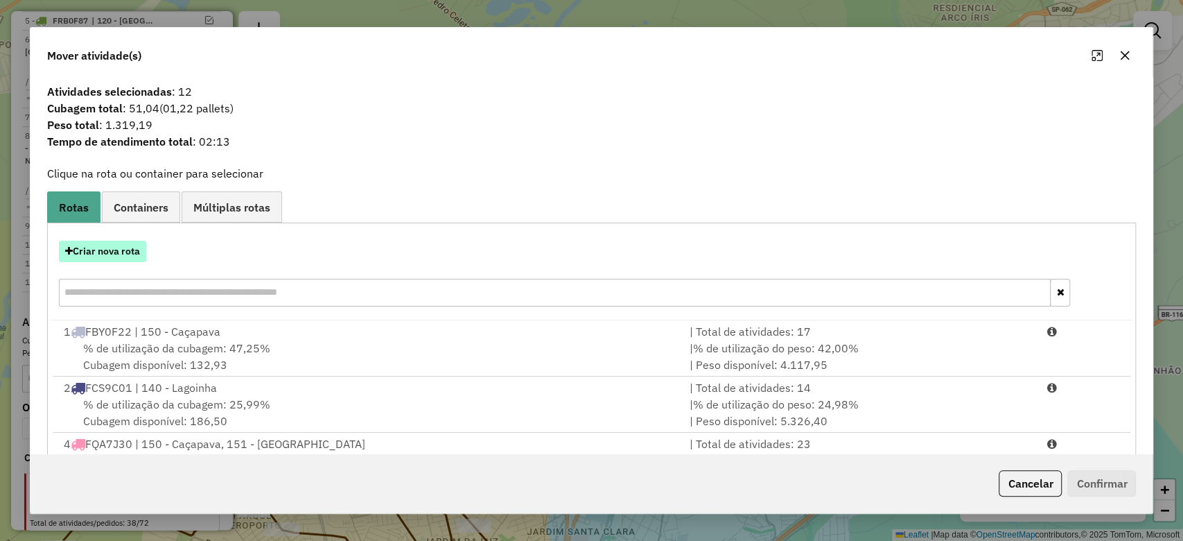
click at [81, 242] on button "Criar nova rota" at bounding box center [102, 251] width 87 height 21
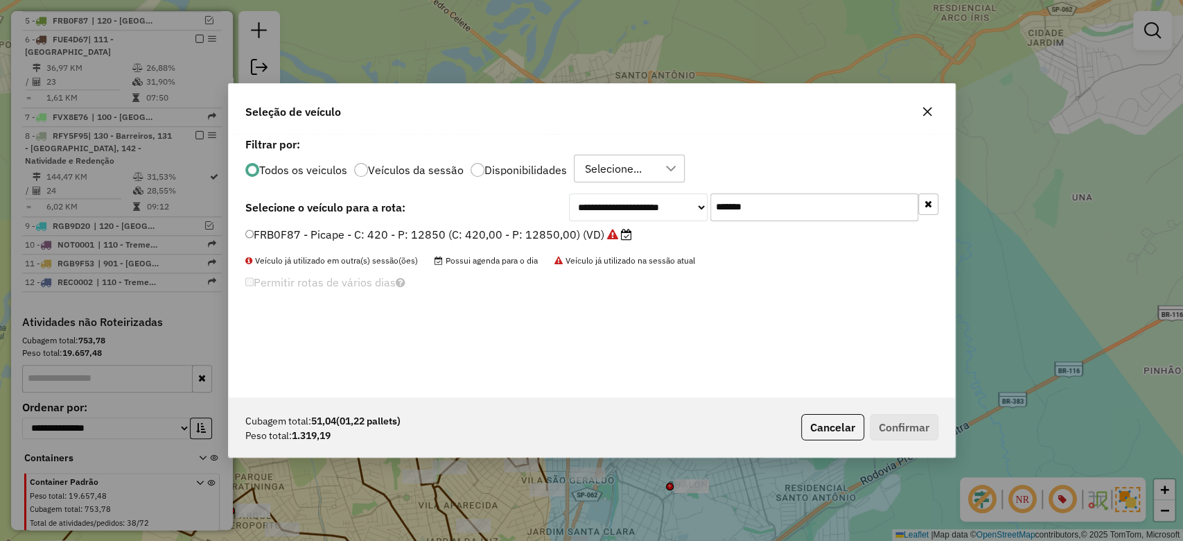
drag, startPoint x: 763, startPoint y: 200, endPoint x: 643, endPoint y: 235, distance: 124.8
click at [643, 235] on div "**********" at bounding box center [592, 265] width 727 height 263
paste input "text"
type input "*******"
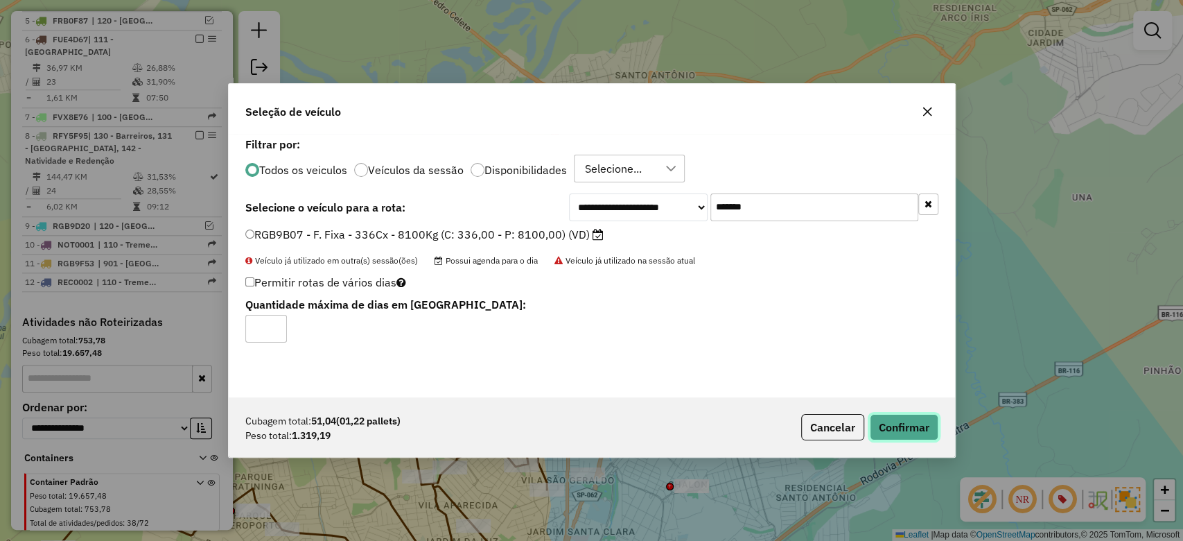
click at [917, 424] on button "Confirmar" at bounding box center [904, 427] width 69 height 26
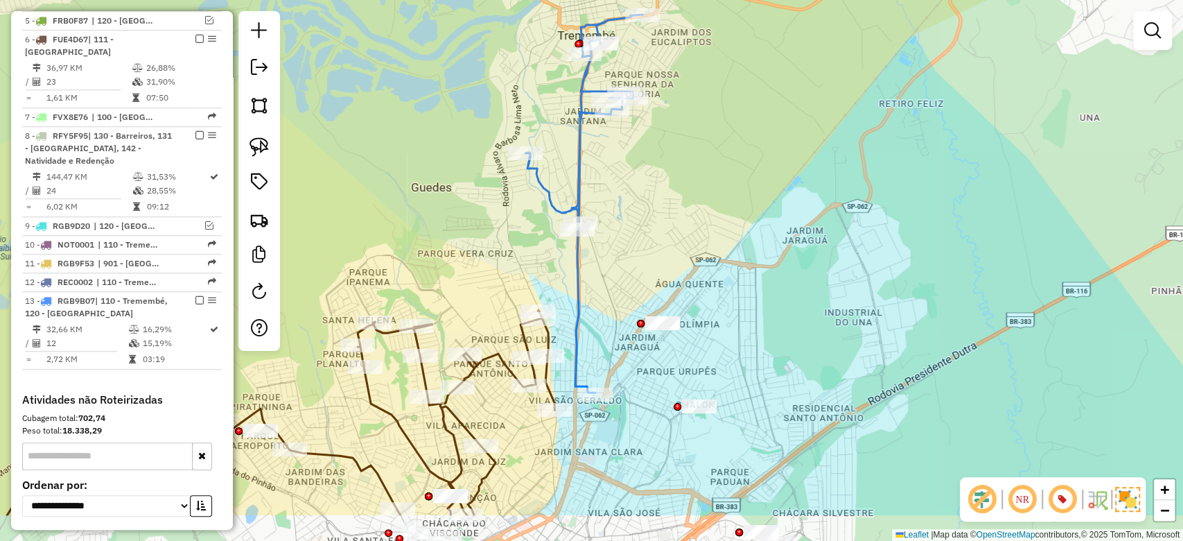
drag, startPoint x: 724, startPoint y: 367, endPoint x: 737, endPoint y: 261, distance: 106.8
click at [737, 261] on div "Janela de atendimento Grade de atendimento Capacidade Transportadoras Veículos …" at bounding box center [591, 270] width 1183 height 541
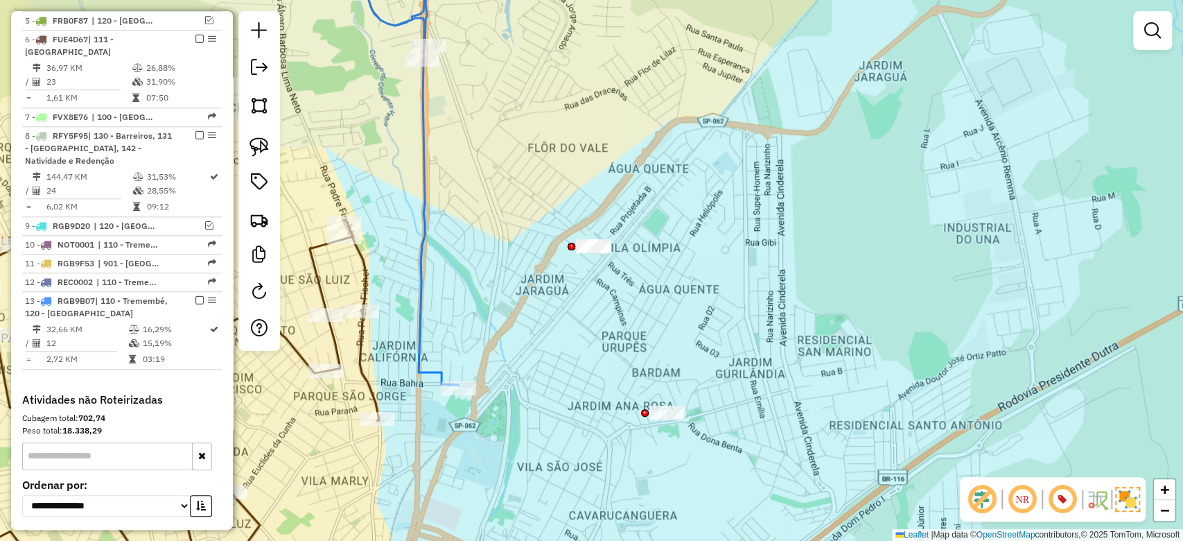
drag, startPoint x: 607, startPoint y: 377, endPoint x: 729, endPoint y: 379, distance: 122.7
click at [729, 379] on div "Janela de atendimento Grade de atendimento Capacidade Transportadoras Veículos …" at bounding box center [591, 270] width 1183 height 541
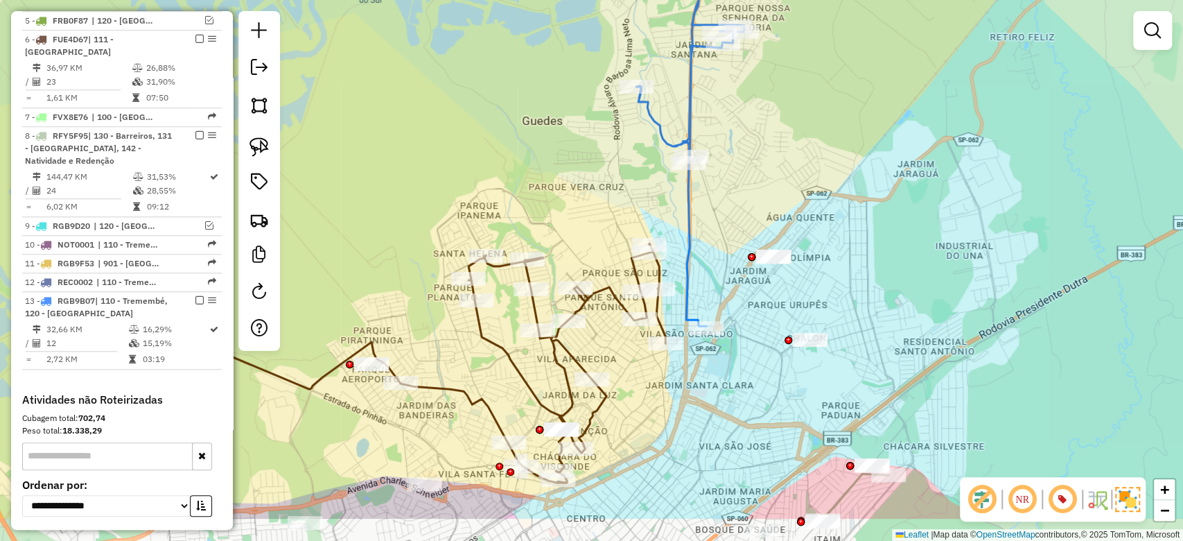
drag, startPoint x: 666, startPoint y: 435, endPoint x: 743, endPoint y: 363, distance: 105.5
click at [743, 363] on div "Janela de atendimento Grade de atendimento Capacidade Transportadoras Veículos …" at bounding box center [591, 270] width 1183 height 541
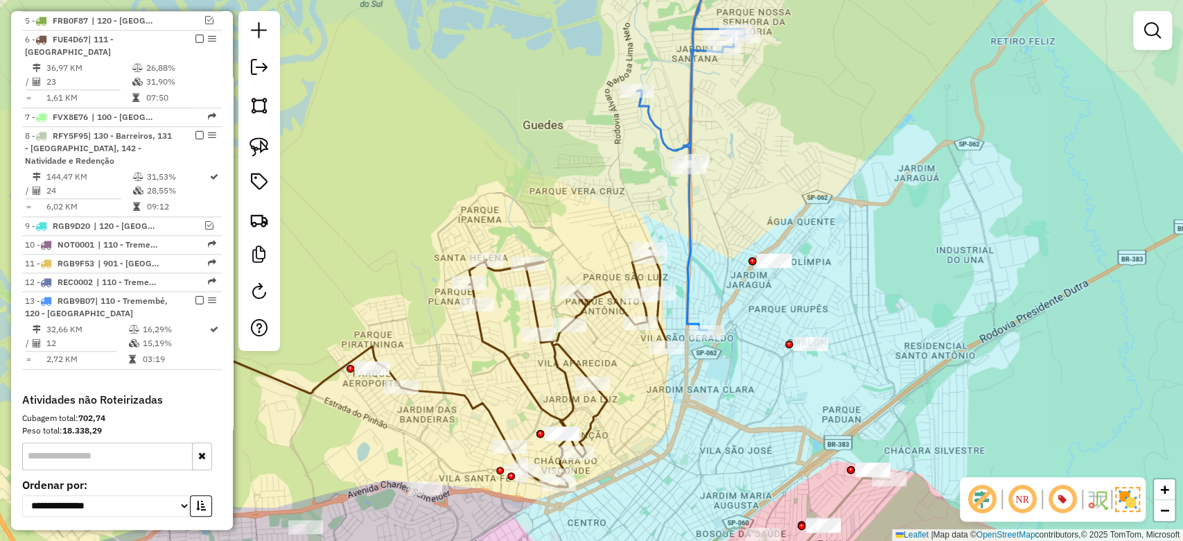
click at [687, 290] on icon at bounding box center [695, 141] width 117 height 378
select select "**********"
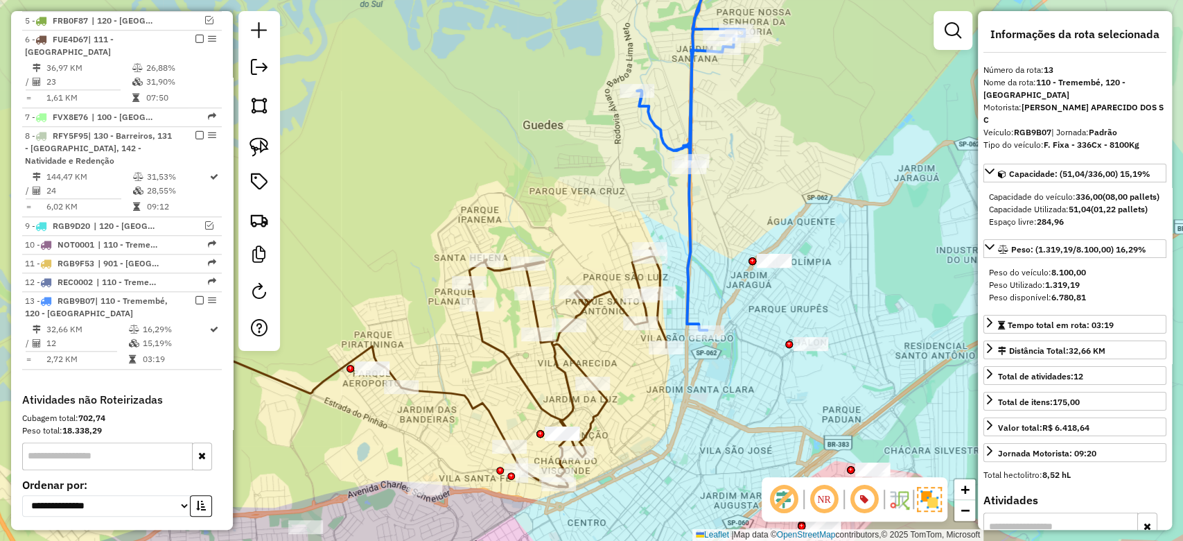
scroll to position [962, 0]
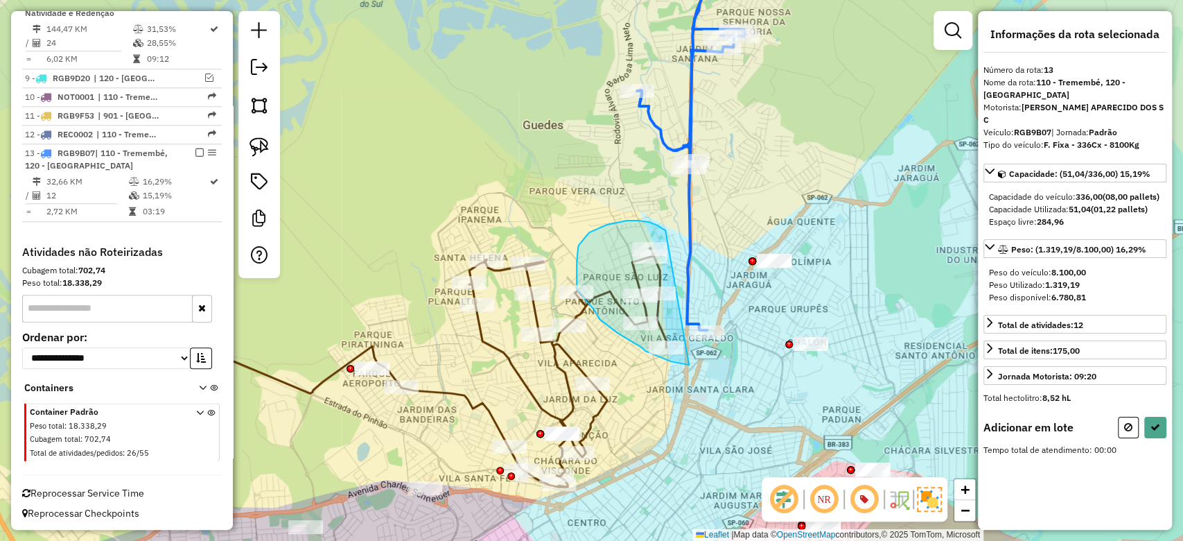
drag, startPoint x: 666, startPoint y: 230, endPoint x: 688, endPoint y: 365, distance: 136.4
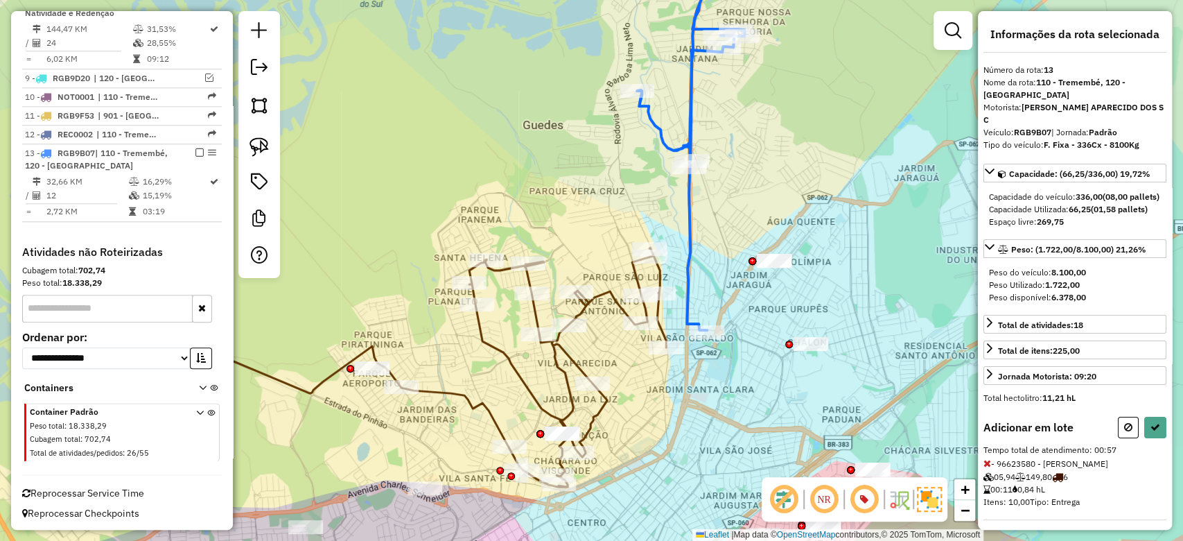
select select "**********"
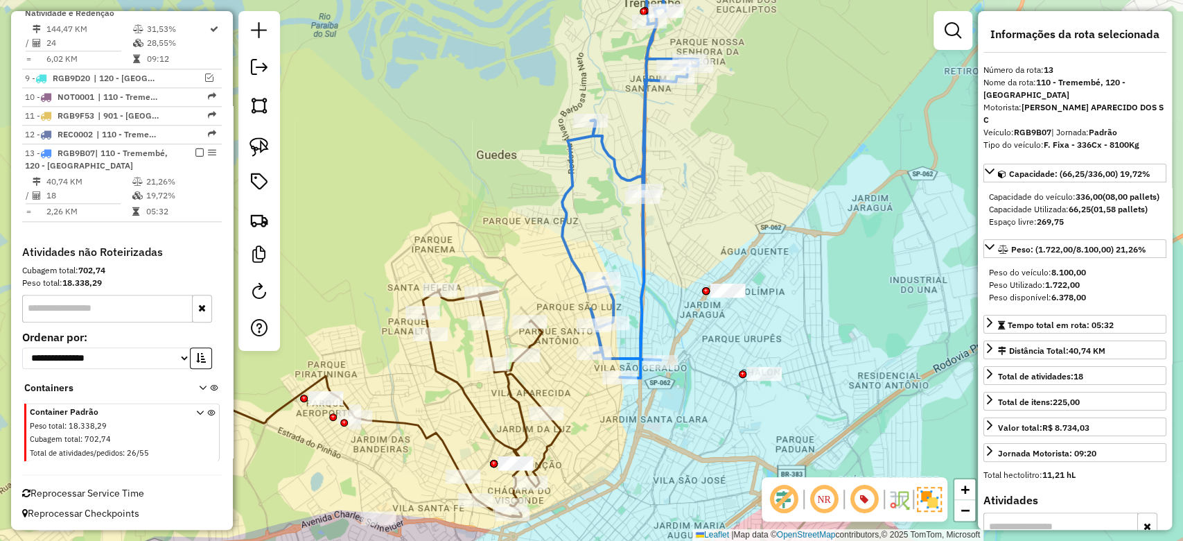
drag, startPoint x: 745, startPoint y: 381, endPoint x: 694, endPoint y: 407, distance: 57.7
click at [693, 415] on div "Janela de atendimento Grade de atendimento Capacidade Transportadoras Veículos …" at bounding box center [591, 270] width 1183 height 541
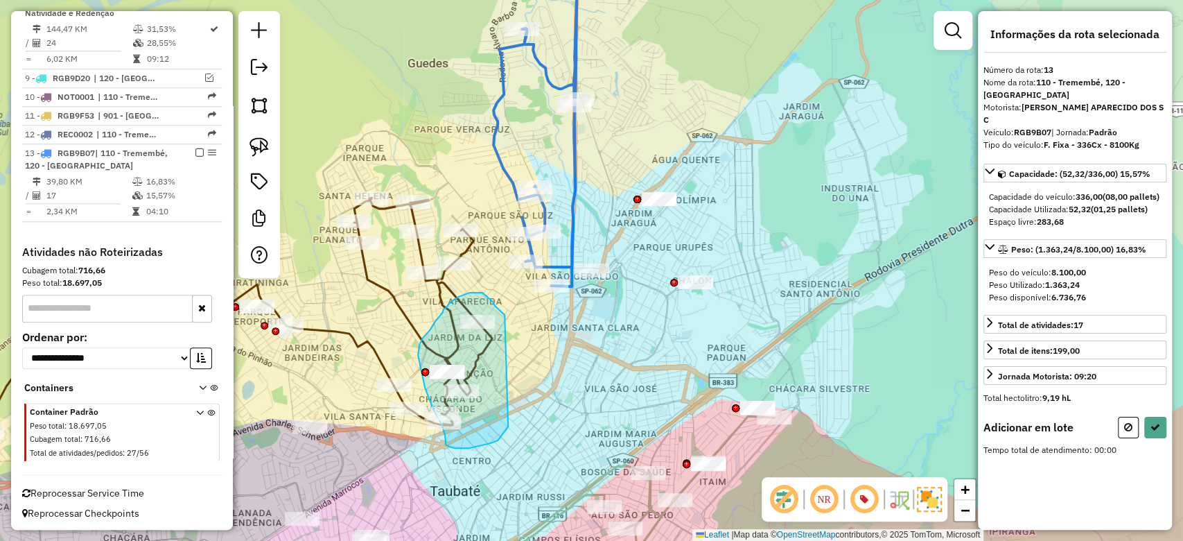
drag, startPoint x: 505, startPoint y: 315, endPoint x: 508, endPoint y: 426, distance: 111.0
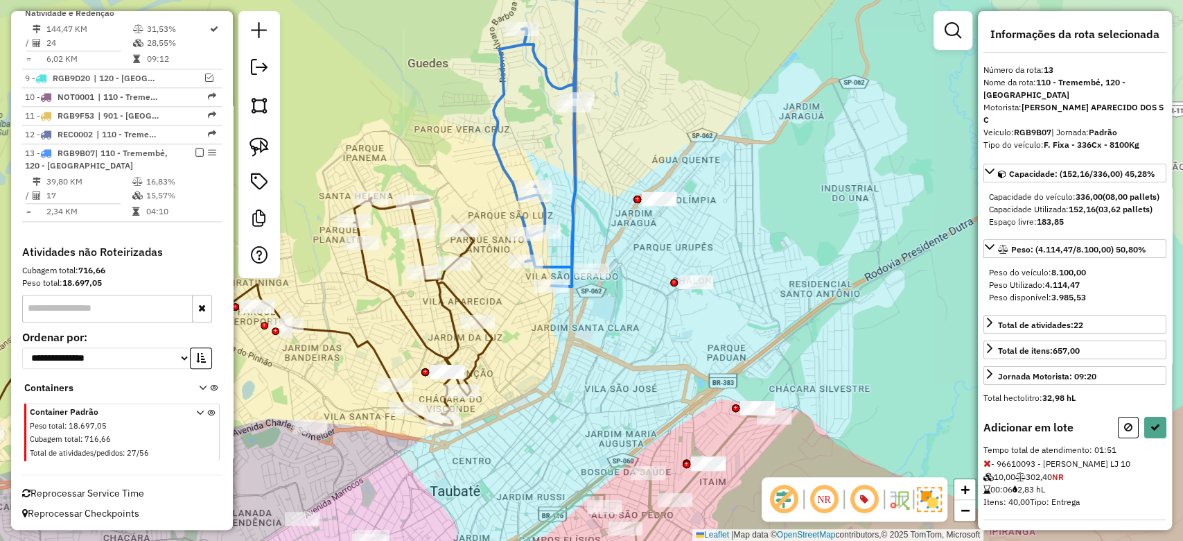
select select "**********"
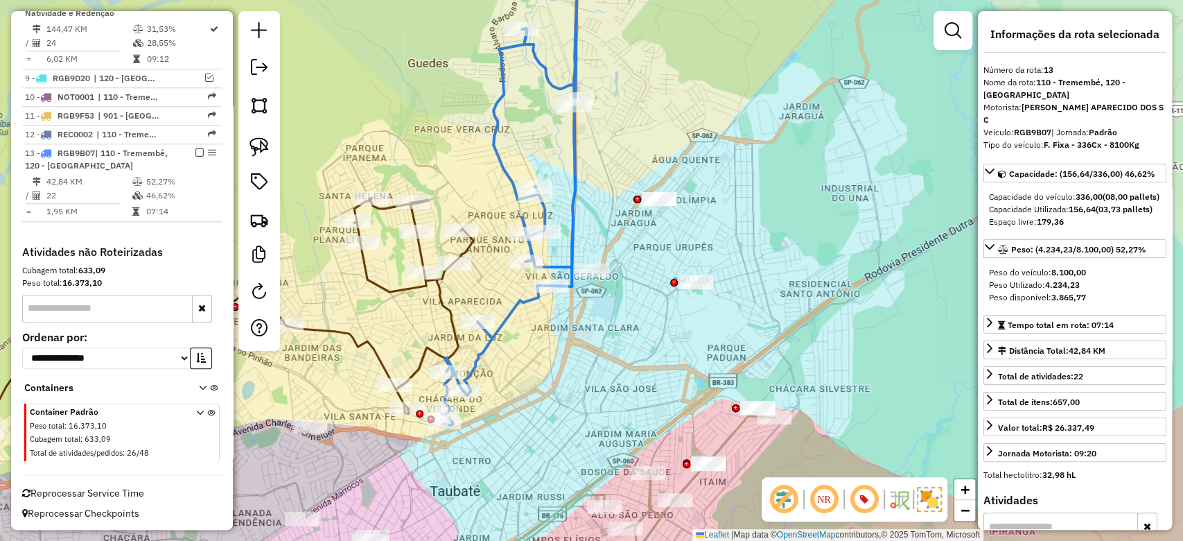
drag, startPoint x: 517, startPoint y: 384, endPoint x: 555, endPoint y: 401, distance: 41.6
click at [555, 401] on div "Janela de atendimento Grade de atendimento Capacidade Transportadoras Veículos …" at bounding box center [591, 270] width 1183 height 541
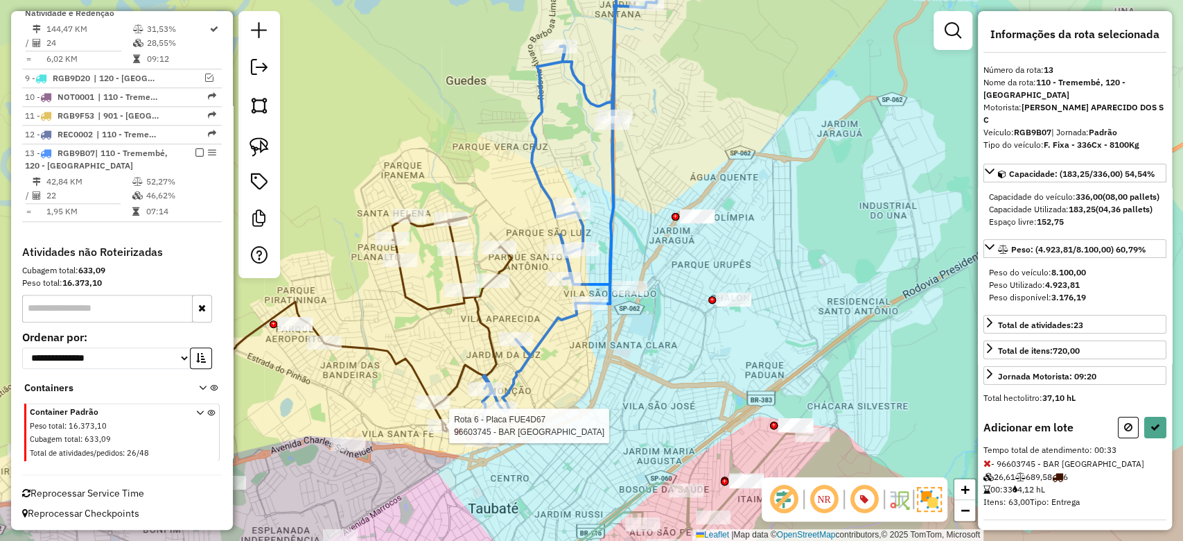
select select "**********"
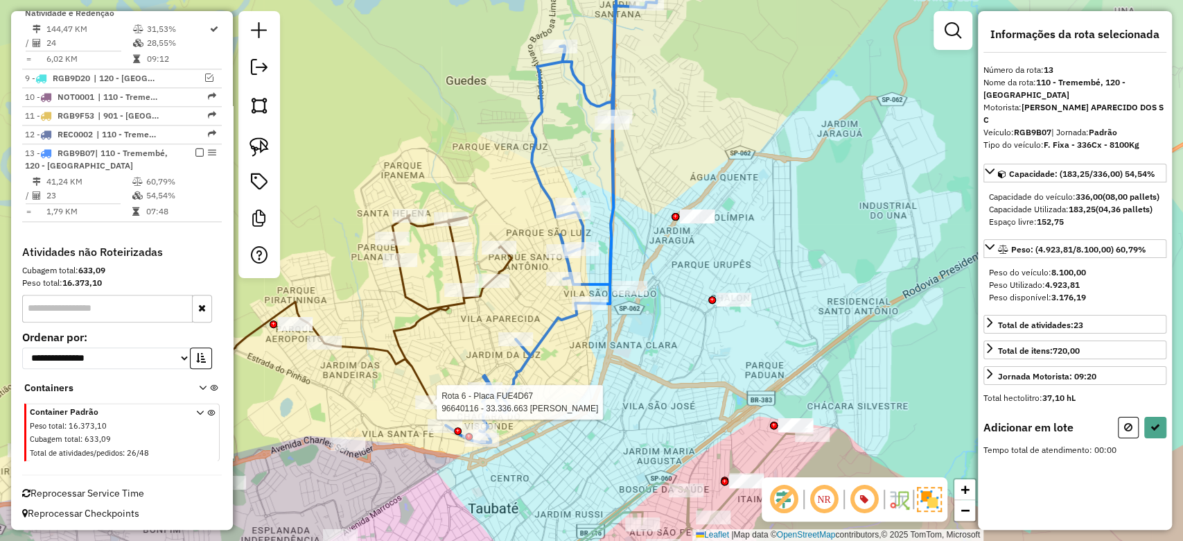
select select "**********"
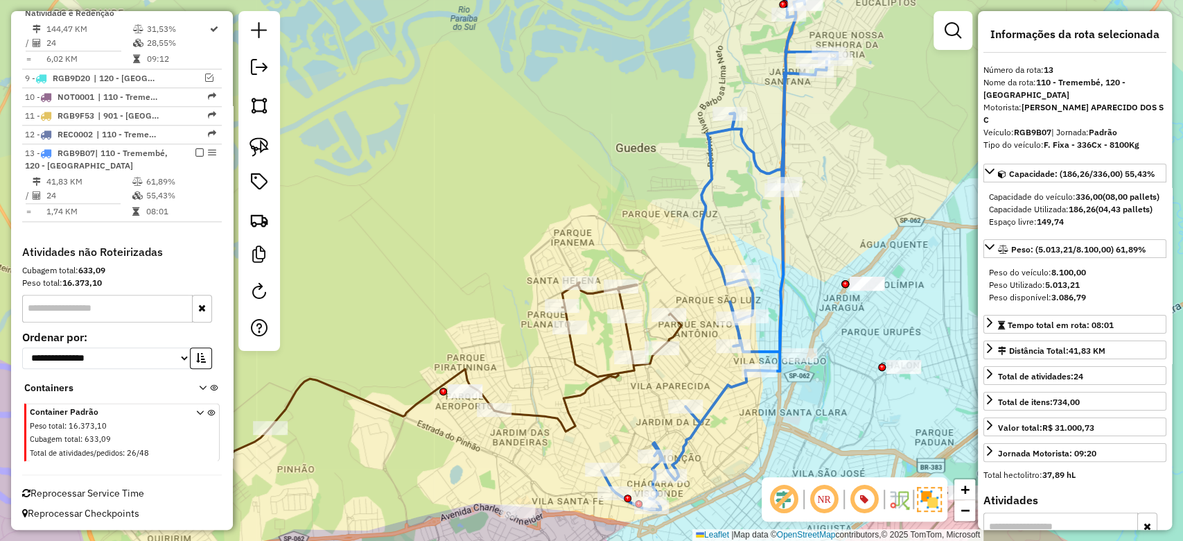
drag, startPoint x: 470, startPoint y: 257, endPoint x: 580, endPoint y: 173, distance: 138.5
click at [575, 150] on div "Janela de atendimento Grade de atendimento Capacidade Transportadoras Veículos …" at bounding box center [591, 270] width 1183 height 541
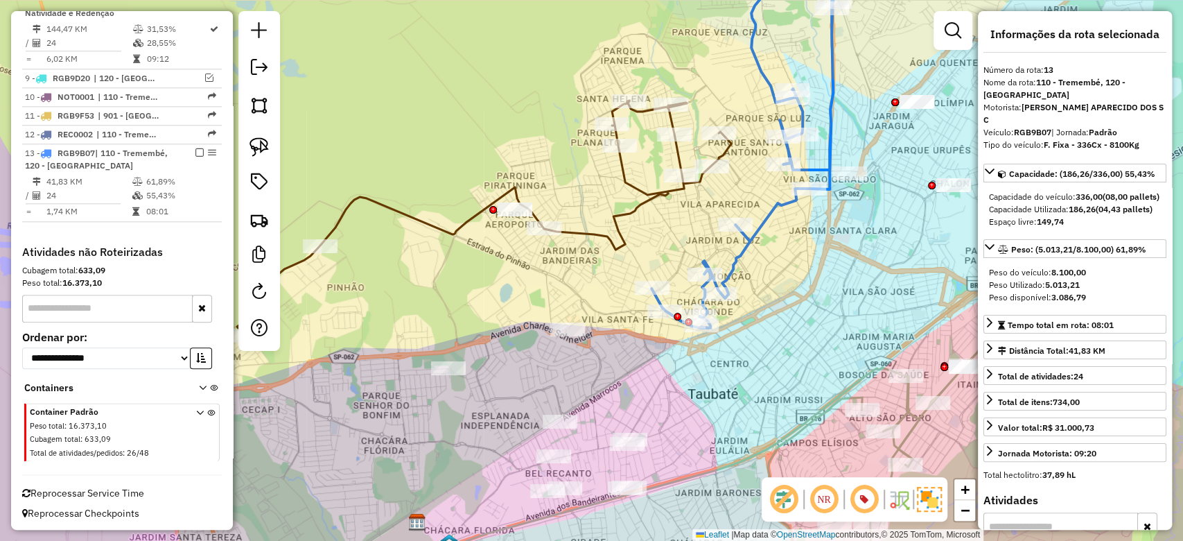
drag, startPoint x: 555, startPoint y: 312, endPoint x: 522, endPoint y: 328, distance: 36.9
click at [522, 328] on div "Janela de atendimento Grade de atendimento Capacidade Transportadoras Veículos …" at bounding box center [591, 270] width 1183 height 541
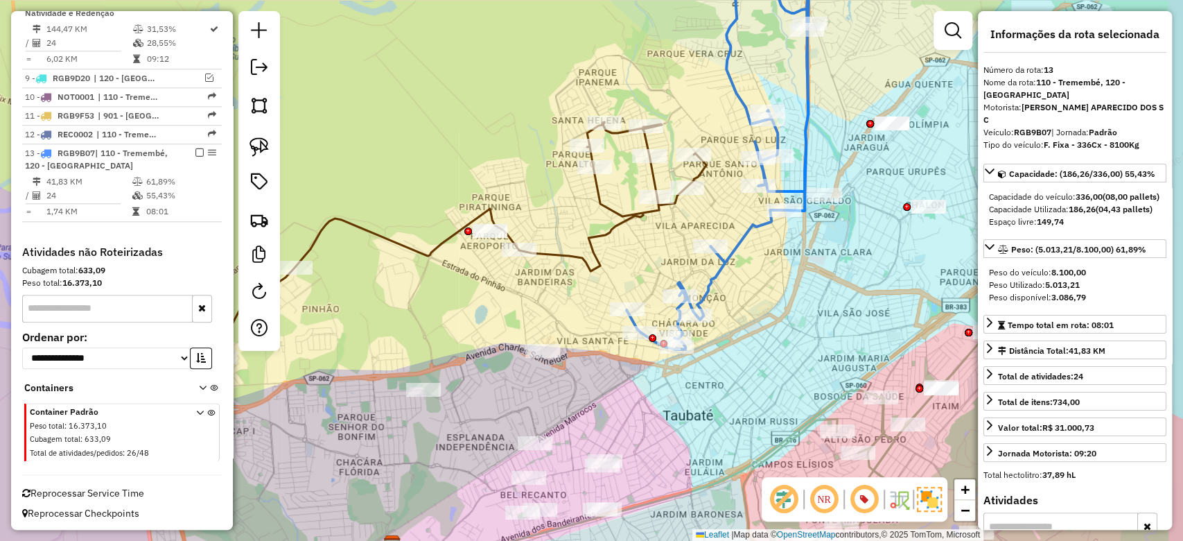
drag, startPoint x: 523, startPoint y: 302, endPoint x: 499, endPoint y: 324, distance: 32.4
click at [499, 324] on div "Janela de atendimento Grade de atendimento Capacidade Transportadoras Veículos …" at bounding box center [591, 270] width 1183 height 541
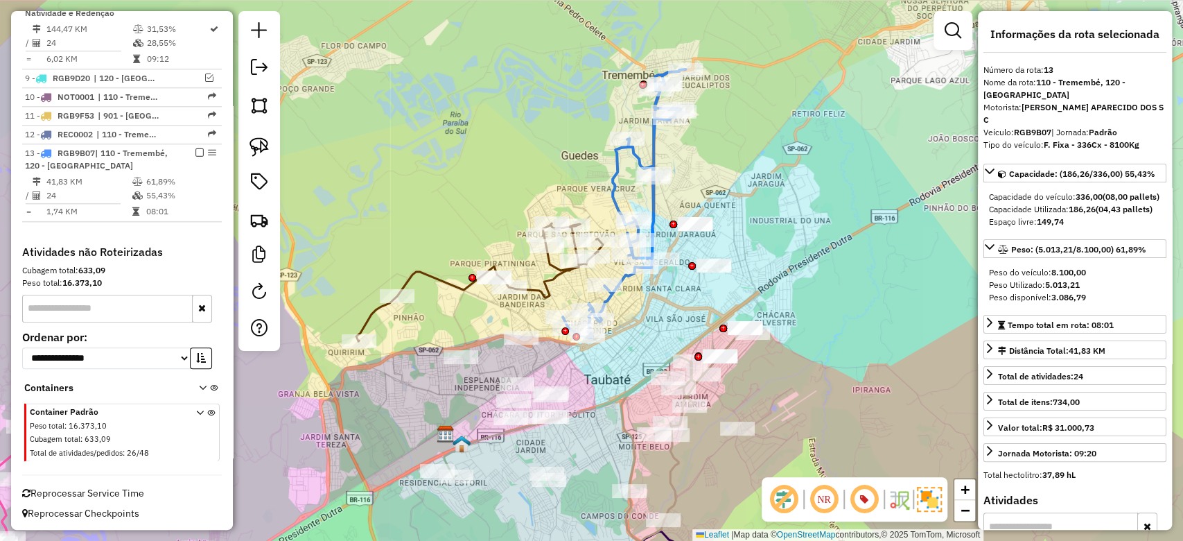
click at [530, 289] on icon at bounding box center [479, 282] width 247 height 118
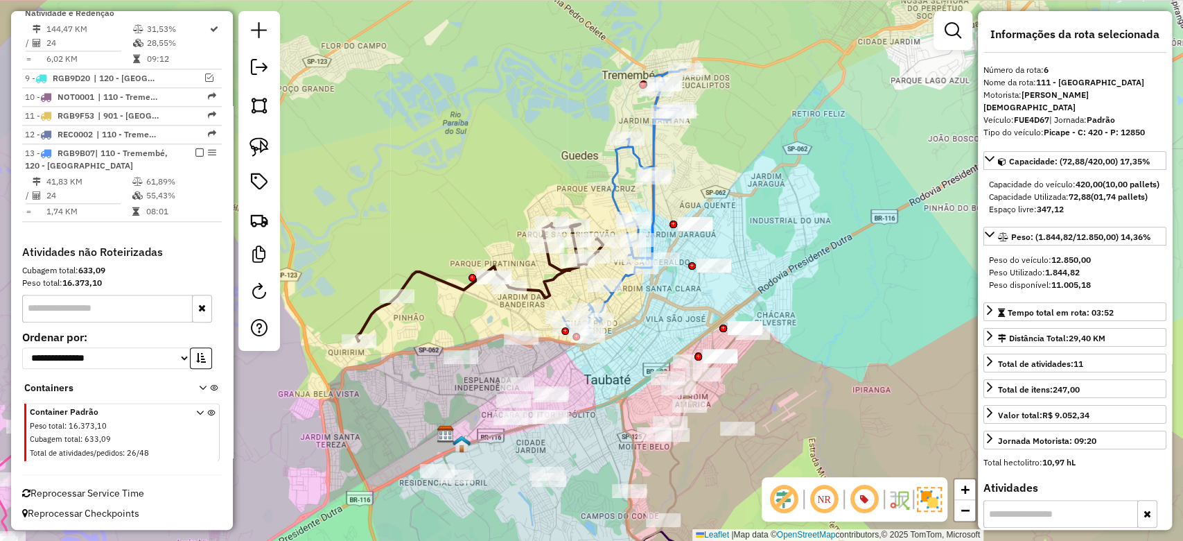
scroll to position [833, 0]
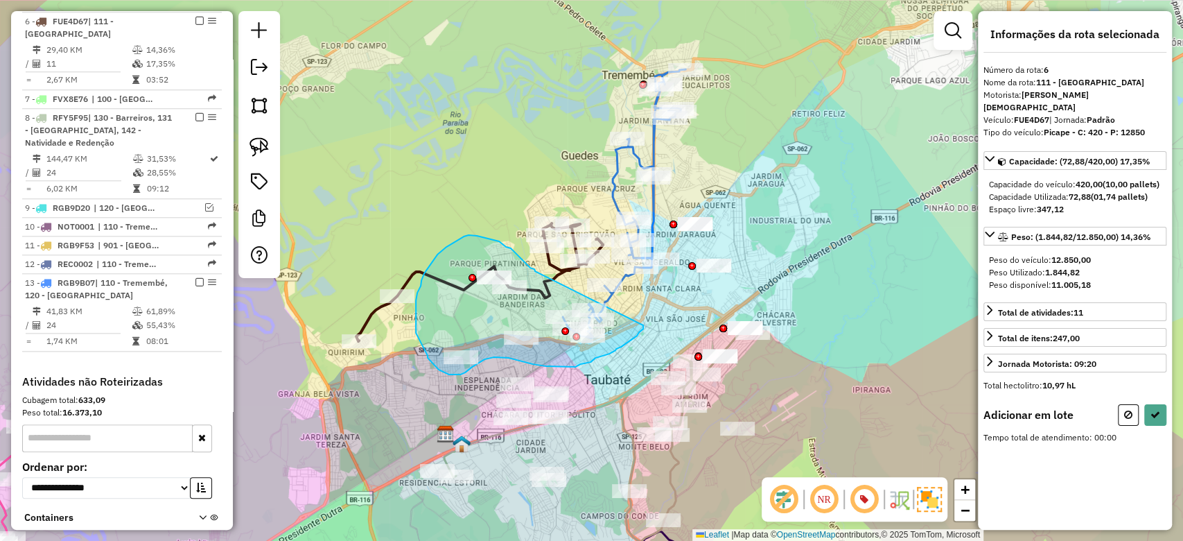
drag, startPoint x: 526, startPoint y: 263, endPoint x: 643, endPoint y: 325, distance: 132.7
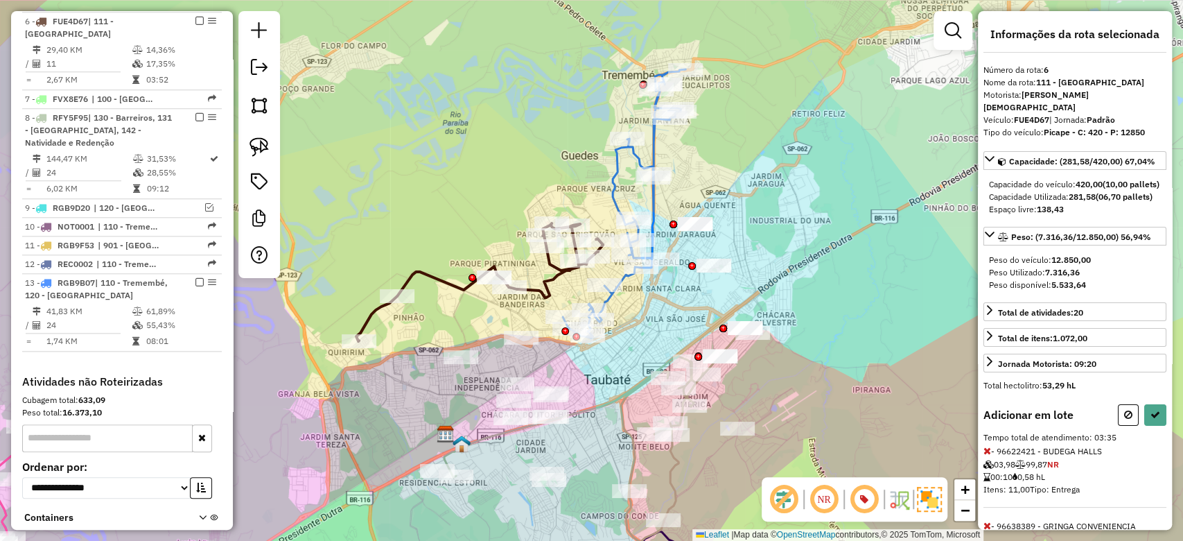
select select "**********"
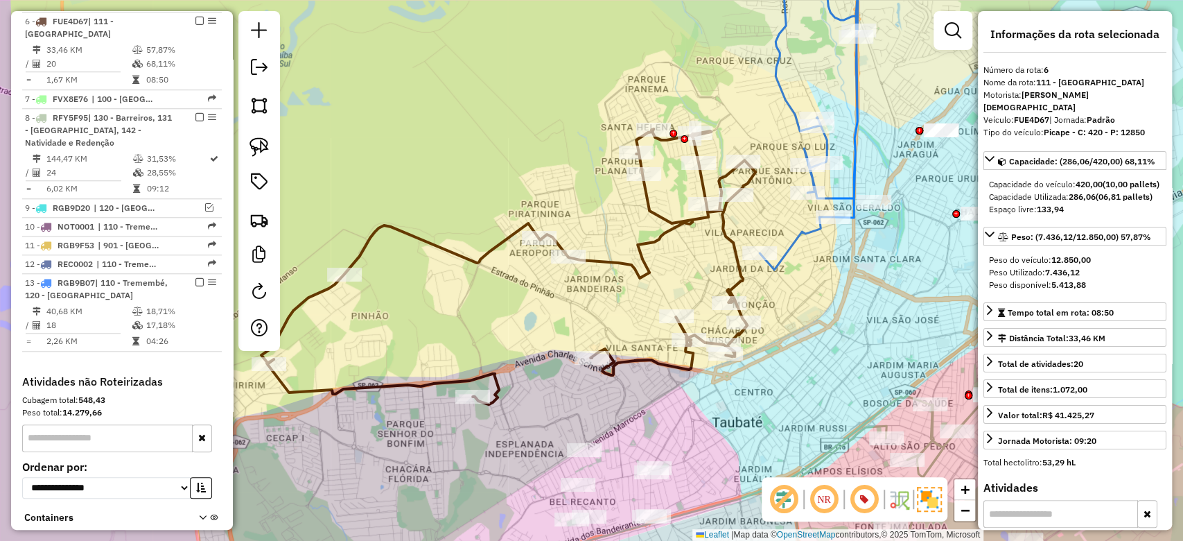
drag, startPoint x: 510, startPoint y: 296, endPoint x: 514, endPoint y: 315, distance: 19.9
click at [514, 315] on div "Janela de atendimento Grade de atendimento Capacidade Transportadoras Veículos …" at bounding box center [591, 270] width 1183 height 541
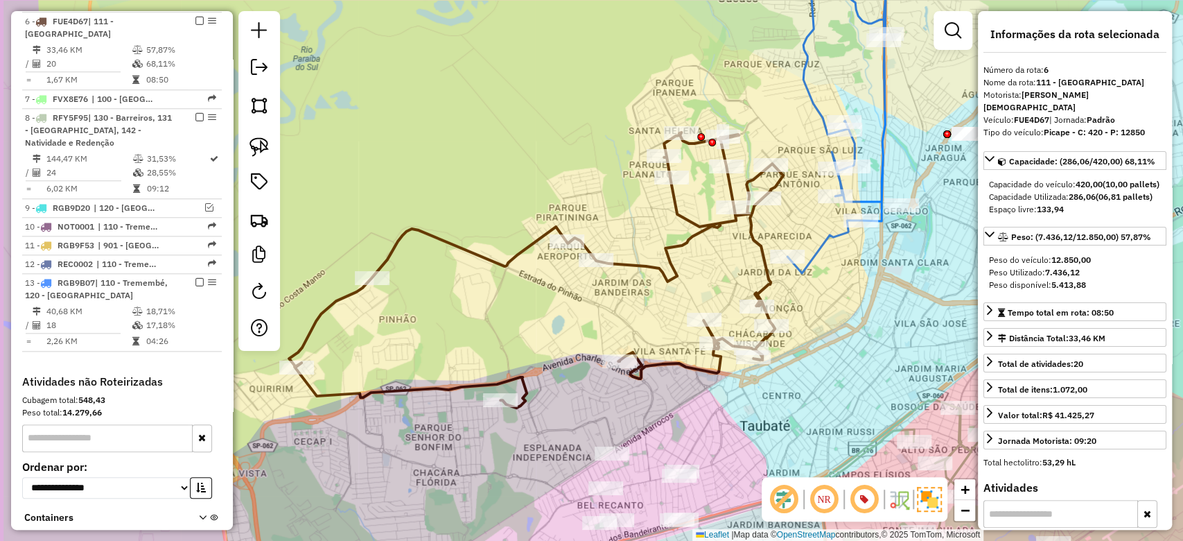
click at [568, 326] on div "Janela de atendimento Grade de atendimento Capacidade Transportadoras Veículos …" at bounding box center [591, 270] width 1183 height 541
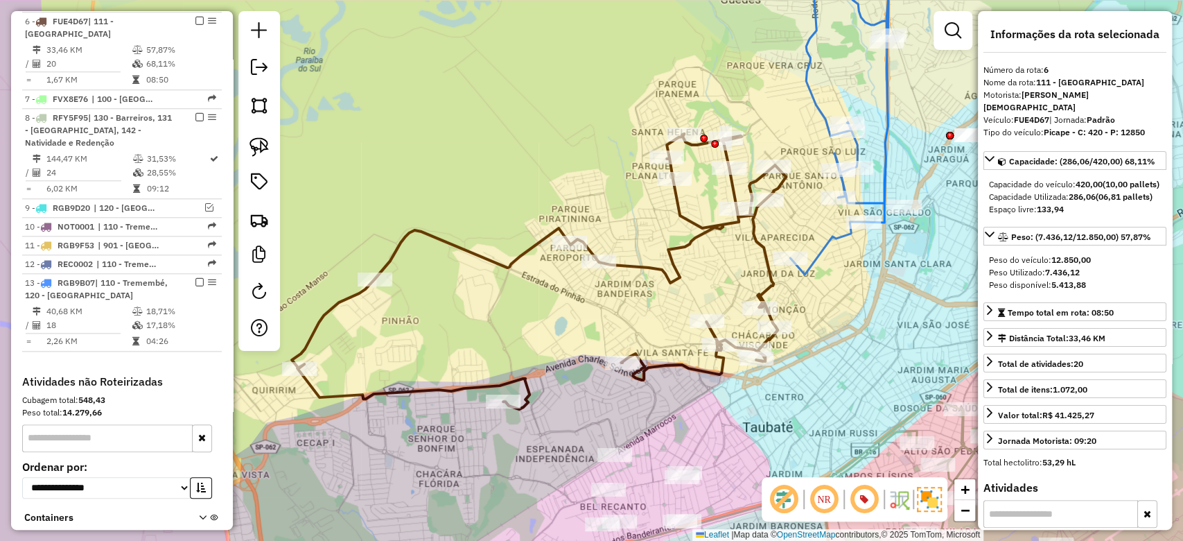
drag, startPoint x: 560, startPoint y: 331, endPoint x: 555, endPoint y: 352, distance: 21.5
click at [555, 352] on div "Janela de atendimento Grade de atendimento Capacidade Transportadoras Veículos …" at bounding box center [591, 270] width 1183 height 541
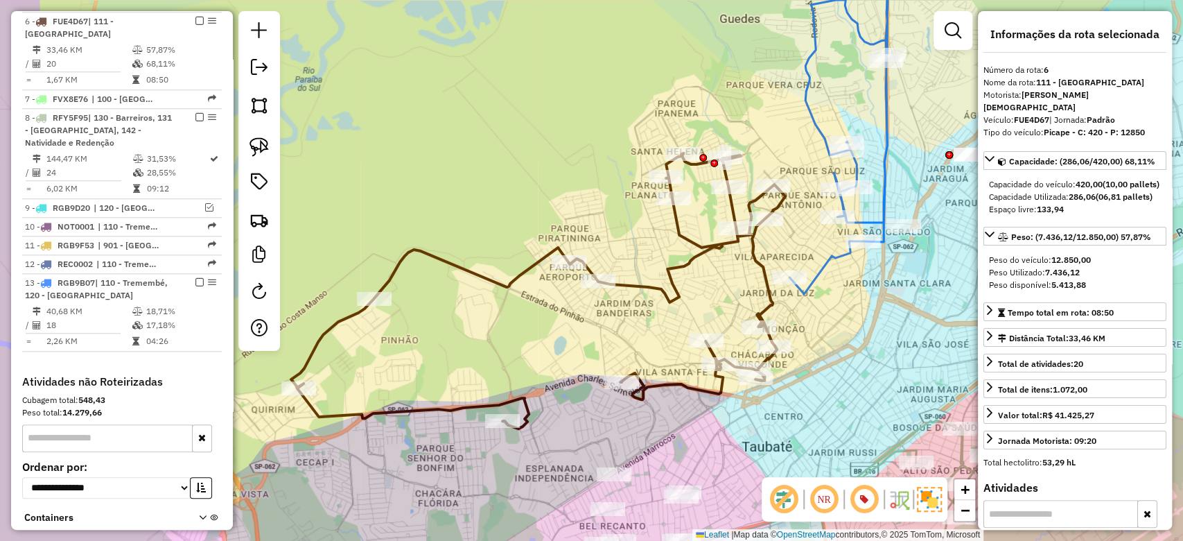
click at [815, 277] on icon at bounding box center [855, 120] width 130 height 348
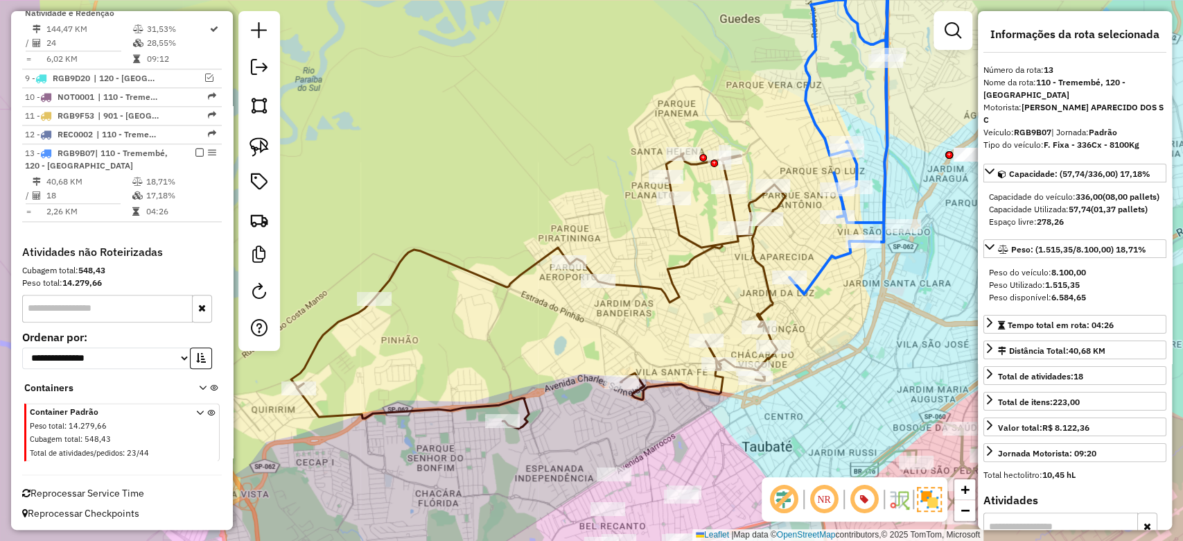
drag, startPoint x: 887, startPoint y: 318, endPoint x: 754, endPoint y: 370, distance: 143.6
click at [754, 370] on div "Janela de atendimento Grade de atendimento Capacidade Transportadoras Veículos …" at bounding box center [591, 270] width 1183 height 541
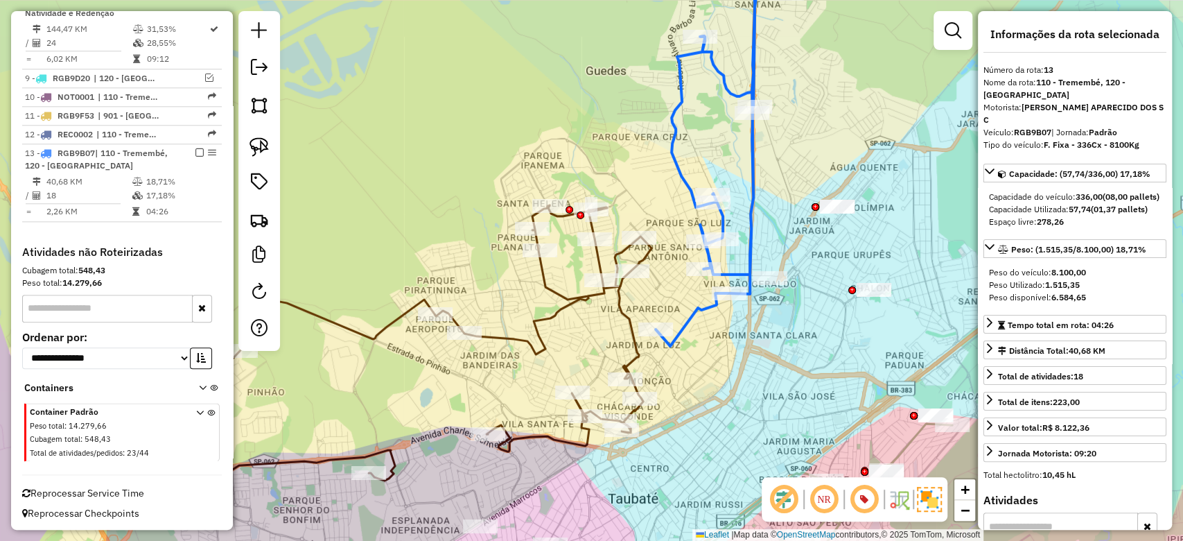
drag, startPoint x: 819, startPoint y: 338, endPoint x: 784, endPoint y: 336, distance: 34.7
click at [784, 337] on div "Janela de atendimento Grade de atendimento Capacidade Transportadoras Veículos …" at bounding box center [591, 270] width 1183 height 541
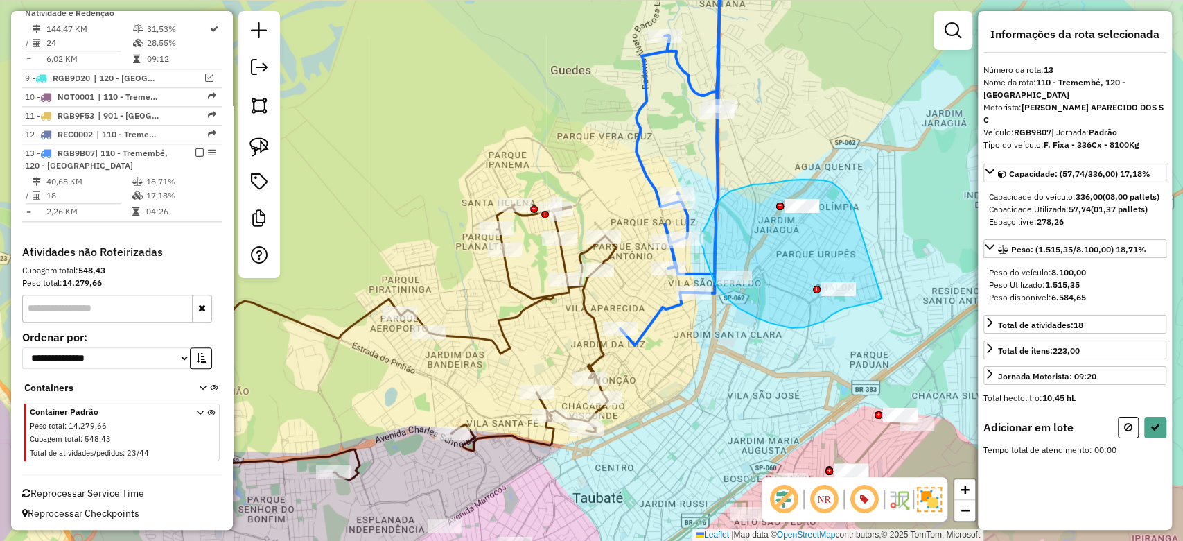
drag, startPoint x: 835, startPoint y: 184, endPoint x: 882, endPoint y: 300, distance: 124.7
click at [882, 300] on div "Janela de atendimento Grade de atendimento Capacidade Transportadoras Veículos …" at bounding box center [591, 270] width 1183 height 541
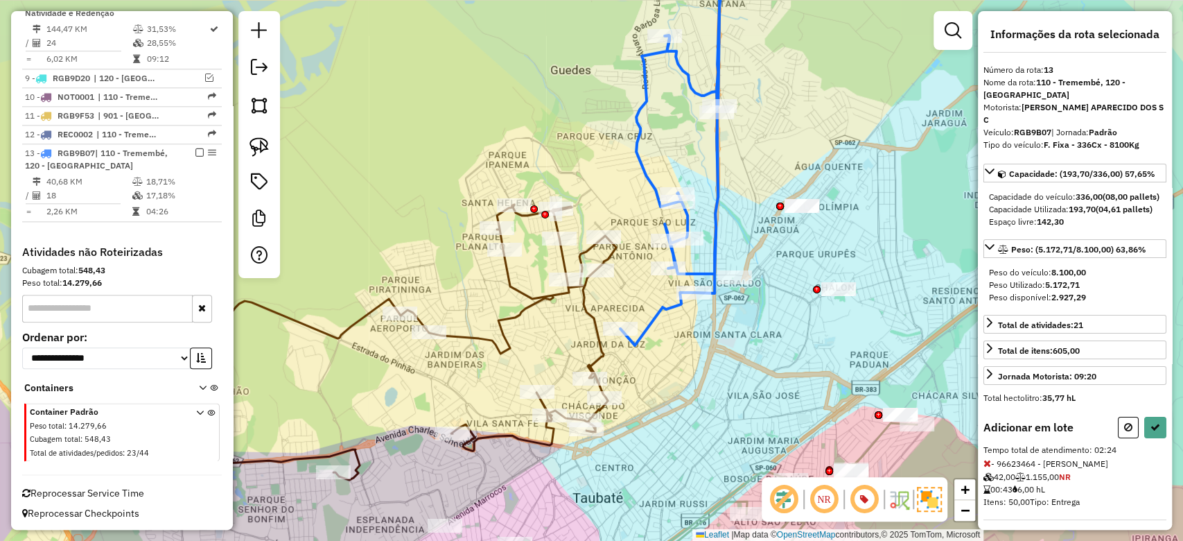
select select "**********"
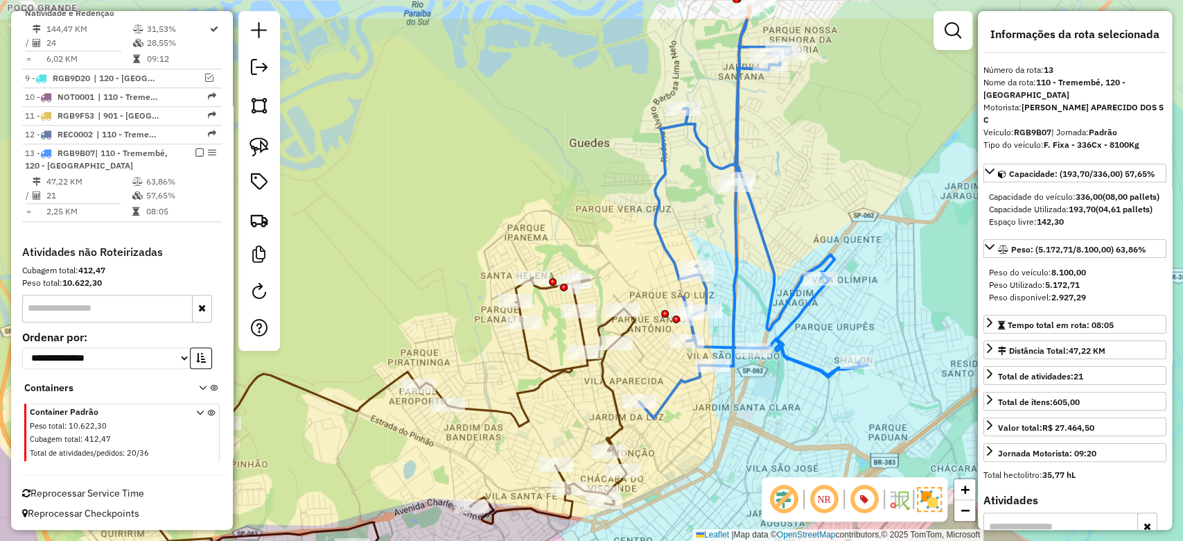
drag, startPoint x: 760, startPoint y: 336, endPoint x: 779, endPoint y: 409, distance: 76.0
click at [779, 409] on div "Janela de atendimento Grade de atendimento Capacidade Transportadoras Veículos …" at bounding box center [591, 270] width 1183 height 541
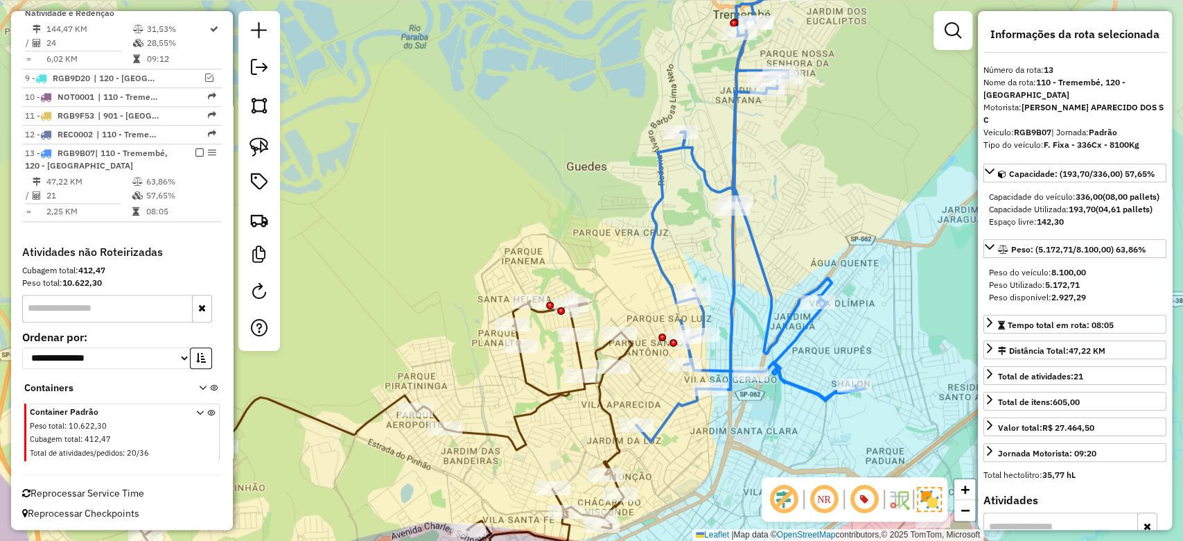
drag, startPoint x: 867, startPoint y: 174, endPoint x: 864, endPoint y: 197, distance: 23.0
click at [864, 197] on div "Janela de atendimento Grade de atendimento Capacidade Transportadoras Veículos …" at bounding box center [591, 270] width 1183 height 541
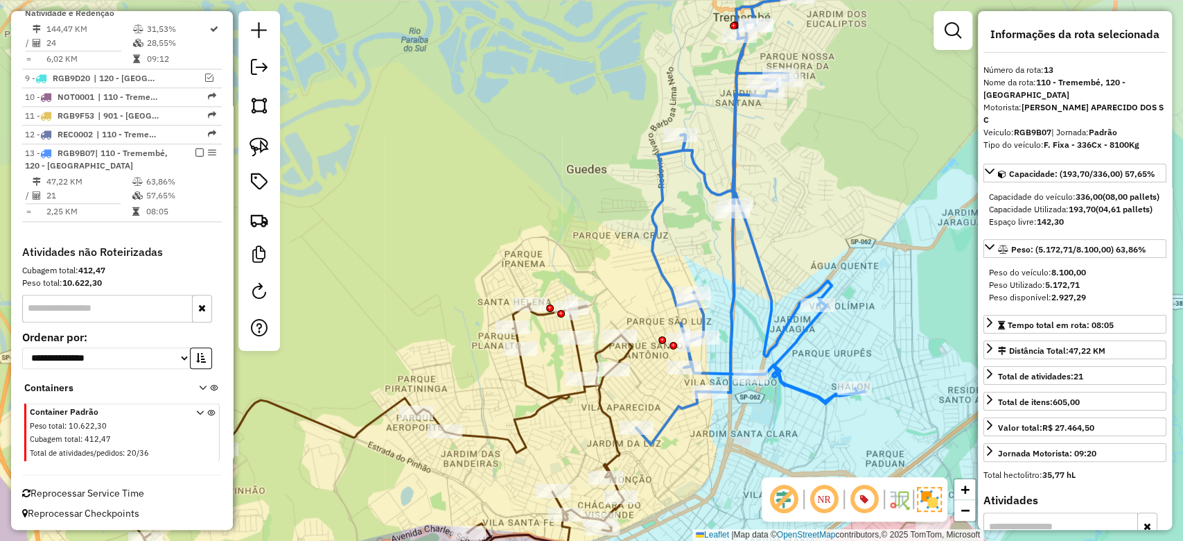
drag, startPoint x: 862, startPoint y: 200, endPoint x: 879, endPoint y: 263, distance: 66.1
click at [879, 263] on div "Janela de atendimento Grade de atendimento Capacidade Transportadoras Veículos …" at bounding box center [591, 270] width 1183 height 541
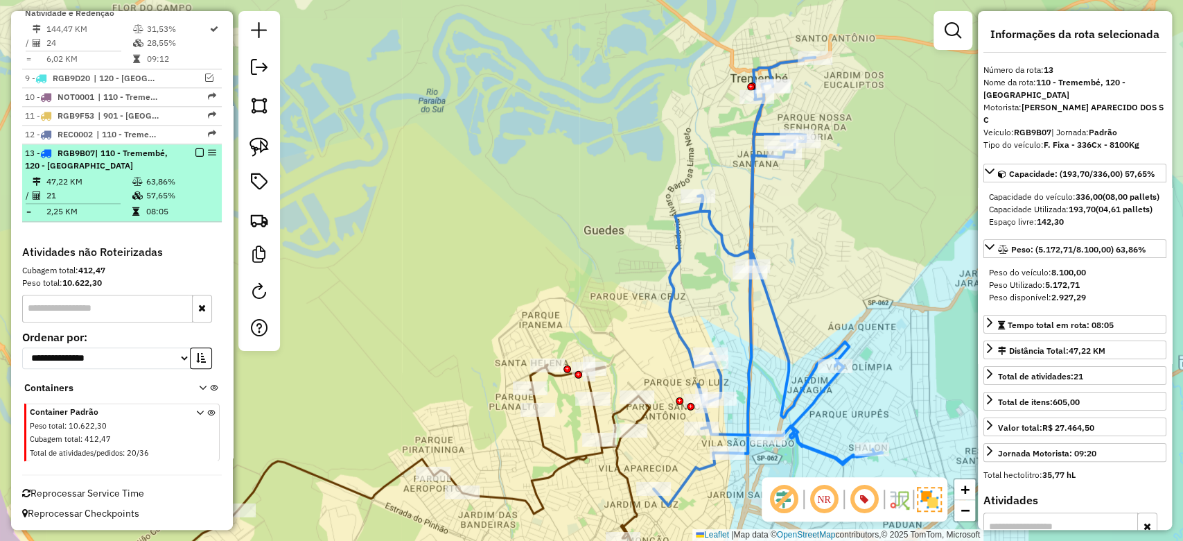
click at [198, 148] on em at bounding box center [200, 152] width 8 height 8
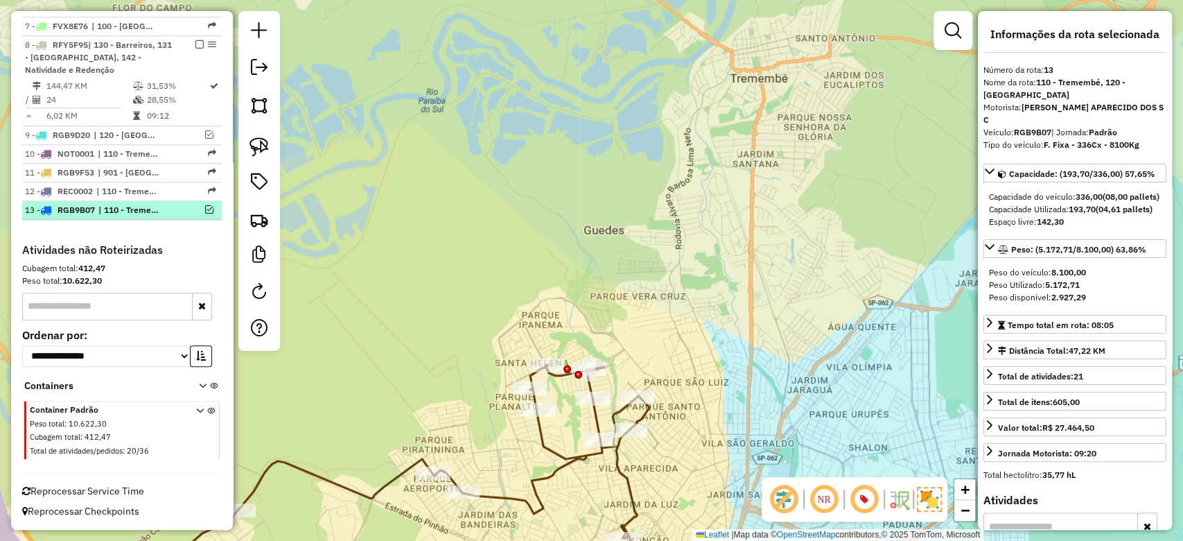
scroll to position [903, 0]
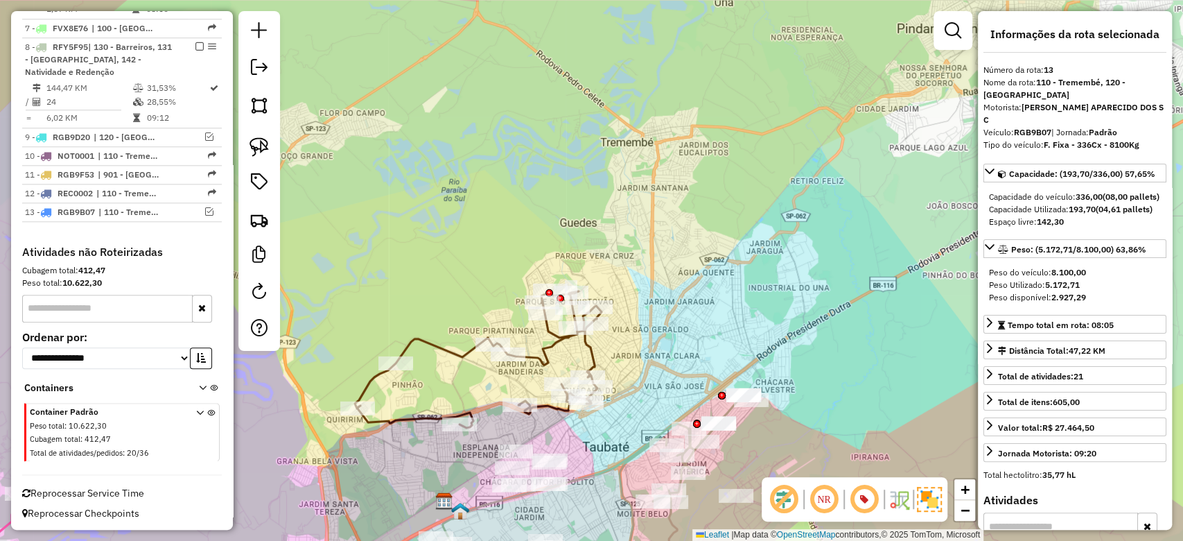
drag, startPoint x: 622, startPoint y: 287, endPoint x: 621, endPoint y: 245, distance: 41.6
click at [621, 234] on div "Janela de atendimento Grade de atendimento Capacidade Transportadoras Veículos …" at bounding box center [591, 270] width 1183 height 541
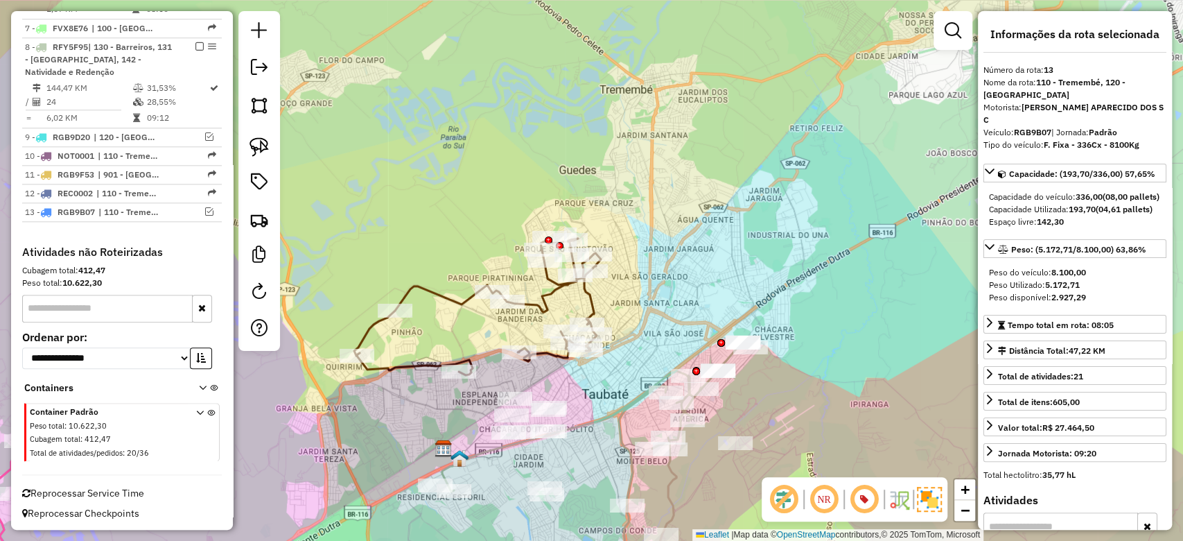
click at [590, 301] on icon at bounding box center [477, 306] width 247 height 137
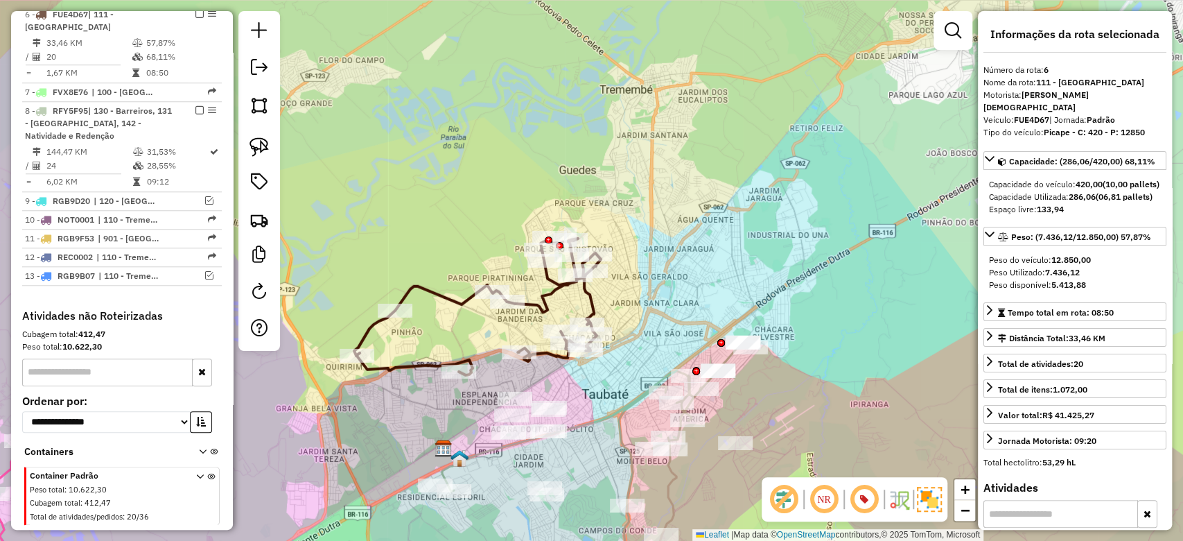
scroll to position [833, 0]
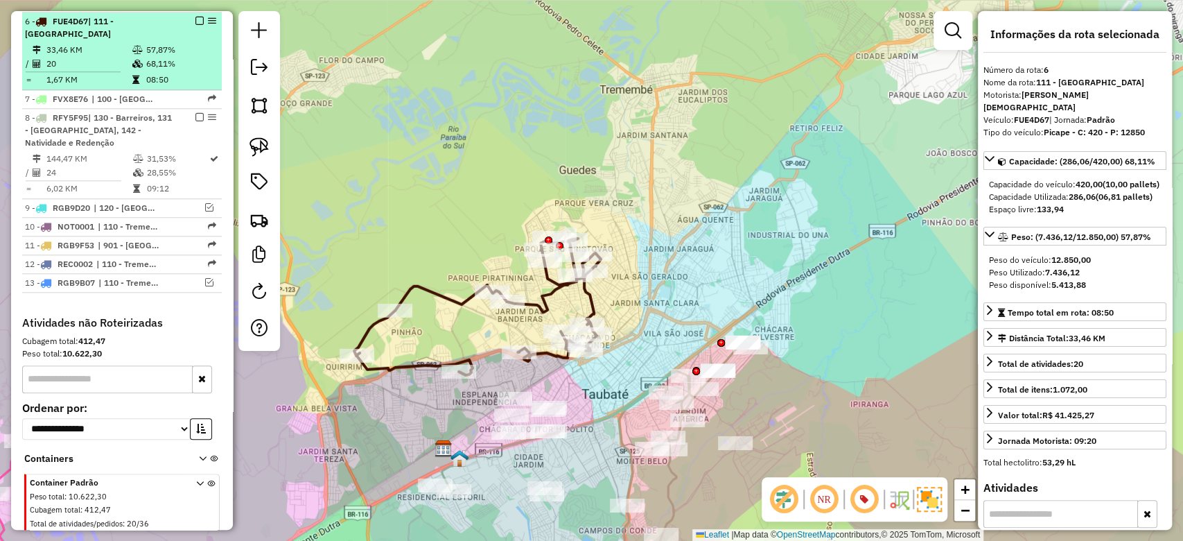
click at [196, 17] on em at bounding box center [200, 21] width 8 height 8
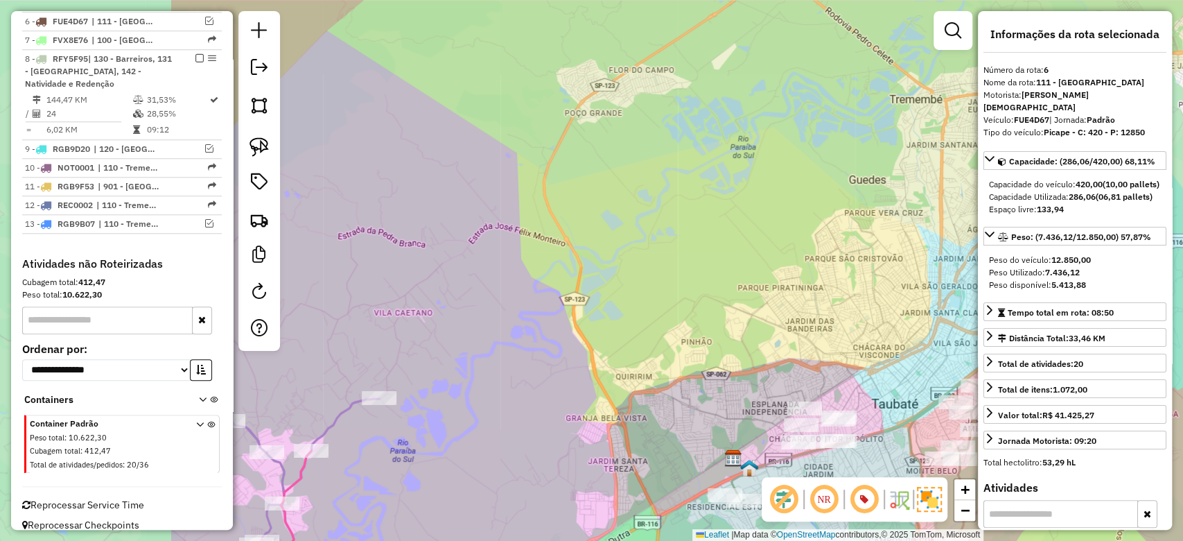
drag, startPoint x: 480, startPoint y: 268, endPoint x: 534, endPoint y: 225, distance: 69.5
click at [756, 281] on div "Janela de atendimento Grade de atendimento Capacidade Transportadoras Veículos …" at bounding box center [591, 270] width 1183 height 541
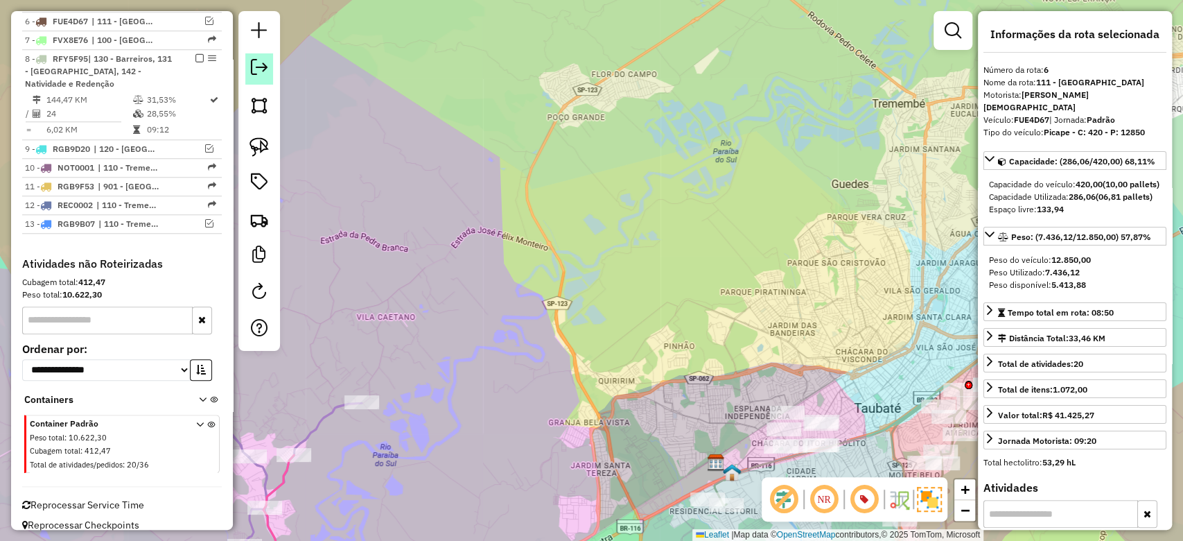
click at [257, 73] on em at bounding box center [259, 67] width 17 height 17
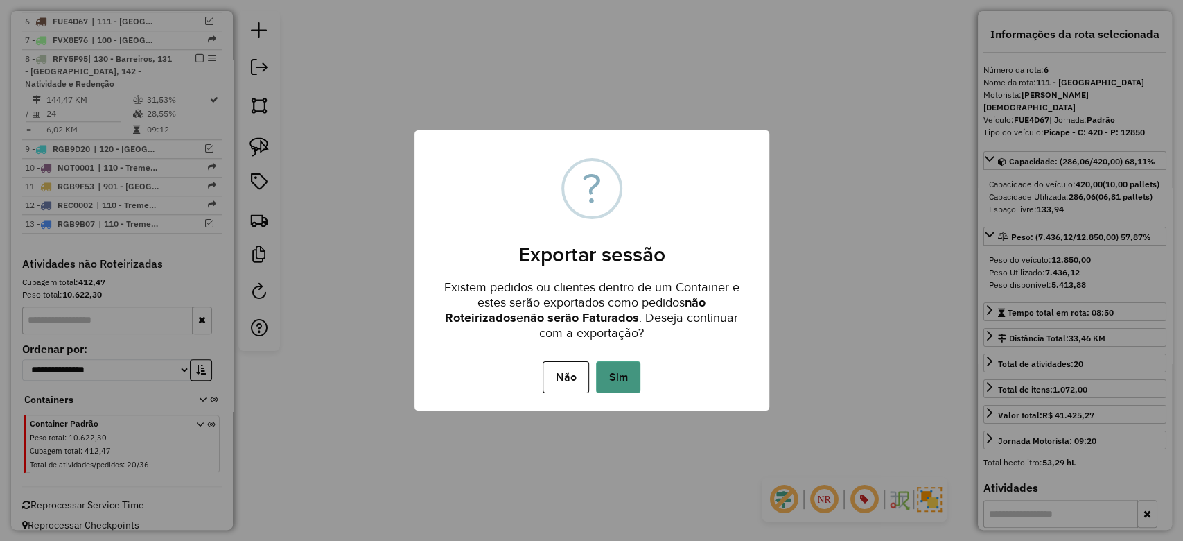
click at [632, 374] on button "Sim" at bounding box center [618, 377] width 44 height 32
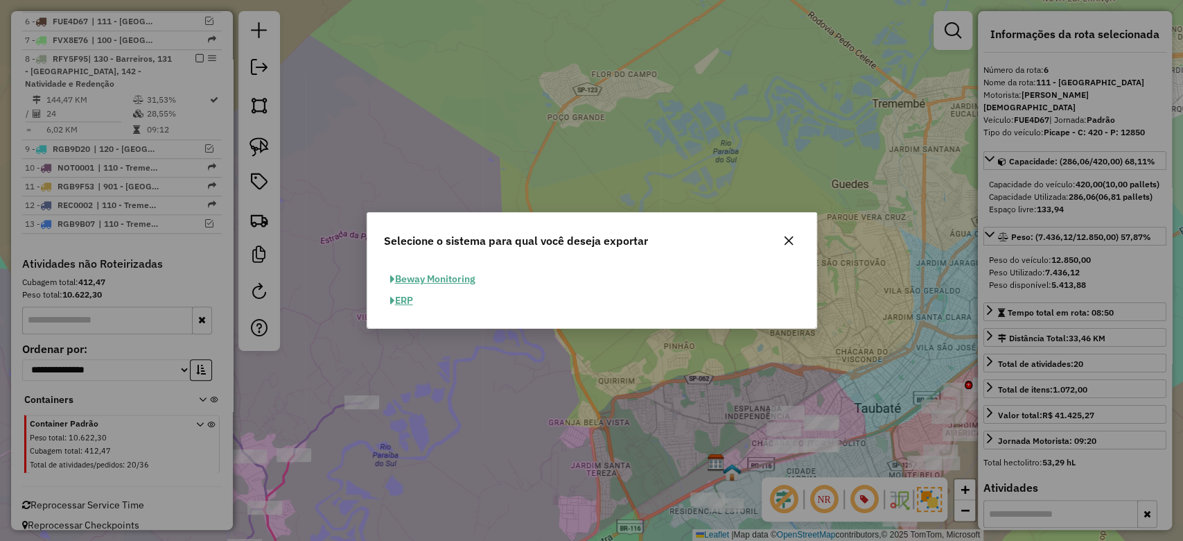
click at [406, 300] on button "ERP" at bounding box center [401, 300] width 35 height 21
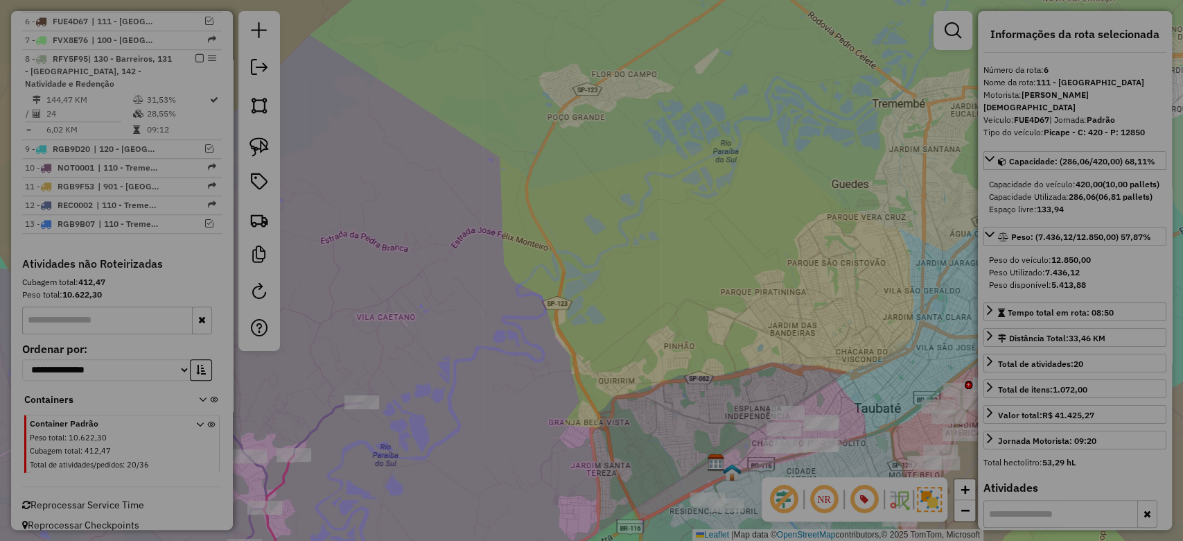
select select "**"
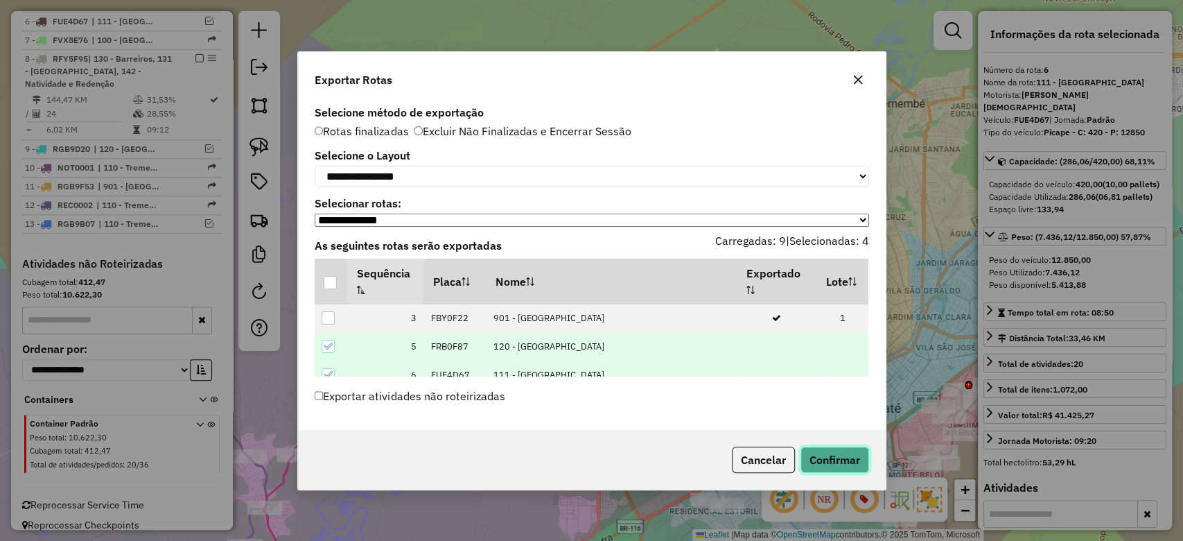
click at [824, 462] on button "Confirmar" at bounding box center [835, 459] width 69 height 26
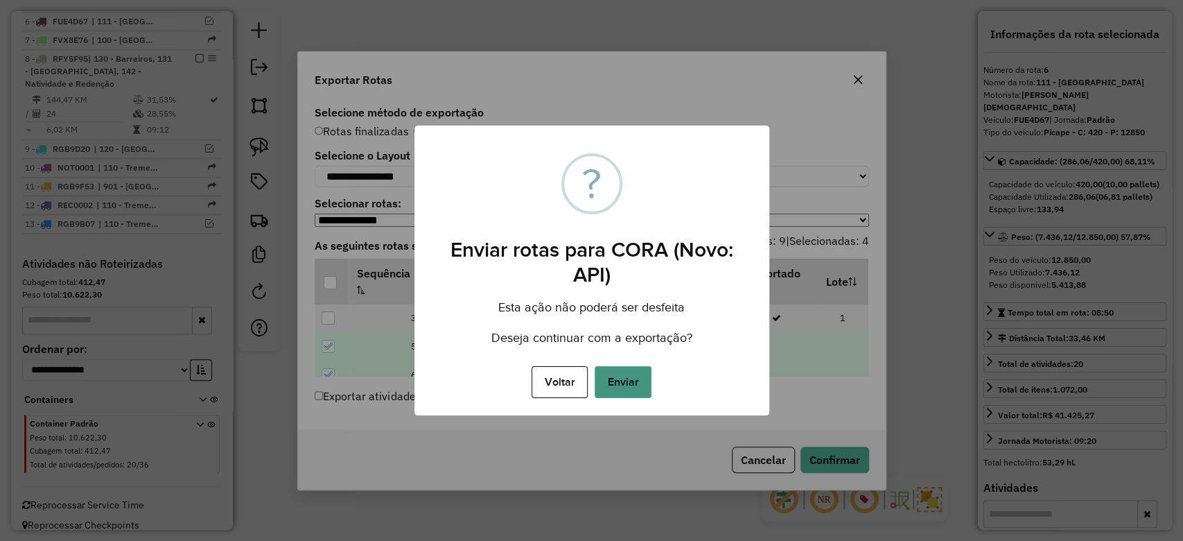
click at [639, 383] on button "Enviar" at bounding box center [623, 382] width 57 height 32
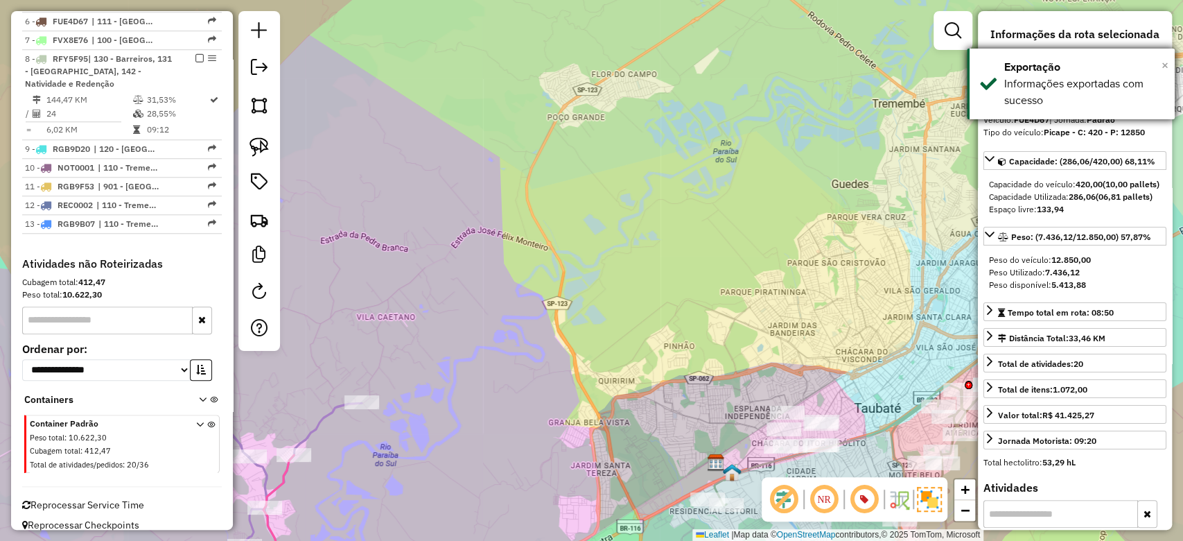
drag, startPoint x: 1166, startPoint y: 67, endPoint x: 1099, endPoint y: 71, distance: 67.4
click at [1167, 66] on span "×" at bounding box center [1165, 65] width 7 height 15
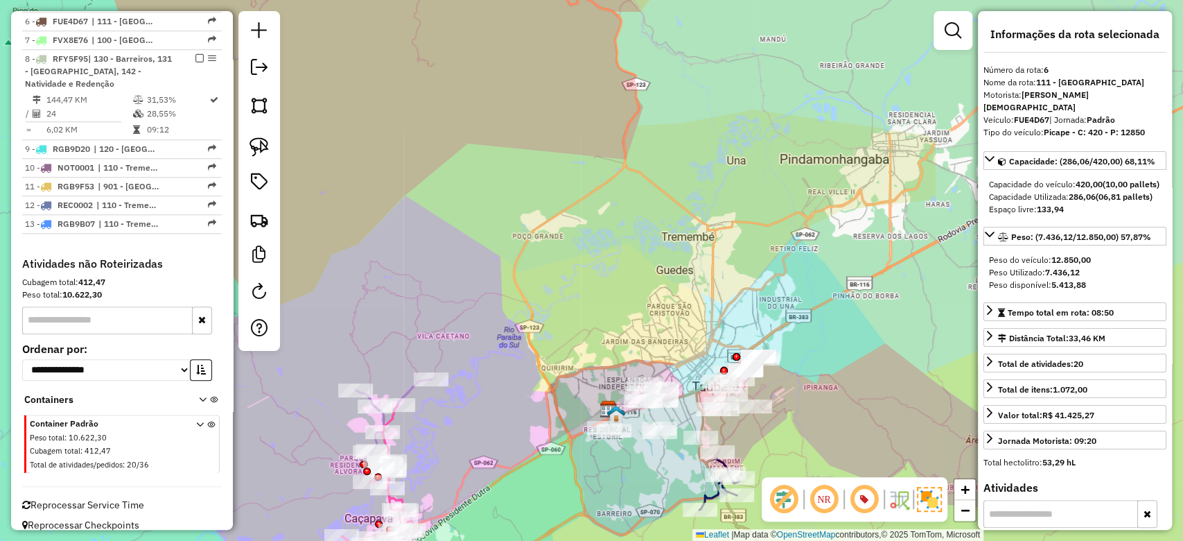
drag, startPoint x: 533, startPoint y: 341, endPoint x: 469, endPoint y: 215, distance: 141.7
click at [468, 215] on div "Janela de atendimento Grade de atendimento Capacidade Transportadoras Veículos …" at bounding box center [591, 270] width 1183 height 541
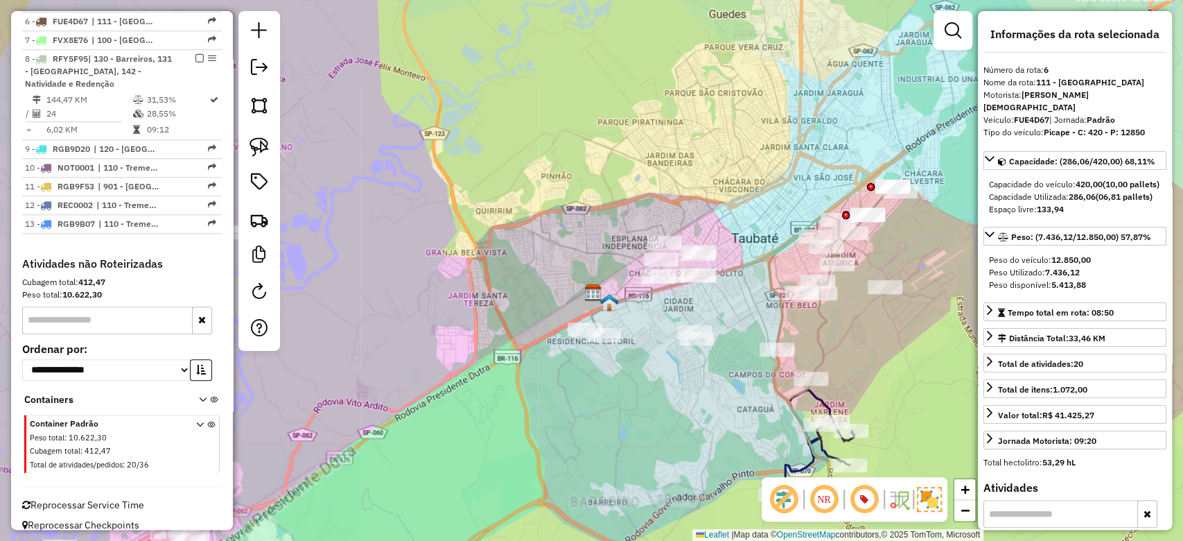
drag, startPoint x: 639, startPoint y: 425, endPoint x: 632, endPoint y: 358, distance: 67.6
click at [632, 358] on div "Janela de atendimento Grade de atendimento Capacidade Transportadoras Veículos …" at bounding box center [591, 270] width 1183 height 541
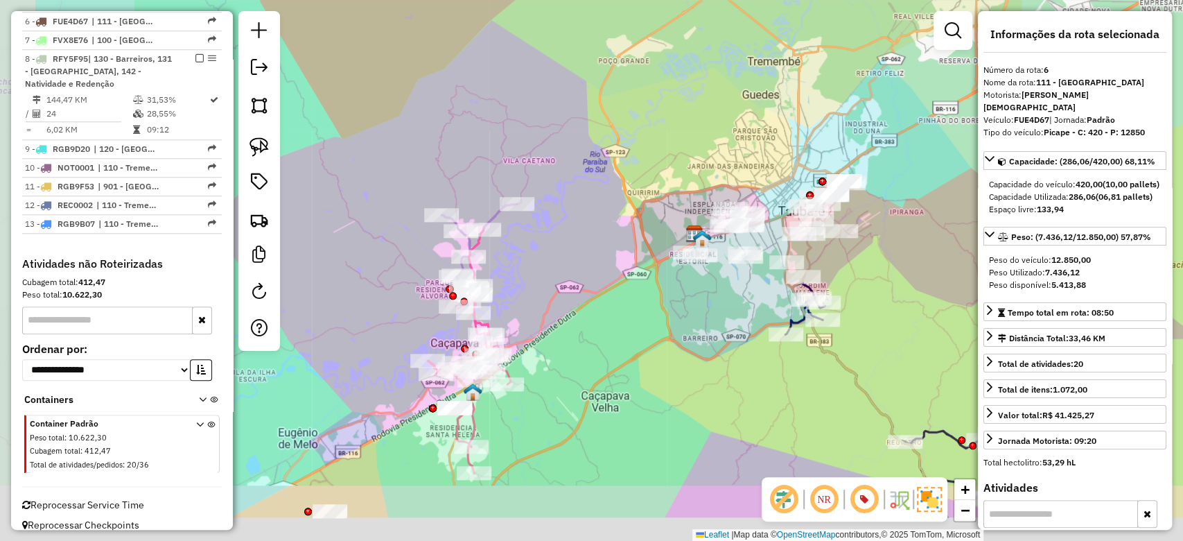
drag, startPoint x: 493, startPoint y: 392, endPoint x: 663, endPoint y: 308, distance: 189.4
click at [663, 308] on div "Janela de atendimento Grade de atendimento Capacidade Transportadoras Veículos …" at bounding box center [591, 270] width 1183 height 541
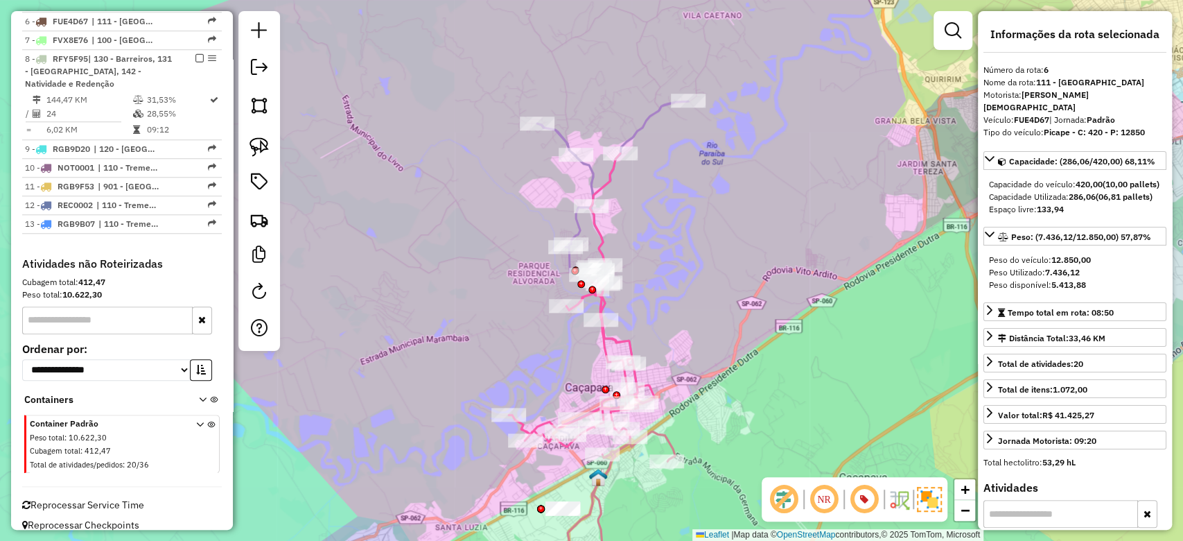
drag, startPoint x: 469, startPoint y: 304, endPoint x: 435, endPoint y: 244, distance: 69.0
click at [435, 236] on div "Janela de atendimento Grade de atendimento Capacidade Transportadoras Veículos …" at bounding box center [591, 270] width 1183 height 541
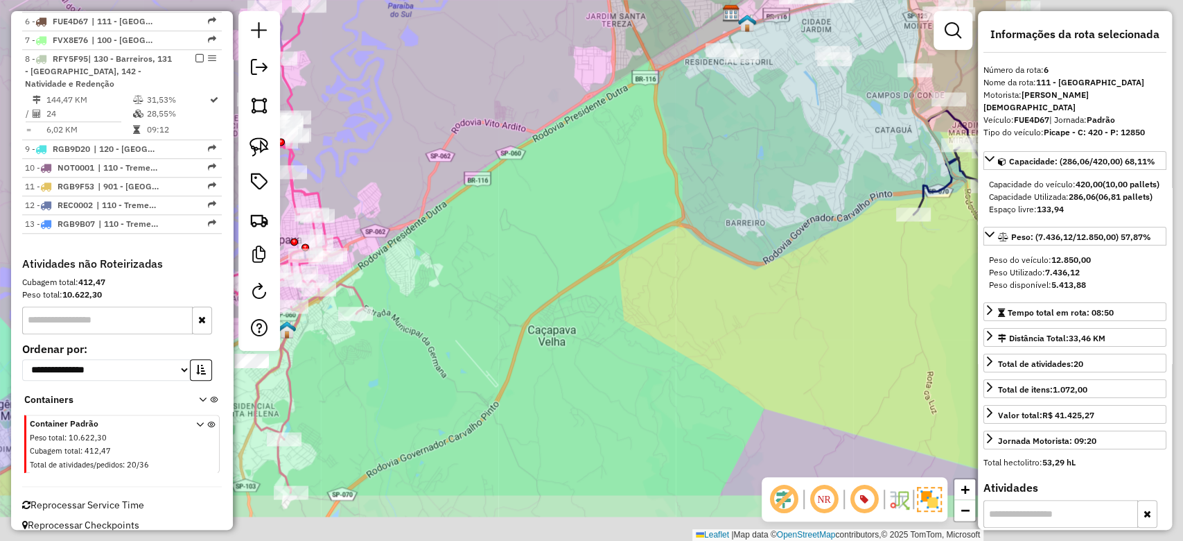
drag, startPoint x: 909, startPoint y: 320, endPoint x: 667, endPoint y: 249, distance: 252.1
click at [616, 221] on div "Janela de atendimento Grade de atendimento Capacidade Transportadoras Veículos …" at bounding box center [591, 270] width 1183 height 541
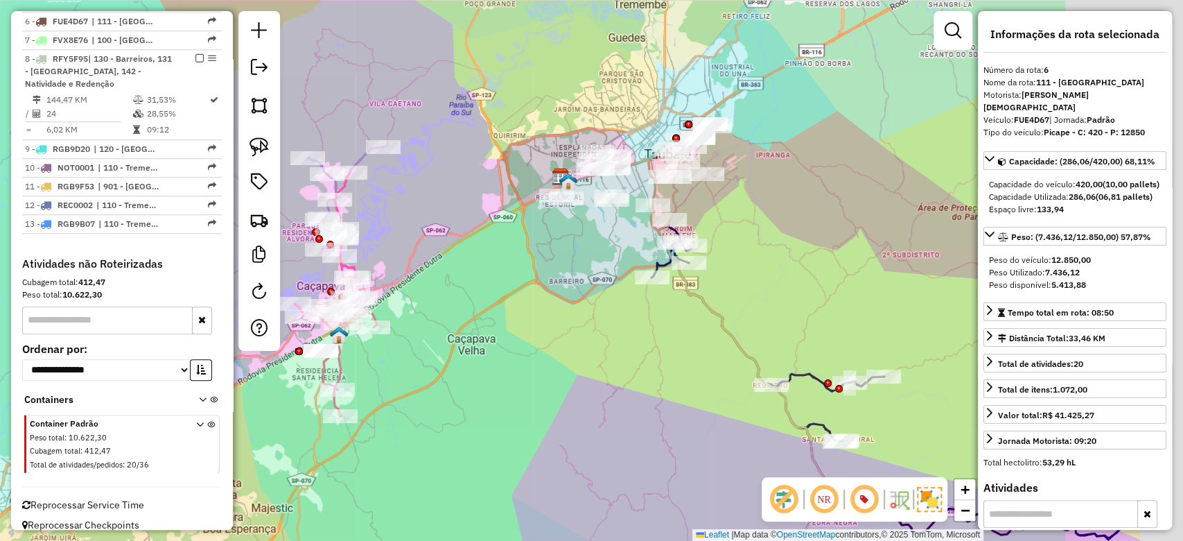
drag, startPoint x: 810, startPoint y: 345, endPoint x: 679, endPoint y: 390, distance: 137.9
click at [649, 379] on div "Janela de atendimento Grade de atendimento Capacidade Transportadoras Veículos …" at bounding box center [591, 270] width 1183 height 541
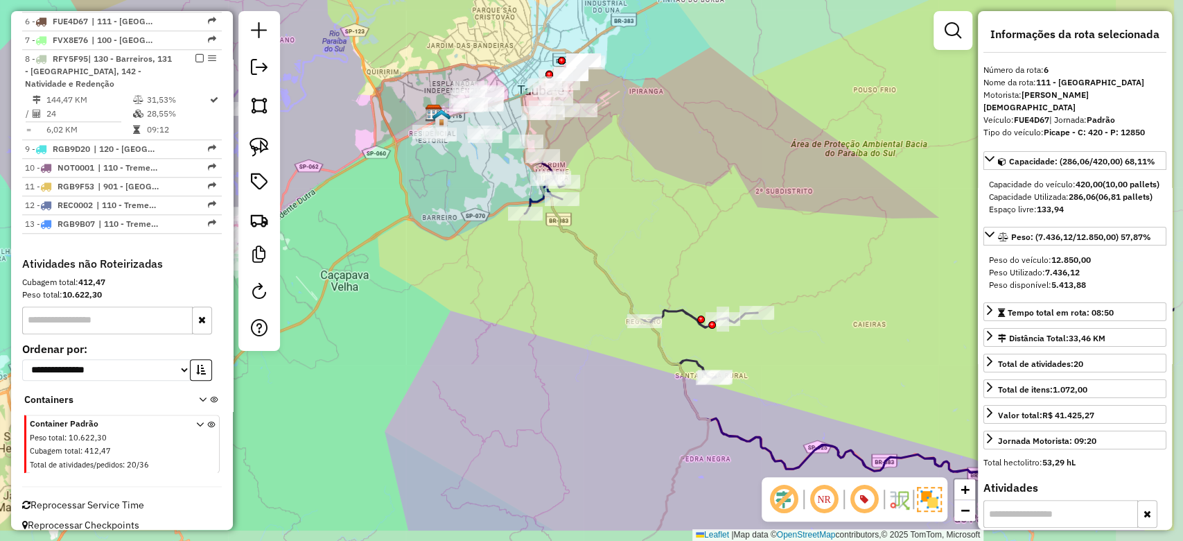
drag, startPoint x: 684, startPoint y: 472, endPoint x: 557, endPoint y: 408, distance: 142.0
click at [557, 408] on div "Janela de atendimento Grade de atendimento Capacidade Transportadoras Veículos …" at bounding box center [591, 270] width 1183 height 541
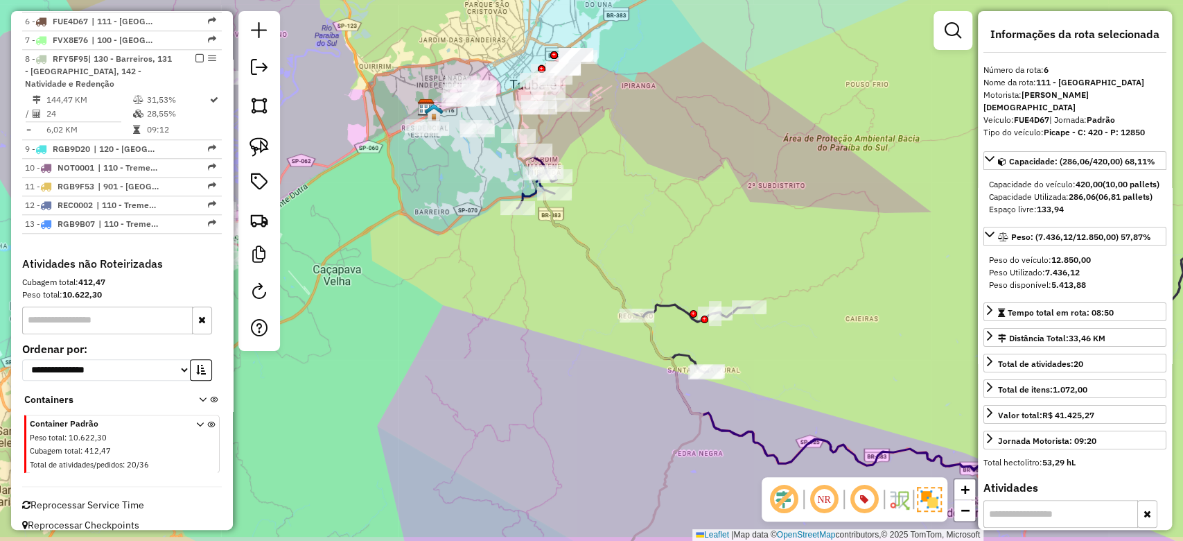
drag, startPoint x: 545, startPoint y: 399, endPoint x: 457, endPoint y: 350, distance: 100.9
click at [455, 348] on div "Janela de atendimento Grade de atendimento Capacidade Transportadoras Veículos …" at bounding box center [591, 270] width 1183 height 541
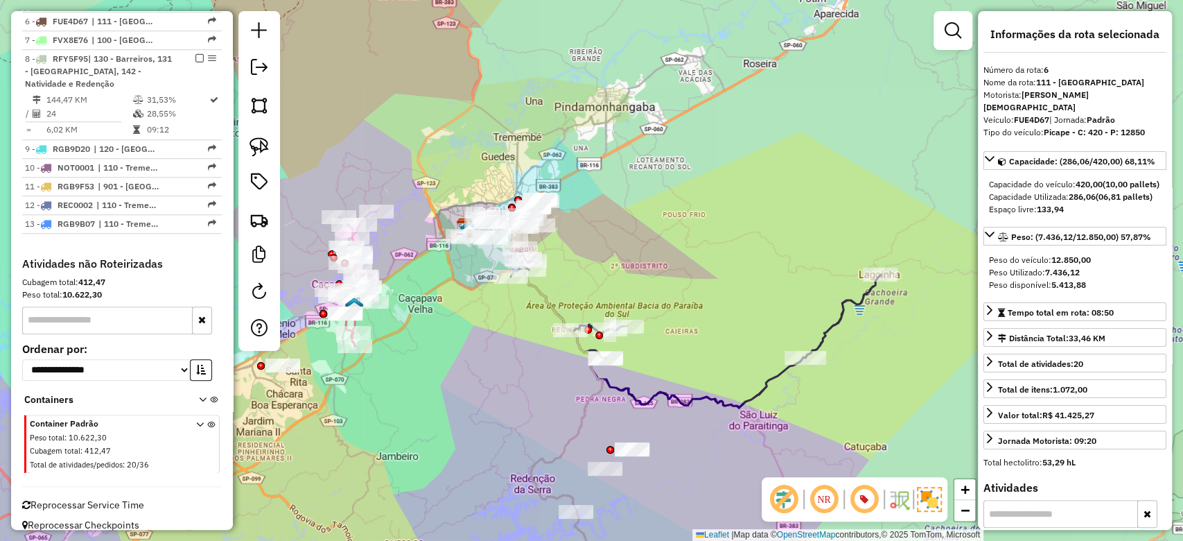
click at [767, 380] on icon at bounding box center [696, 329] width 370 height 157
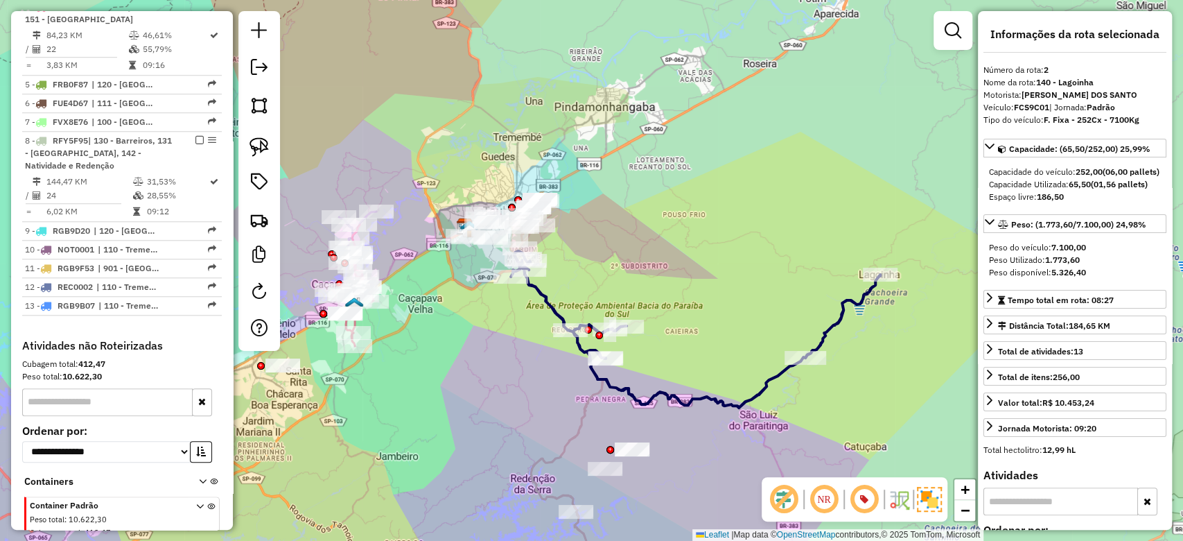
scroll to position [653, 0]
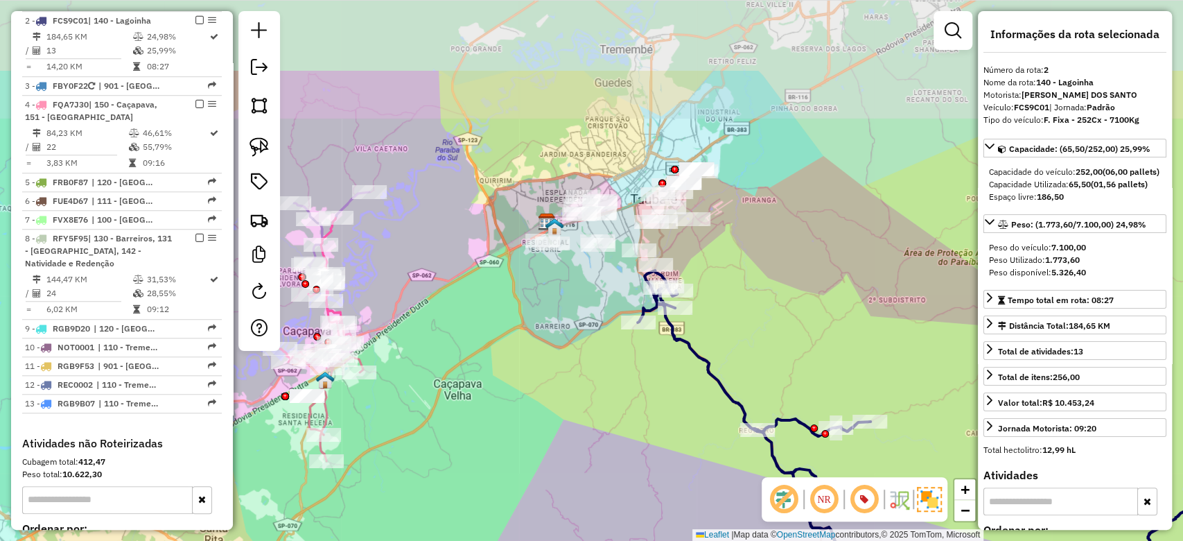
drag, startPoint x: 559, startPoint y: 306, endPoint x: 655, endPoint y: 419, distance: 148.5
click at [667, 435] on div "Janela de atendimento Grade de atendimento Capacidade Transportadoras Veículos …" at bounding box center [591, 270] width 1183 height 541
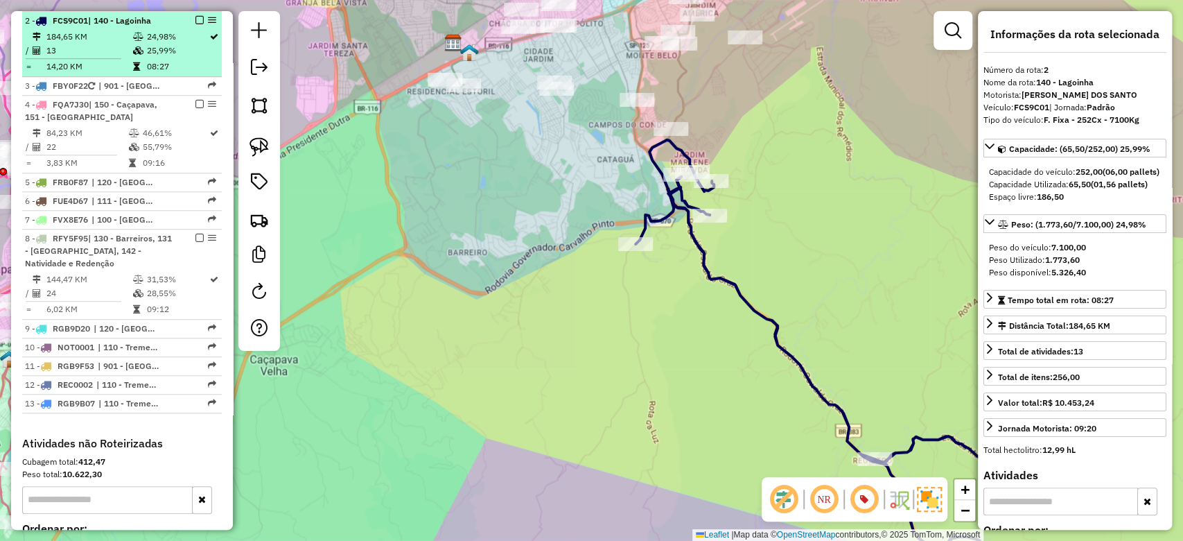
click at [196, 17] on em at bounding box center [200, 20] width 8 height 8
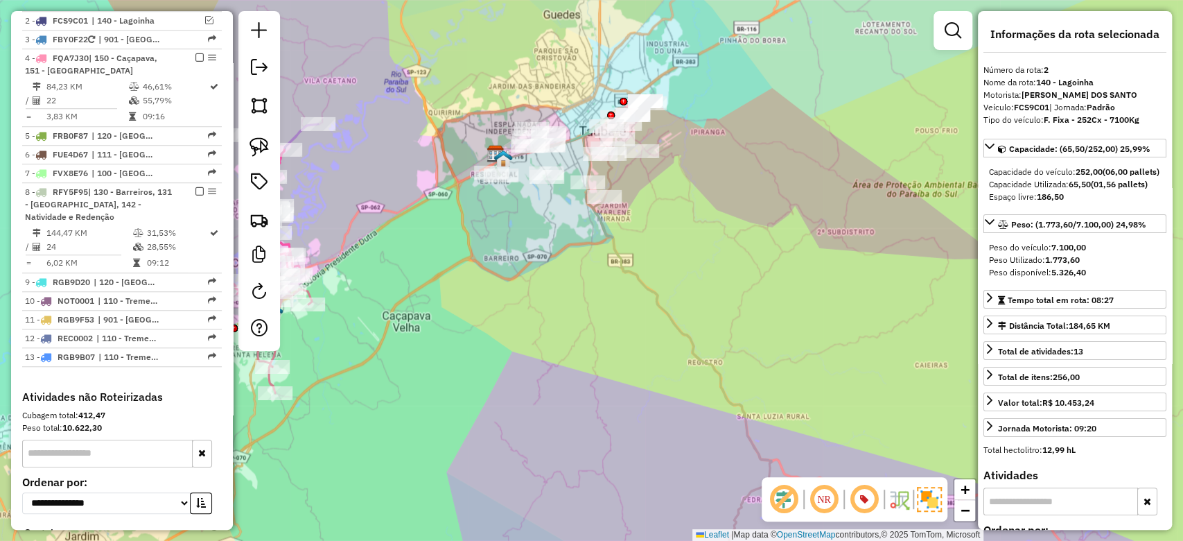
drag, startPoint x: 605, startPoint y: 336, endPoint x: 686, endPoint y: 382, distance: 93.1
click at [686, 382] on div "Janela de atendimento Grade de atendimento Capacidade Transportadoras Veículos …" at bounding box center [591, 270] width 1183 height 541
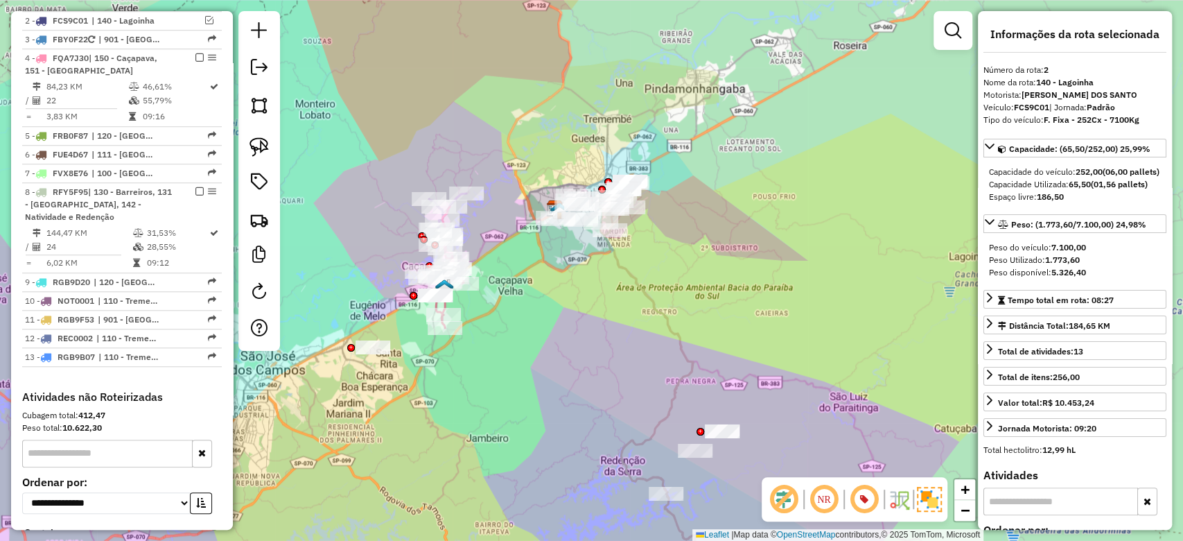
drag, startPoint x: 643, startPoint y: 391, endPoint x: 636, endPoint y: 345, distance: 46.3
click at [636, 345] on div "Janela de atendimento Grade de atendimento Capacidade Transportadoras Veículos …" at bounding box center [591, 270] width 1183 height 541
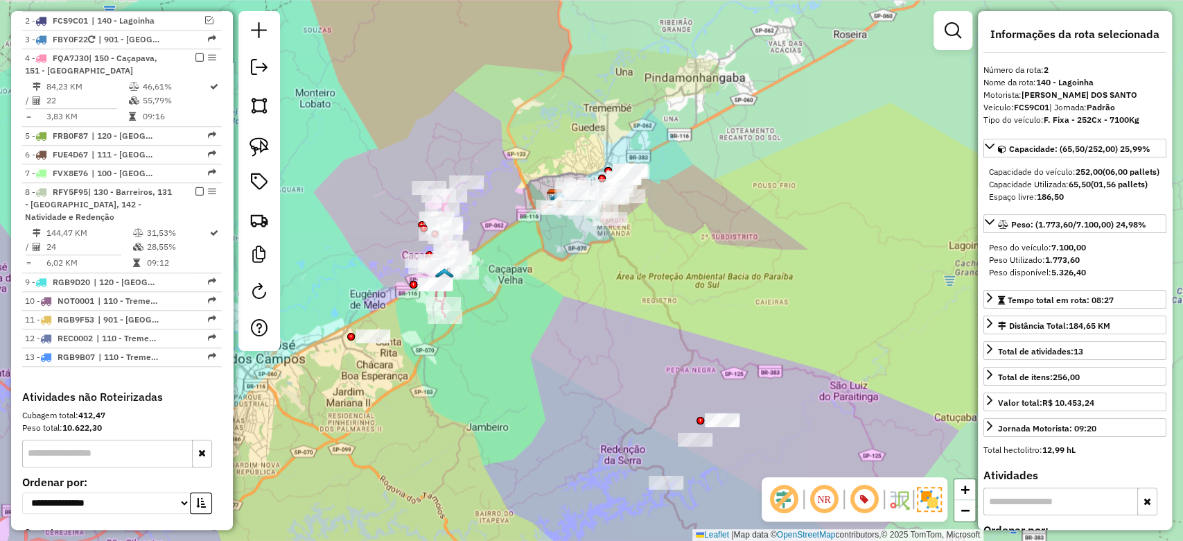
drag, startPoint x: 645, startPoint y: 365, endPoint x: 643, endPoint y: 245, distance: 119.3
click at [643, 245] on div "Janela de atendimento Grade de atendimento Capacidade Transportadoras Veículos …" at bounding box center [591, 270] width 1183 height 541
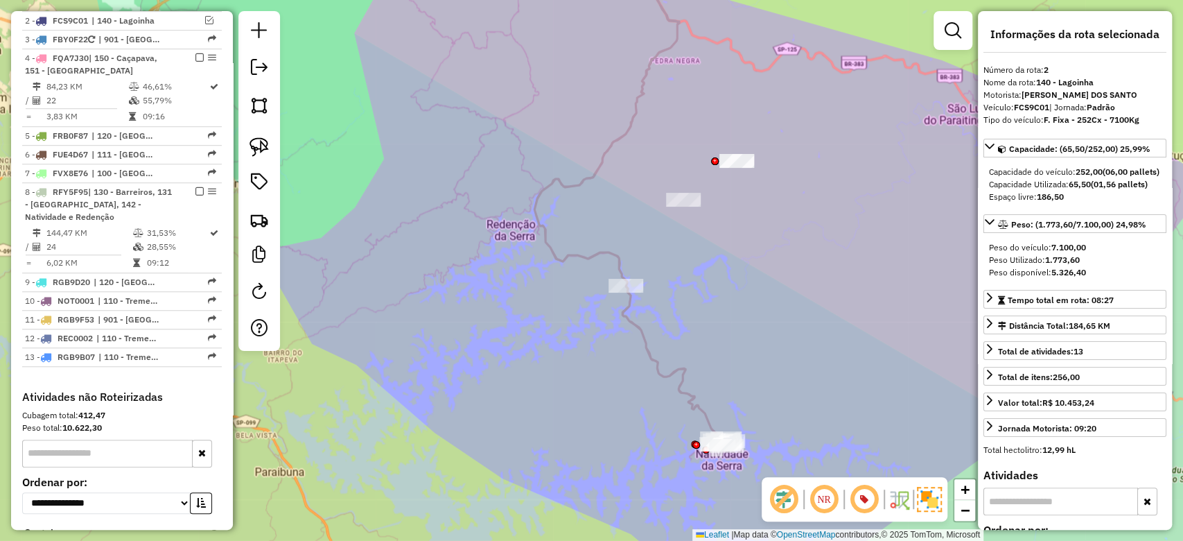
drag, startPoint x: 724, startPoint y: 394, endPoint x: 704, endPoint y: 321, distance: 75.7
click at [704, 321] on div "Janela de atendimento Grade de atendimento Capacidade Transportadoras Veículos …" at bounding box center [591, 270] width 1183 height 541
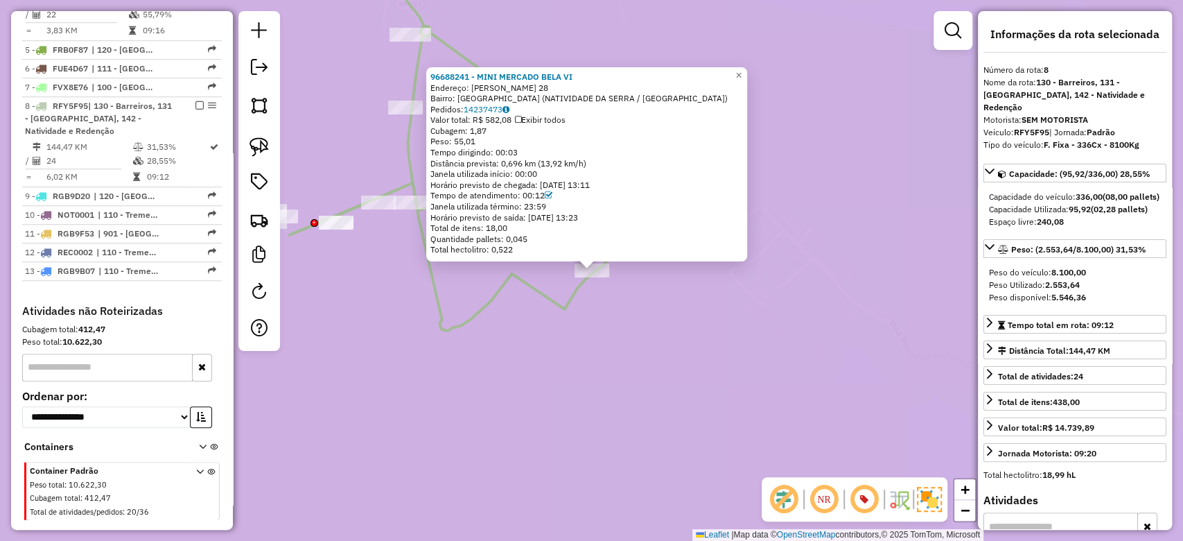
scroll to position [798, 0]
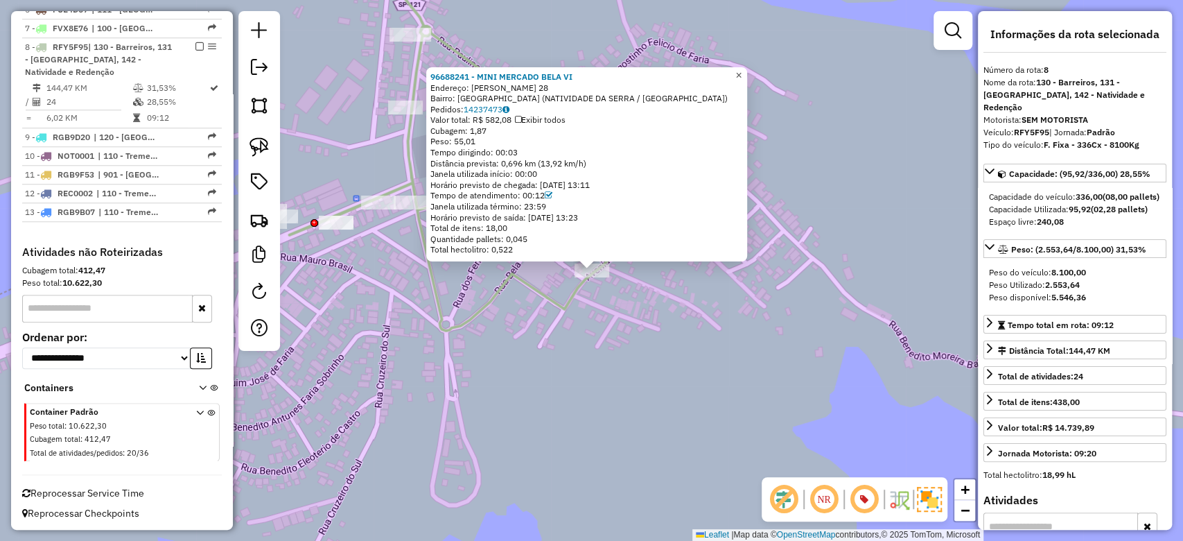
click at [742, 69] on span "×" at bounding box center [739, 75] width 6 height 12
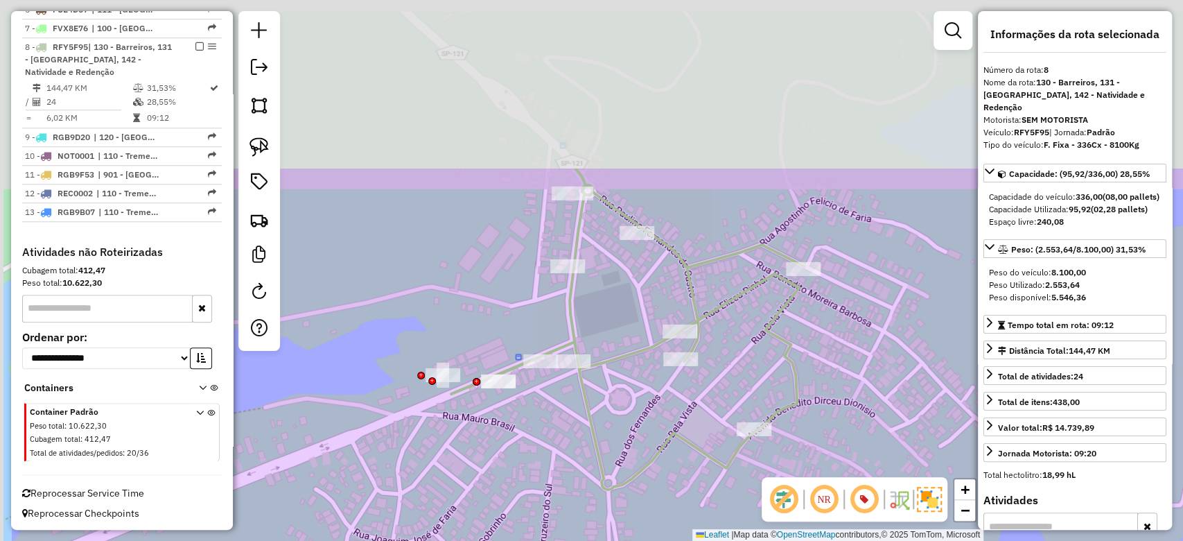
drag, startPoint x: 523, startPoint y: 313, endPoint x: 653, endPoint y: 536, distance: 257.9
click at [653, 536] on div "Janela de atendimento Grade de atendimento Capacidade Transportadoras Veículos …" at bounding box center [591, 270] width 1183 height 541
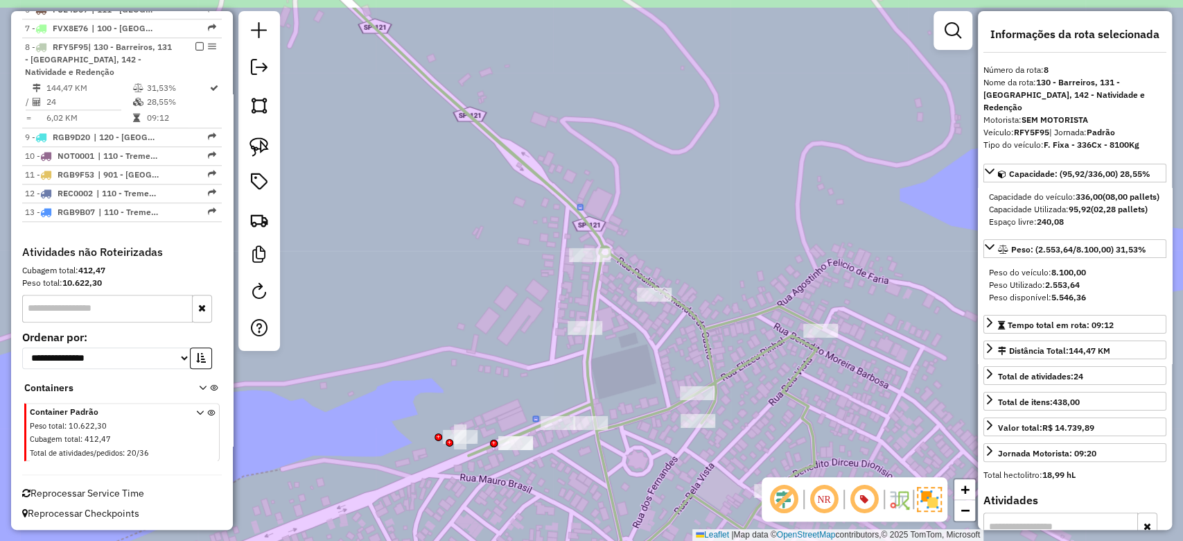
drag, startPoint x: 631, startPoint y: 462, endPoint x: 571, endPoint y: 379, distance: 101.8
click at [661, 540] on html "Aguarde... Pop-up bloqueado! Seu navegador bloqueou automáticamente a abertura …" at bounding box center [591, 270] width 1183 height 541
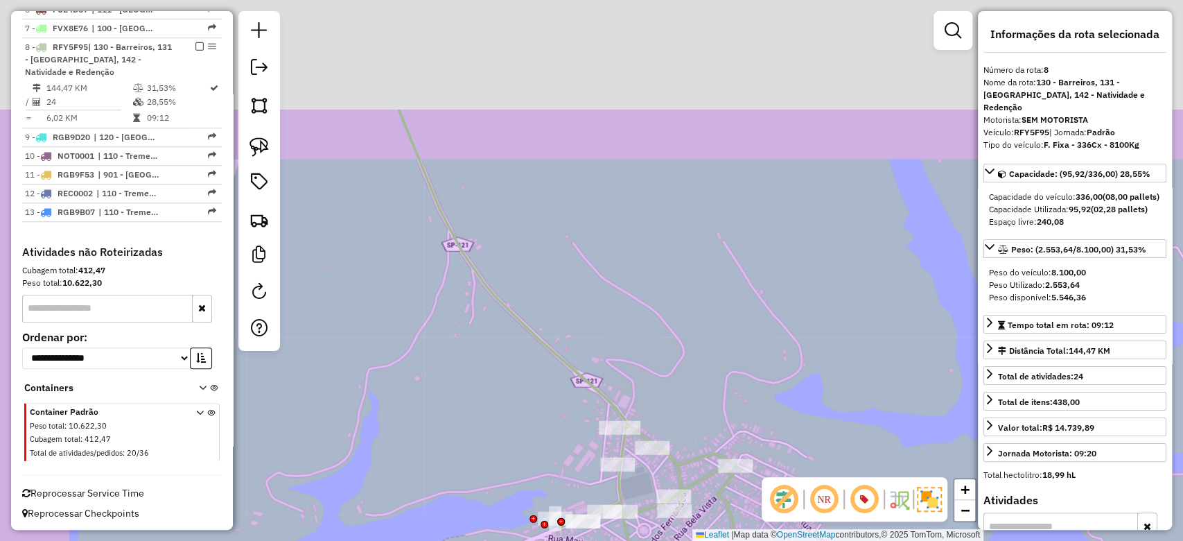
drag, startPoint x: 429, startPoint y: 205, endPoint x: 552, endPoint y: 365, distance: 202.3
click at [541, 401] on div "Janela de atendimento Grade de atendimento Capacidade Transportadoras Veículos …" at bounding box center [591, 270] width 1183 height 541
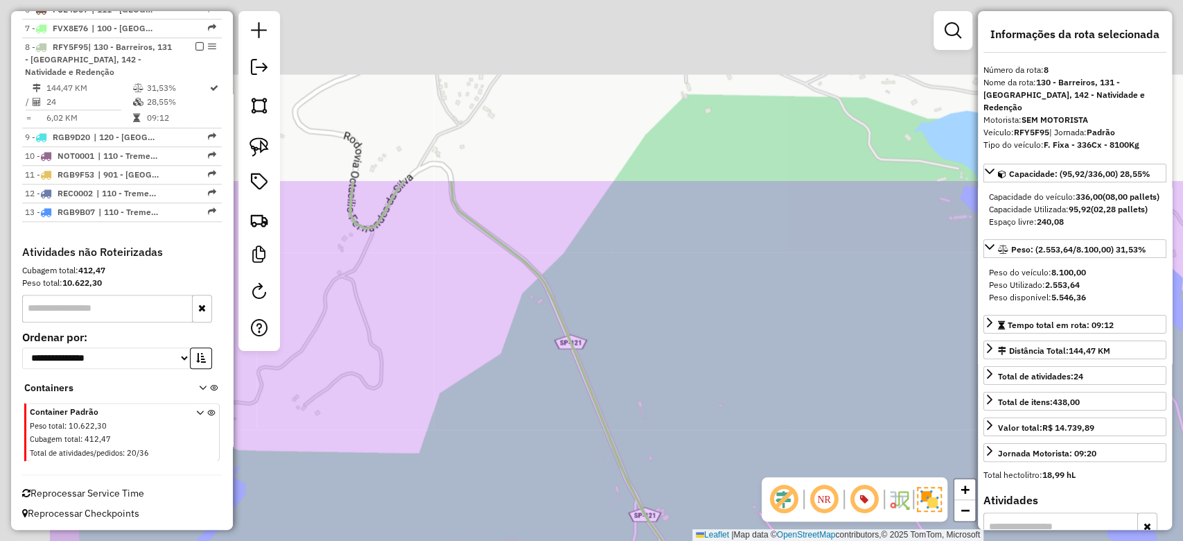
drag, startPoint x: 500, startPoint y: 218, endPoint x: 663, endPoint y: 441, distance: 275.8
click at [668, 449] on div "Janela de atendimento Grade de atendimento Capacidade Transportadoras Veículos …" at bounding box center [591, 270] width 1183 height 541
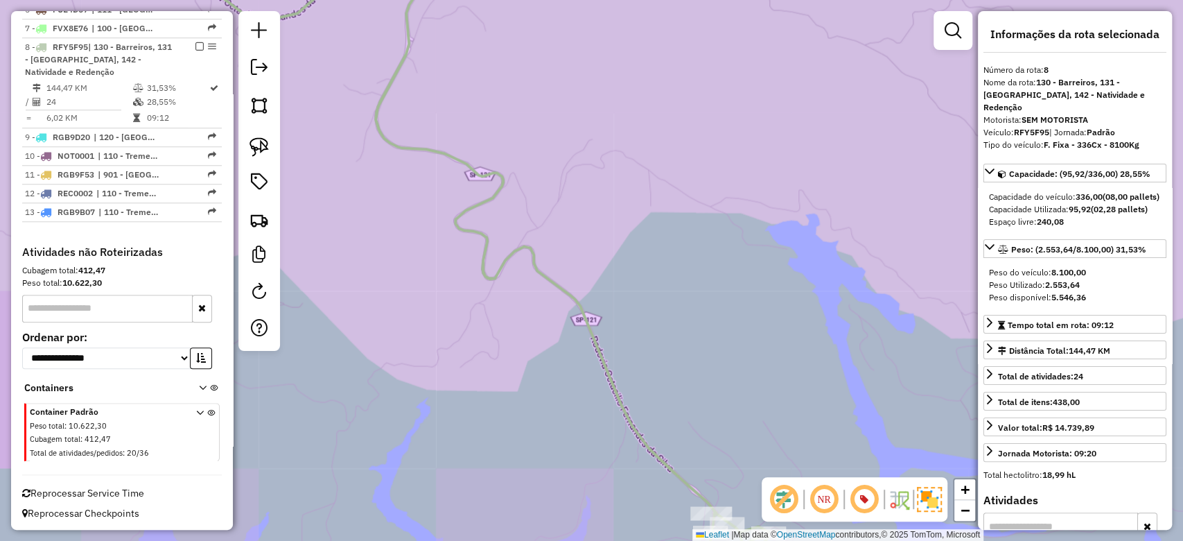
drag, startPoint x: 632, startPoint y: 277, endPoint x: 689, endPoint y: 330, distance: 78.5
click at [710, 403] on div "Janela de atendimento Grade de atendimento Capacidade Transportadoras Veículos …" at bounding box center [591, 270] width 1183 height 541
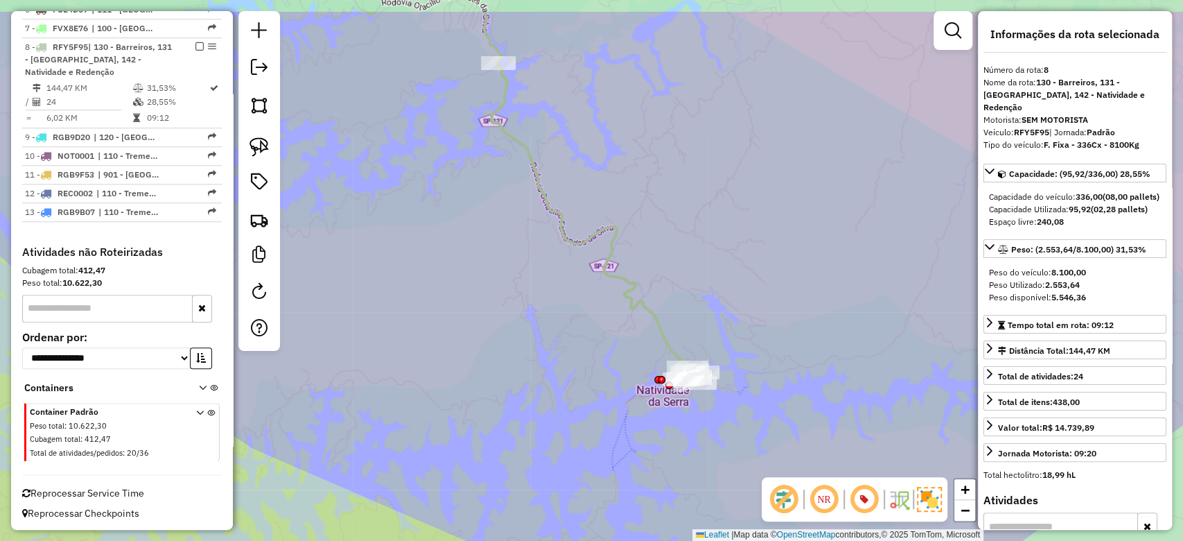
drag, startPoint x: 433, startPoint y: 120, endPoint x: 478, endPoint y: 380, distance: 264.0
click at [478, 380] on div "Janela de atendimento Grade de atendimento Capacidade Transportadoras Veículos …" at bounding box center [591, 270] width 1183 height 541
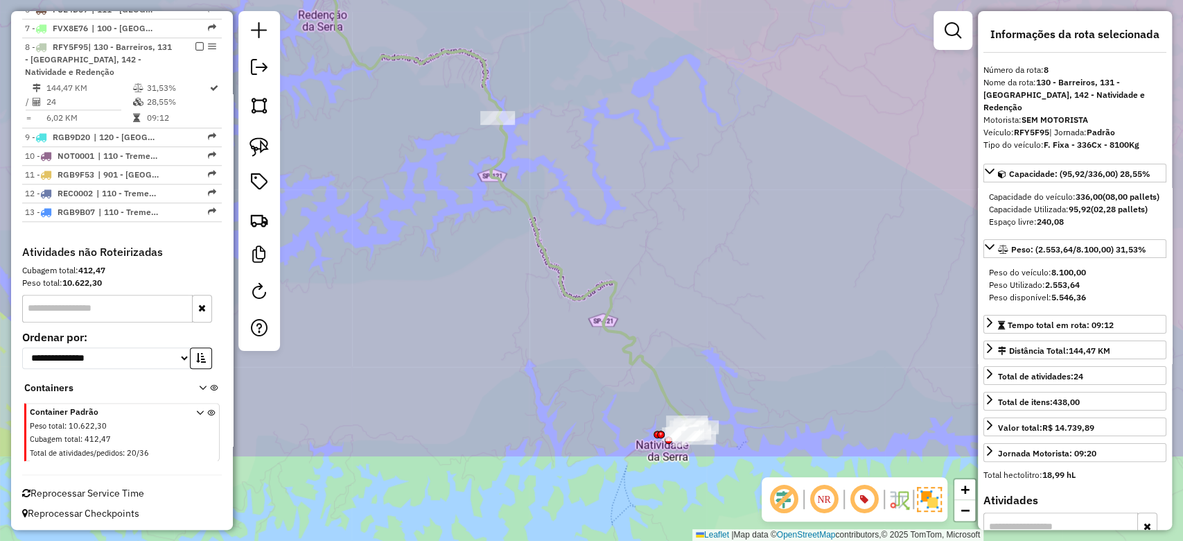
drag, startPoint x: 493, startPoint y: 324, endPoint x: 460, endPoint y: 141, distance: 186.6
click at [460, 141] on div "Janela de atendimento Grade de atendimento Capacidade Transportadoras Veículos …" at bounding box center [591, 270] width 1183 height 541
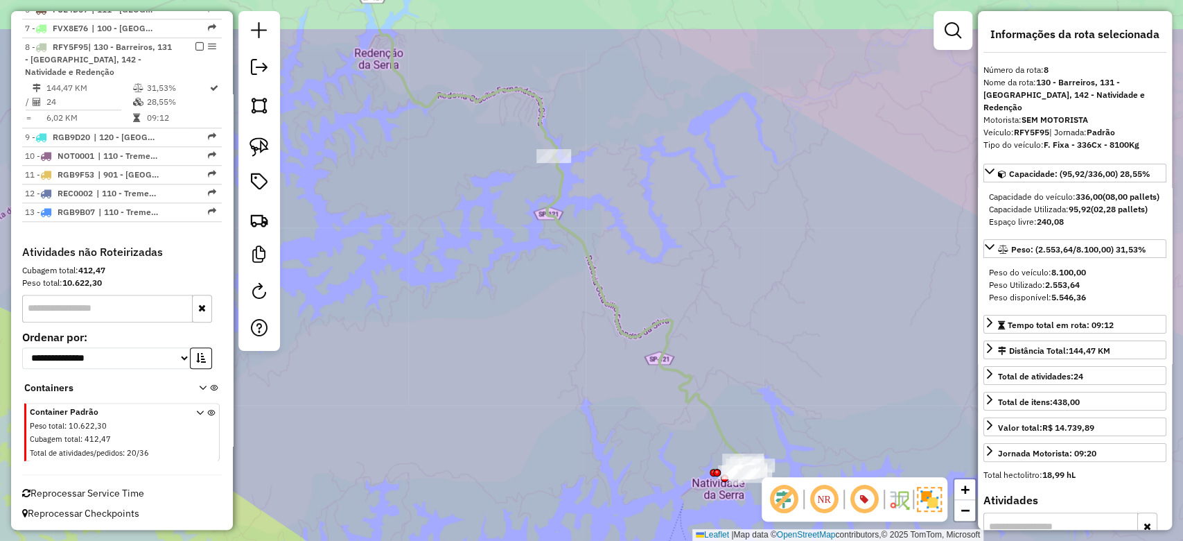
drag, startPoint x: 439, startPoint y: 201, endPoint x: 524, endPoint y: 312, distance: 139.9
click at [520, 313] on div "Janela de atendimento Grade de atendimento Capacidade Transportadoras Veículos …" at bounding box center [591, 270] width 1183 height 541
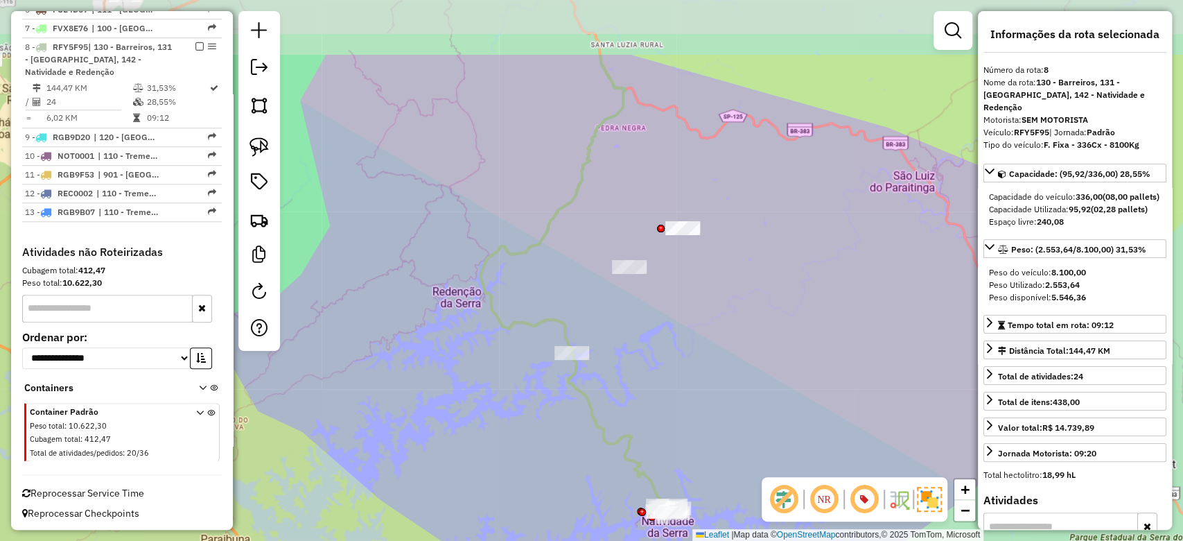
drag, startPoint x: 651, startPoint y: 225, endPoint x: 670, endPoint y: 333, distance: 110.4
click at [670, 333] on div "Janela de atendimento Grade de atendimento Capacidade Transportadoras Veículos …" at bounding box center [591, 270] width 1183 height 541
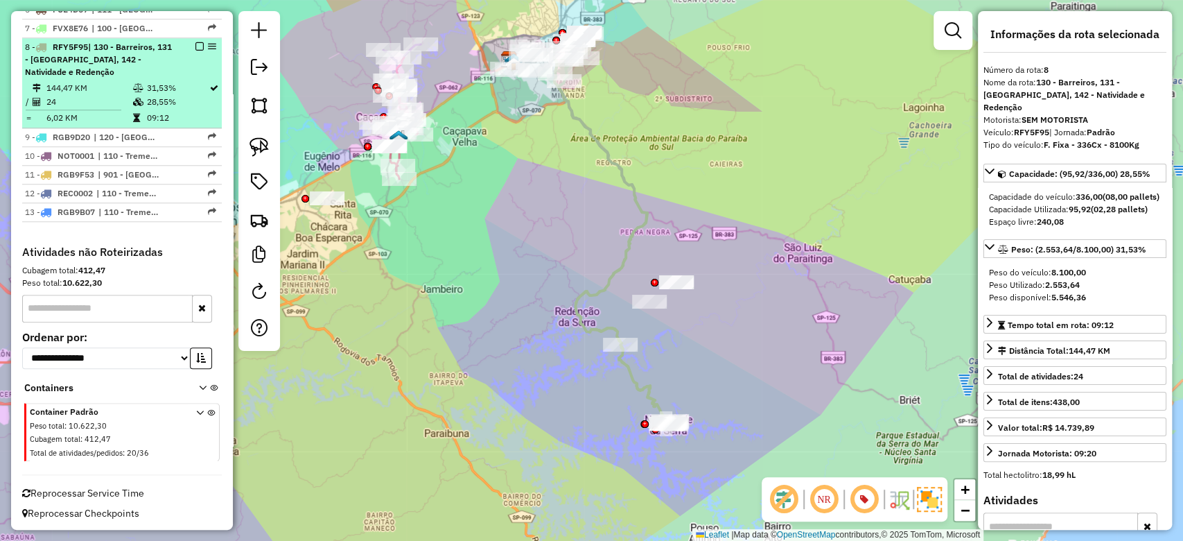
click at [196, 45] on em at bounding box center [200, 46] width 8 height 8
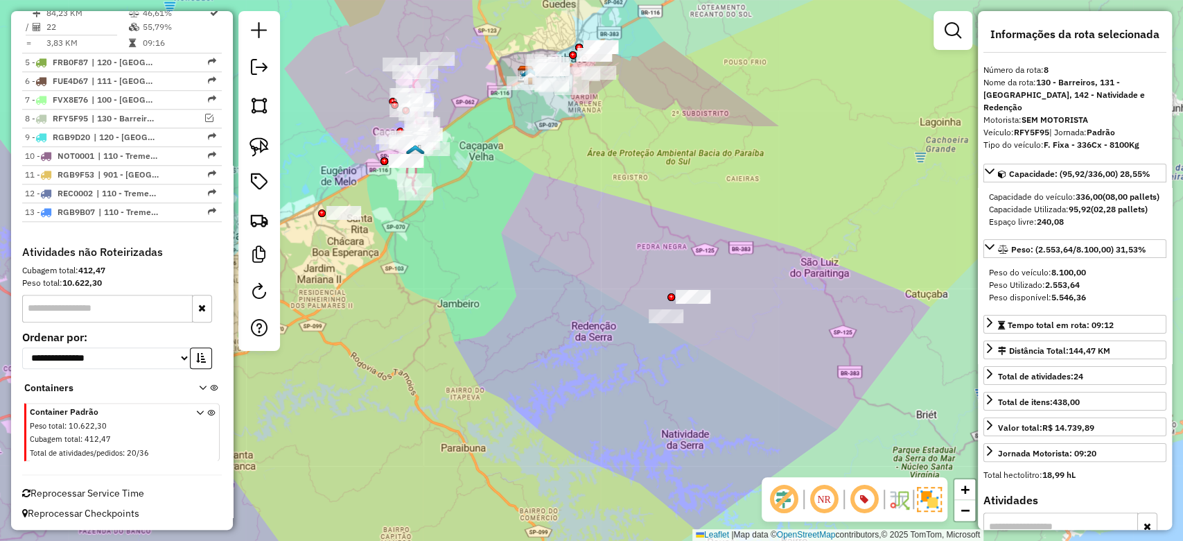
drag, startPoint x: 455, startPoint y: 202, endPoint x: 546, endPoint y: 244, distance: 100.5
click at [546, 244] on div "Janela de atendimento Grade de atendimento Capacidade Transportadoras Veículos …" at bounding box center [591, 270] width 1183 height 541
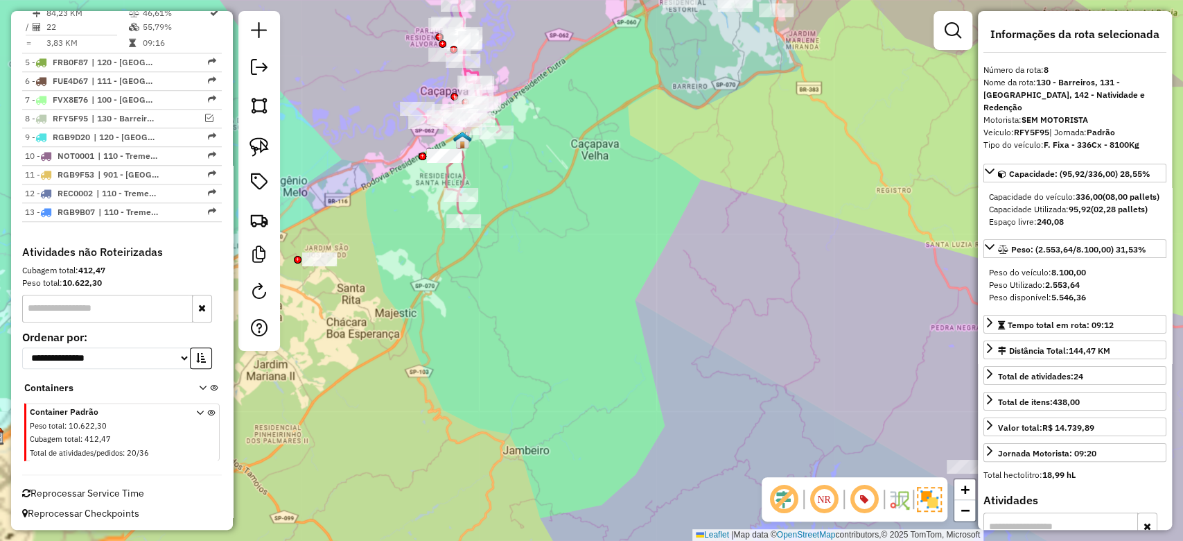
drag, startPoint x: 728, startPoint y: 205, endPoint x: 608, endPoint y: 205, distance: 119.9
click at [608, 205] on div "Janela de atendimento Grade de atendimento Capacidade Transportadoras Veículos …" at bounding box center [591, 270] width 1183 height 541
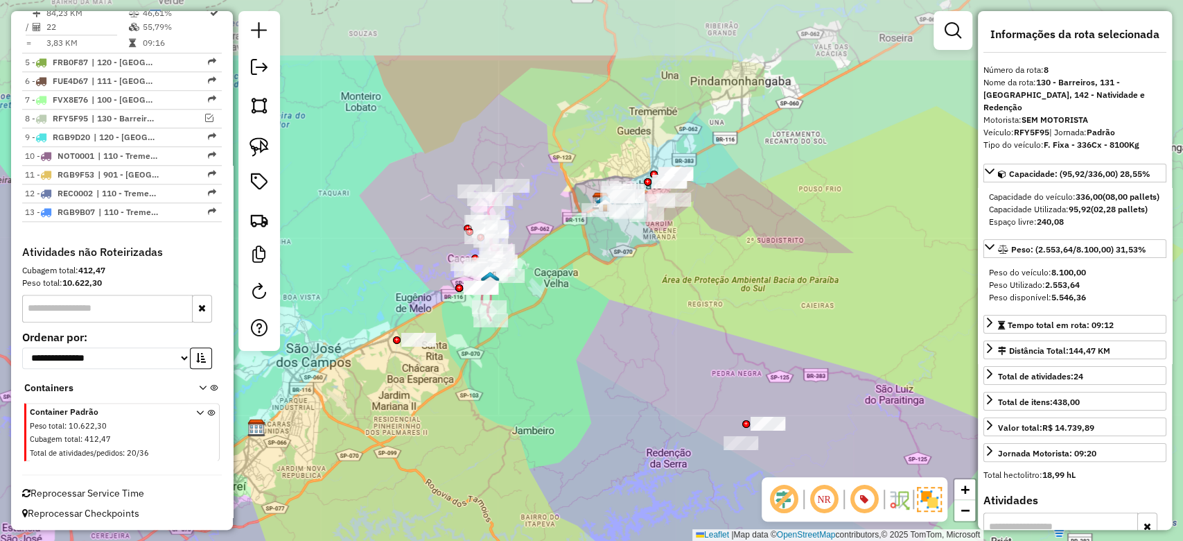
drag, startPoint x: 630, startPoint y: 200, endPoint x: 639, endPoint y: 309, distance: 110.0
click at [639, 309] on div "Janela de atendimento Grade de atendimento Capacidade Transportadoras Veículos …" at bounding box center [591, 270] width 1183 height 541
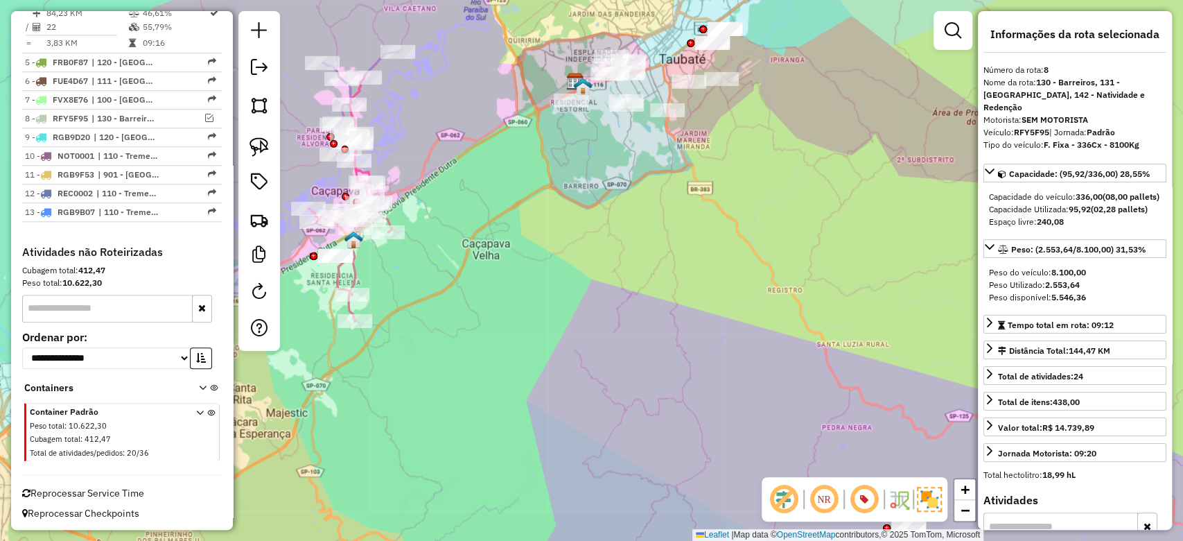
drag, startPoint x: 686, startPoint y: 211, endPoint x: 710, endPoint y: 372, distance: 163.2
click at [710, 372] on div "Janela de atendimento Grade de atendimento Capacidade Transportadoras Veículos …" at bounding box center [591, 270] width 1183 height 541
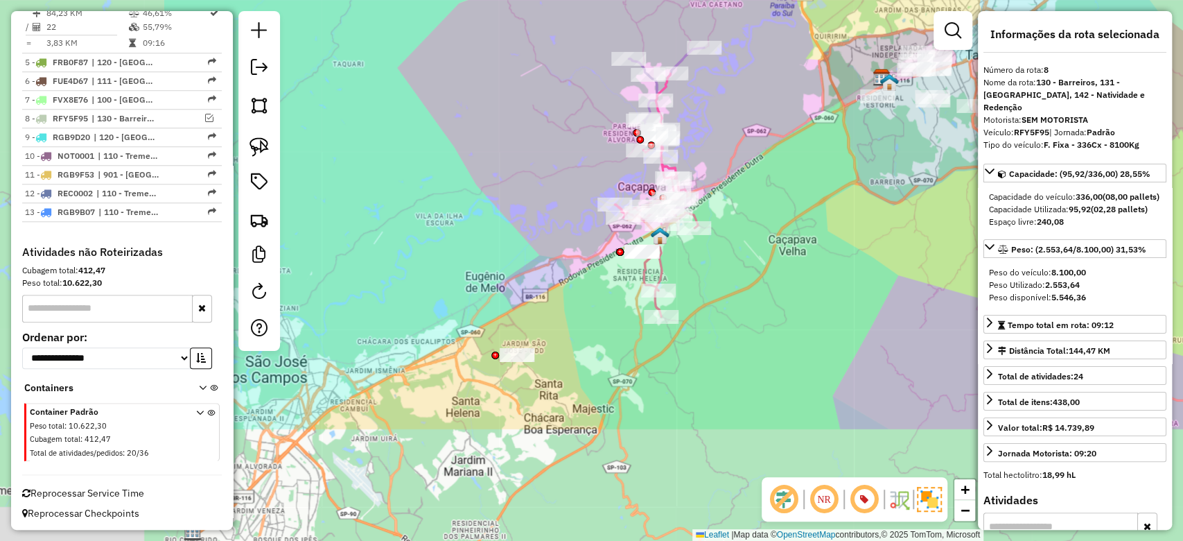
drag, startPoint x: 466, startPoint y: 379, endPoint x: 708, endPoint y: 241, distance: 278.2
click at [745, 211] on div "Janela de atendimento Grade de atendimento Capacidade Transportadoras Veículos …" at bounding box center [591, 270] width 1183 height 541
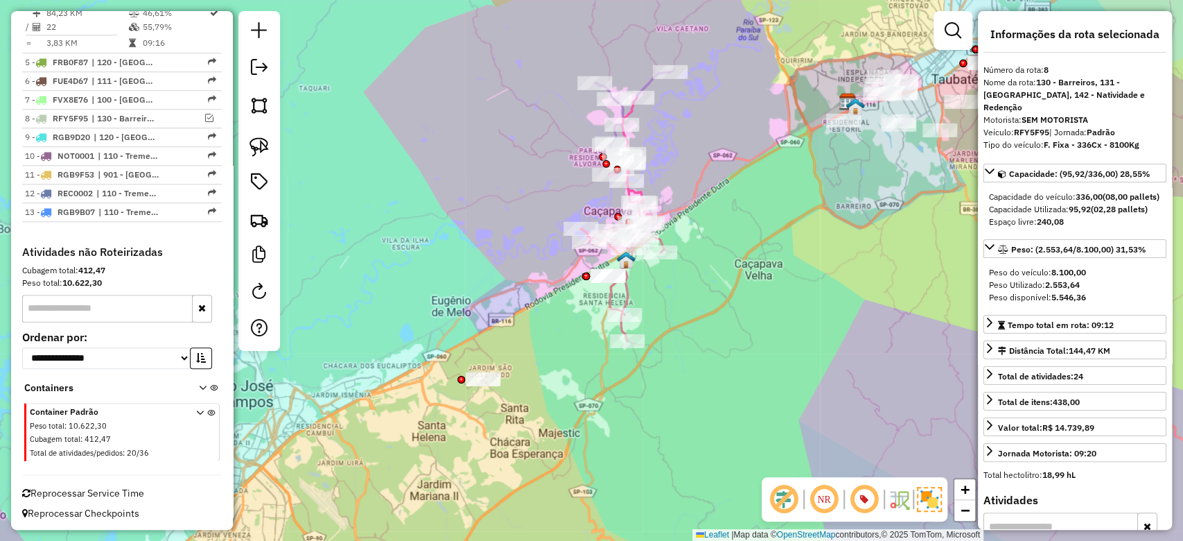
drag, startPoint x: 512, startPoint y: 334, endPoint x: 402, endPoint y: 394, distance: 125.3
click at [403, 394] on div "Janela de atendimento Grade de atendimento Capacidade Transportadoras Veículos …" at bounding box center [591, 270] width 1183 height 541
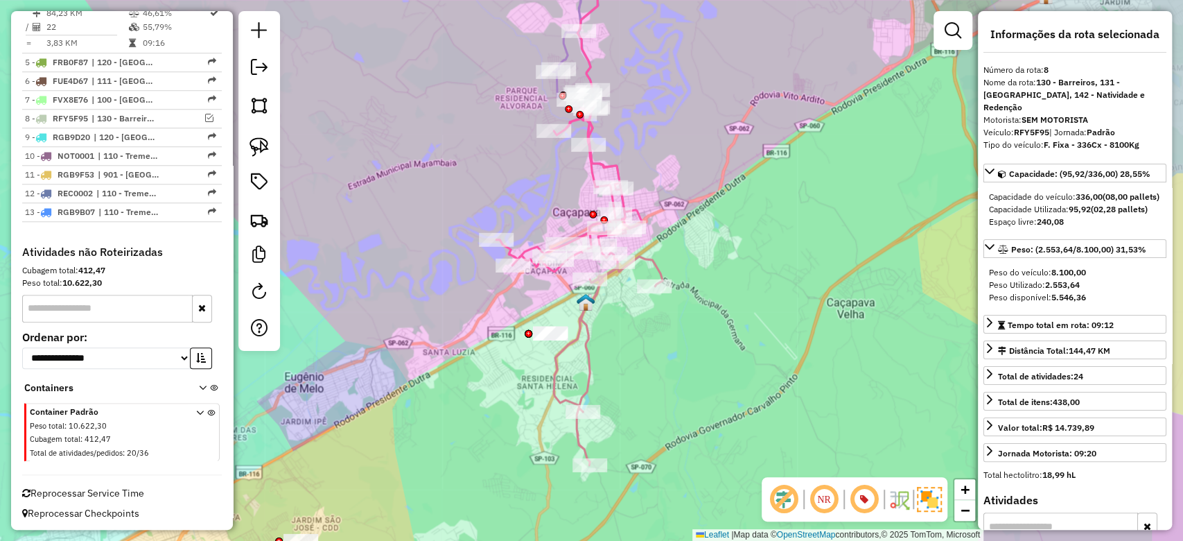
drag, startPoint x: 474, startPoint y: 228, endPoint x: 366, endPoint y: 396, distance: 199.6
click at [366, 396] on div "Janela de atendimento Grade de atendimento Capacidade Transportadoras Veículos …" at bounding box center [591, 270] width 1183 height 541
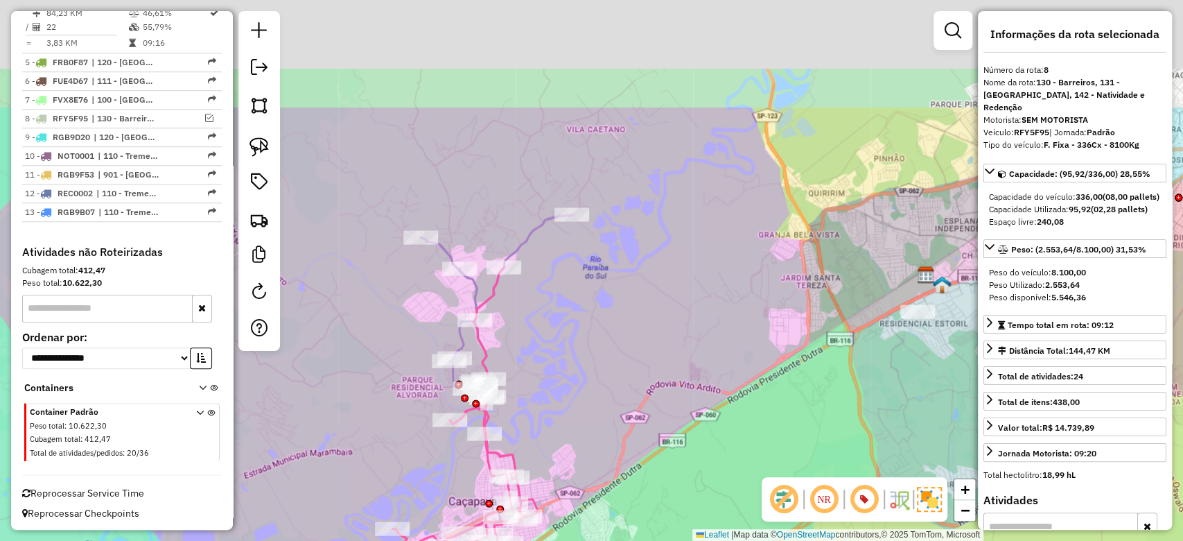
drag, startPoint x: 388, startPoint y: 185, endPoint x: 378, endPoint y: 326, distance: 141.1
click at [365, 341] on div "Janela de atendimento Grade de atendimento Capacidade Transportadoras Veículos …" at bounding box center [591, 270] width 1183 height 541
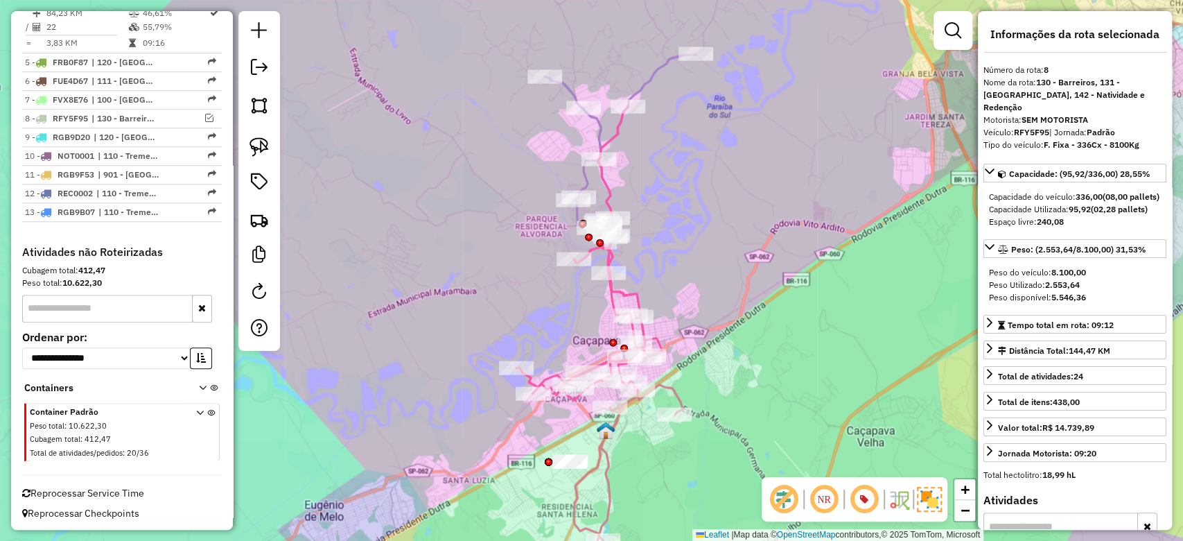
drag, startPoint x: 391, startPoint y: 334, endPoint x: 337, endPoint y: 356, distance: 58.2
click at [340, 356] on div "Janela de atendimento Grade de atendimento Capacidade Transportadoras Veículos …" at bounding box center [591, 270] width 1183 height 541
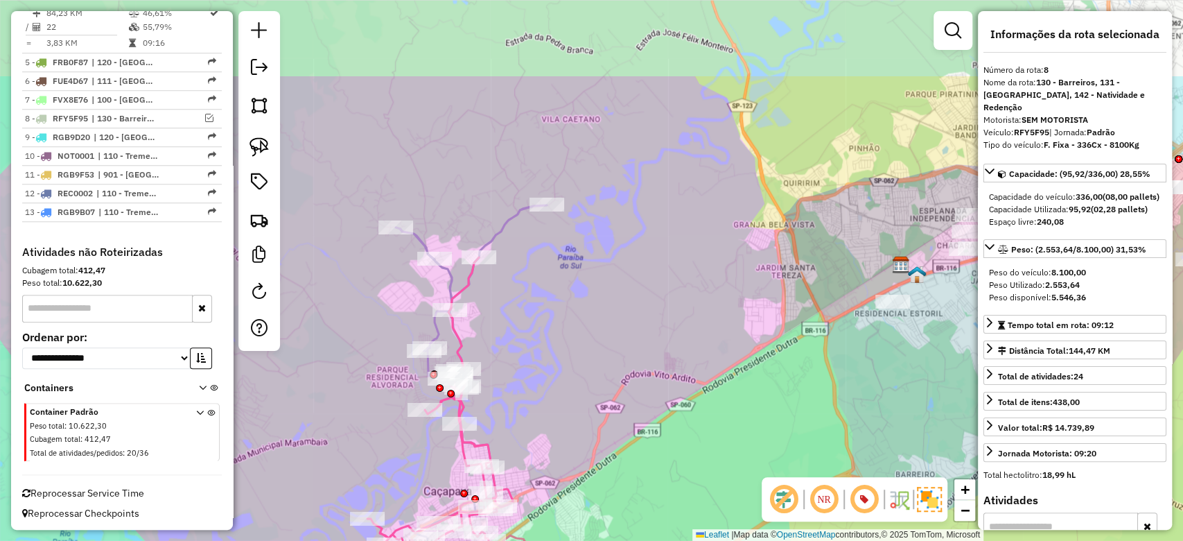
drag, startPoint x: 405, startPoint y: 196, endPoint x: 319, endPoint y: 336, distance: 164.3
click at [305, 342] on div "Janela de atendimento Grade de atendimento Capacidade Transportadoras Veículos …" at bounding box center [591, 270] width 1183 height 541
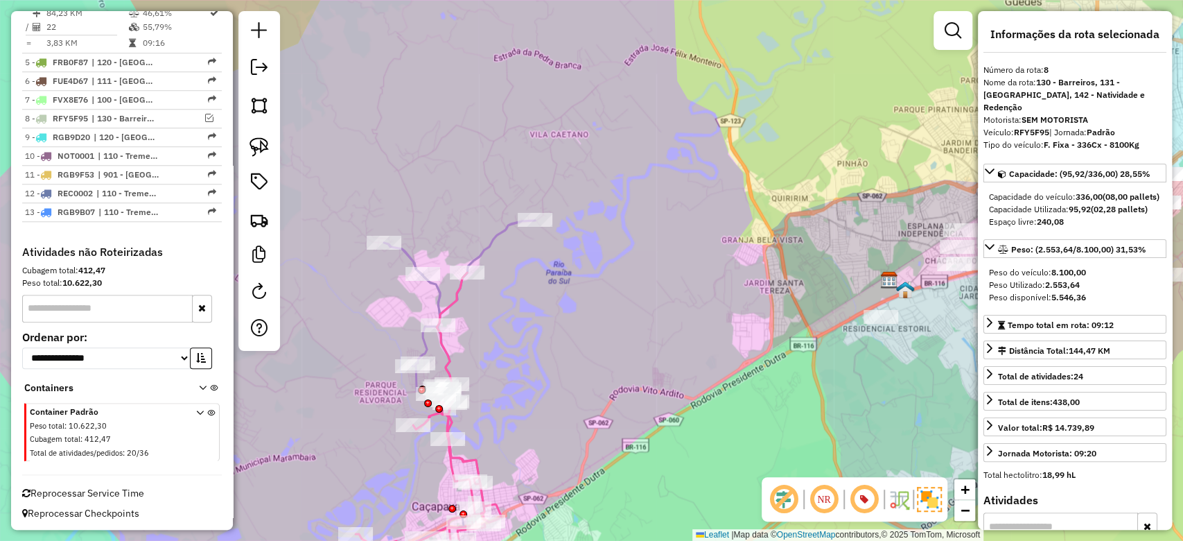
click at [412, 257] on icon at bounding box center [459, 386] width 151 height 333
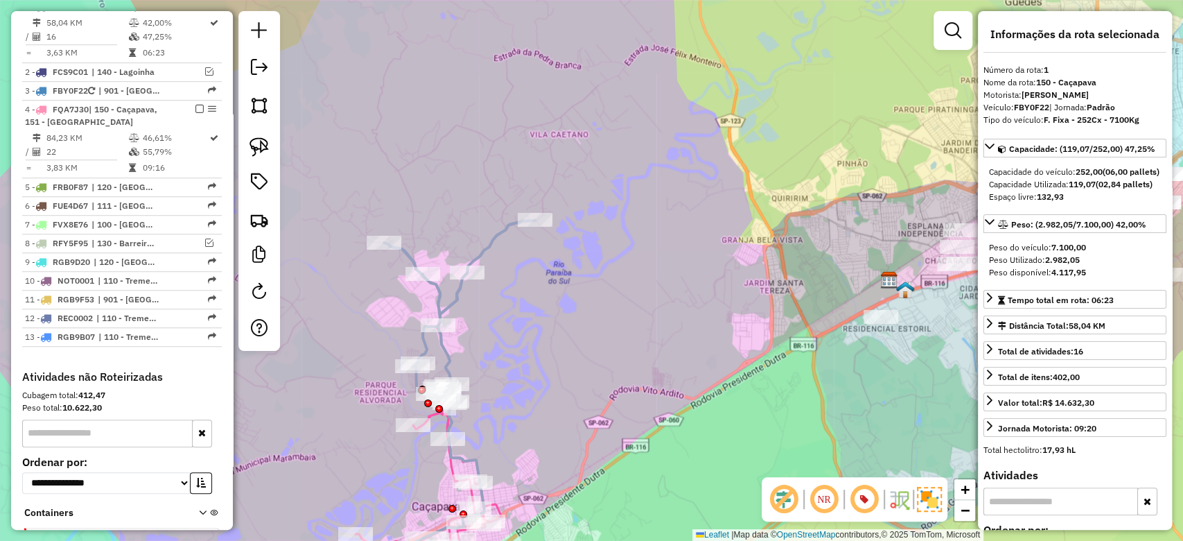
scroll to position [588, 0]
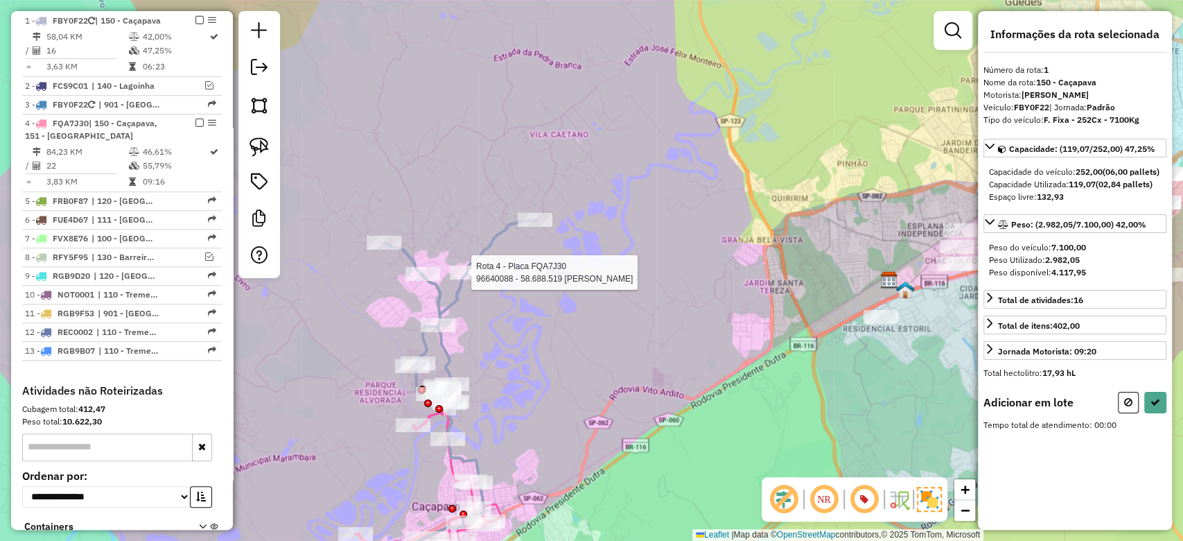
select select "**********"
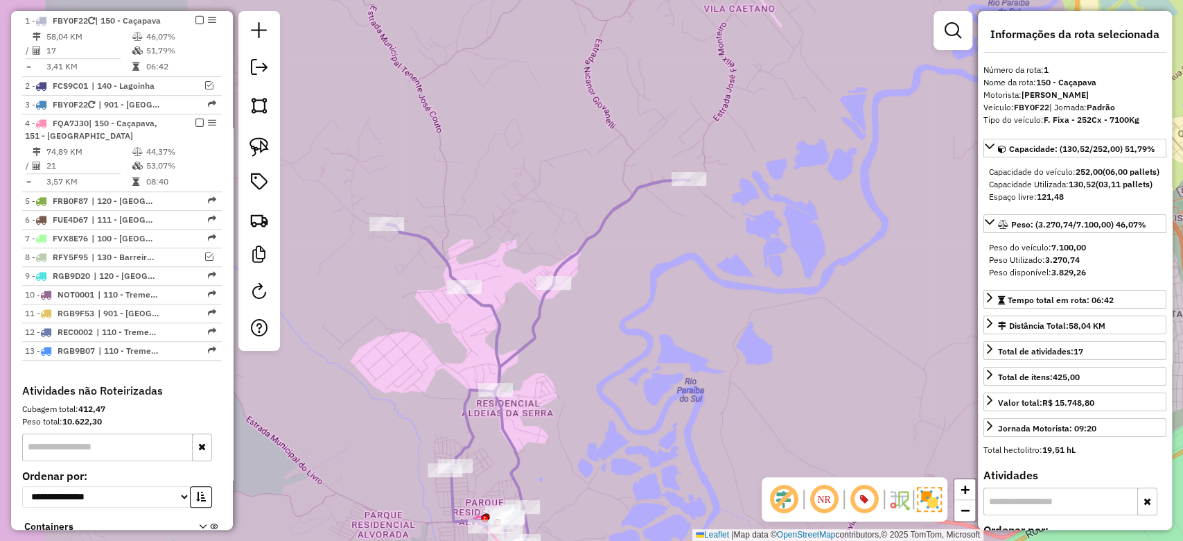
drag, startPoint x: 546, startPoint y: 389, endPoint x: 685, endPoint y: 336, distance: 148.6
click at [689, 333] on div "Janela de atendimento Grade de atendimento Capacidade Transportadoras Veículos …" at bounding box center [591, 270] width 1183 height 541
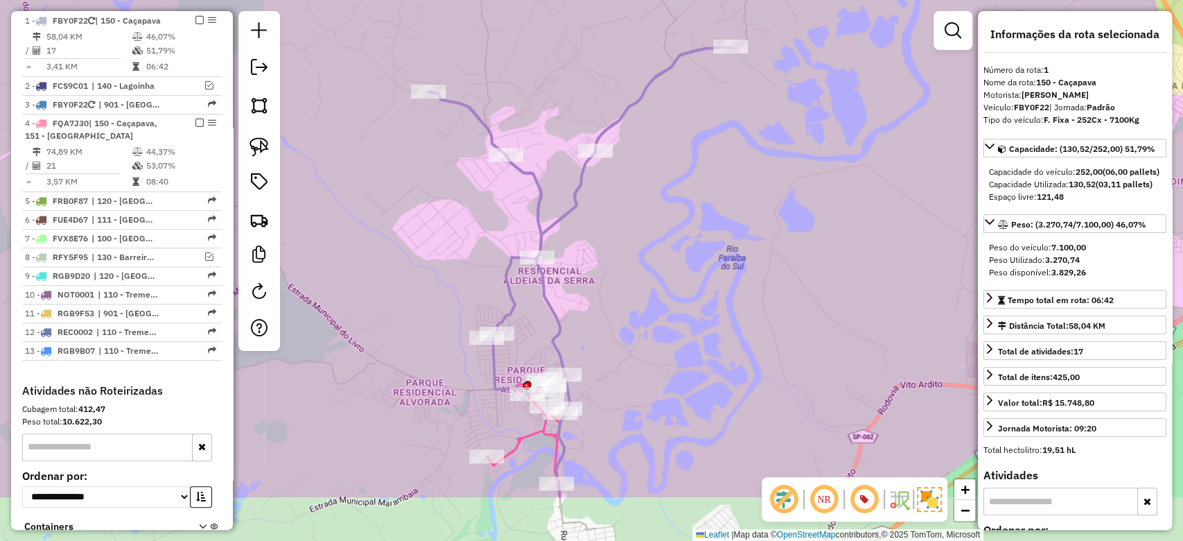
drag, startPoint x: 663, startPoint y: 361, endPoint x: 643, endPoint y: 263, distance: 99.8
click at [643, 263] on div "Janela de atendimento Grade de atendimento Capacidade Transportadoras Veículos …" at bounding box center [591, 270] width 1183 height 541
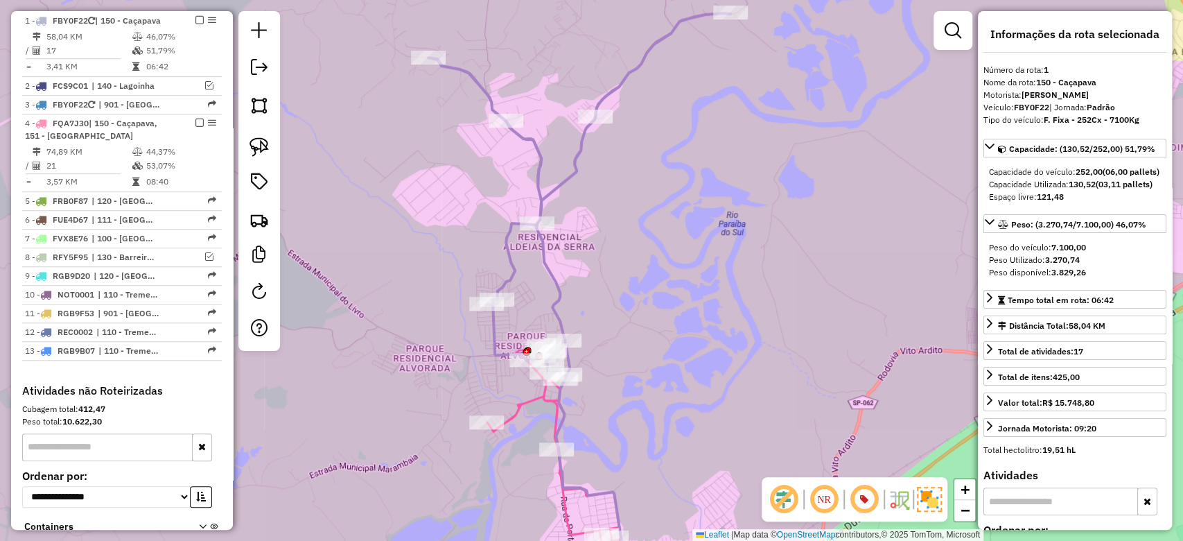
drag, startPoint x: 621, startPoint y: 292, endPoint x: 621, endPoint y: 258, distance: 34.0
click at [621, 258] on div "Janela de atendimento Grade de atendimento Capacidade Transportadoras Veículos …" at bounding box center [591, 270] width 1183 height 541
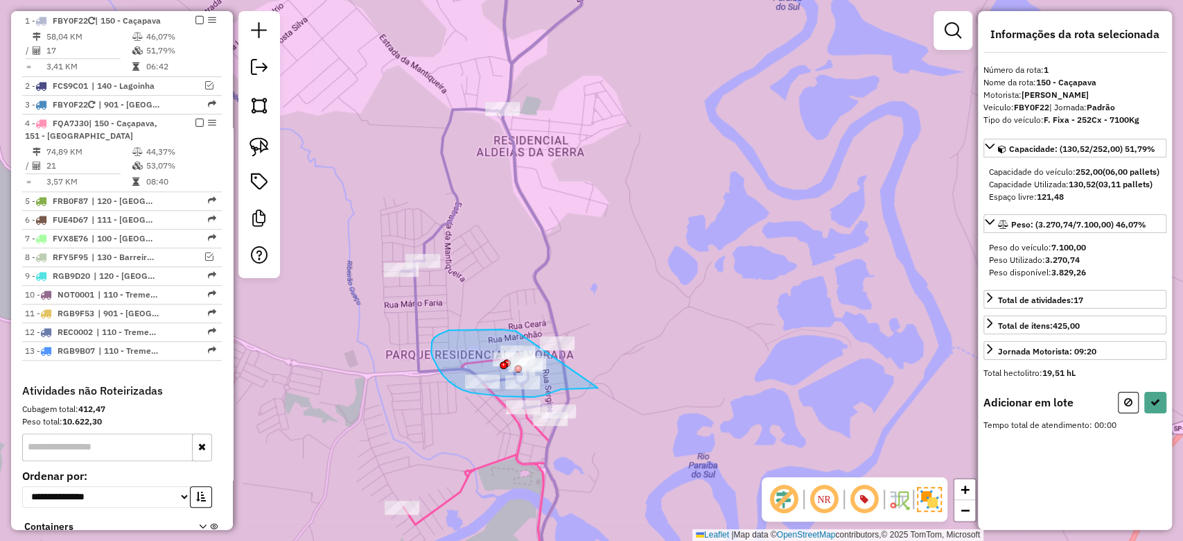
drag, startPoint x: 516, startPoint y: 331, endPoint x: 595, endPoint y: 387, distance: 97.0
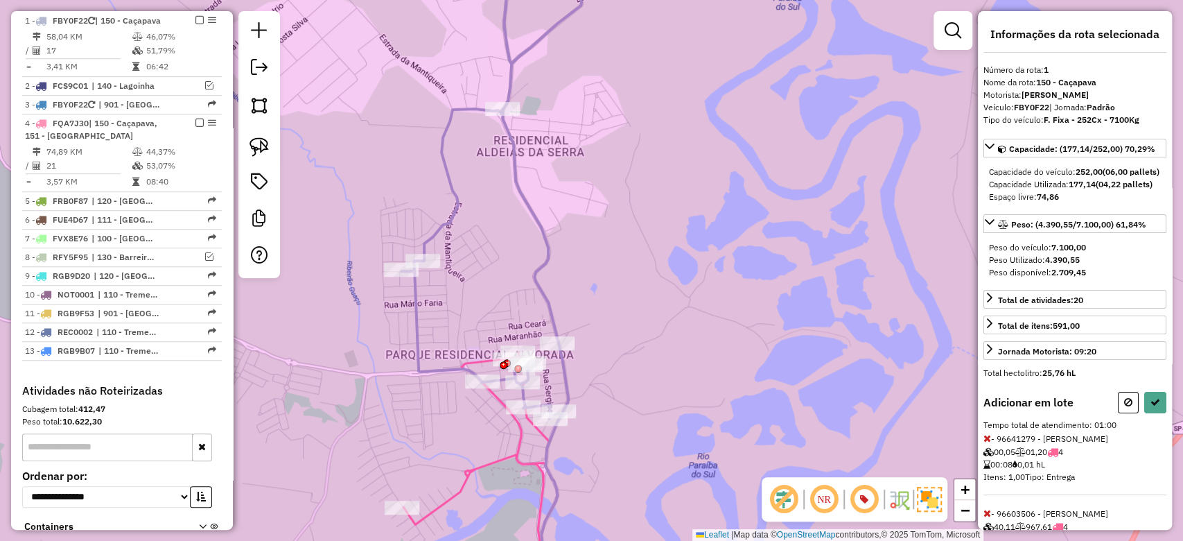
select select "**********"
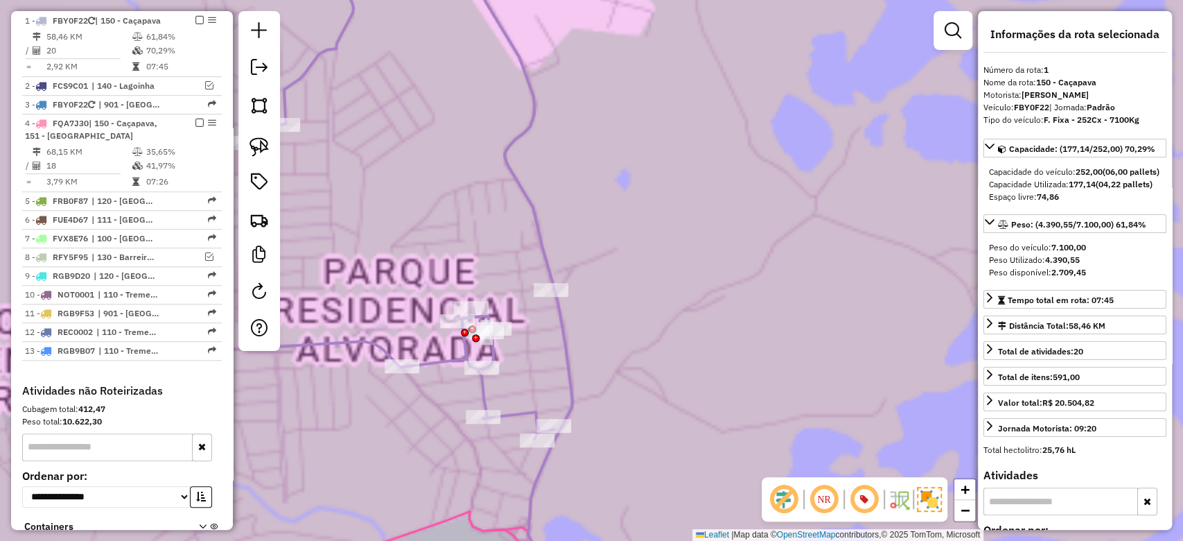
drag, startPoint x: 624, startPoint y: 447, endPoint x: 612, endPoint y: 292, distance: 155.7
click at [612, 292] on div "Janela de atendimento Grade de atendimento Capacidade Transportadoras Veículos …" at bounding box center [591, 270] width 1183 height 541
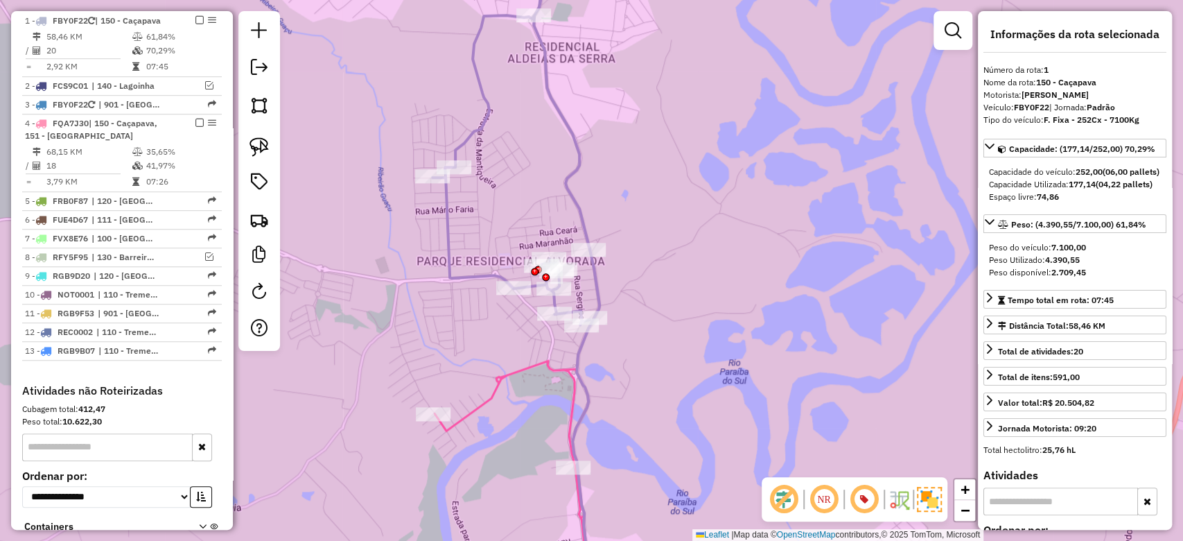
drag, startPoint x: 672, startPoint y: 421, endPoint x: 693, endPoint y: 334, distance: 89.1
click at [693, 334] on div "Janela de atendimento Grade de atendimento Capacidade Transportadoras Veículos …" at bounding box center [591, 270] width 1183 height 541
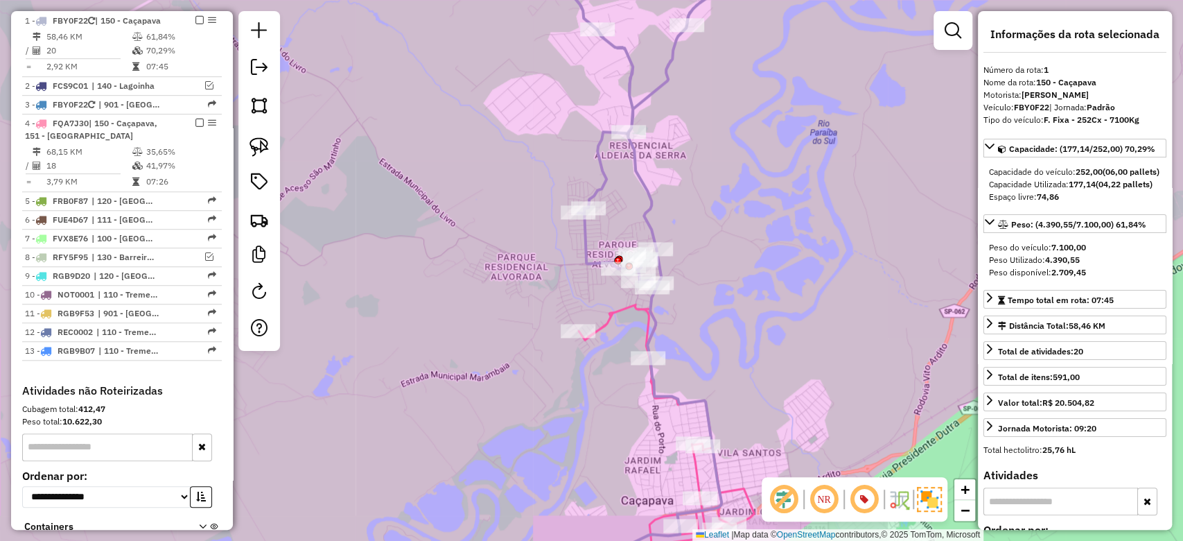
drag, startPoint x: 735, startPoint y: 356, endPoint x: 697, endPoint y: 336, distance: 43.1
click at [697, 336] on div "Janela de atendimento Grade de atendimento Capacidade Transportadoras Veículos …" at bounding box center [591, 270] width 1183 height 541
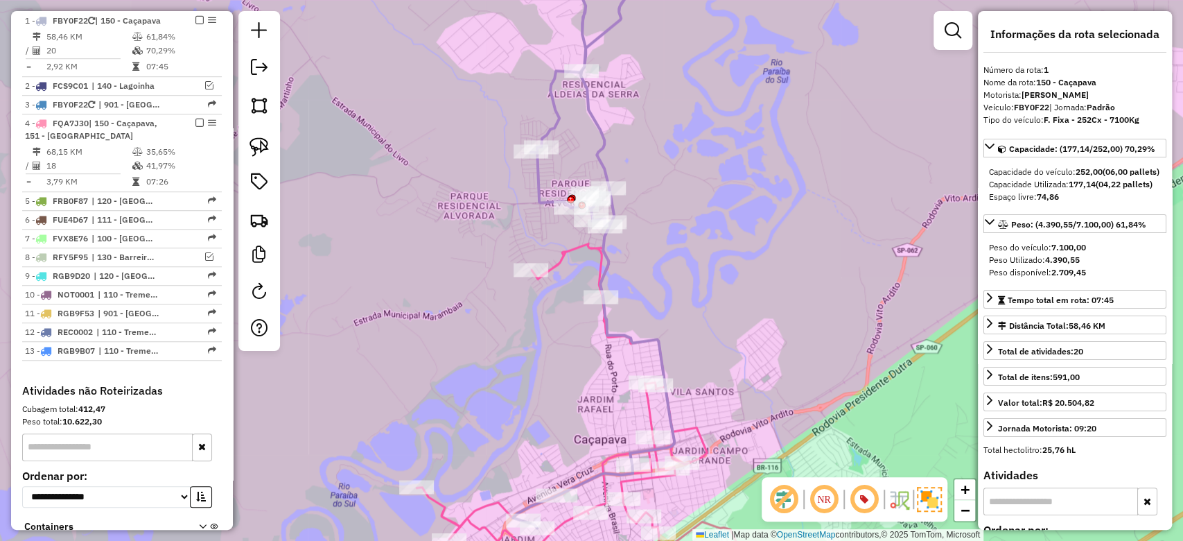
drag, startPoint x: 719, startPoint y: 347, endPoint x: 710, endPoint y: 308, distance: 40.5
click at [710, 308] on div "Janela de atendimento Grade de atendimento Capacidade Transportadoras Veículos …" at bounding box center [591, 270] width 1183 height 541
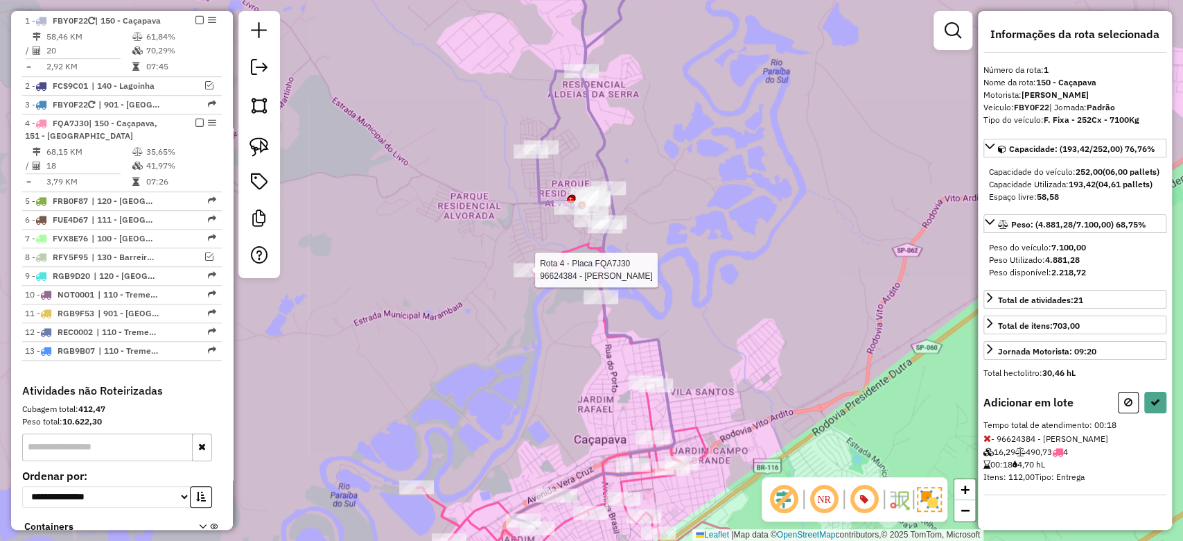
select select "**********"
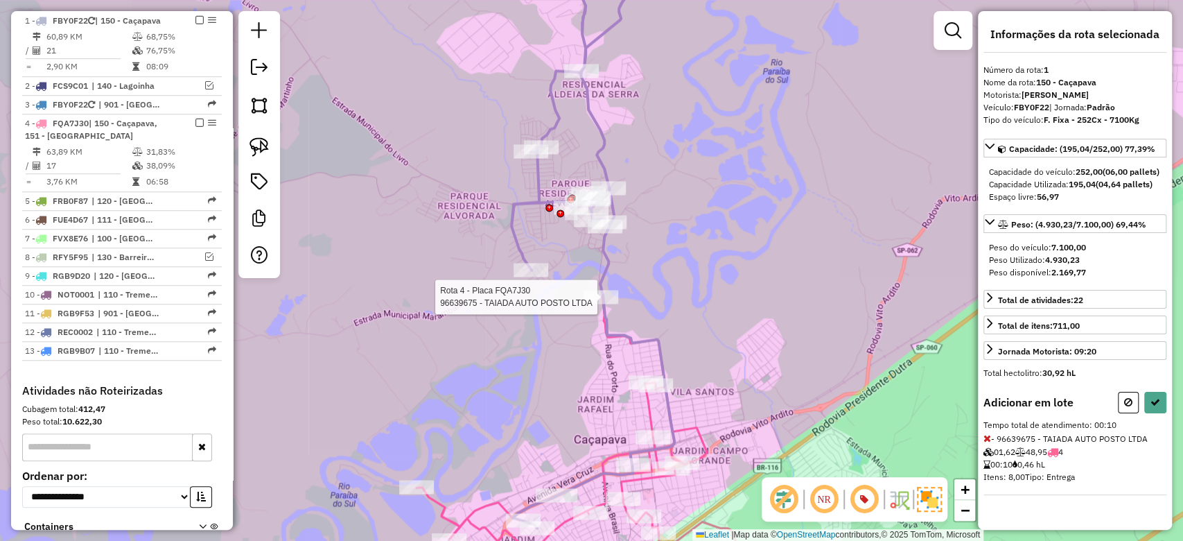
select select "**********"
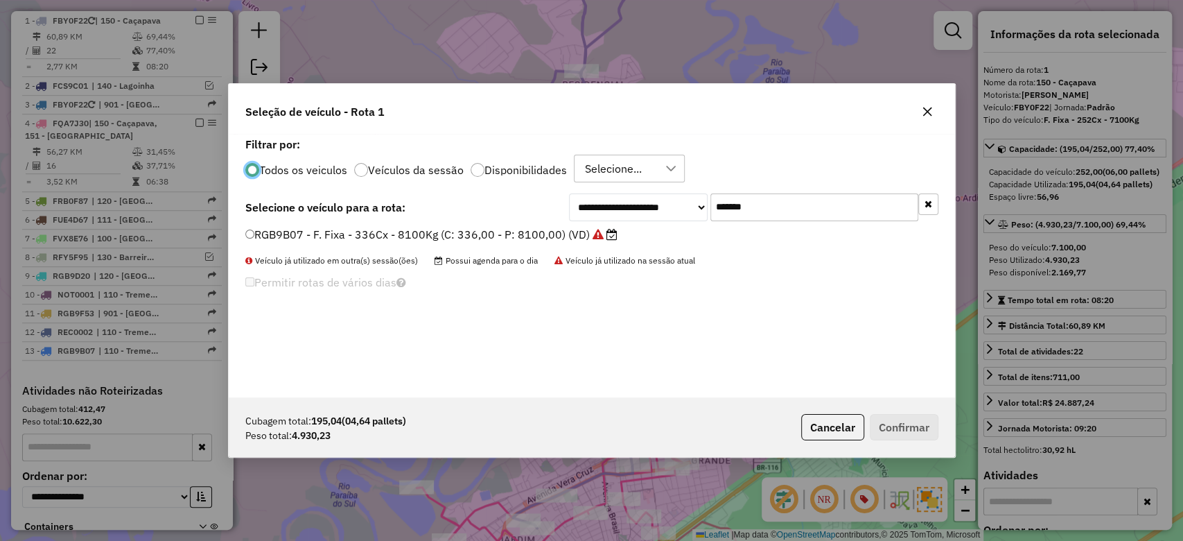
scroll to position [7, 4]
drag, startPoint x: 777, startPoint y: 207, endPoint x: 385, endPoint y: 214, distance: 392.5
click at [385, 214] on div "**********" at bounding box center [591, 207] width 693 height 28
paste input "text"
type input "*******"
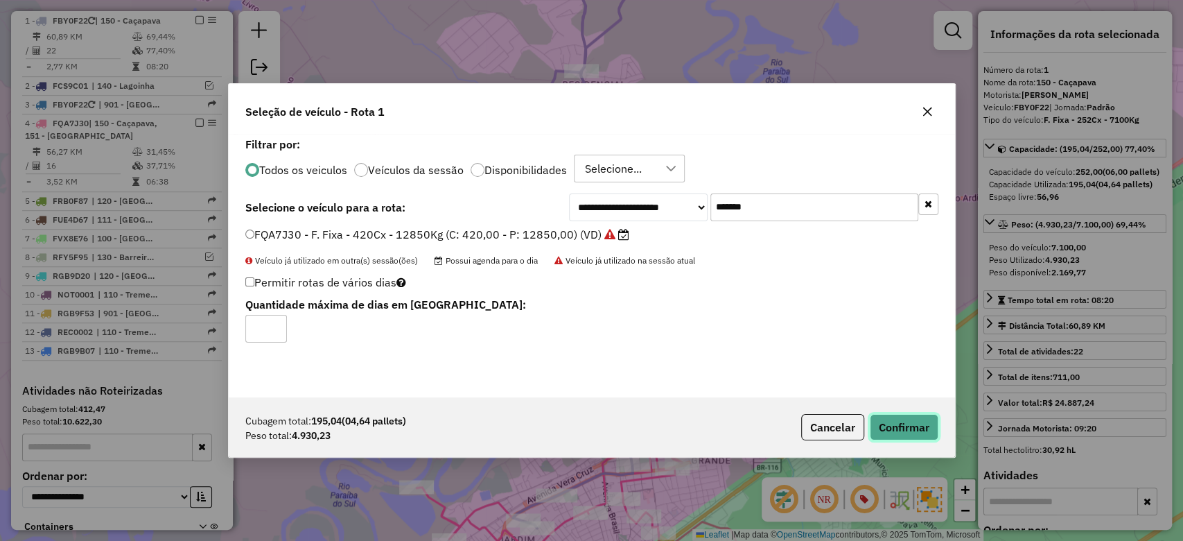
click at [908, 419] on button "Confirmar" at bounding box center [904, 427] width 69 height 26
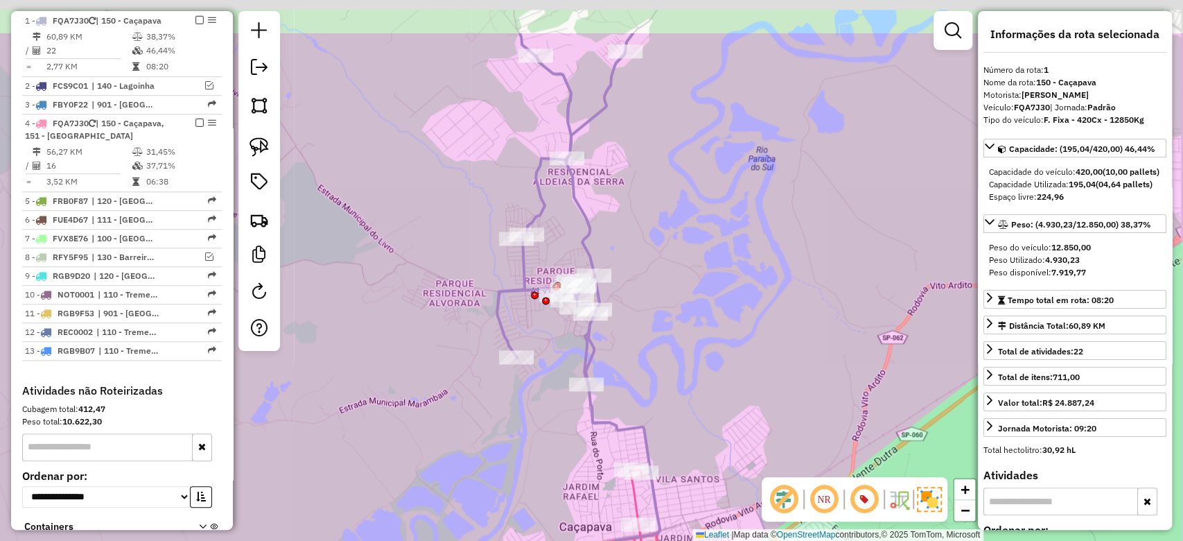
drag, startPoint x: 441, startPoint y: 306, endPoint x: 425, endPoint y: 355, distance: 51.7
click at [427, 360] on div "Janela de atendimento Grade de atendimento Capacidade Transportadoras Veículos …" at bounding box center [591, 270] width 1183 height 541
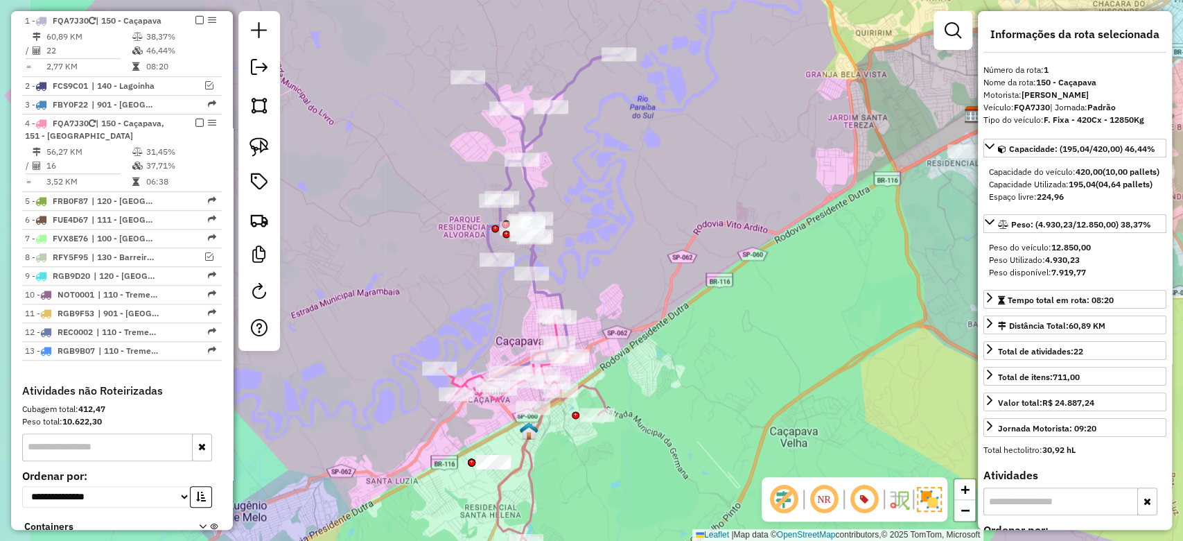
drag, startPoint x: 660, startPoint y: 281, endPoint x: 699, endPoint y: 238, distance: 57.4
click at [699, 238] on div "Janela de atendimento Grade de atendimento Capacidade Transportadoras Veículos …" at bounding box center [591, 270] width 1183 height 541
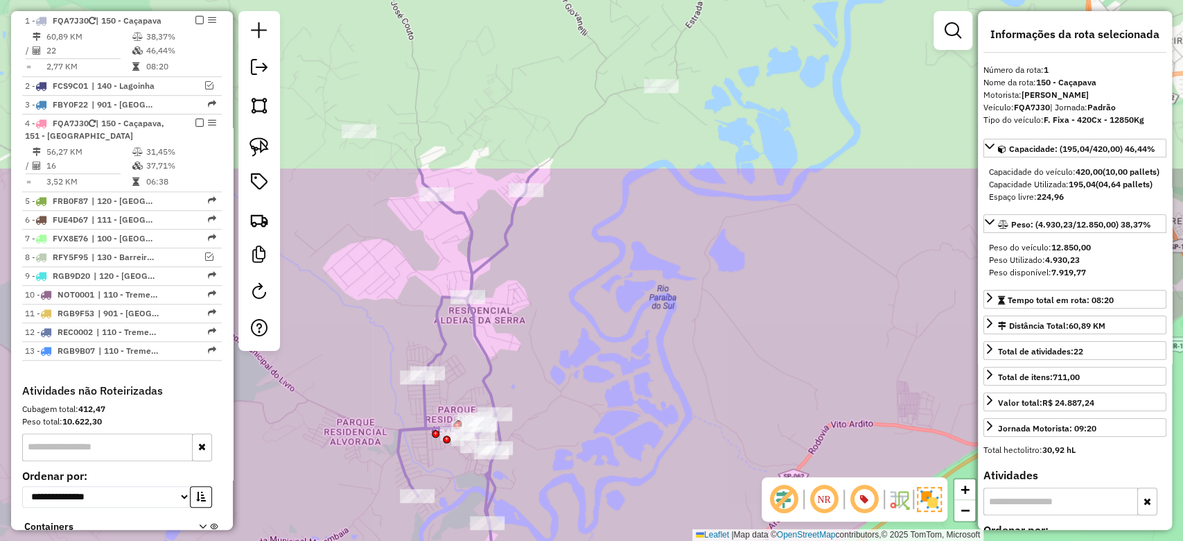
drag, startPoint x: 555, startPoint y: 177, endPoint x: 596, endPoint y: 399, distance: 225.5
click at [596, 399] on div "Janela de atendimento Grade de atendimento Capacidade Transportadoras Veículos …" at bounding box center [591, 270] width 1183 height 541
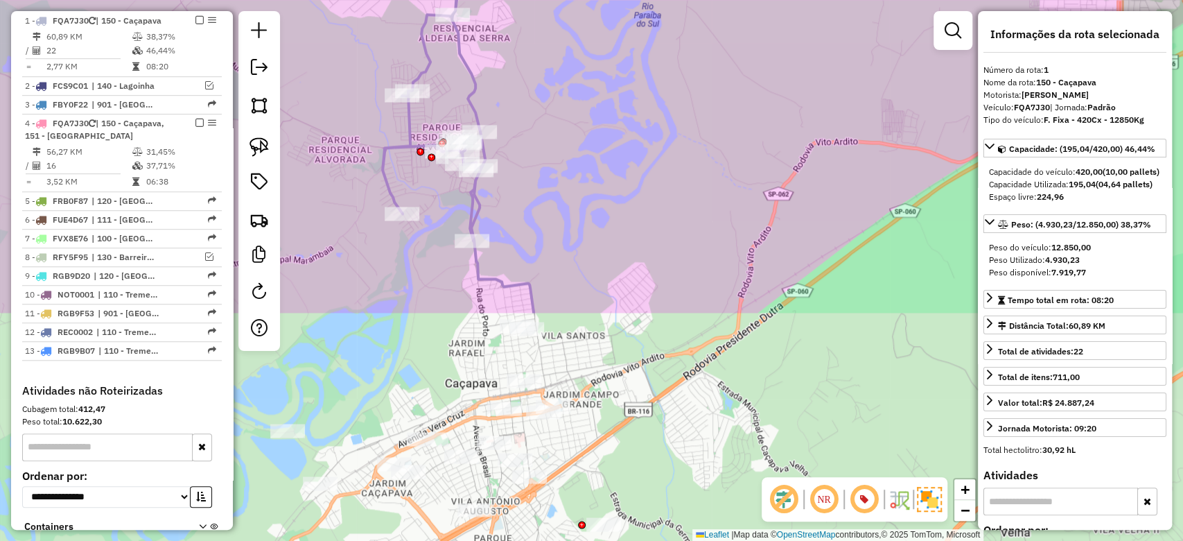
drag, startPoint x: 593, startPoint y: 393, endPoint x: 578, endPoint y: 111, distance: 282.6
click at [578, 111] on div "Janela de atendimento Grade de atendimento Capacidade Transportadoras Veículos …" at bounding box center [591, 270] width 1183 height 541
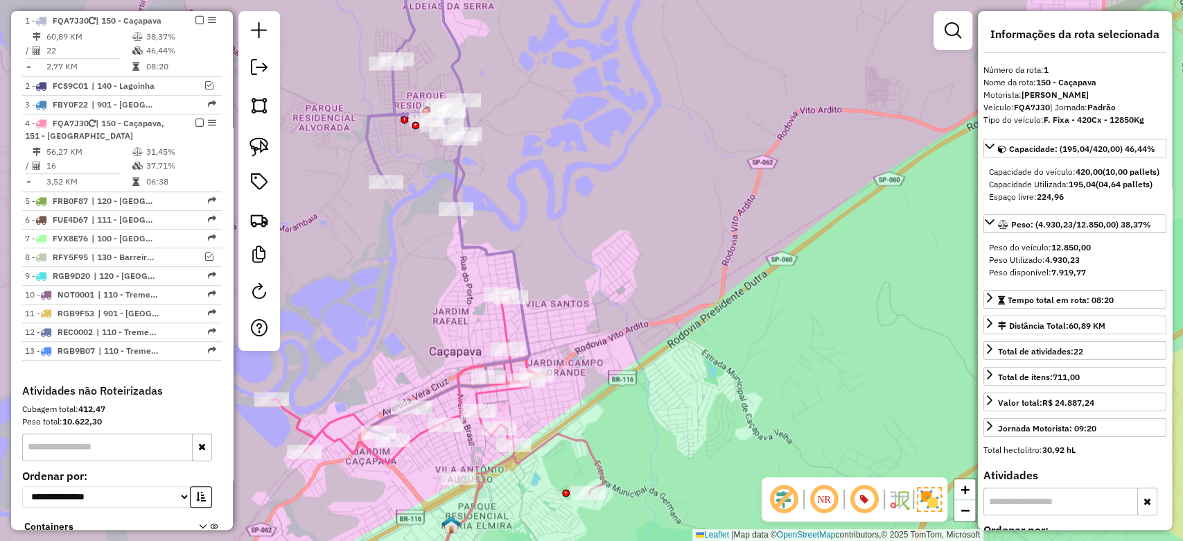
drag, startPoint x: 607, startPoint y: 356, endPoint x: 591, endPoint y: 324, distance: 35.7
click at [591, 324] on div "Janela de atendimento Grade de atendimento Capacidade Transportadoras Veículos …" at bounding box center [591, 270] width 1183 height 541
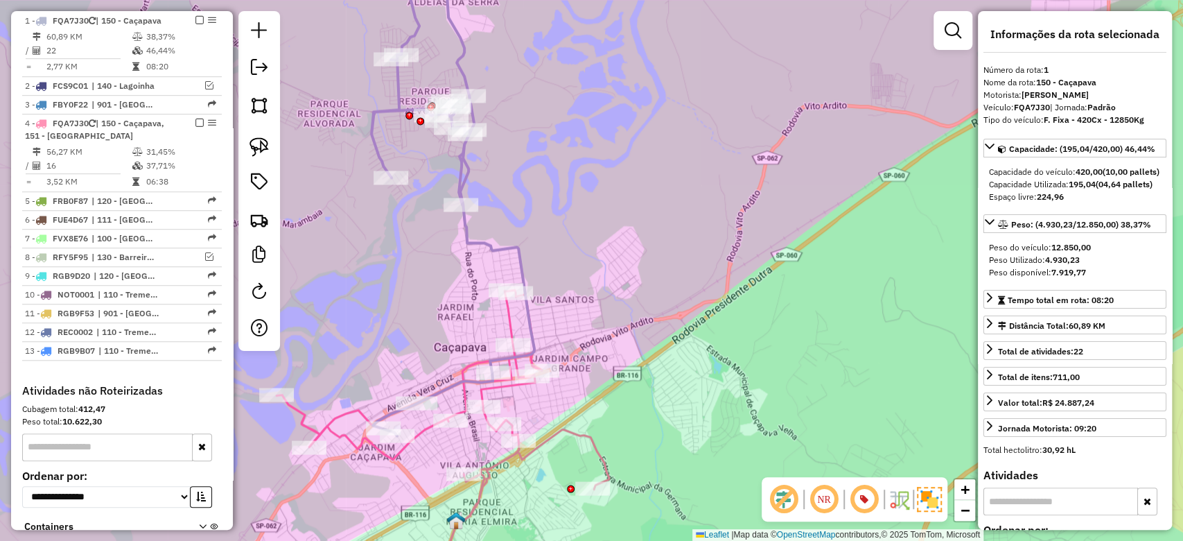
click at [512, 331] on icon at bounding box center [443, 442] width 333 height 305
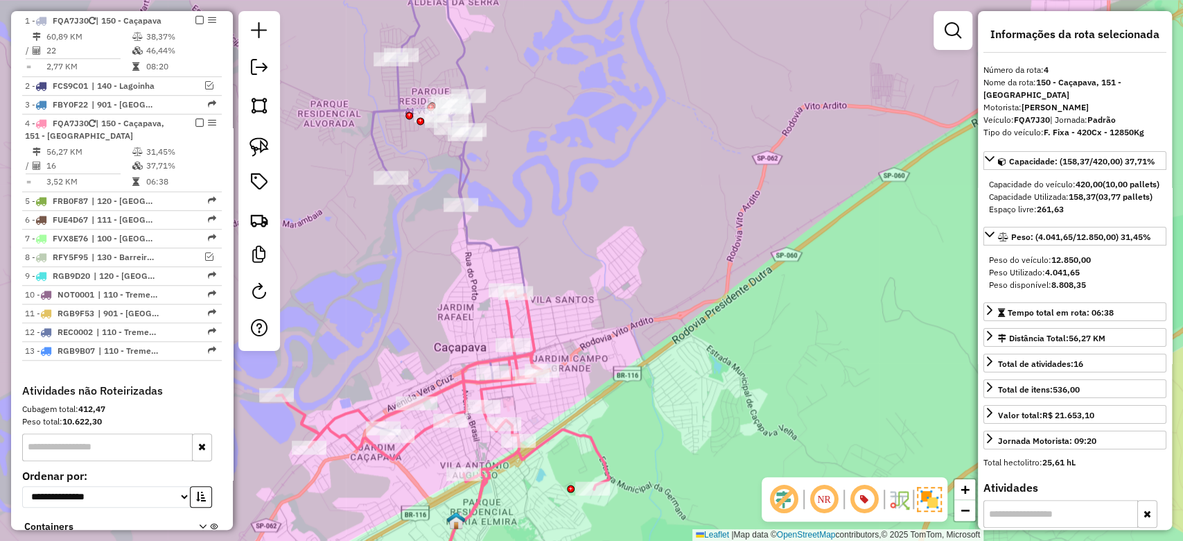
scroll to position [691, 0]
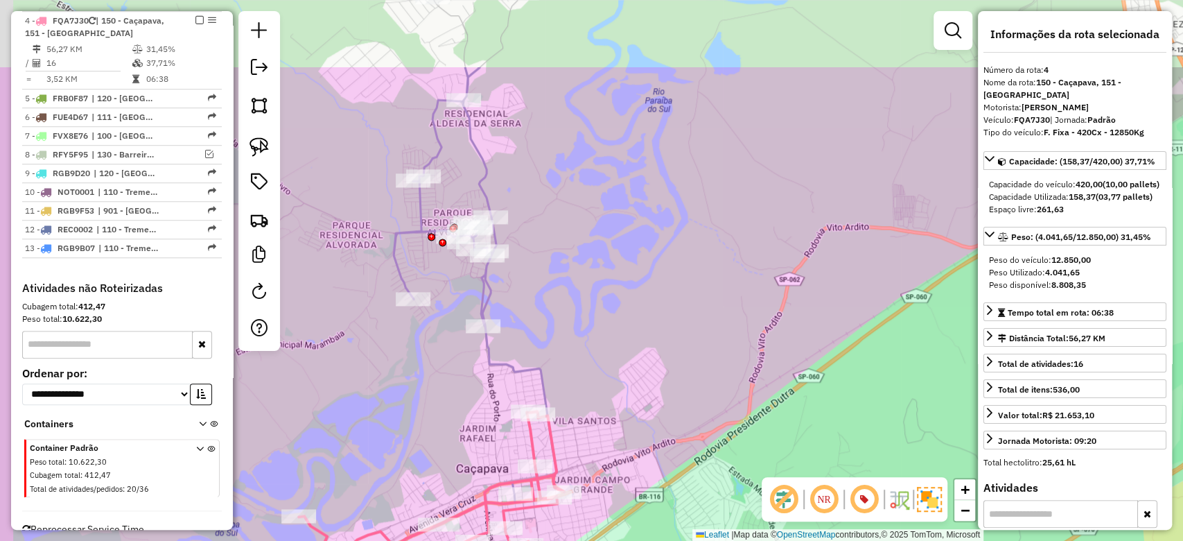
drag, startPoint x: 602, startPoint y: 292, endPoint x: 627, endPoint y: 418, distance: 128.6
click at [627, 418] on div "Janela de atendimento Grade de atendimento Capacidade Transportadoras Veículos …" at bounding box center [591, 270] width 1183 height 541
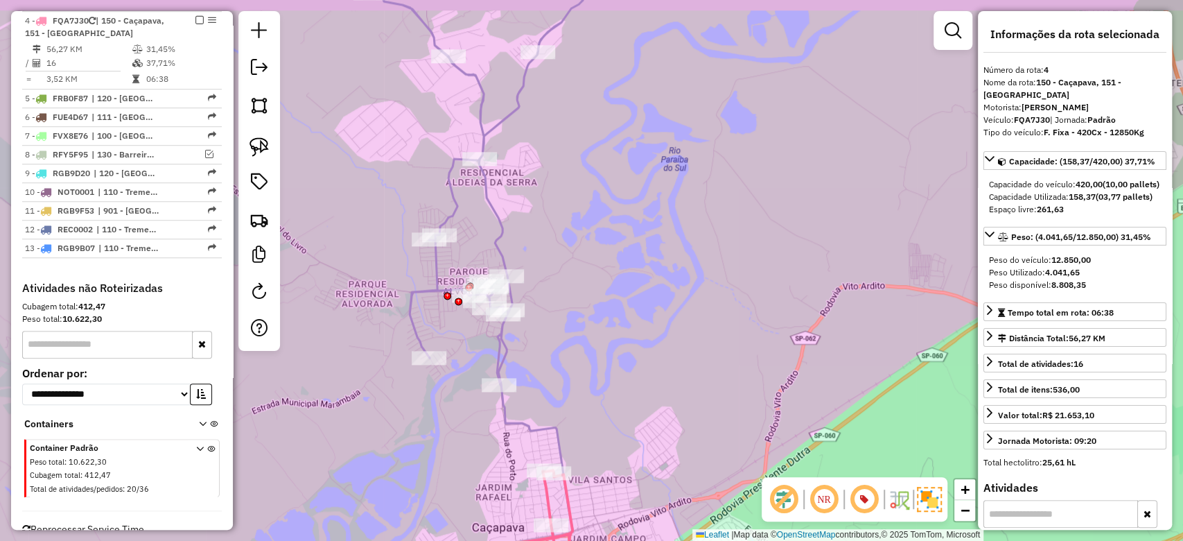
drag, startPoint x: 586, startPoint y: 324, endPoint x: 620, endPoint y: 492, distance: 170.6
click at [620, 496] on div "Janela de atendimento Grade de atendimento Capacidade Transportadoras Veículos …" at bounding box center [591, 270] width 1183 height 541
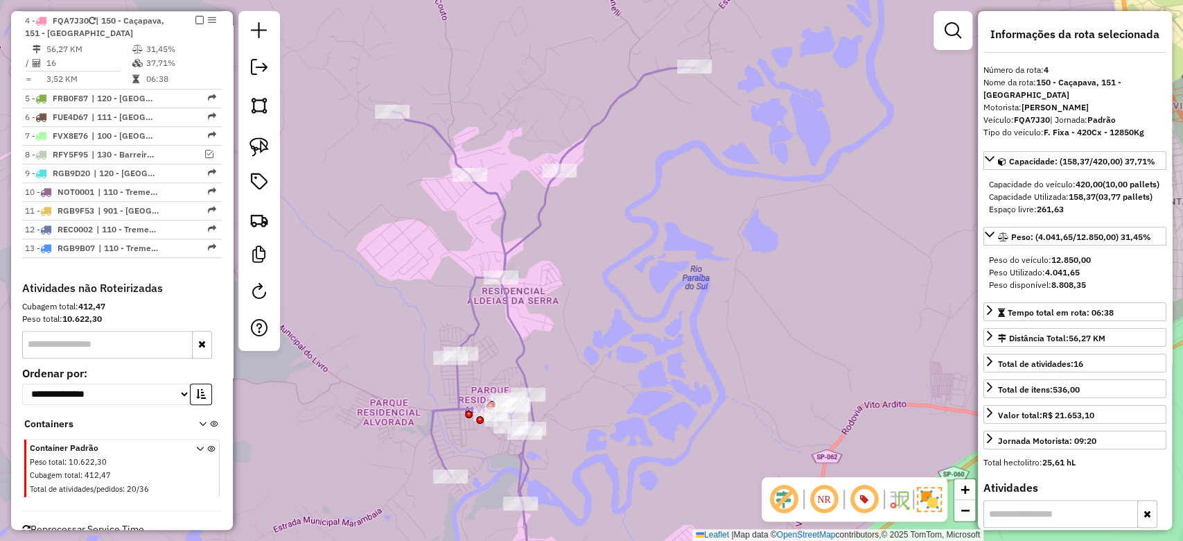
click at [608, 229] on div "Janela de atendimento Grade de atendimento Capacidade Transportadoras Veículos …" at bounding box center [591, 270] width 1183 height 541
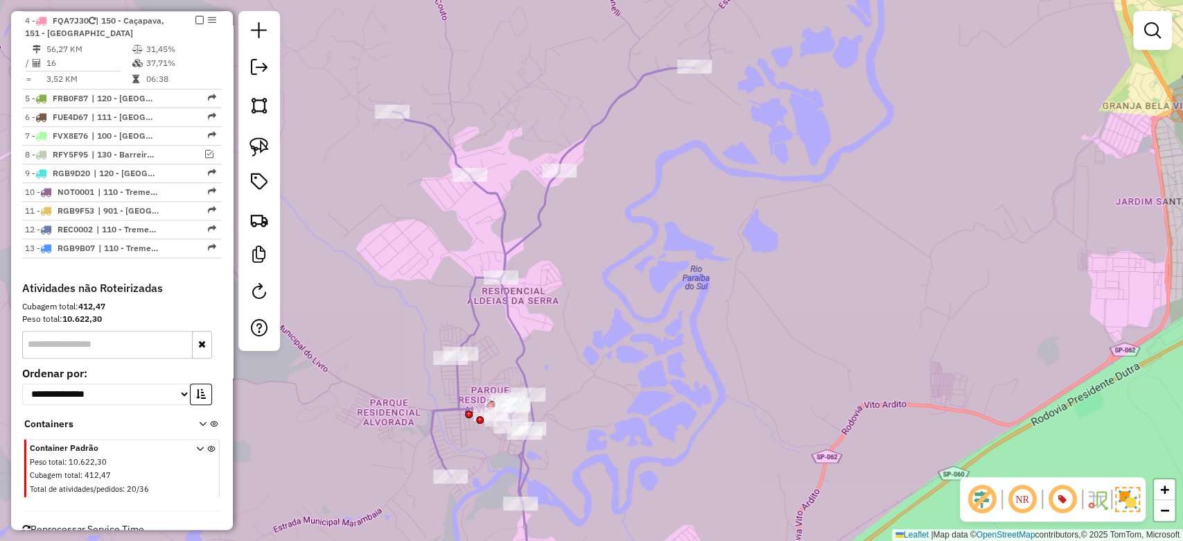
click at [983, 503] on em at bounding box center [982, 499] width 33 height 33
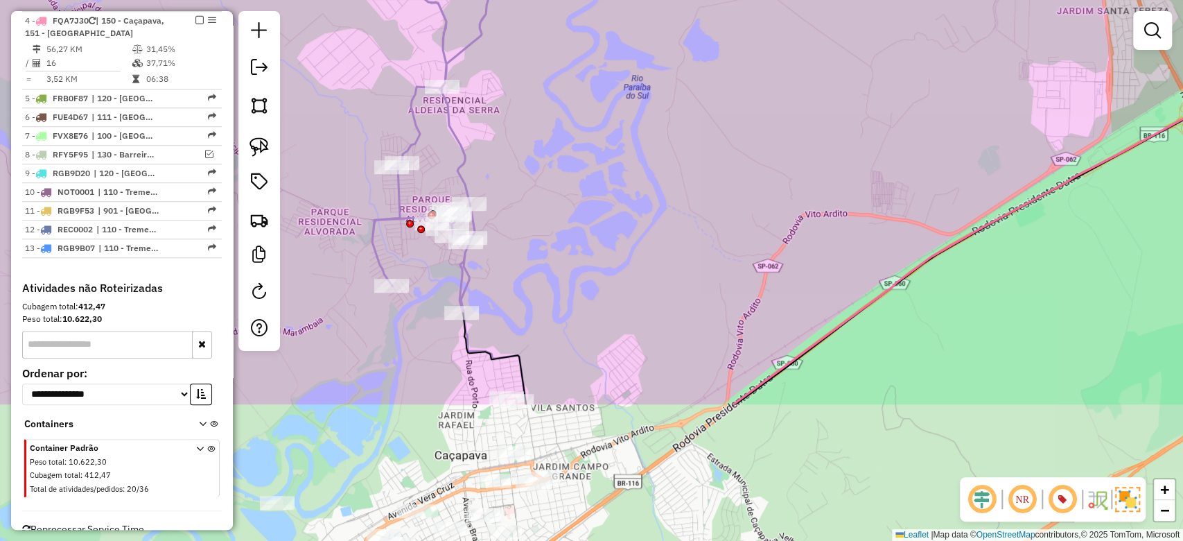
drag, startPoint x: 677, startPoint y: 413, endPoint x: 638, endPoint y: 289, distance: 130.0
click at [638, 289] on div "Janela de atendimento Grade de atendimento Capacidade Transportadoras Veículos …" at bounding box center [591, 270] width 1183 height 541
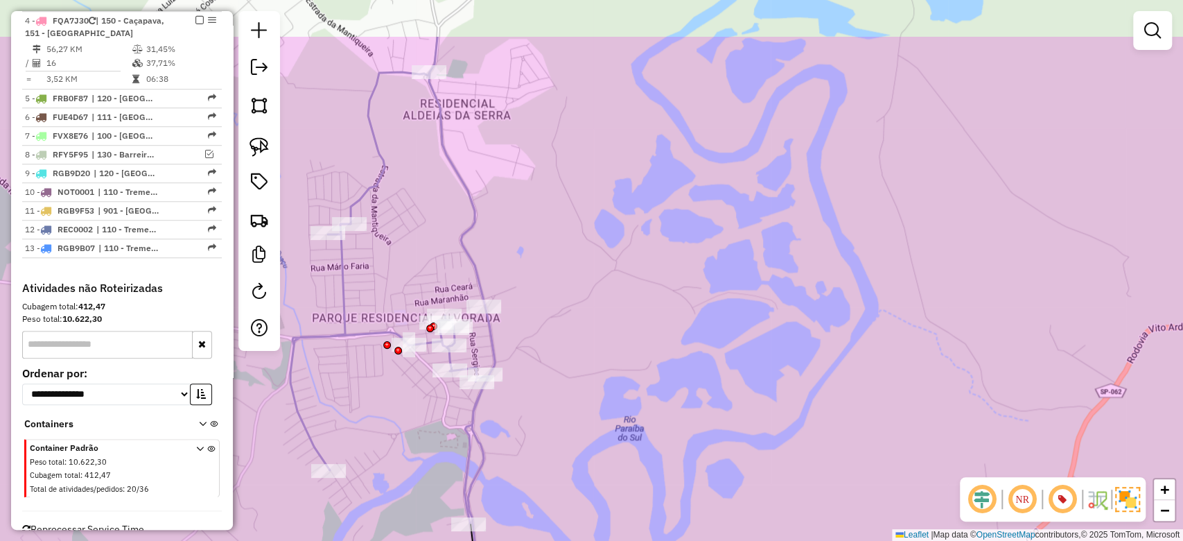
drag, startPoint x: 499, startPoint y: 295, endPoint x: 565, endPoint y: 397, distance: 121.9
click at [568, 419] on div "Janela de atendimento Grade de atendimento Capacidade Transportadoras Veículos …" at bounding box center [591, 270] width 1183 height 541
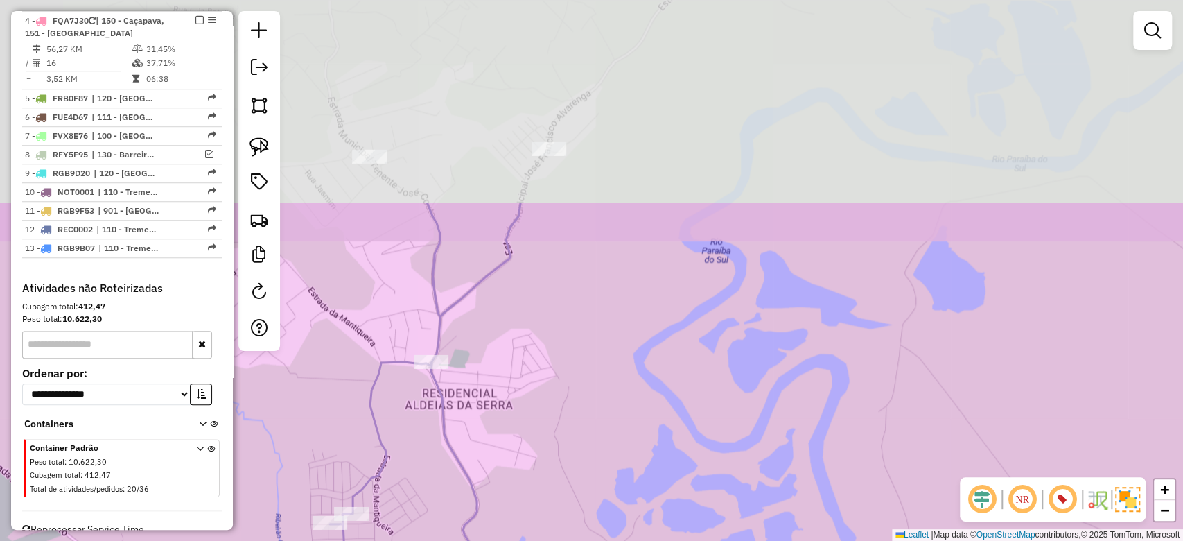
drag, startPoint x: 552, startPoint y: 146, endPoint x: 512, endPoint y: 492, distance: 348.2
click at [512, 492] on div "Janela de atendimento Grade de atendimento Capacidade Transportadoras Veículos …" at bounding box center [591, 270] width 1183 height 541
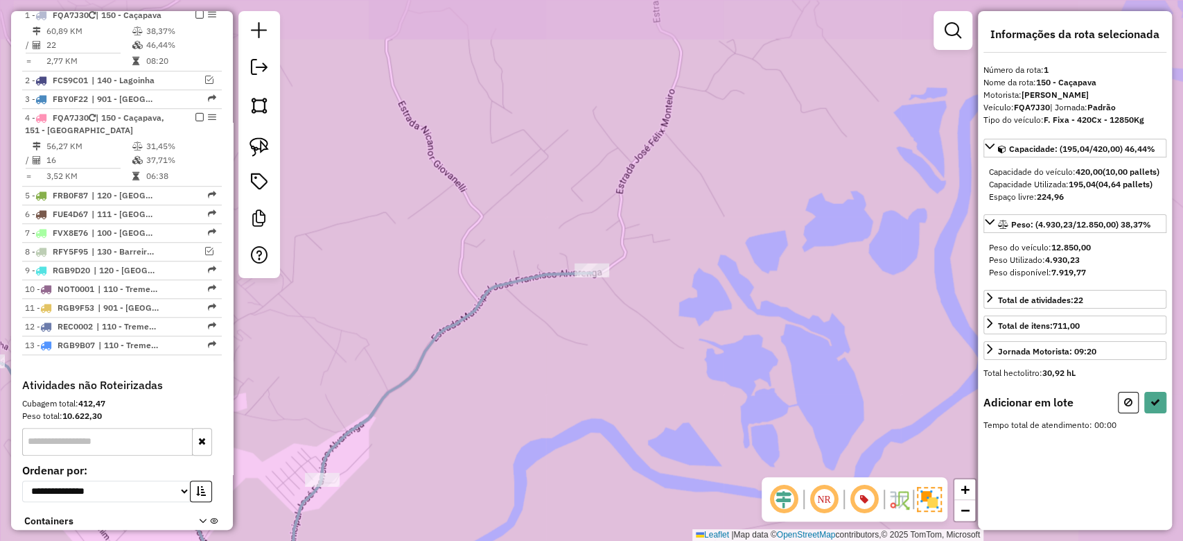
scroll to position [588, 0]
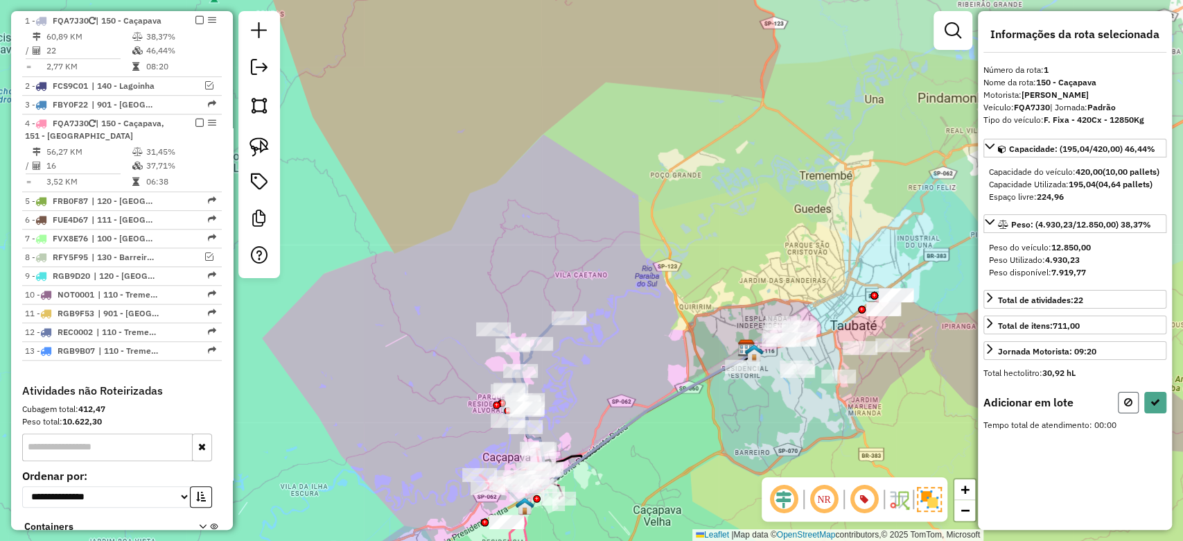
click at [1133, 407] on button at bounding box center [1128, 402] width 21 height 21
select select "**********"
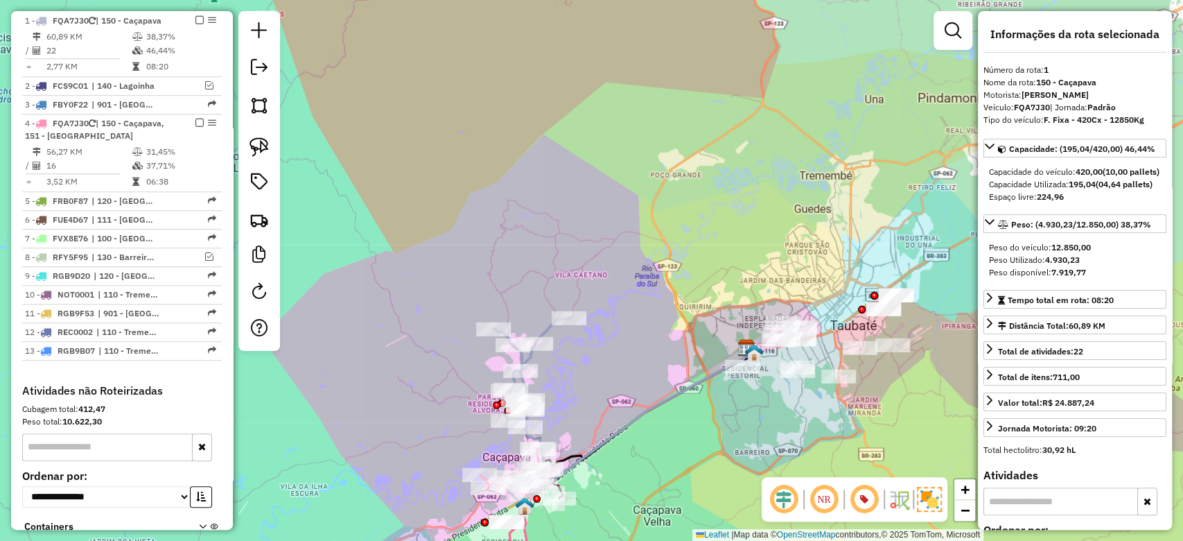
drag, startPoint x: 610, startPoint y: 370, endPoint x: 591, endPoint y: 177, distance: 193.7
click at [593, 155] on div "Janela de atendimento Grade de atendimento Capacidade Transportadoras Veículos …" at bounding box center [591, 270] width 1183 height 541
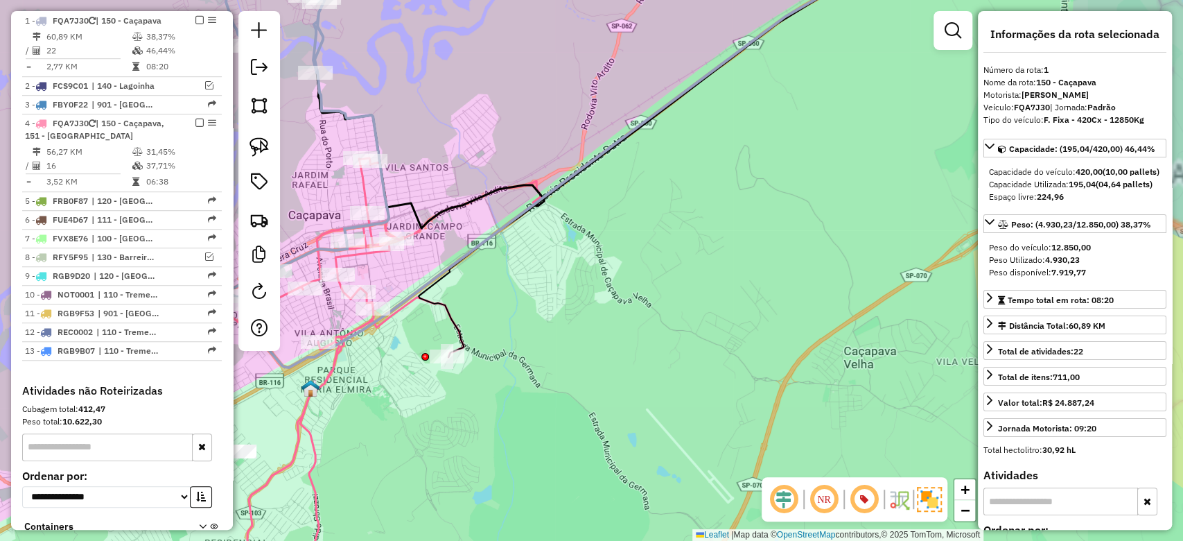
drag, startPoint x: 509, startPoint y: 391, endPoint x: 611, endPoint y: 422, distance: 107.2
click at [611, 422] on div "Janela de atendimento Grade de atendimento Capacidade Transportadoras Veículos …" at bounding box center [591, 270] width 1183 height 541
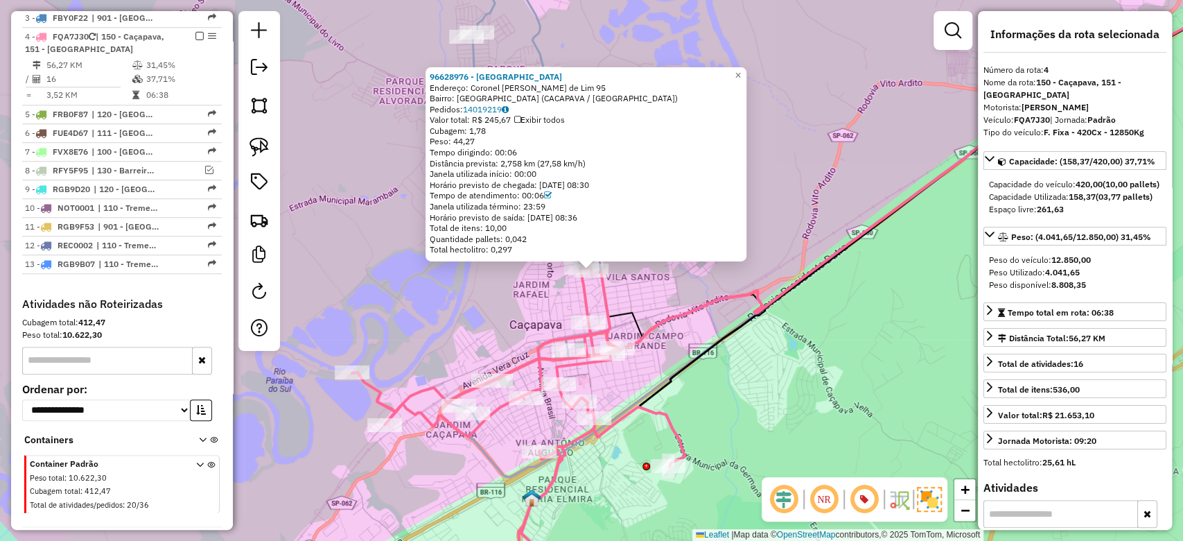
scroll to position [691, 0]
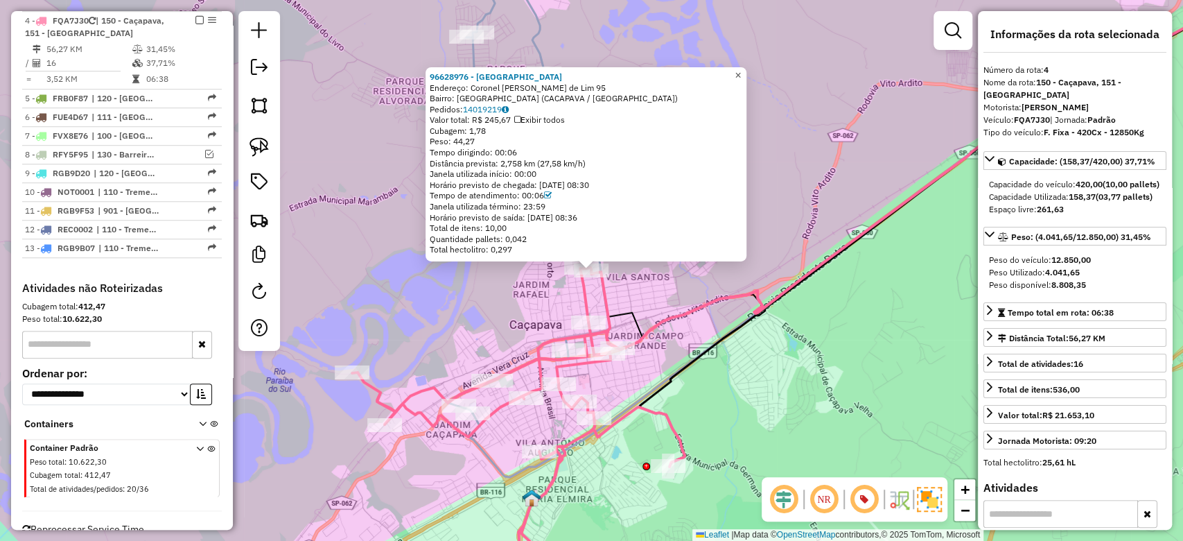
click at [741, 69] on span "×" at bounding box center [738, 75] width 6 height 12
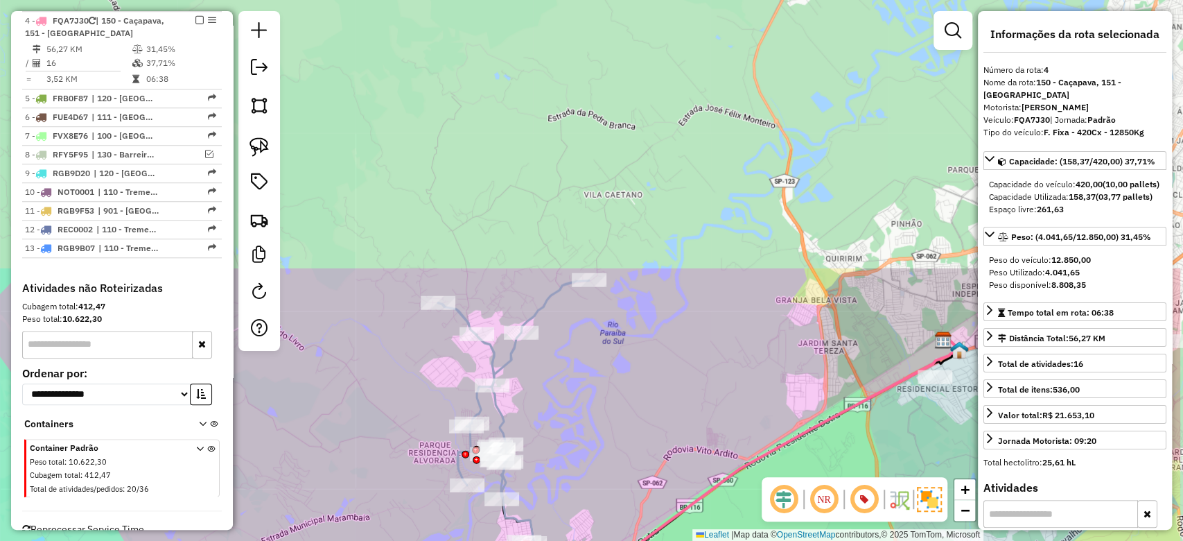
drag, startPoint x: 678, startPoint y: 130, endPoint x: 557, endPoint y: 453, distance: 344.2
click at [557, 453] on div "Janela de atendimento Grade de atendimento Capacidade Transportadoras Veículos …" at bounding box center [591, 270] width 1183 height 541
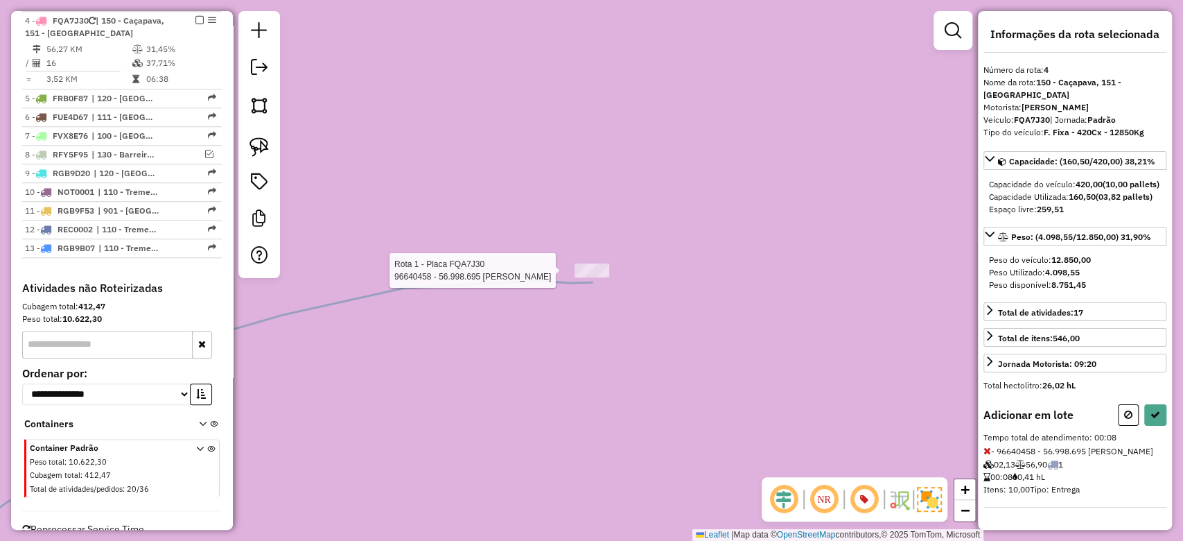
select select "**********"
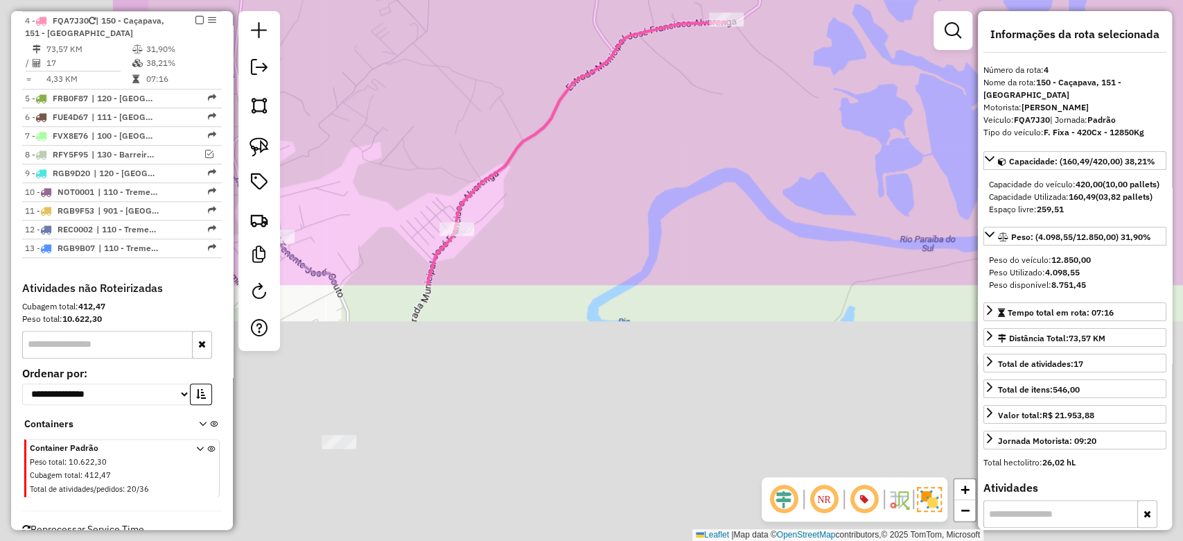
drag, startPoint x: 661, startPoint y: 205, endPoint x: 712, endPoint y: 124, distance: 96.0
click at [715, 103] on div "Janela de atendimento Grade de atendimento Capacidade Transportadoras Veículos …" at bounding box center [591, 270] width 1183 height 541
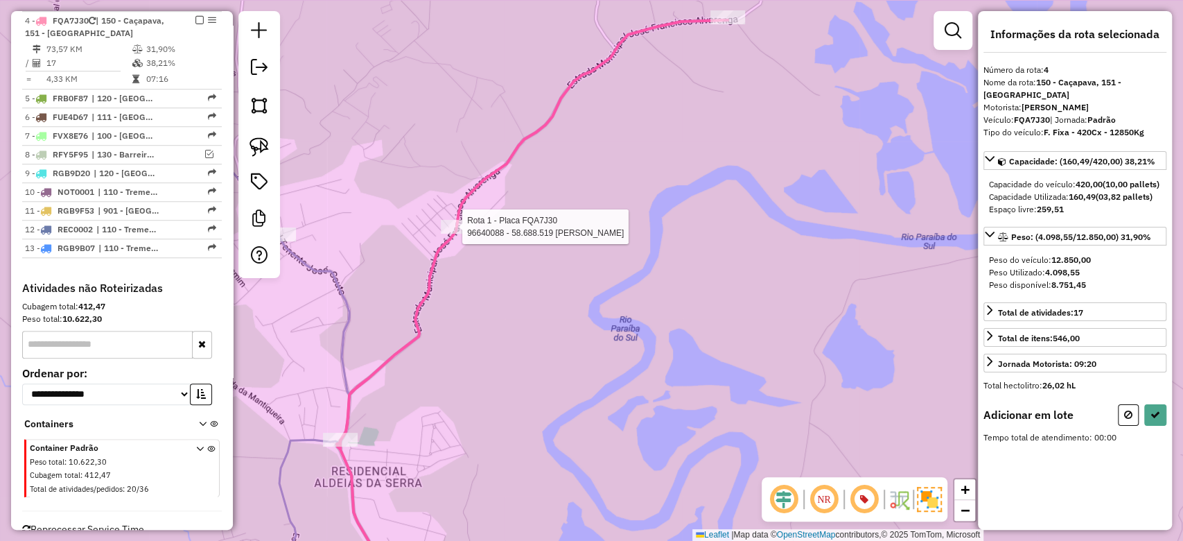
select select "**********"
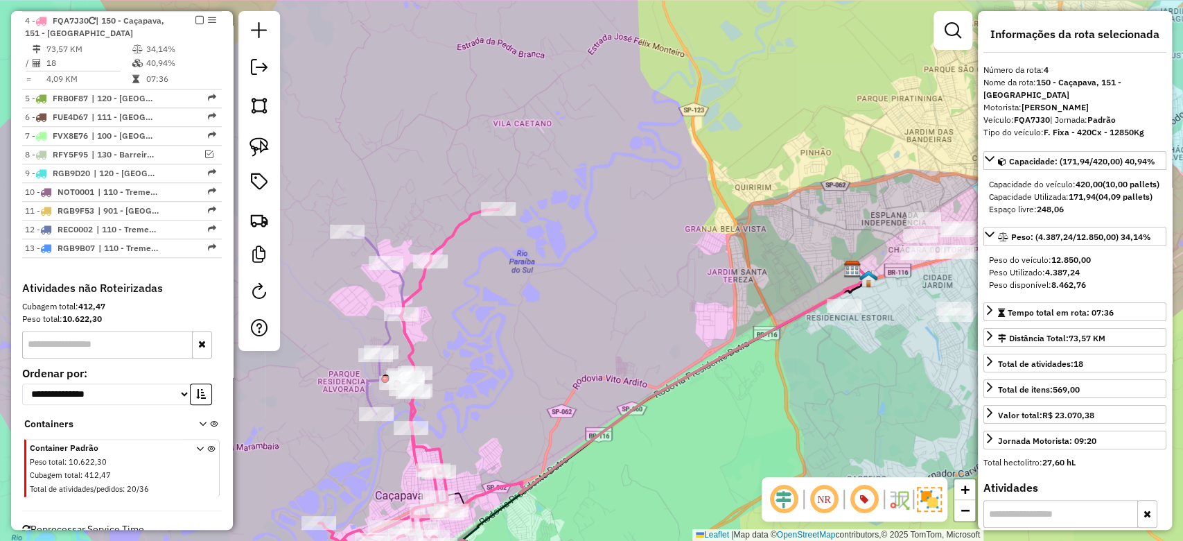
drag, startPoint x: 507, startPoint y: 367, endPoint x: 515, endPoint y: 158, distance: 208.8
click at [515, 158] on div "Janela de atendimento Grade de atendimento Capacidade Transportadoras Veículos …" at bounding box center [591, 270] width 1183 height 541
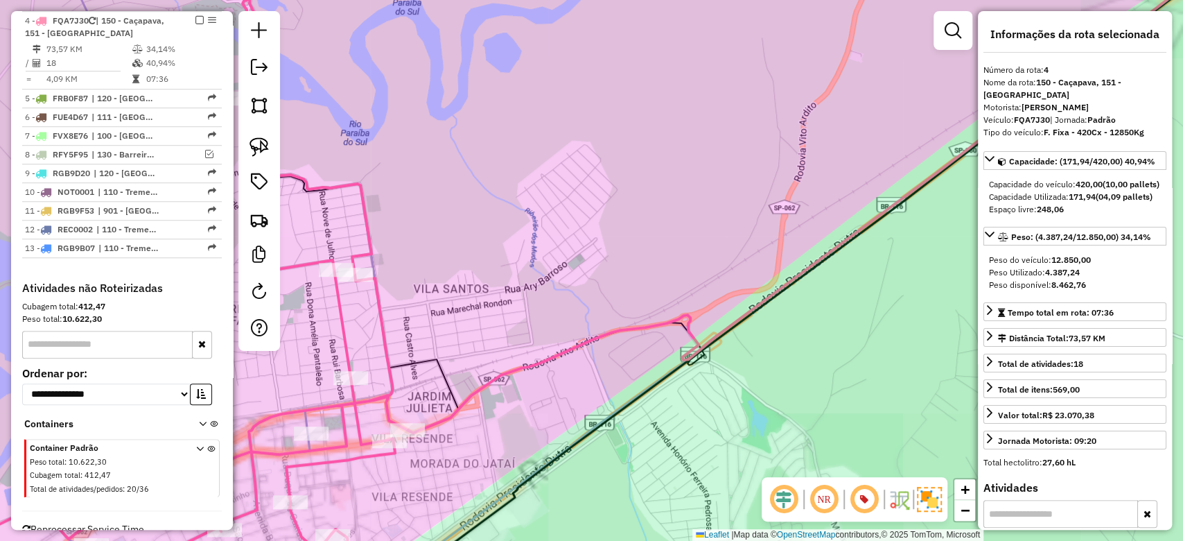
drag, startPoint x: 471, startPoint y: 264, endPoint x: 527, endPoint y: 121, distance: 153.2
click at [527, 121] on div "Janela de atendimento Grade de atendimento Capacidade Transportadoras Veículos …" at bounding box center [591, 270] width 1183 height 541
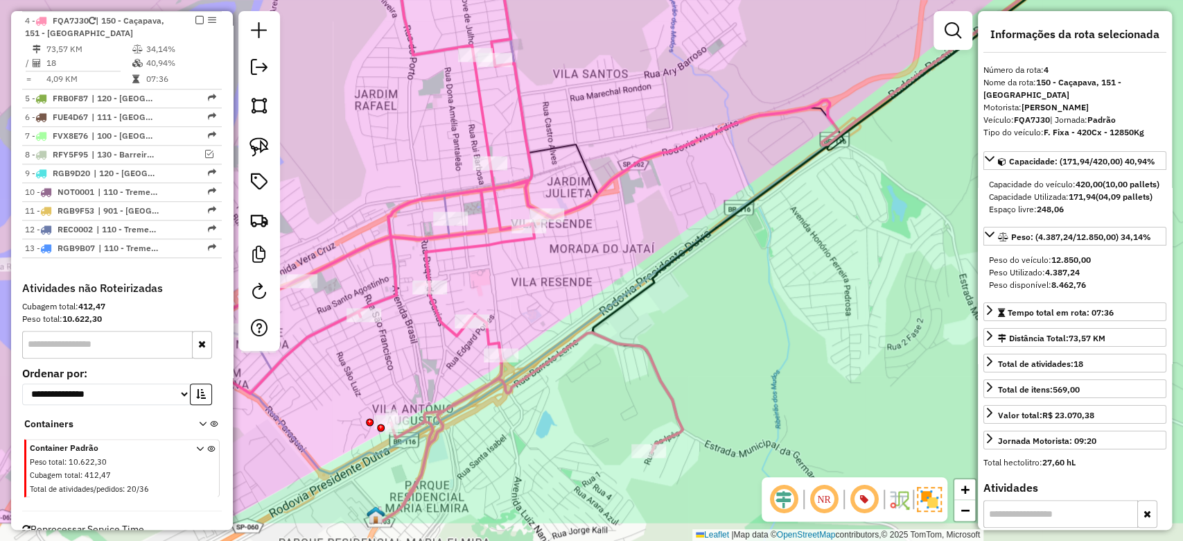
drag, startPoint x: 550, startPoint y: 319, endPoint x: 623, endPoint y: 268, distance: 88.7
click at [628, 263] on div "Janela de atendimento Grade de atendimento Capacidade Transportadoras Veículos …" at bounding box center [591, 270] width 1183 height 541
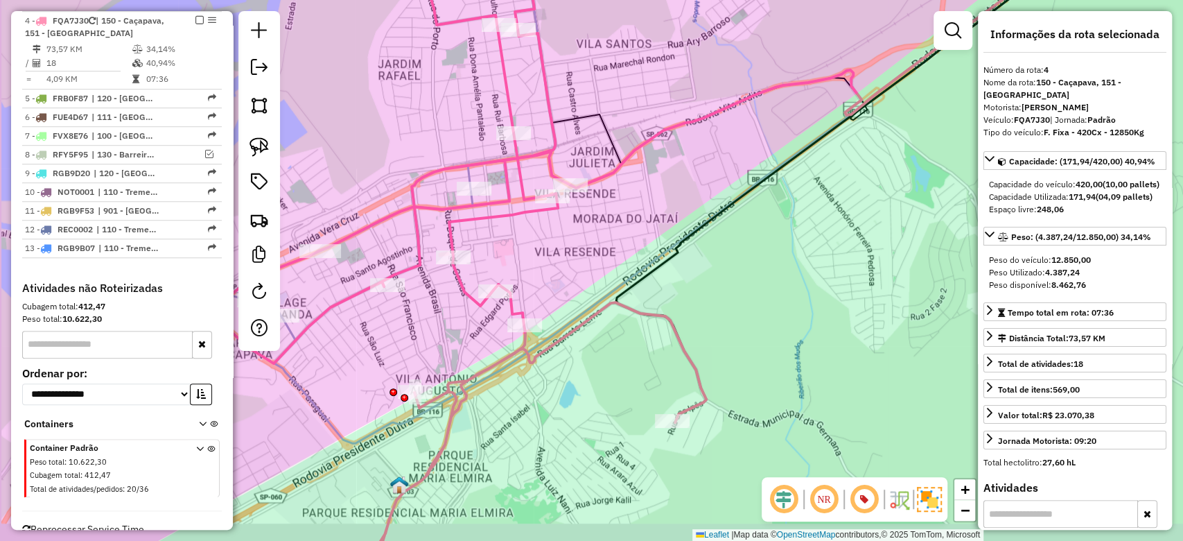
drag, startPoint x: 561, startPoint y: 278, endPoint x: 597, endPoint y: 208, distance: 78.8
click at [597, 208] on div "Janela de atendimento Grade de atendimento Capacidade Transportadoras Veículos …" at bounding box center [591, 270] width 1183 height 541
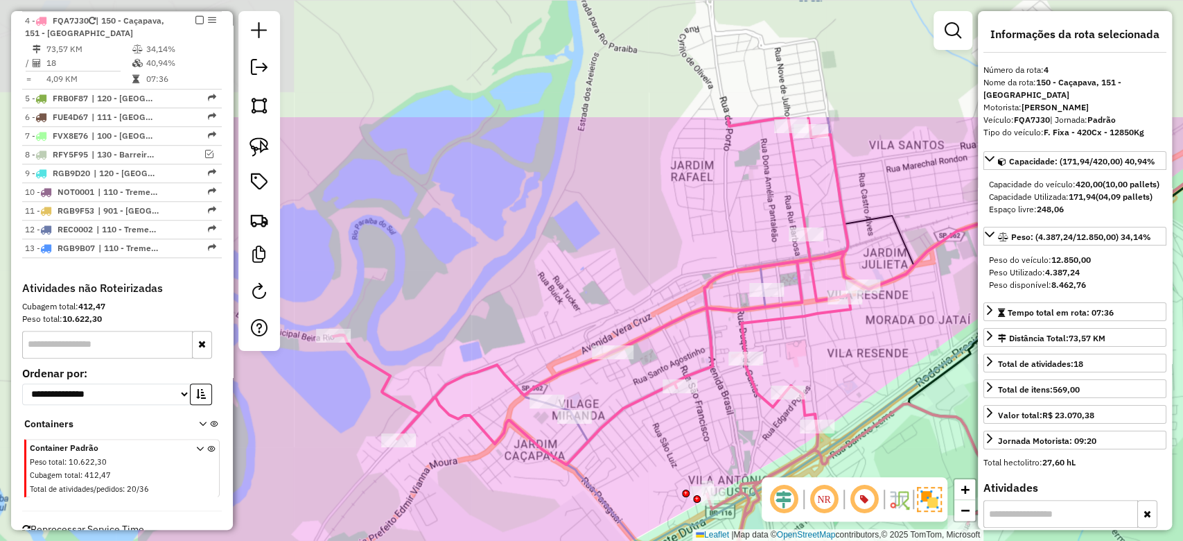
drag, startPoint x: 583, startPoint y: 411, endPoint x: 826, endPoint y: 571, distance: 291.3
click at [826, 540] on html "Aguarde... Pop-up bloqueado! Seu navegador bloqueou automáticamente a abertura …" at bounding box center [591, 270] width 1183 height 541
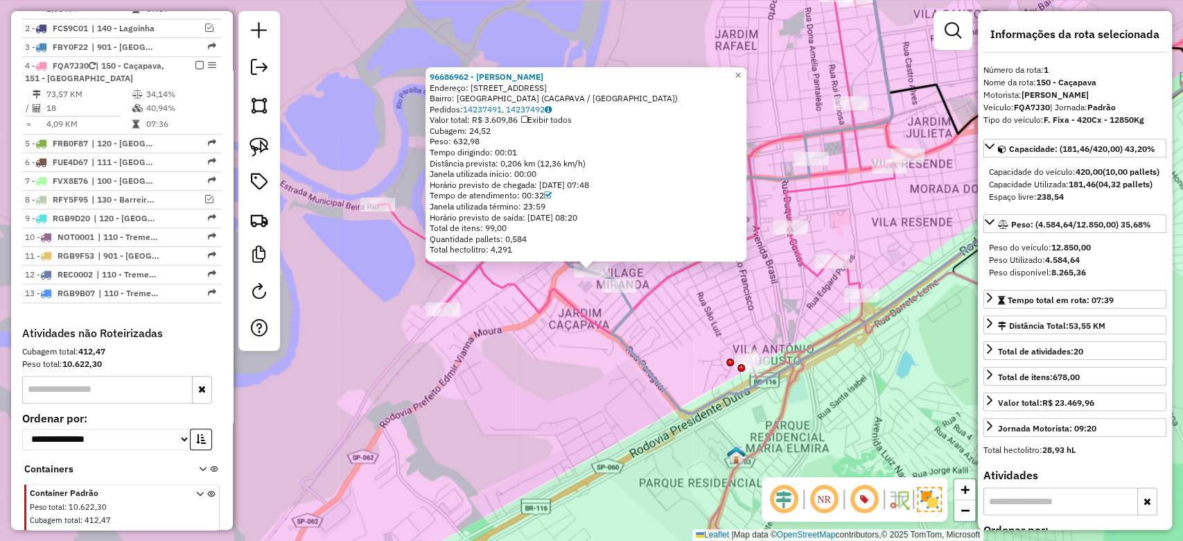
scroll to position [588, 0]
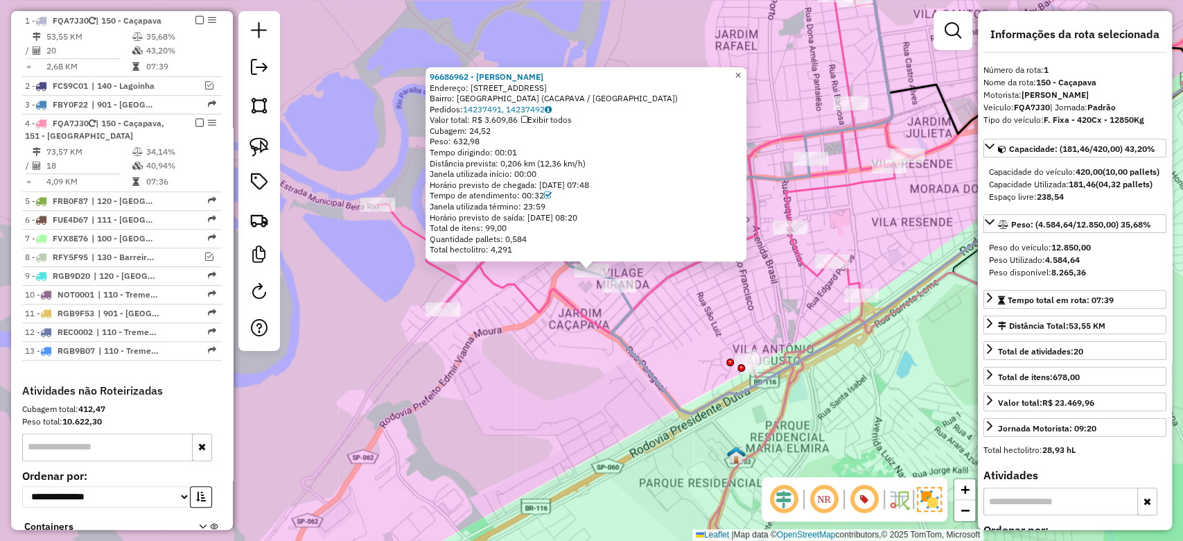
click at [741, 69] on span "×" at bounding box center [738, 75] width 6 height 12
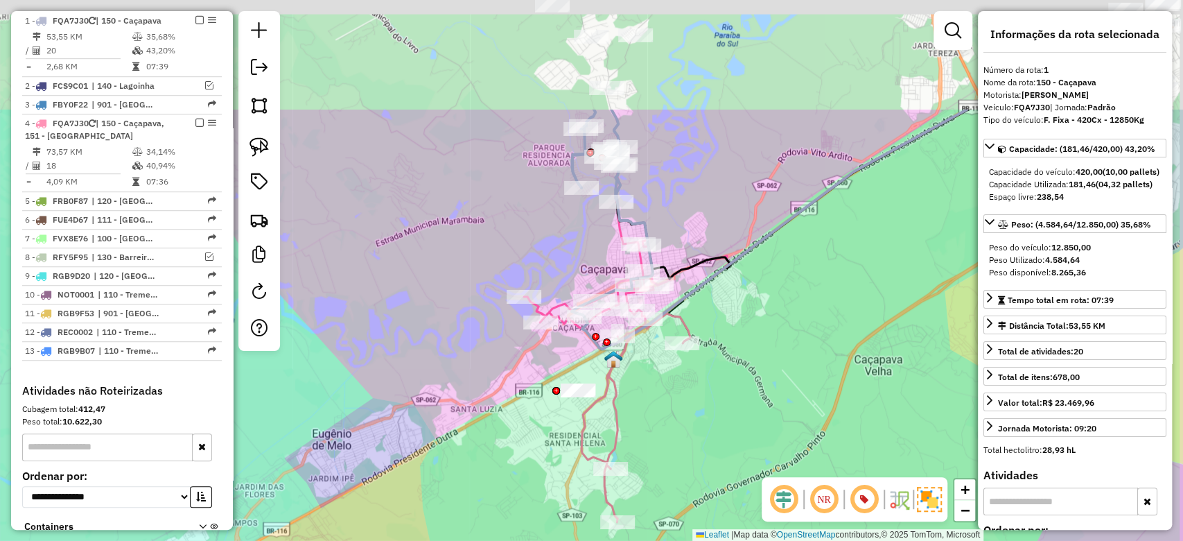
drag, startPoint x: 540, startPoint y: 90, endPoint x: 440, endPoint y: 251, distance: 189.3
click at [443, 254] on div "Janela de atendimento Grade de atendimento Capacidade Transportadoras Veículos …" at bounding box center [591, 270] width 1183 height 541
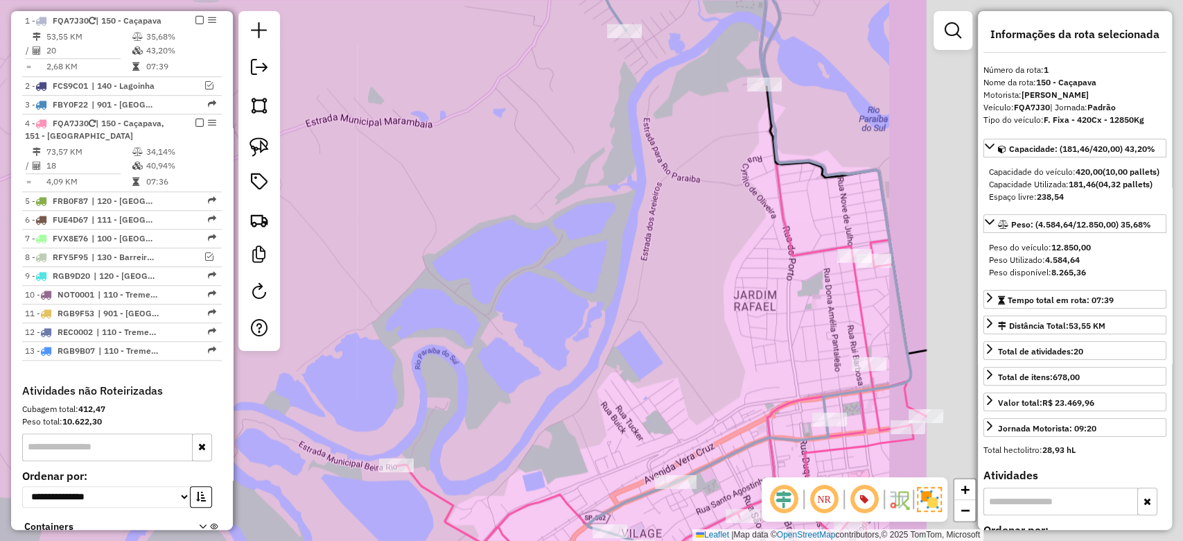
drag, startPoint x: 458, startPoint y: 227, endPoint x: 415, endPoint y: 211, distance: 45.2
click at [415, 212] on div "Janela de atendimento Grade de atendimento Capacidade Transportadoras Veículos …" at bounding box center [591, 270] width 1183 height 541
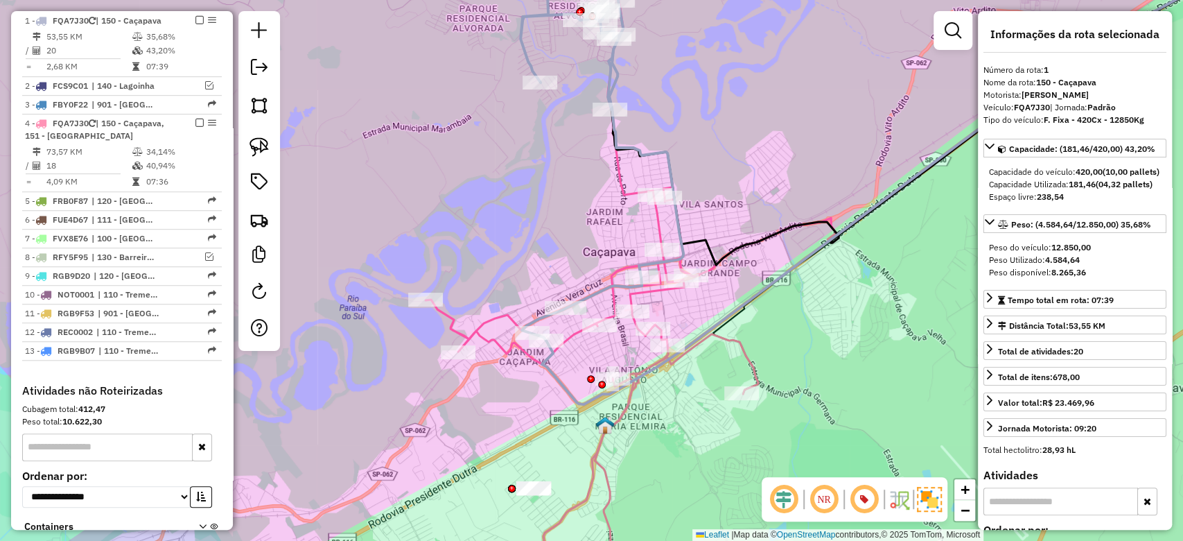
drag, startPoint x: 516, startPoint y: 208, endPoint x: 483, endPoint y: 219, distance: 35.7
click at [488, 213] on div "Janela de atendimento Grade de atendimento Capacidade Transportadoras Veículos …" at bounding box center [591, 270] width 1183 height 541
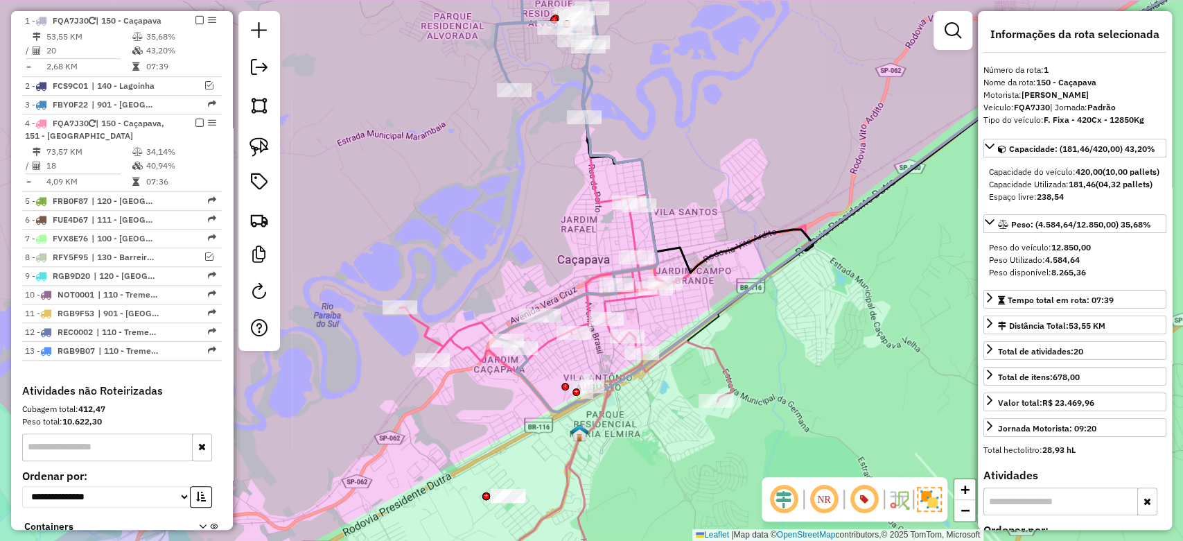
drag, startPoint x: 536, startPoint y: 210, endPoint x: 418, endPoint y: 229, distance: 119.4
click at [419, 228] on div "Janela de atendimento Grade de atendimento Capacidade Transportadoras Veículos …" at bounding box center [591, 270] width 1183 height 541
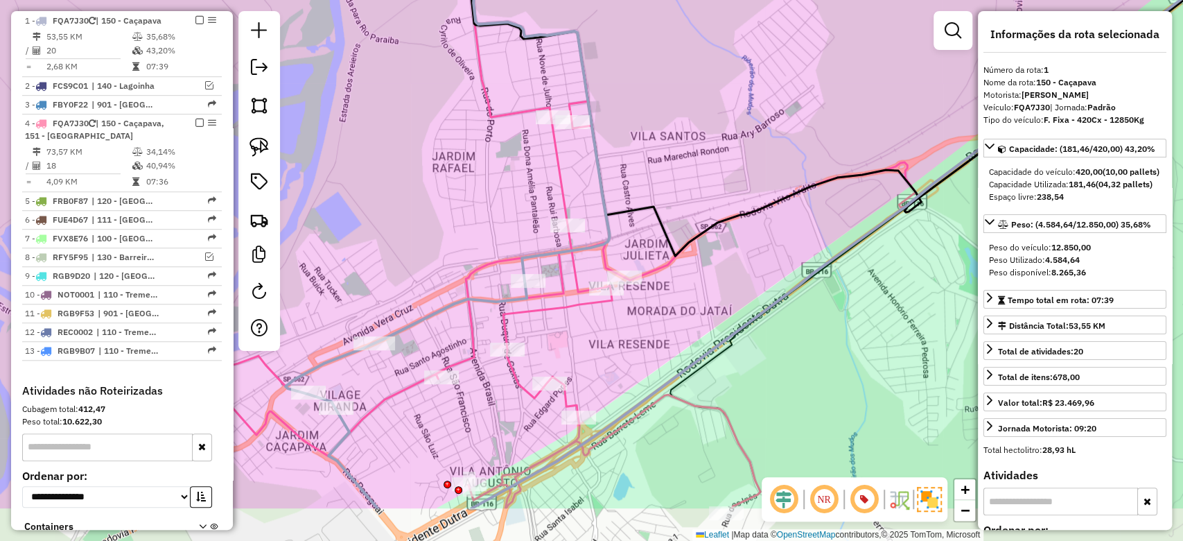
drag, startPoint x: 491, startPoint y: 219, endPoint x: 446, endPoint y: 132, distance: 97.4
click at [446, 132] on div "Janela de atendimento Grade de atendimento Capacidade Transportadoras Veículos …" at bounding box center [591, 270] width 1183 height 541
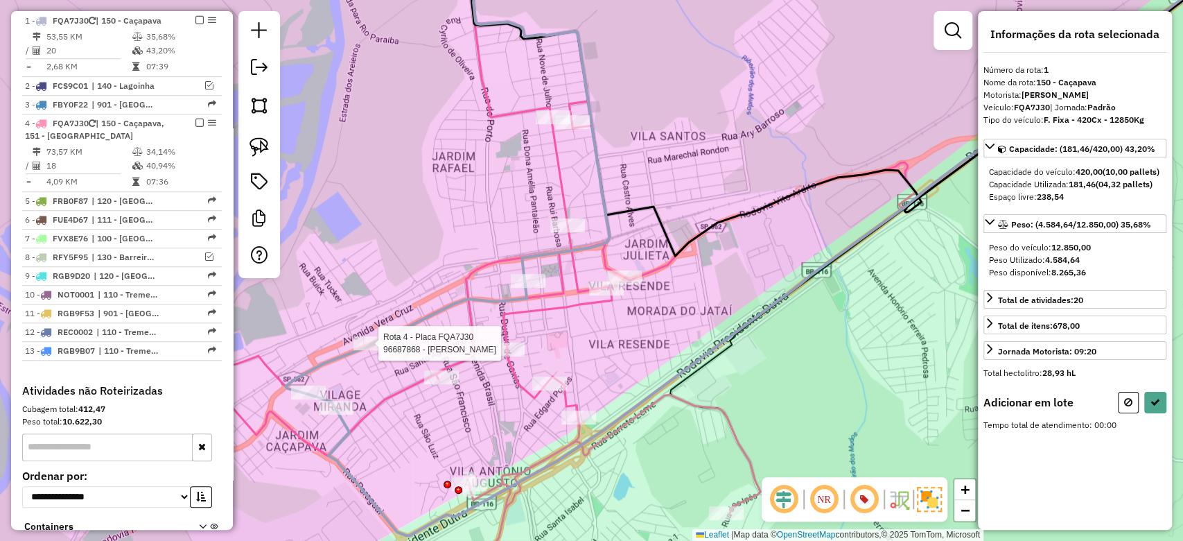
select select "**********"
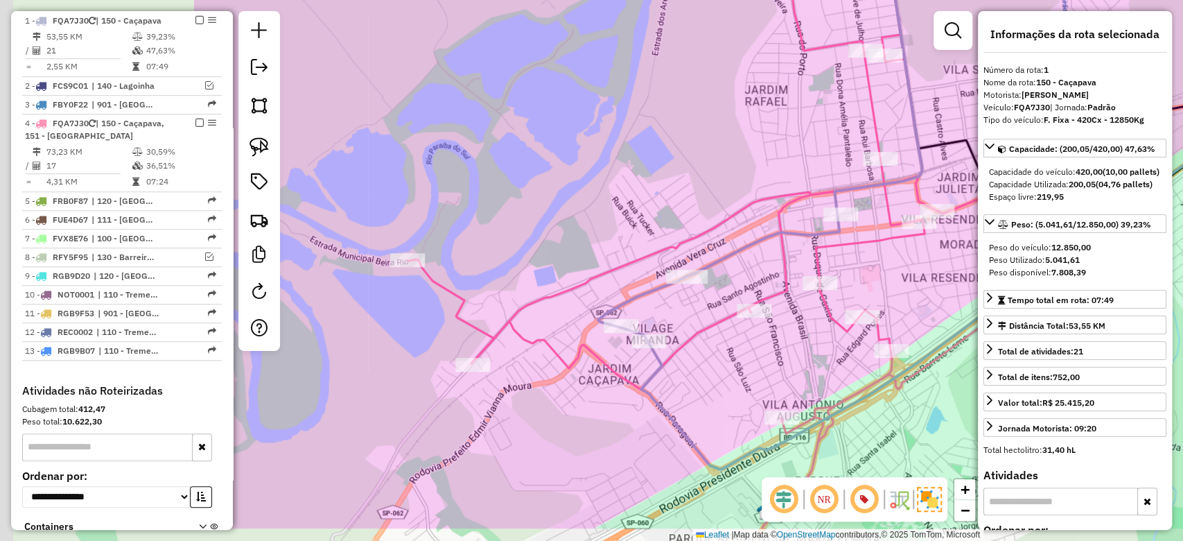
drag, startPoint x: 383, startPoint y: 430, endPoint x: 702, endPoint y: 365, distance: 325.5
click at [702, 365] on div "Janela de atendimento Grade de atendimento Capacidade Transportadoras Veículos …" at bounding box center [591, 270] width 1183 height 541
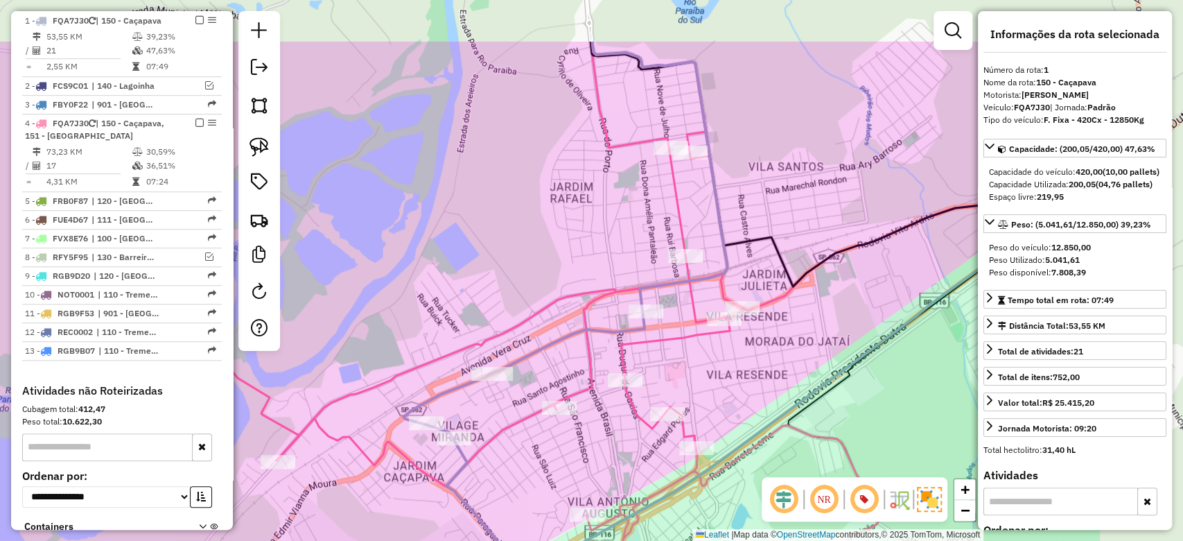
drag, startPoint x: 733, startPoint y: 363, endPoint x: 532, endPoint y: 459, distance: 222.7
click at [532, 459] on div "Janela de atendimento Grade de atendimento Capacidade Transportadoras Veículos …" at bounding box center [591, 270] width 1183 height 541
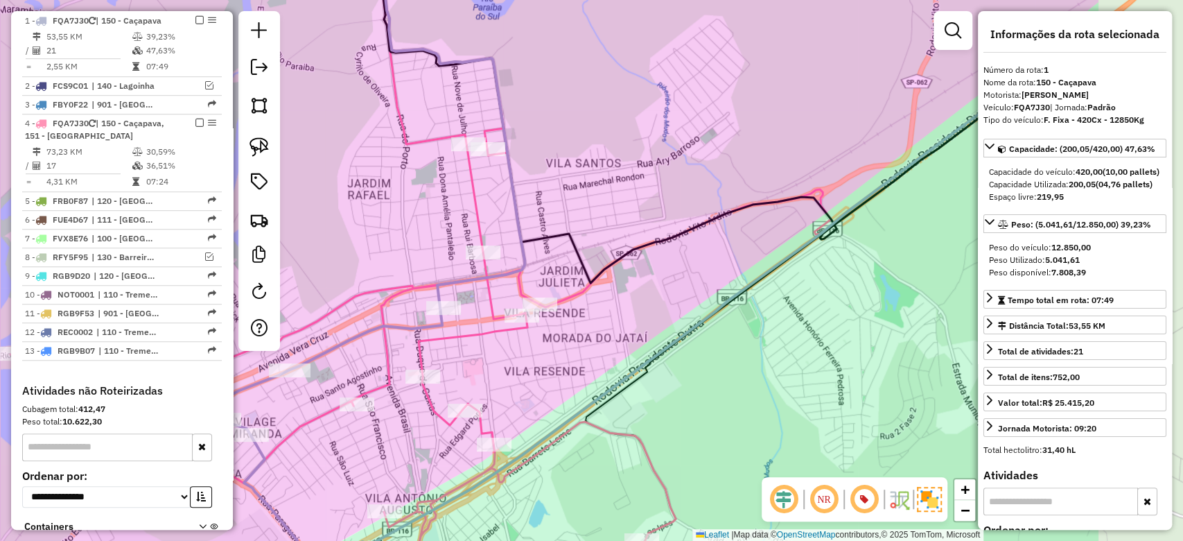
drag, startPoint x: 637, startPoint y: 201, endPoint x: 431, endPoint y: 205, distance: 206.6
click at [435, 198] on div "Janela de atendimento Grade de atendimento Capacidade Transportadoras Veículos …" at bounding box center [591, 270] width 1183 height 541
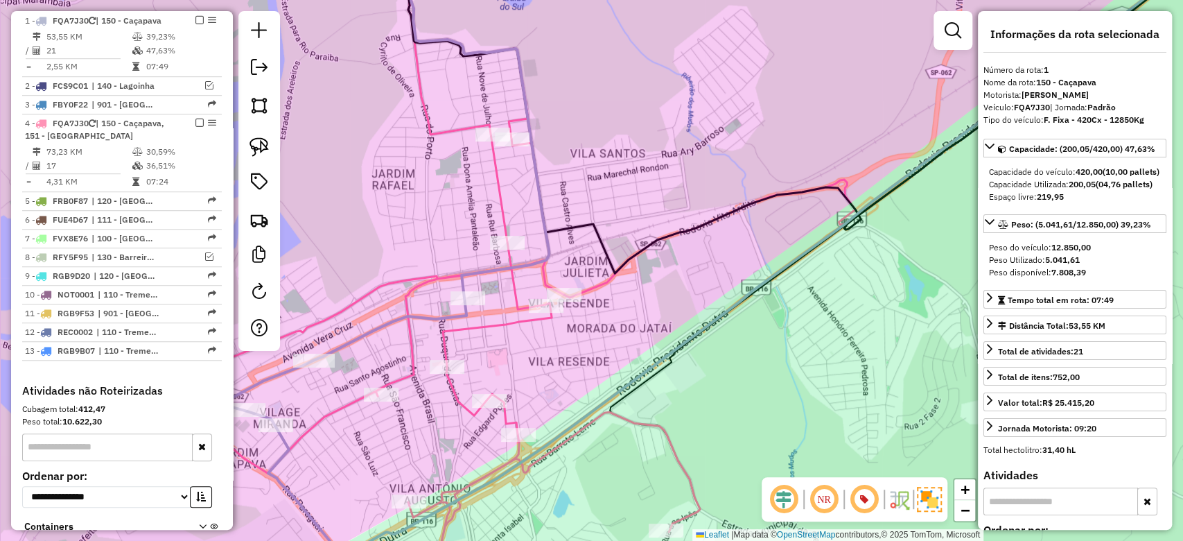
drag, startPoint x: 495, startPoint y: 370, endPoint x: 622, endPoint y: 280, distance: 155.6
click at [621, 281] on div "Janela de atendimento Grade de atendimento Capacidade Transportadoras Veículos …" at bounding box center [591, 270] width 1183 height 541
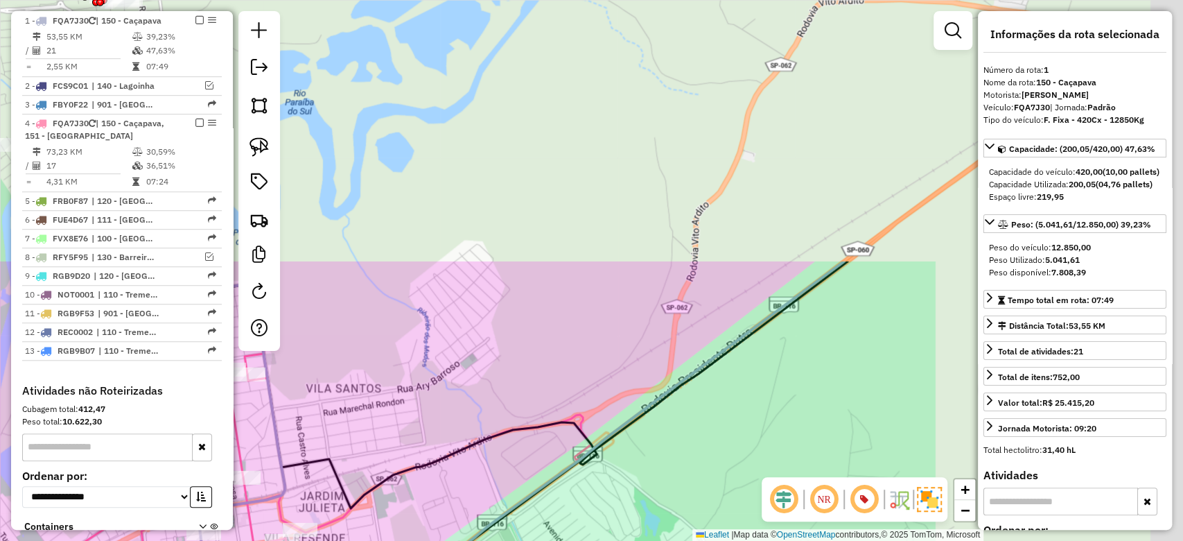
drag, startPoint x: 749, startPoint y: 214, endPoint x: 460, endPoint y: 424, distance: 357.2
click at [400, 496] on div "Janela de atendimento Grade de atendimento Capacidade Transportadoras Veículos …" at bounding box center [591, 270] width 1183 height 541
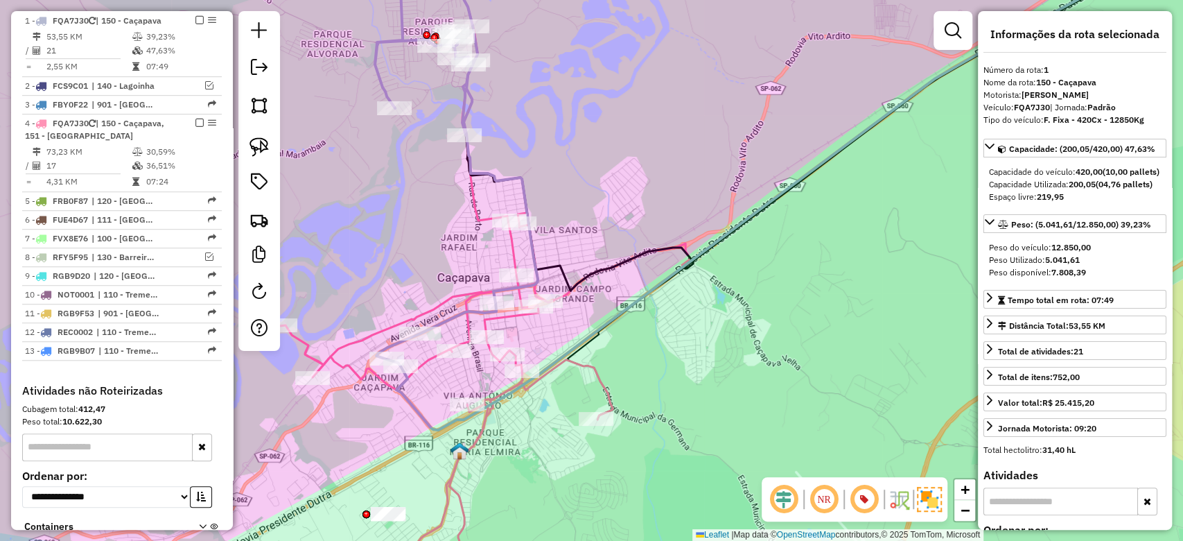
drag, startPoint x: 544, startPoint y: 329, endPoint x: 609, endPoint y: 309, distance: 68.4
click at [609, 309] on div "Janela de atendimento Grade de atendimento Capacidade Transportadoras Veículos …" at bounding box center [591, 270] width 1183 height 541
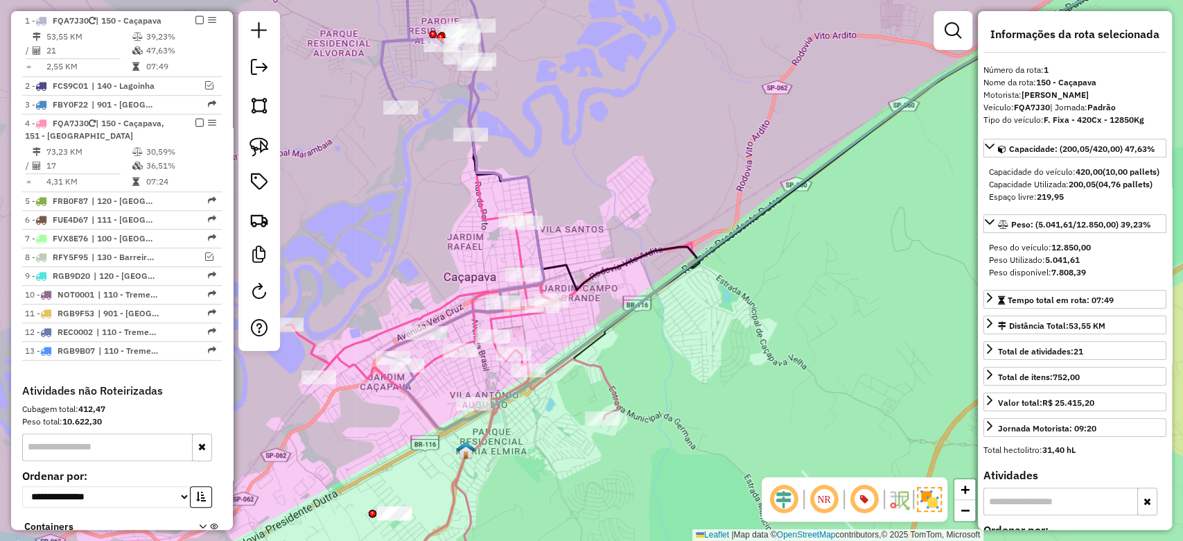
click at [439, 357] on icon at bounding box center [452, 270] width 333 height 649
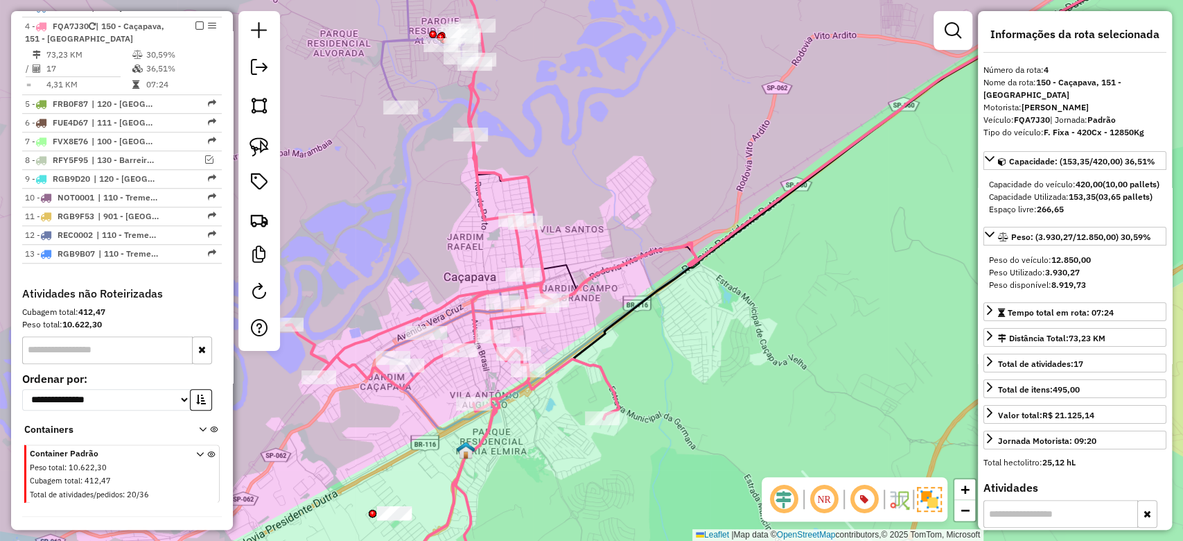
scroll to position [691, 0]
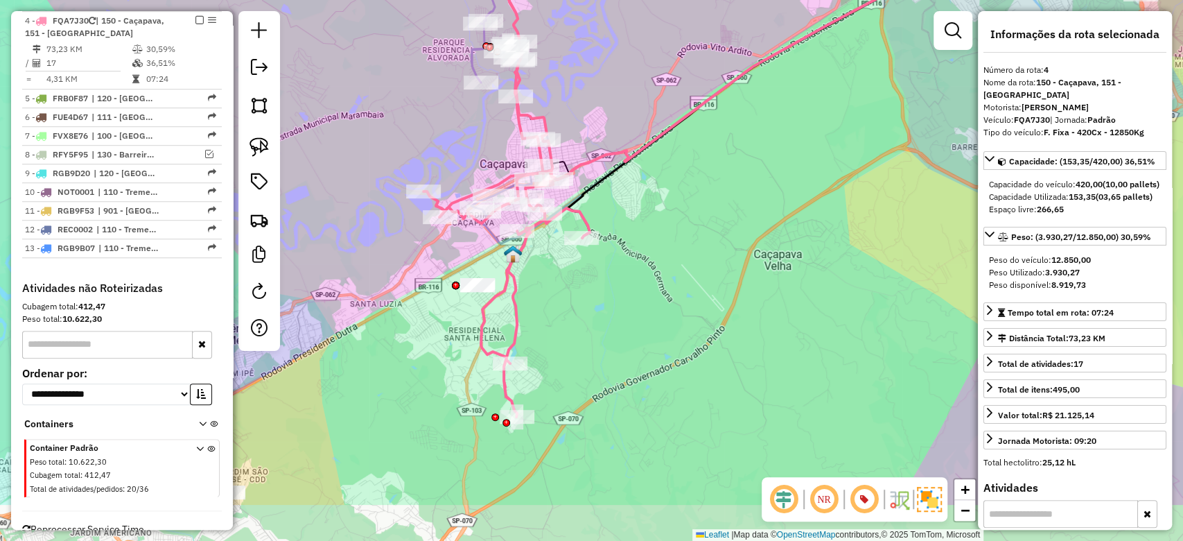
drag, startPoint x: 699, startPoint y: 336, endPoint x: 688, endPoint y: 246, distance: 90.8
click at [688, 246] on div "Janela de atendimento Grade de atendimento Capacidade Transportadoras Veículos …" at bounding box center [591, 270] width 1183 height 541
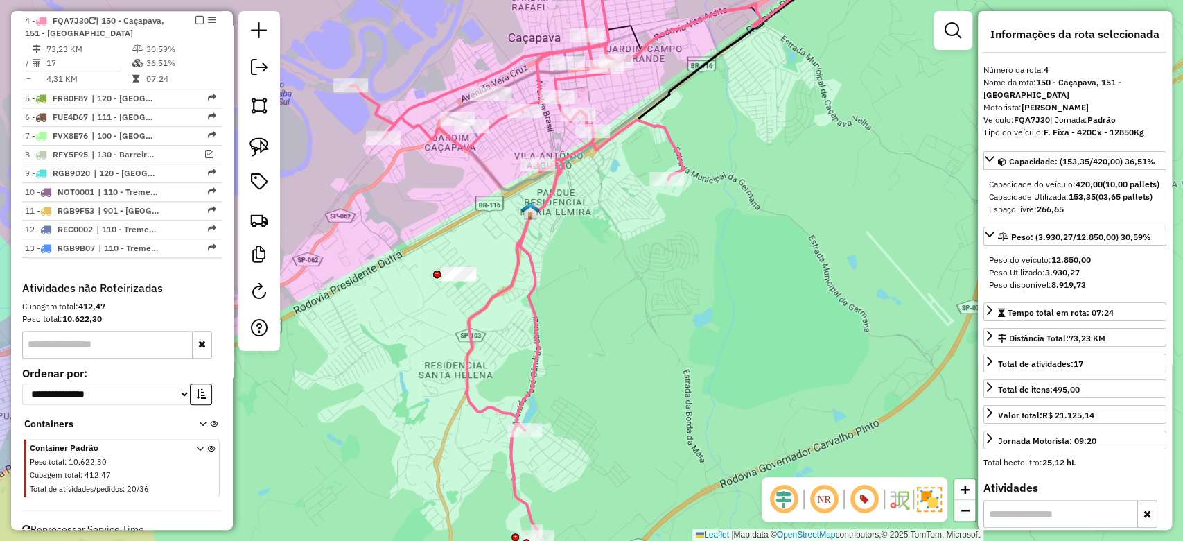
click at [488, 297] on icon at bounding box center [517, 241] width 333 height 591
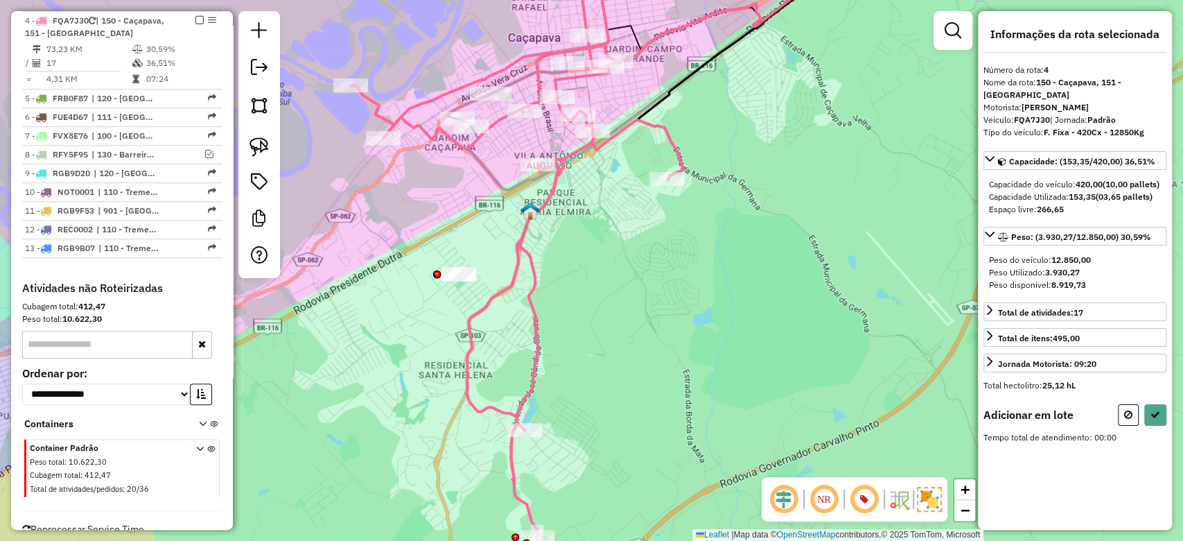
click at [460, 285] on div "Janela de atendimento Grade de atendimento Capacidade Transportadoras Veículos …" at bounding box center [591, 270] width 1183 height 541
click at [516, 419] on icon at bounding box center [517, 241] width 333 height 591
click at [1120, 407] on button at bounding box center [1128, 414] width 21 height 21
select select "**********"
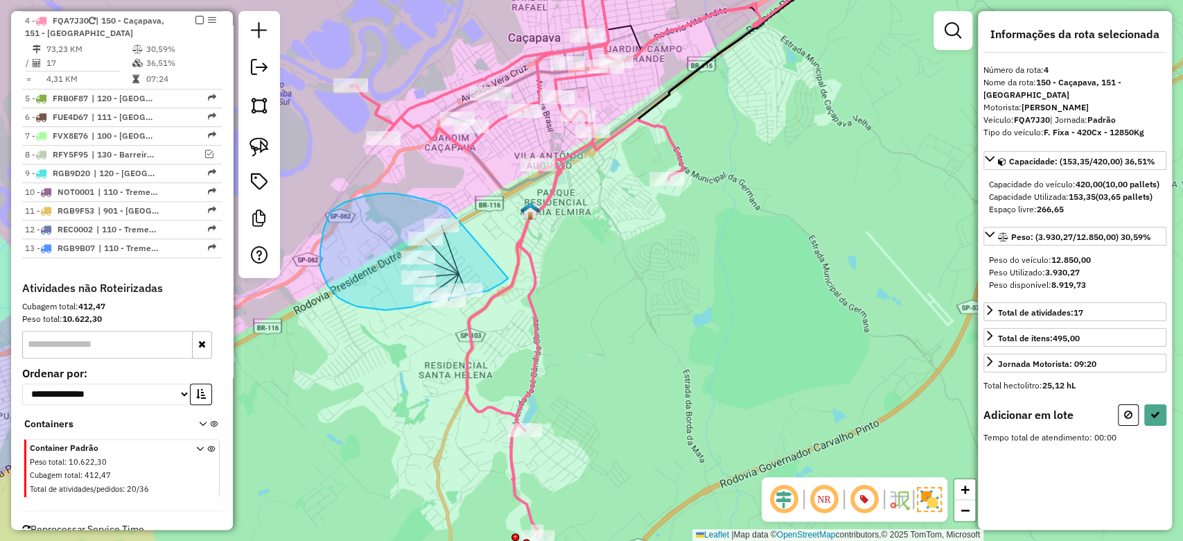
drag, startPoint x: 448, startPoint y: 208, endPoint x: 508, endPoint y: 278, distance: 92.4
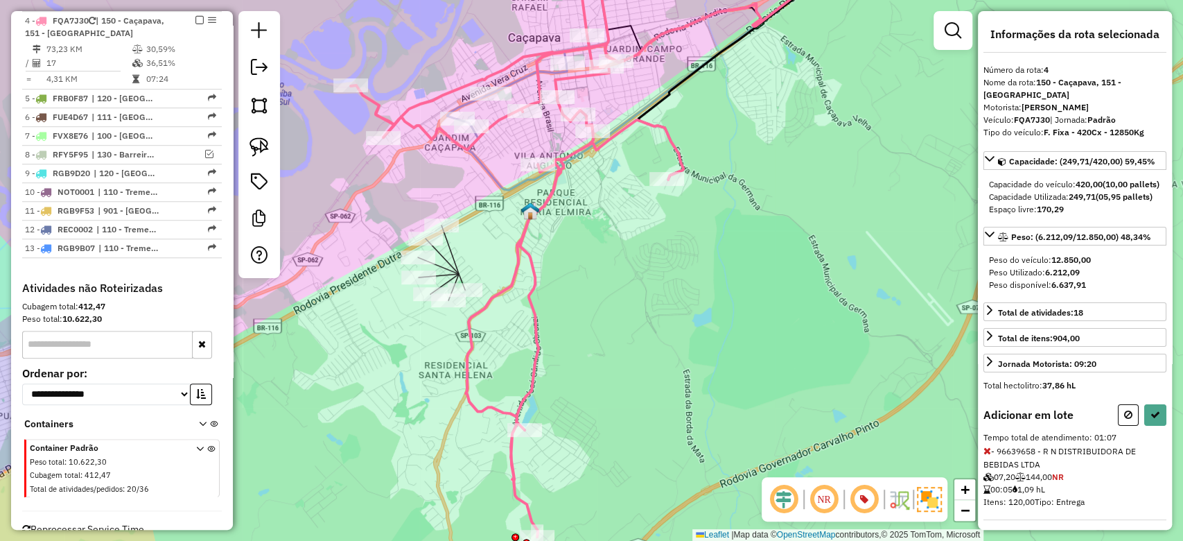
select select "**********"
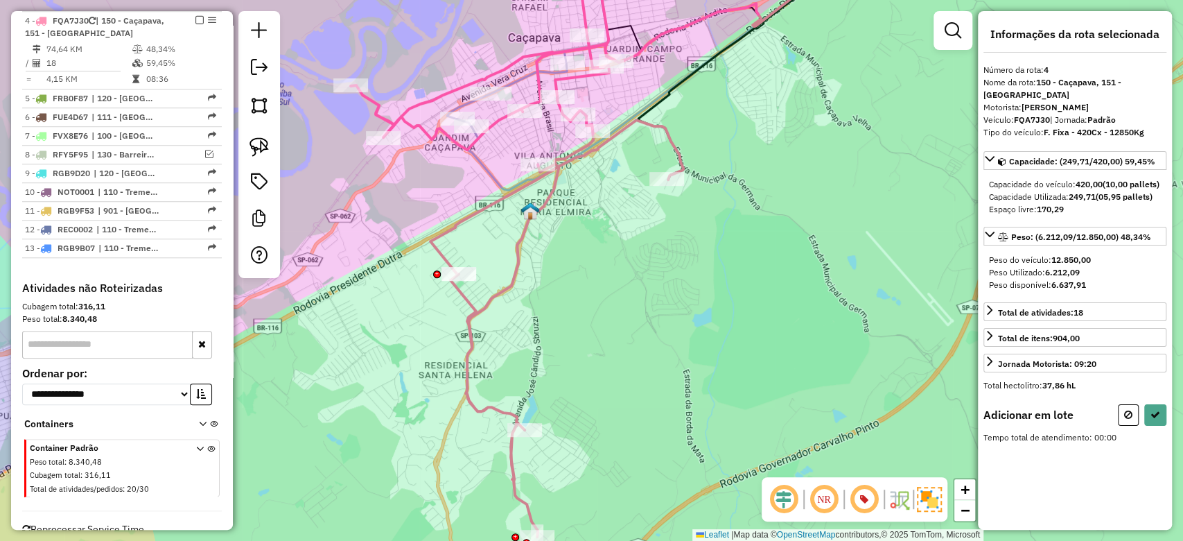
click at [435, 278] on div at bounding box center [437, 274] width 8 height 8
select select "**********"
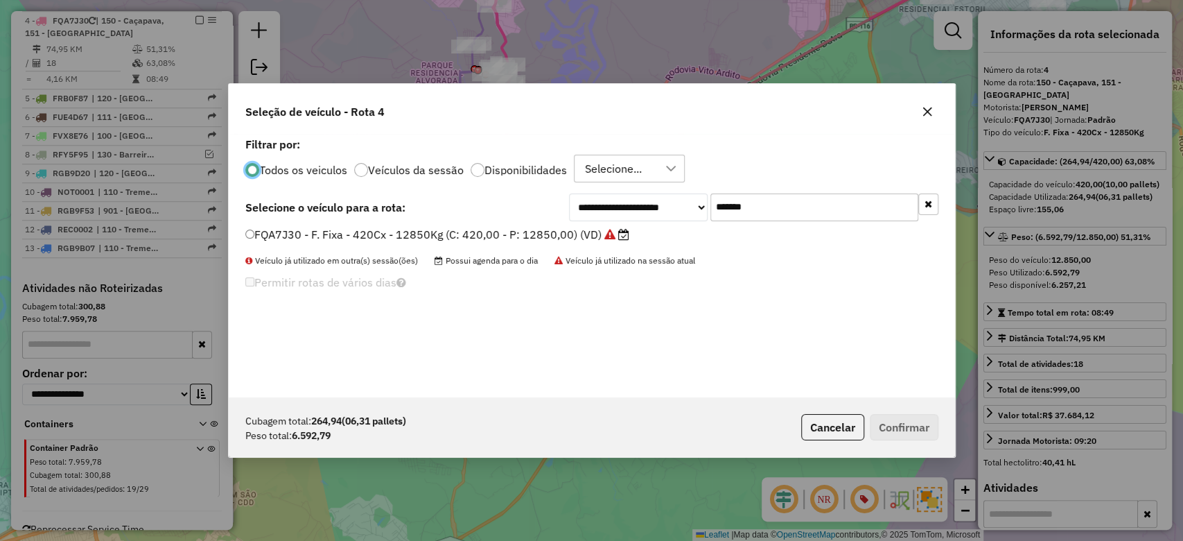
scroll to position [7, 4]
drag, startPoint x: 790, startPoint y: 204, endPoint x: 663, endPoint y: 225, distance: 128.7
click at [663, 225] on div "**********" at bounding box center [592, 265] width 727 height 263
paste input "text"
type input "*******"
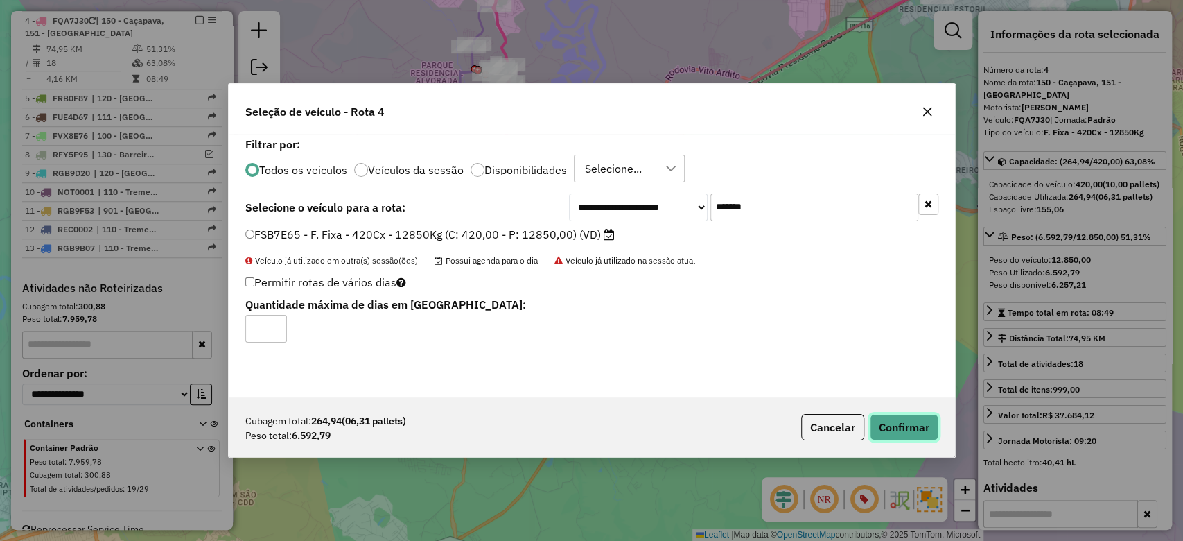
click at [912, 417] on button "Confirmar" at bounding box center [904, 427] width 69 height 26
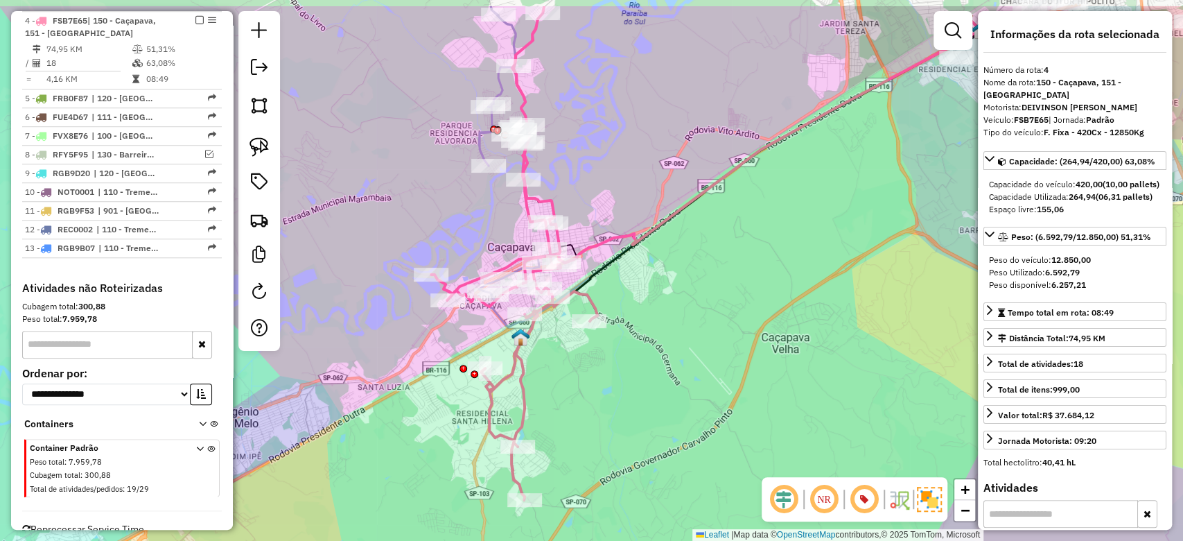
drag, startPoint x: 658, startPoint y: 308, endPoint x: 656, endPoint y: 441, distance: 133.1
click at [656, 441] on div "Janela de atendimento Grade de atendimento Capacidade Transportadoras Veículos …" at bounding box center [591, 270] width 1183 height 541
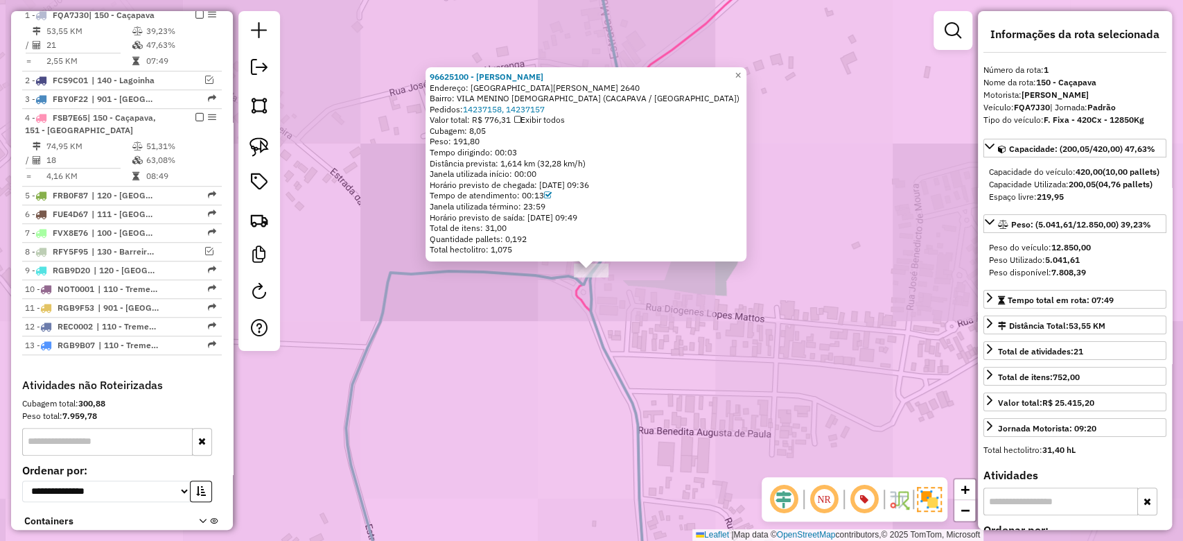
scroll to position [588, 0]
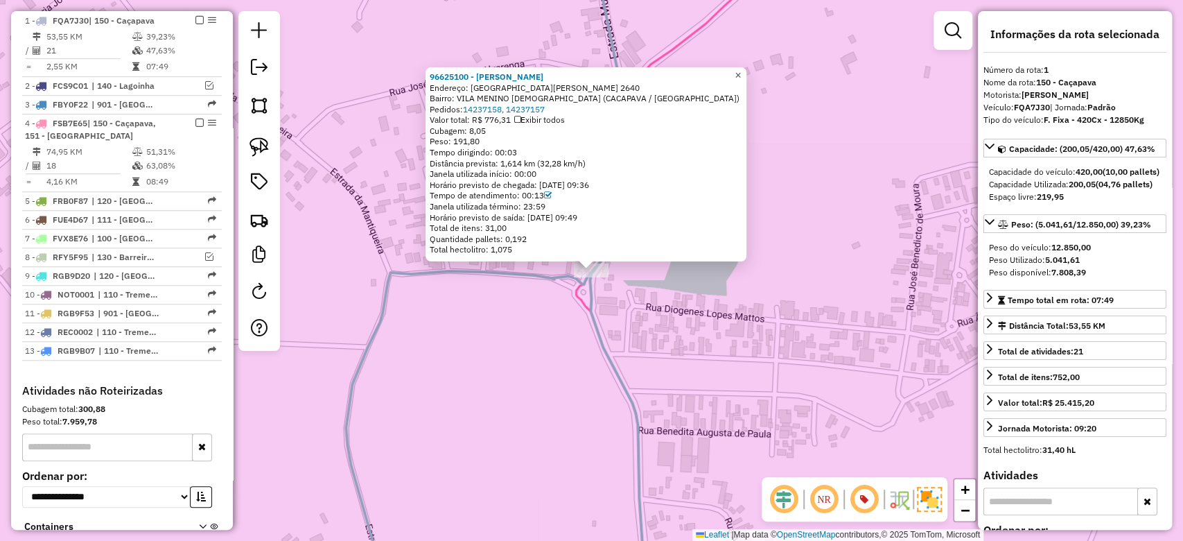
click at [747, 69] on link "×" at bounding box center [738, 75] width 17 height 17
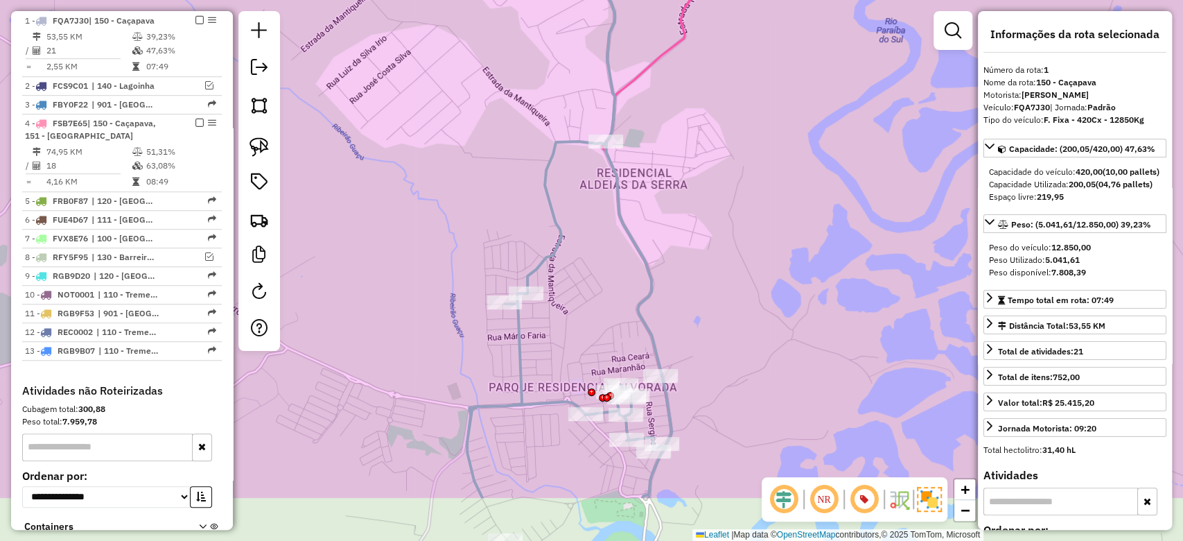
drag, startPoint x: 701, startPoint y: 279, endPoint x: 649, endPoint y: 186, distance: 105.9
click at [657, 180] on div "Janela de atendimento Grade de atendimento Capacidade Transportadoras Veículos …" at bounding box center [591, 270] width 1183 height 541
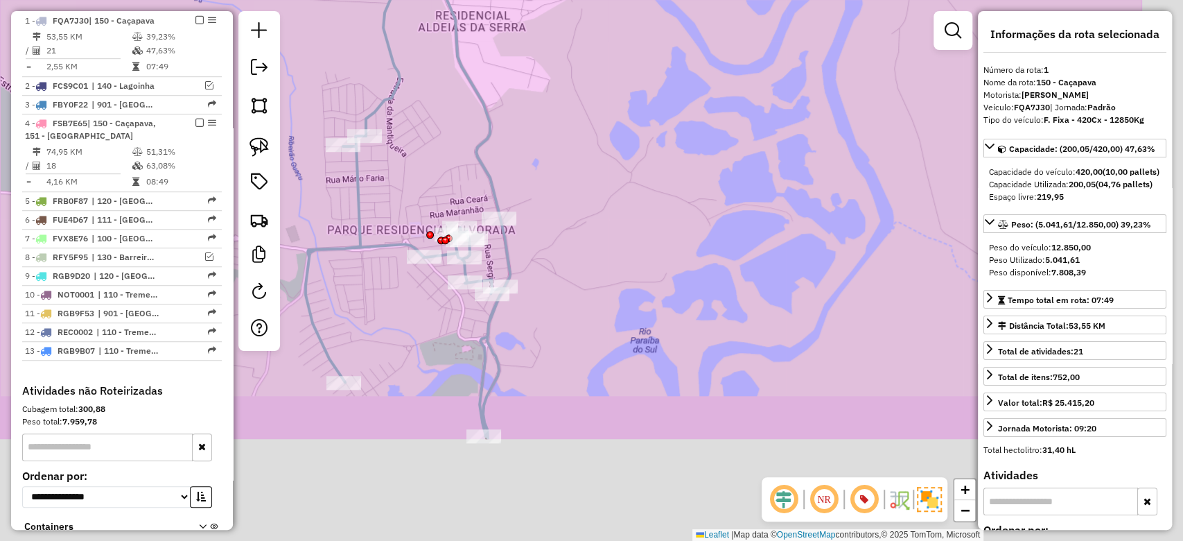
drag, startPoint x: 458, startPoint y: 100, endPoint x: 471, endPoint y: 169, distance: 70.6
click at [454, 94] on div "Janela de atendimento Grade de atendimento Capacidade Transportadoras Veículos …" at bounding box center [591, 270] width 1183 height 541
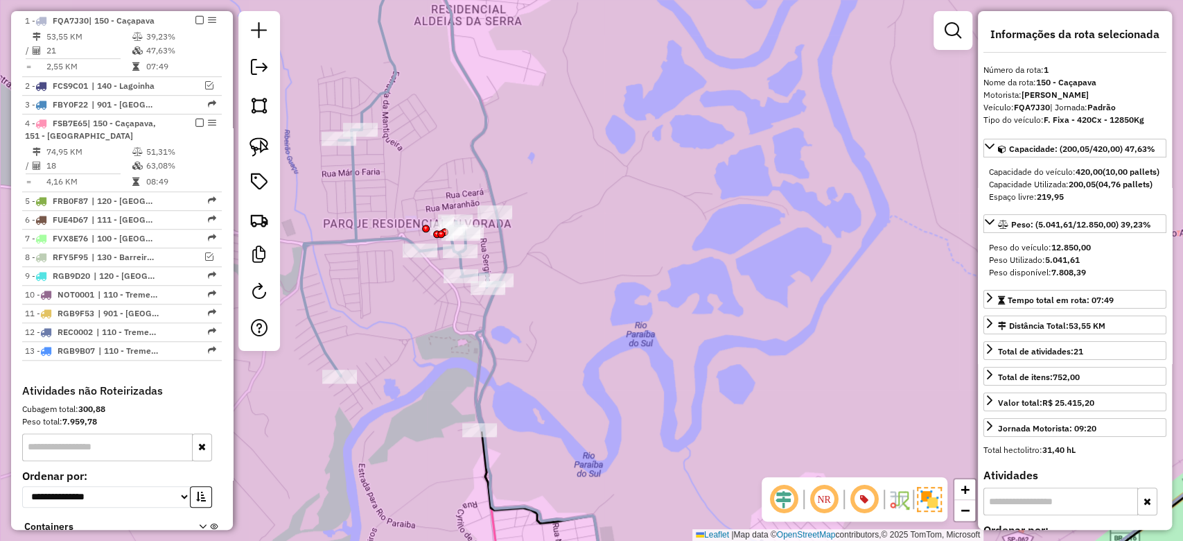
drag, startPoint x: 538, startPoint y: 328, endPoint x: 558, endPoint y: 127, distance: 202.1
click at [558, 127] on div "Rota 1 - Placa FQA7J30 96606129 - [PERSON_NAME] Rota 1 - Placa FQA7J30 96632565…" at bounding box center [591, 270] width 1183 height 541
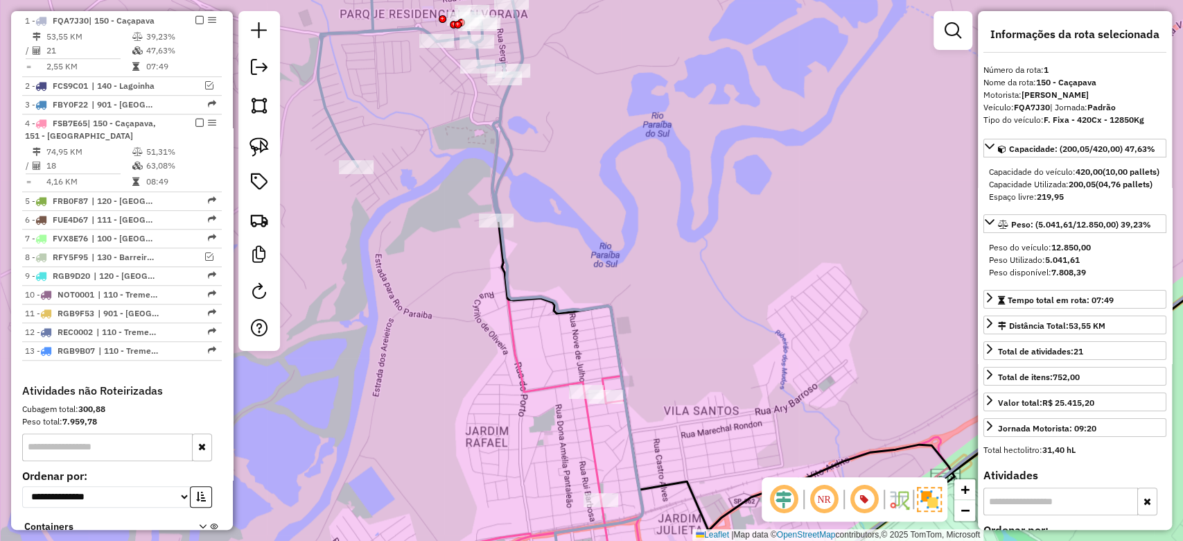
drag, startPoint x: 483, startPoint y: 326, endPoint x: 406, endPoint y: 220, distance: 131.0
click at [406, 220] on div "Janela de atendimento Grade de atendimento Capacidade Transportadoras Veículos …" at bounding box center [591, 270] width 1183 height 541
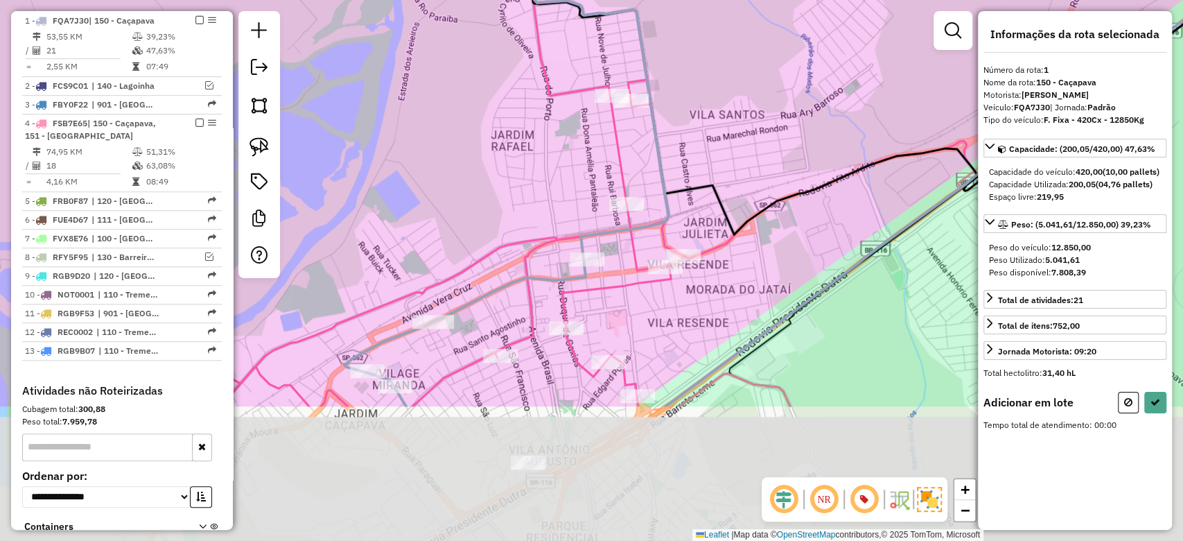
drag, startPoint x: 449, startPoint y: 397, endPoint x: 557, endPoint y: 205, distance: 220.4
click at [557, 205] on div "Janela de atendimento Grade de atendimento Capacidade Transportadoras Veículos …" at bounding box center [591, 270] width 1183 height 541
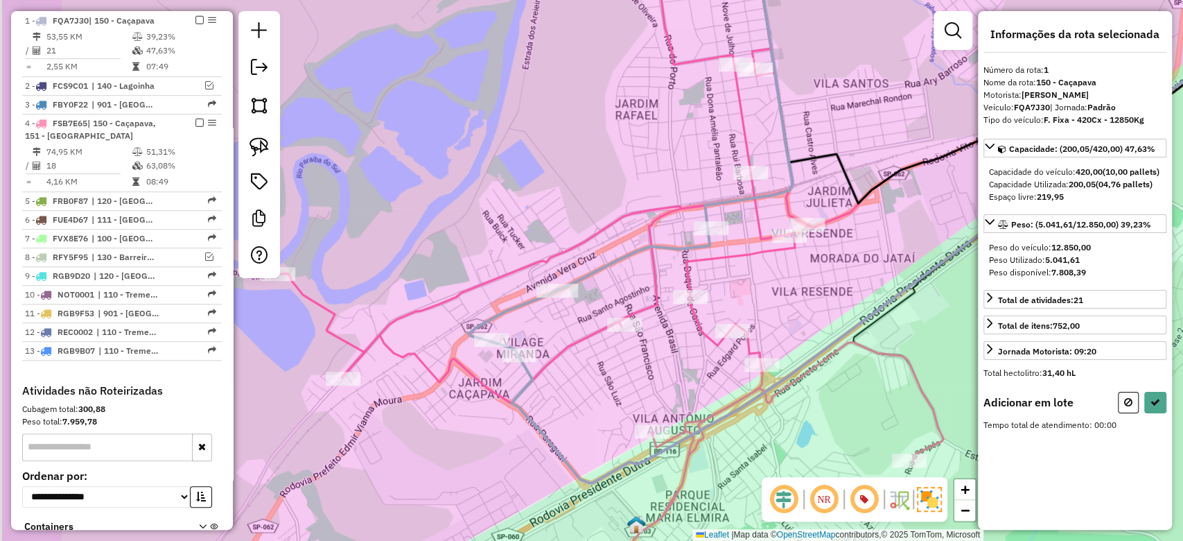
drag, startPoint x: 440, startPoint y: 365, endPoint x: 612, endPoint y: 335, distance: 174.6
click at [612, 335] on div "Janela de atendimento Grade de atendimento Capacidade Transportadoras Veículos …" at bounding box center [591, 270] width 1183 height 541
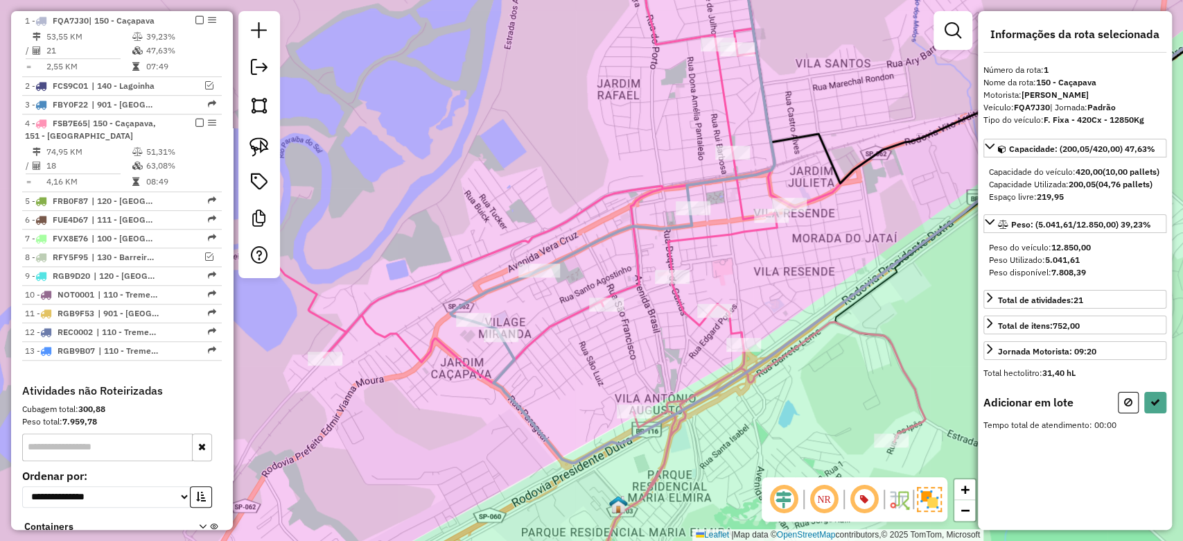
drag, startPoint x: 550, startPoint y: 404, endPoint x: 462, endPoint y: 410, distance: 87.5
click at [462, 410] on div "Janela de atendimento Grade de atendimento Capacidade Transportadoras Veículos …" at bounding box center [591, 270] width 1183 height 541
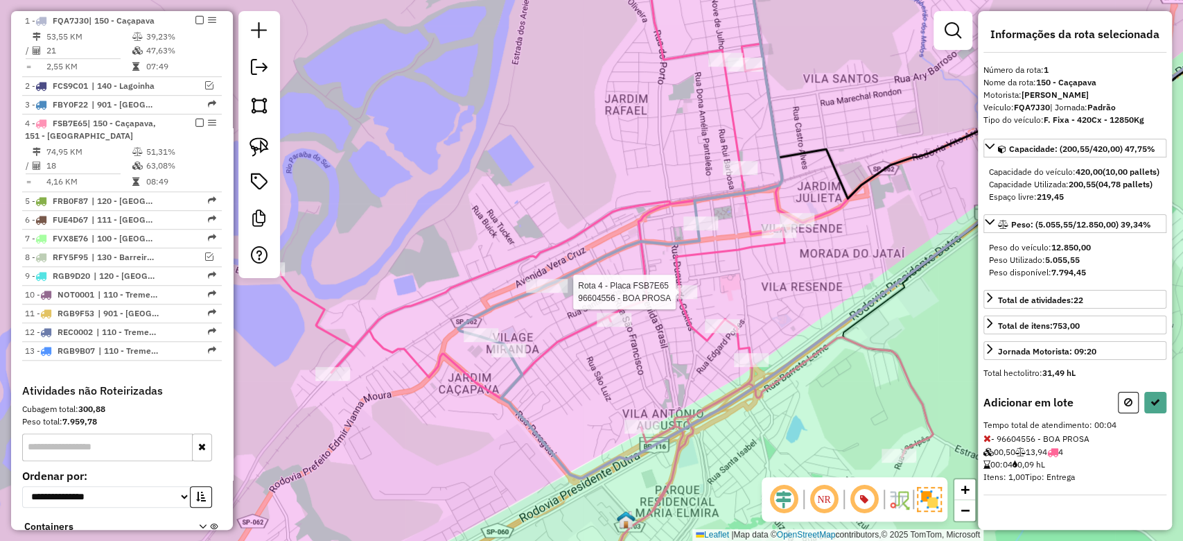
select select "**********"
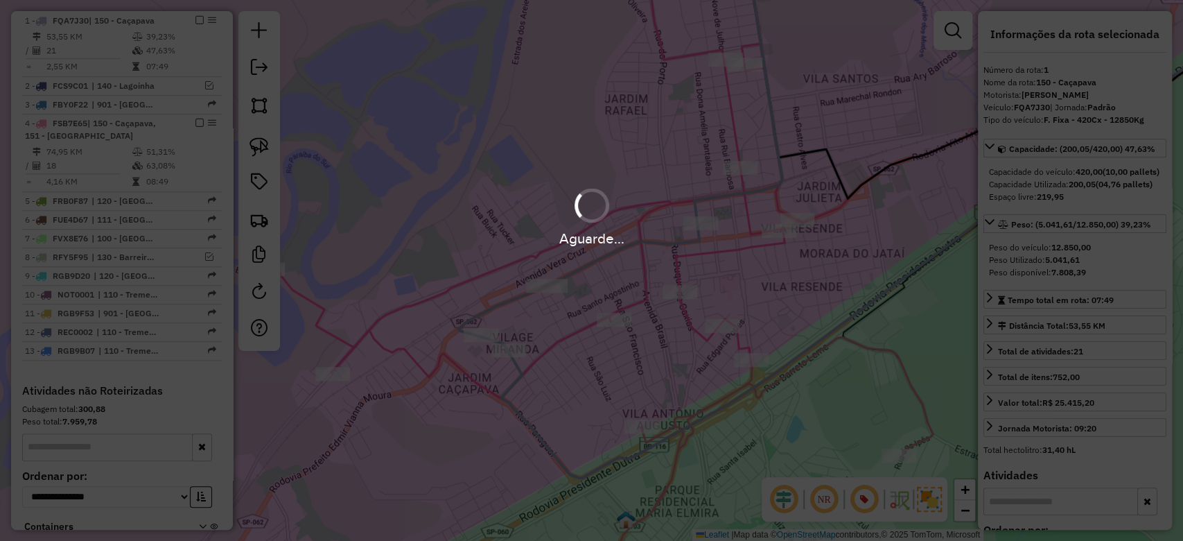
click at [678, 291] on div "Aguarde..." at bounding box center [591, 270] width 1183 height 541
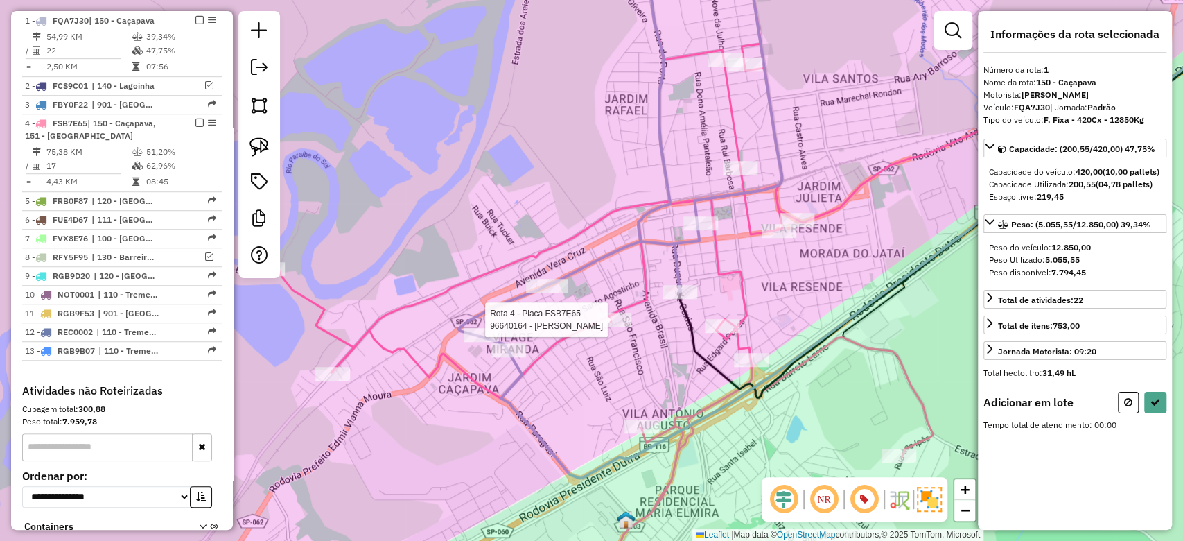
select select "**********"
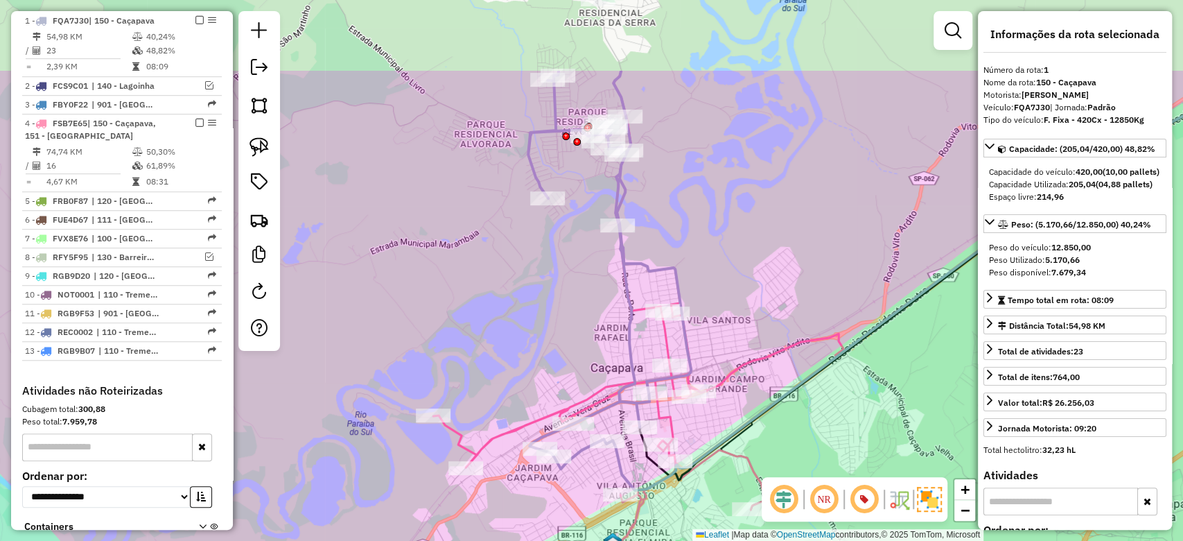
drag, startPoint x: 505, startPoint y: 188, endPoint x: 555, endPoint y: 288, distance: 111.6
click at [503, 311] on div "Janela de atendimento Grade de atendimento Capacidade Transportadoras Veículos …" at bounding box center [591, 270] width 1183 height 541
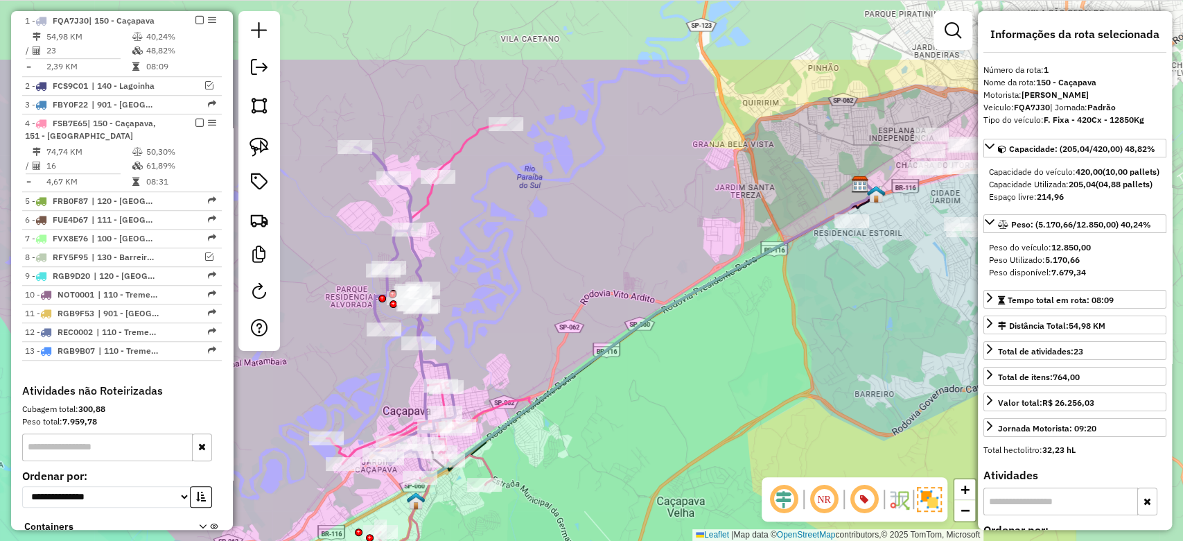
drag, startPoint x: 761, startPoint y: 182, endPoint x: 539, endPoint y: 301, distance: 252.2
click at [539, 301] on div "Janela de atendimento Grade de atendimento Capacidade Transportadoras Veículos …" at bounding box center [591, 270] width 1183 height 541
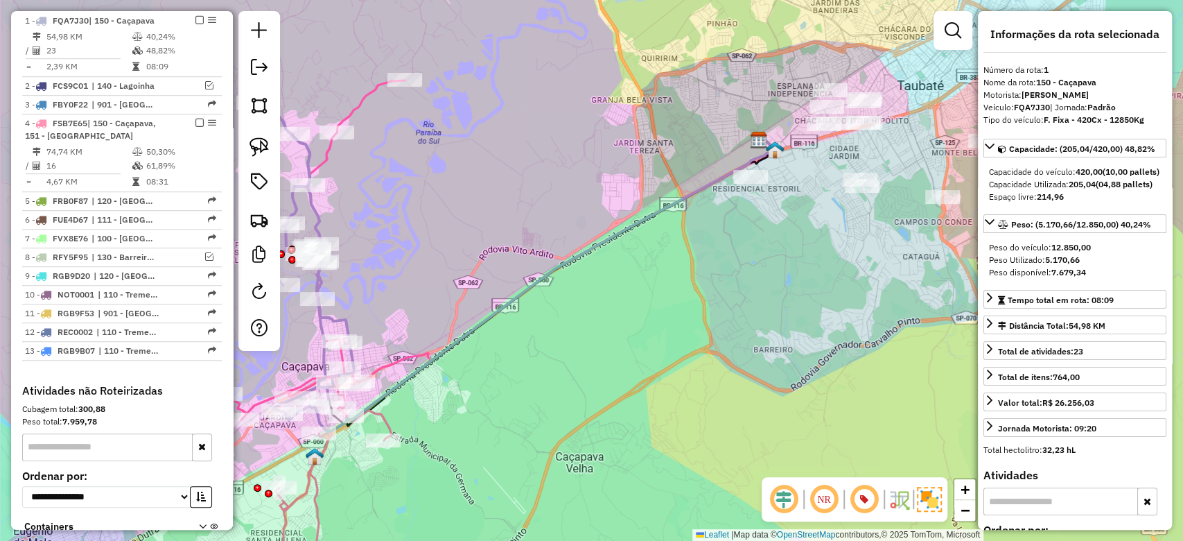
drag, startPoint x: 741, startPoint y: 231, endPoint x: 638, endPoint y: 182, distance: 114.4
click at [638, 182] on div "Janela de atendimento Grade de atendimento Capacidade Transportadoras Veículos …" at bounding box center [591, 270] width 1183 height 541
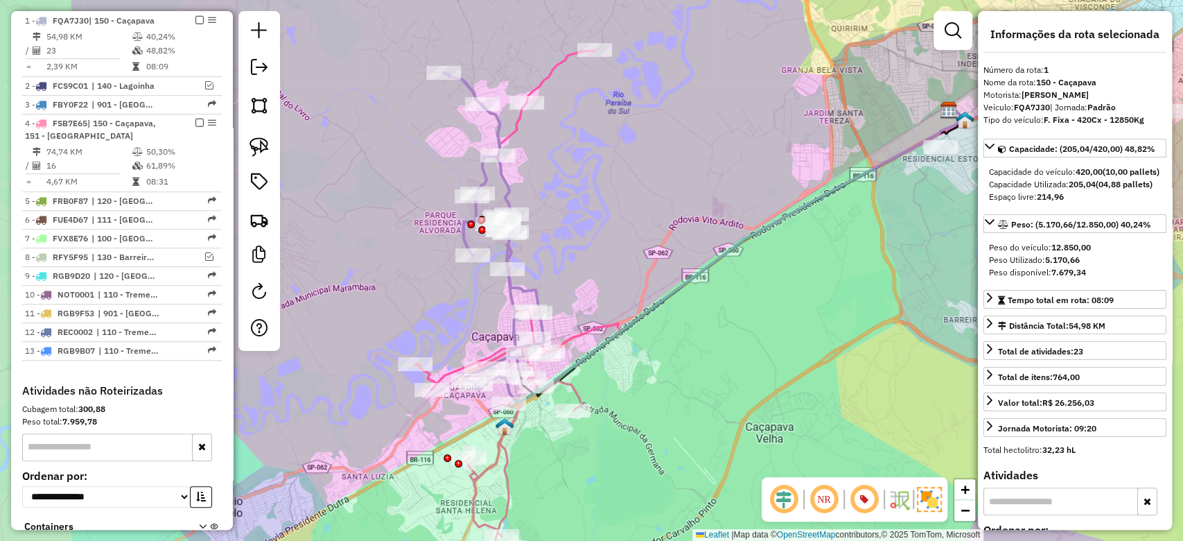
drag, startPoint x: 403, startPoint y: 290, endPoint x: 593, endPoint y: 259, distance: 192.4
click at [593, 259] on div "Janela de atendimento Grade de atendimento Capacidade Transportadoras Veículos …" at bounding box center [591, 270] width 1183 height 541
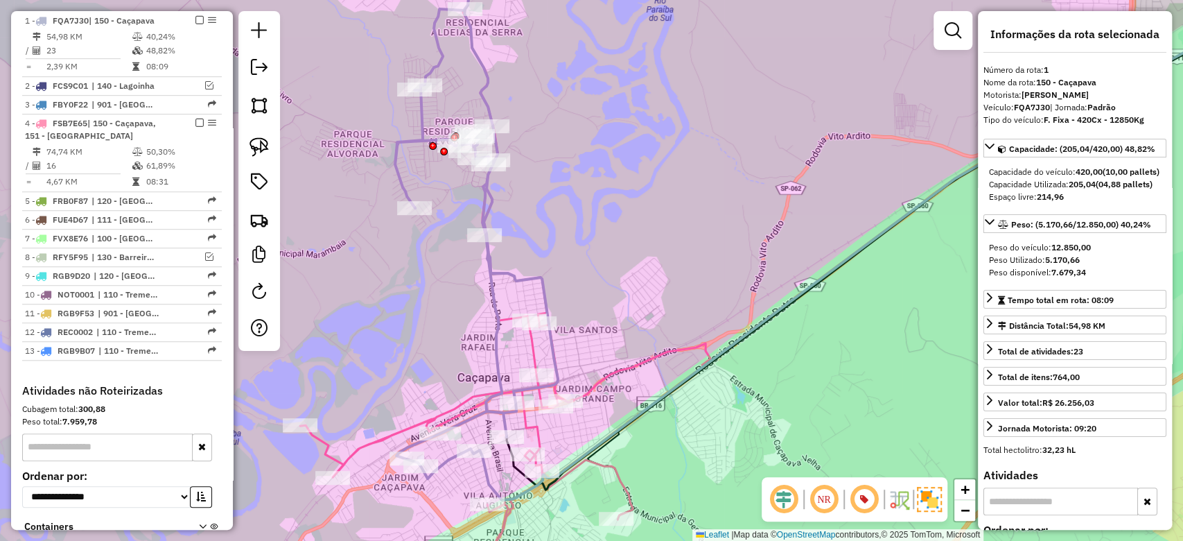
drag, startPoint x: 449, startPoint y: 315, endPoint x: 431, endPoint y: 263, distance: 54.4
click at [431, 263] on div "Janela de atendimento Grade de atendimento Capacidade Transportadoras Veículos …" at bounding box center [591, 270] width 1183 height 541
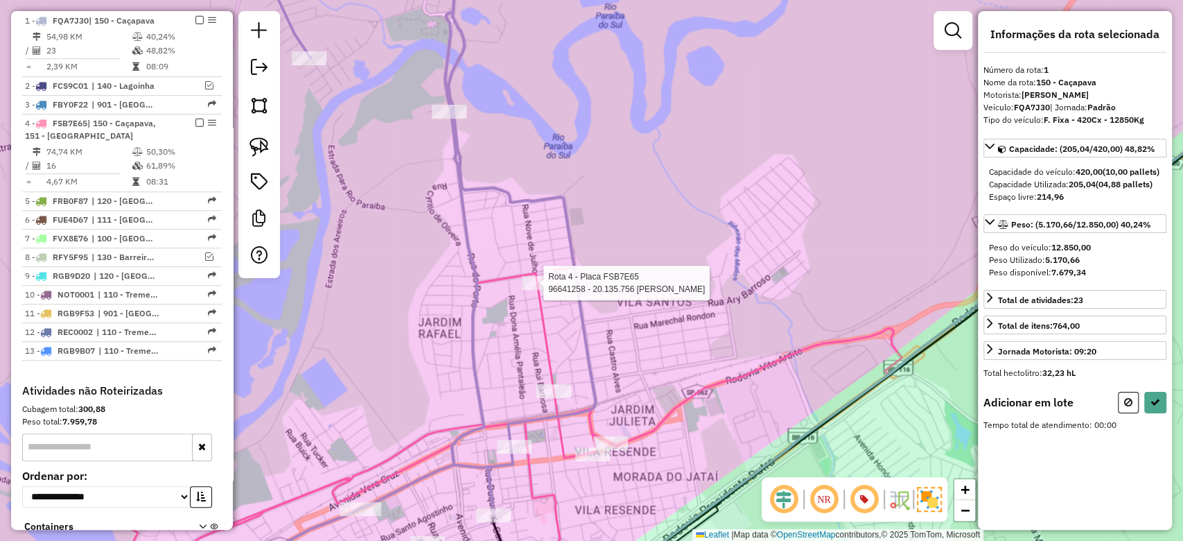
select select "**********"
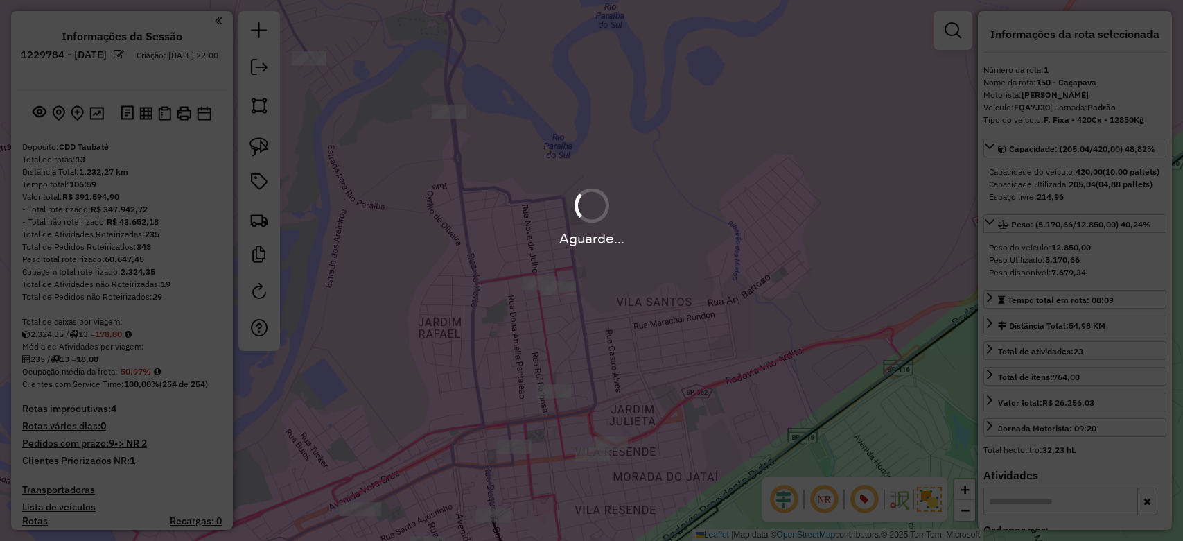
select select "**********"
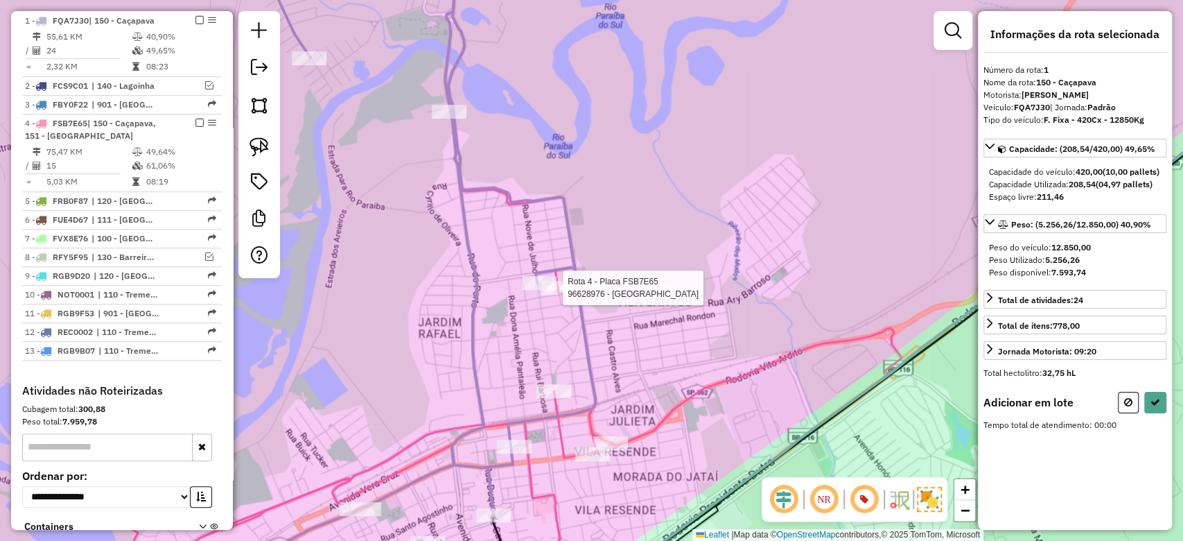
select select "**********"
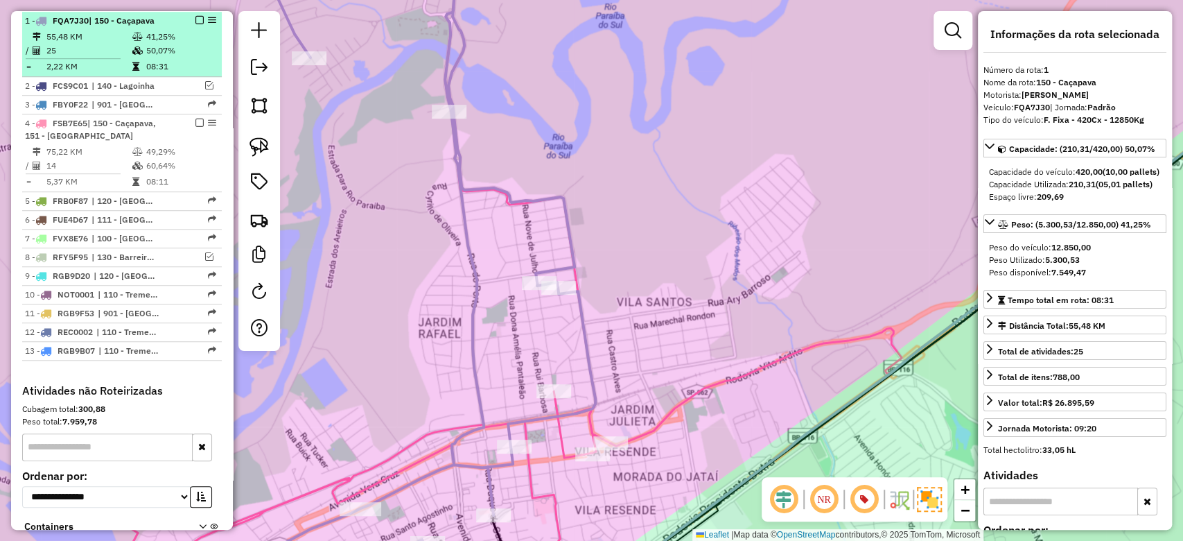
click at [196, 21] on em at bounding box center [200, 20] width 8 height 8
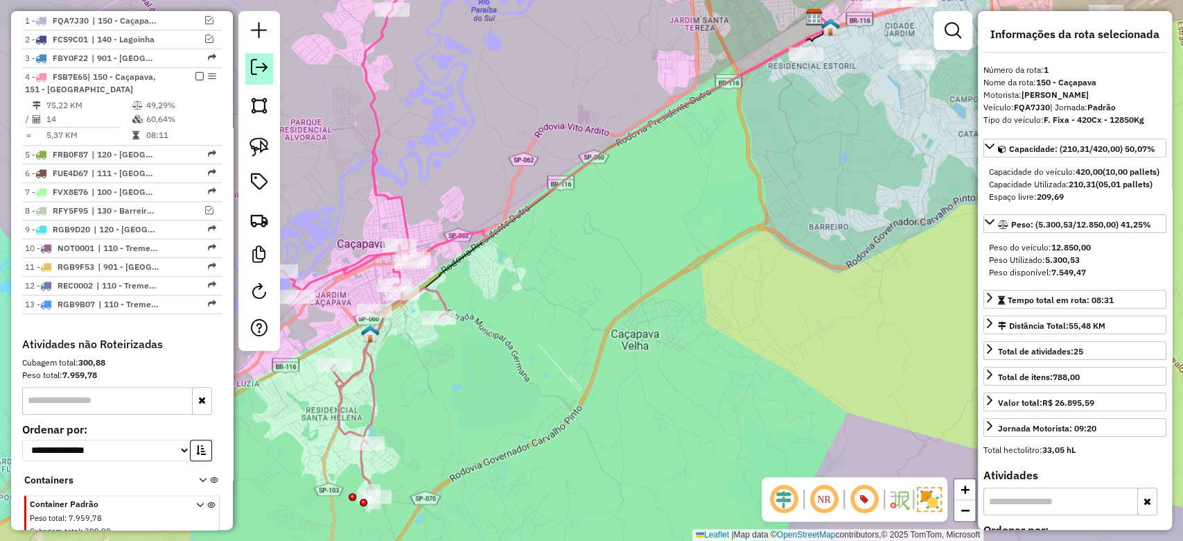
click at [256, 66] on em at bounding box center [259, 67] width 17 height 17
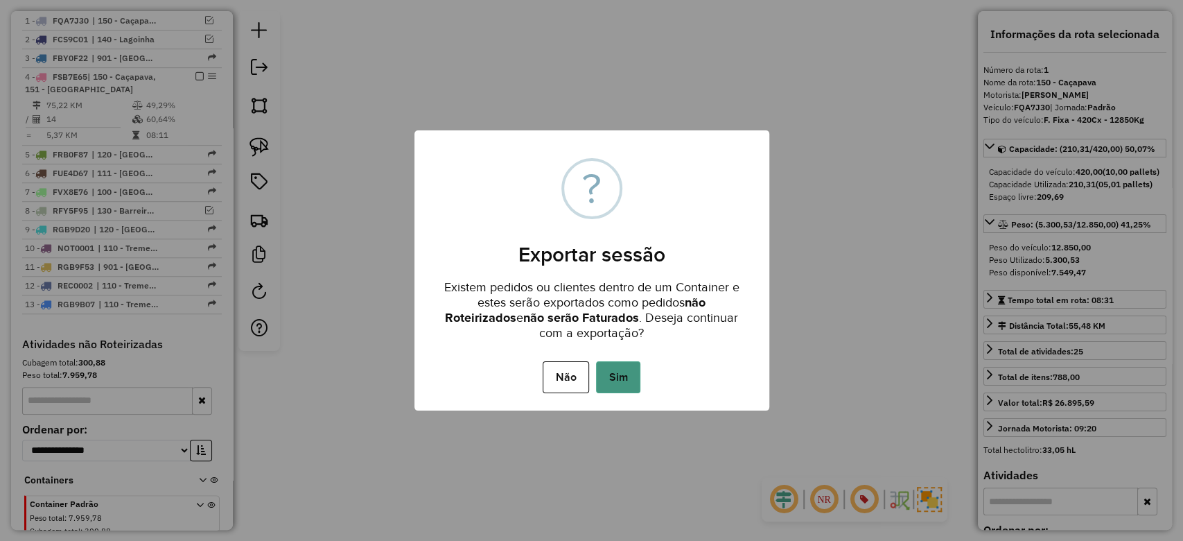
click at [626, 374] on button "Sim" at bounding box center [618, 377] width 44 height 32
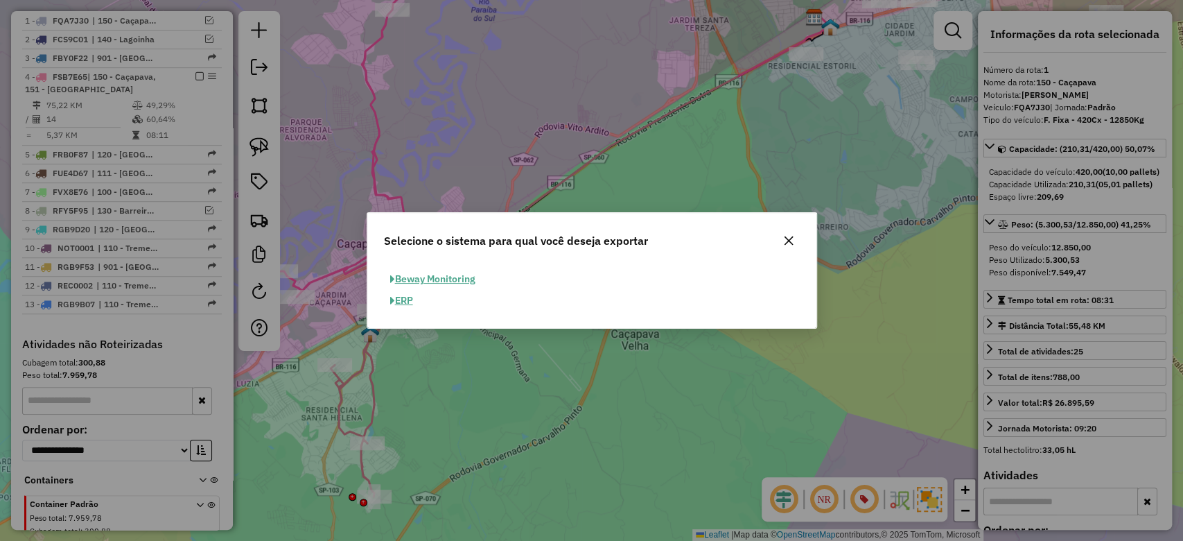
click at [395, 299] on button "ERP" at bounding box center [401, 300] width 35 height 21
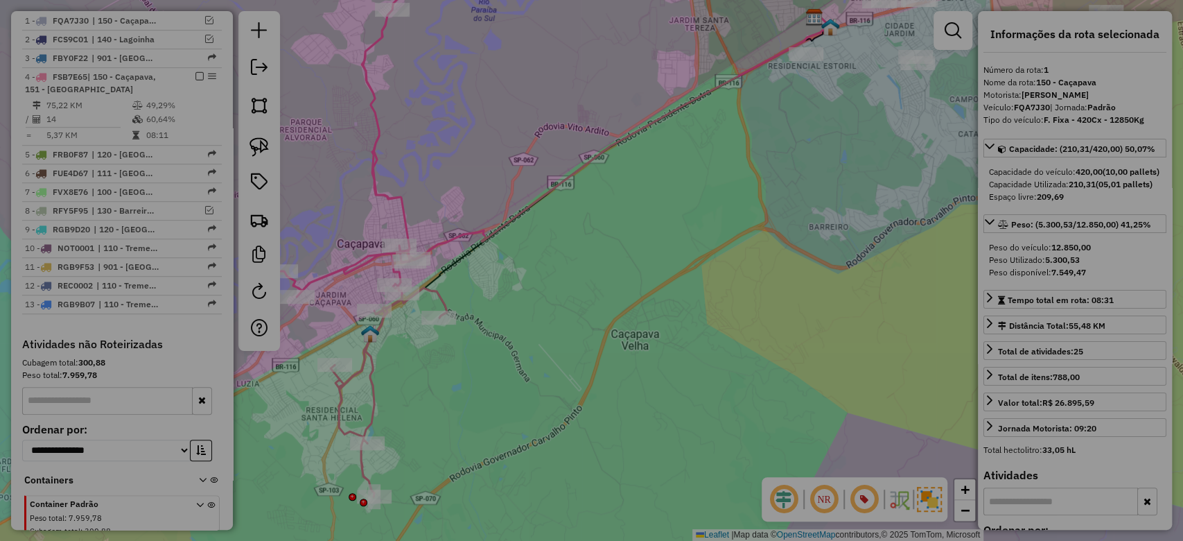
select select "**"
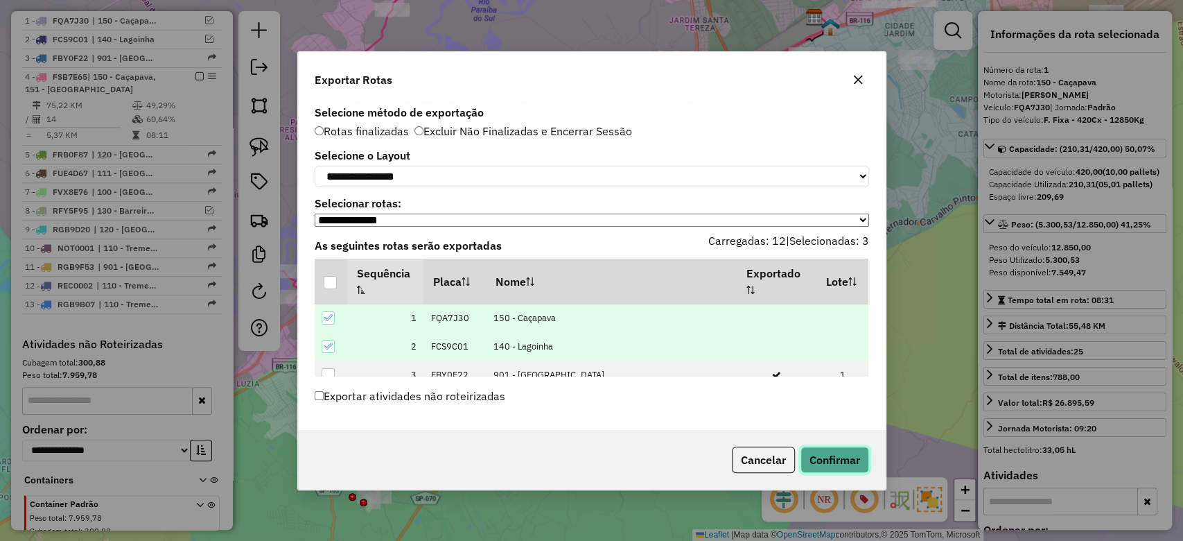
click at [837, 455] on button "Confirmar" at bounding box center [835, 459] width 69 height 26
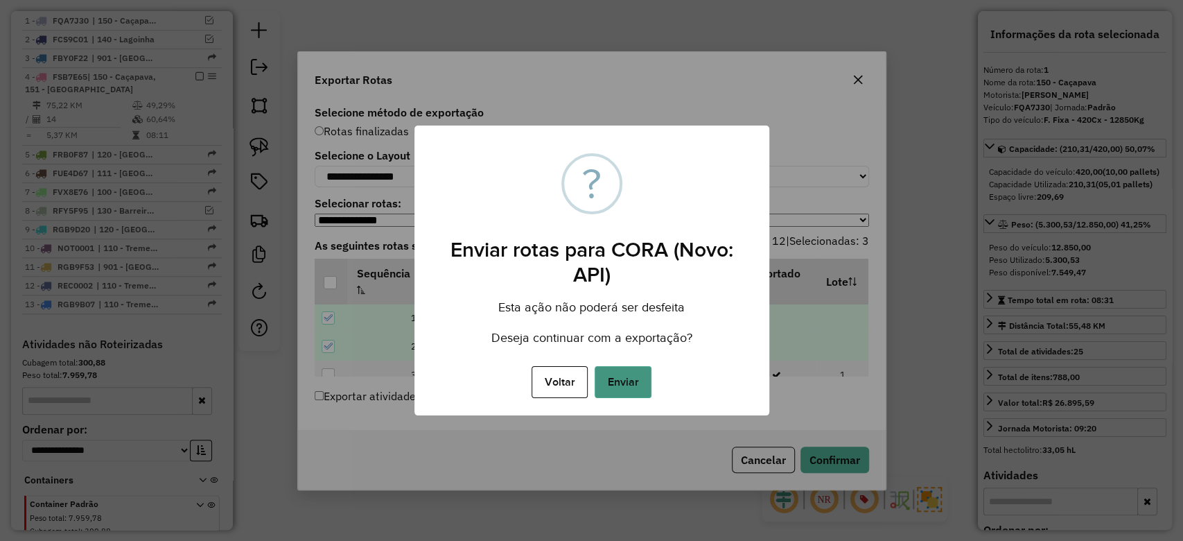
click at [623, 370] on button "Enviar" at bounding box center [623, 382] width 57 height 32
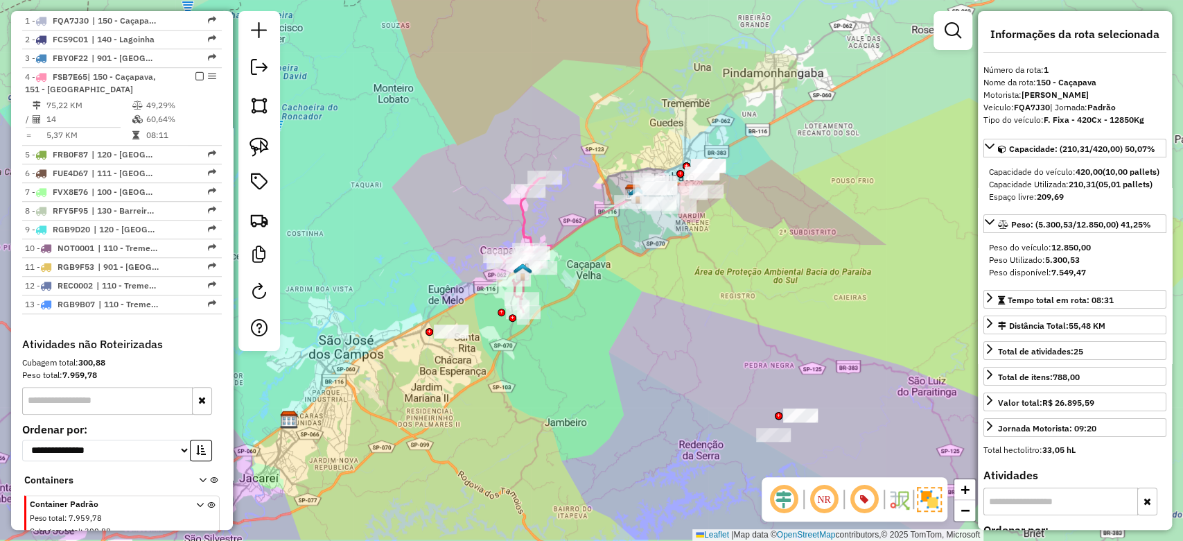
drag, startPoint x: 711, startPoint y: 359, endPoint x: 659, endPoint y: 373, distance: 53.8
click at [659, 373] on div "Janela de atendimento Grade de atendimento Capacidade Transportadoras Veículos …" at bounding box center [591, 270] width 1183 height 541
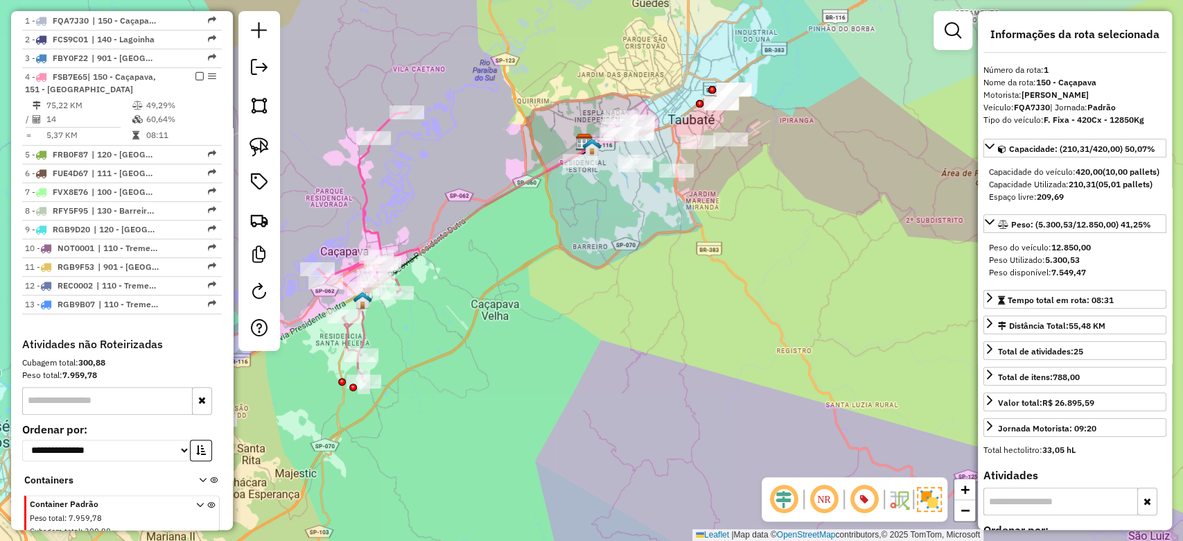
drag, startPoint x: 546, startPoint y: 406, endPoint x: 634, endPoint y: 435, distance: 93.0
click at [634, 435] on div "Janela de atendimento Grade de atendimento Capacidade Transportadoras Veículos …" at bounding box center [591, 270] width 1183 height 541
